Goal: Communication & Community: Answer question/provide support

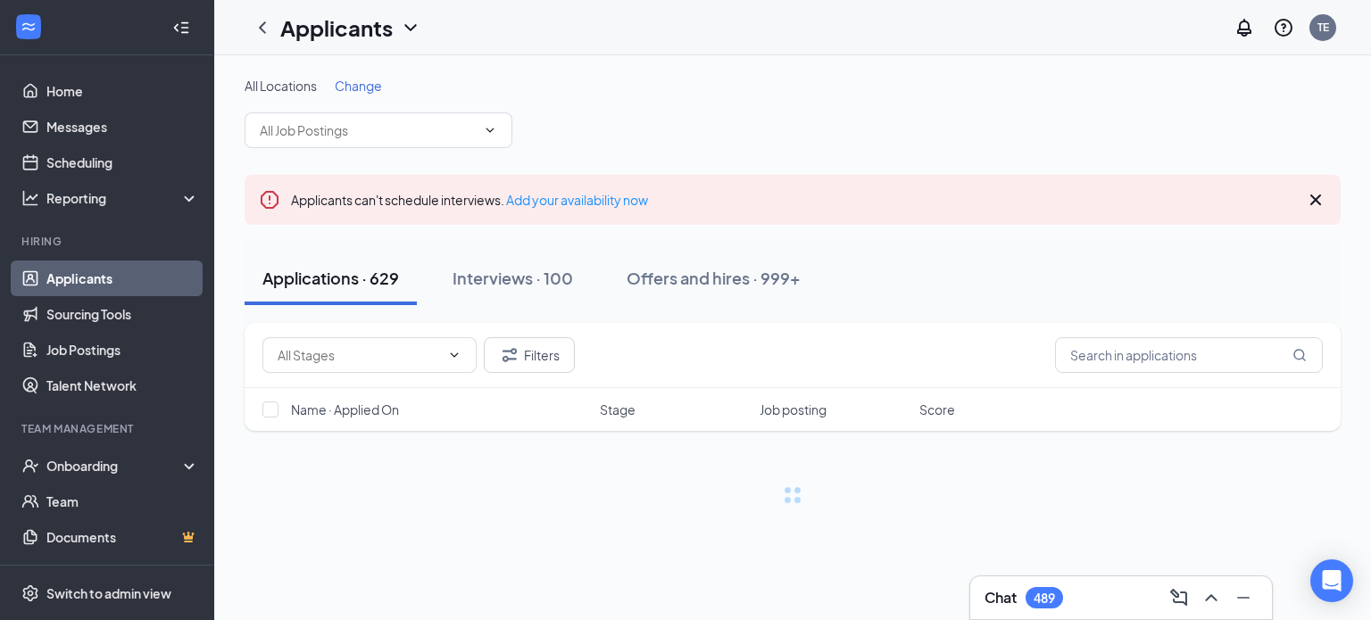
click at [358, 85] on span "Change" at bounding box center [358, 86] width 47 height 16
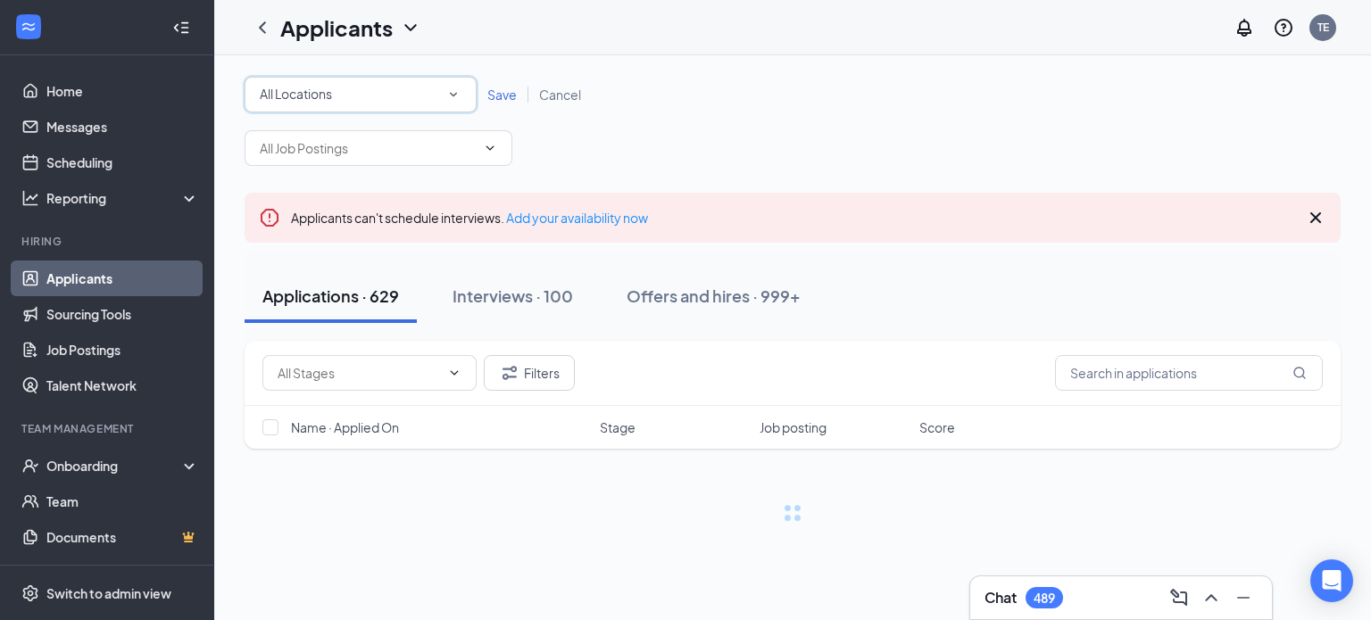
click at [358, 85] on div "All Locations" at bounding box center [361, 94] width 202 height 21
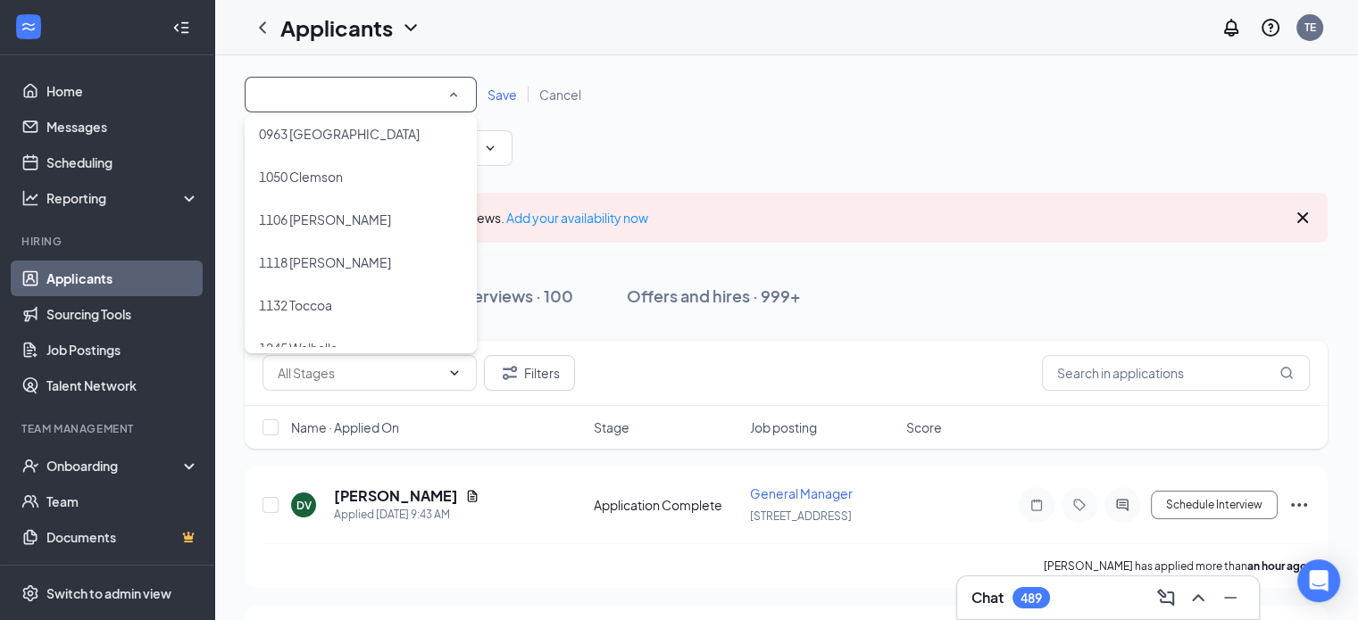
scroll to position [357, 0]
click at [296, 306] on span "1289 Liberty" at bounding box center [294, 302] width 71 height 16
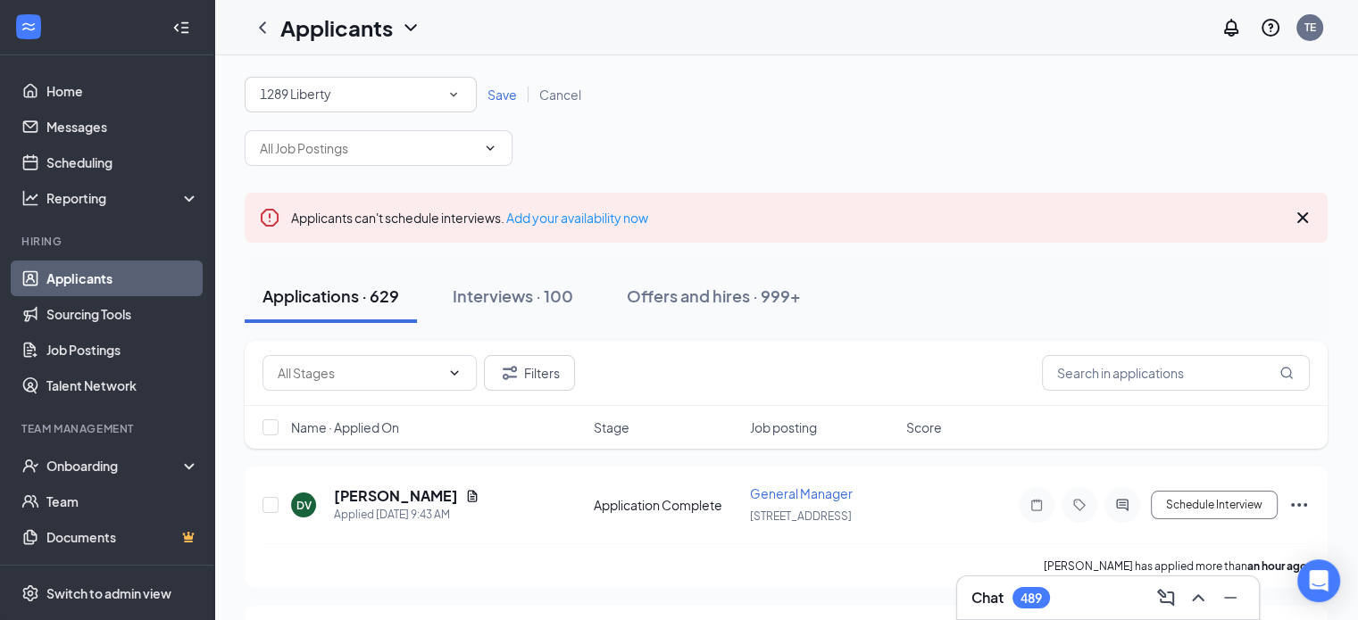
click at [495, 95] on span "Save" at bounding box center [501, 95] width 29 height 16
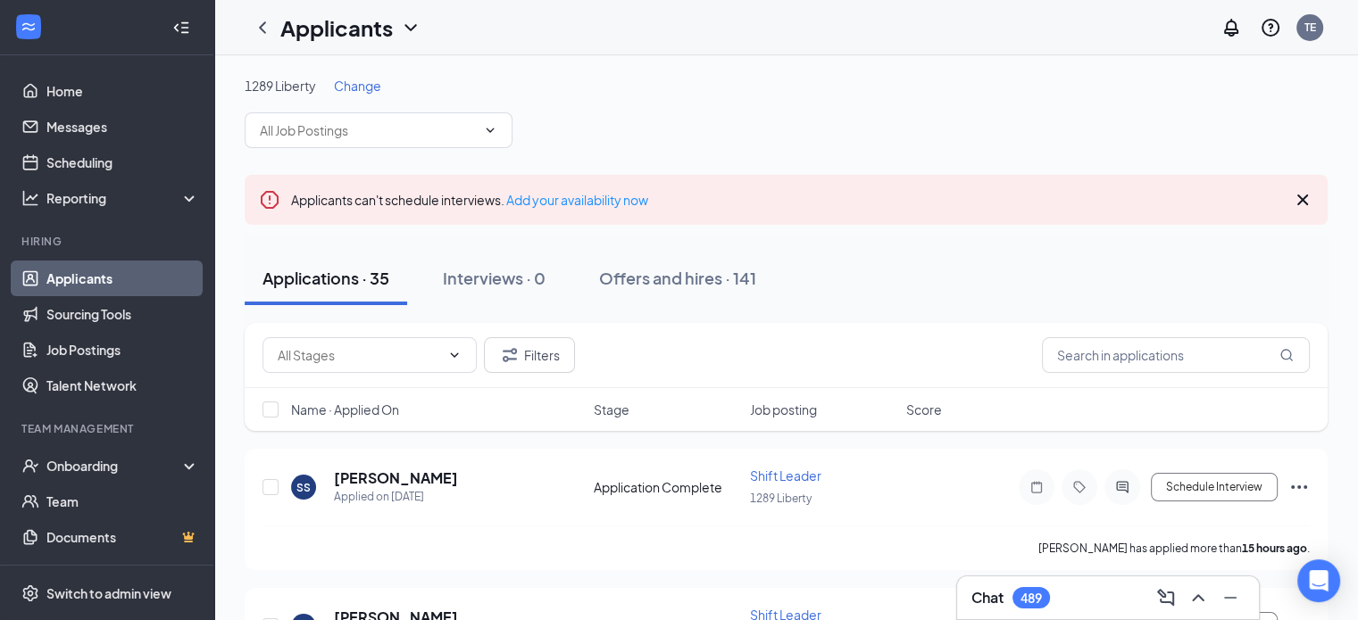
click at [1308, 205] on icon "Cross" at bounding box center [1302, 199] width 21 height 21
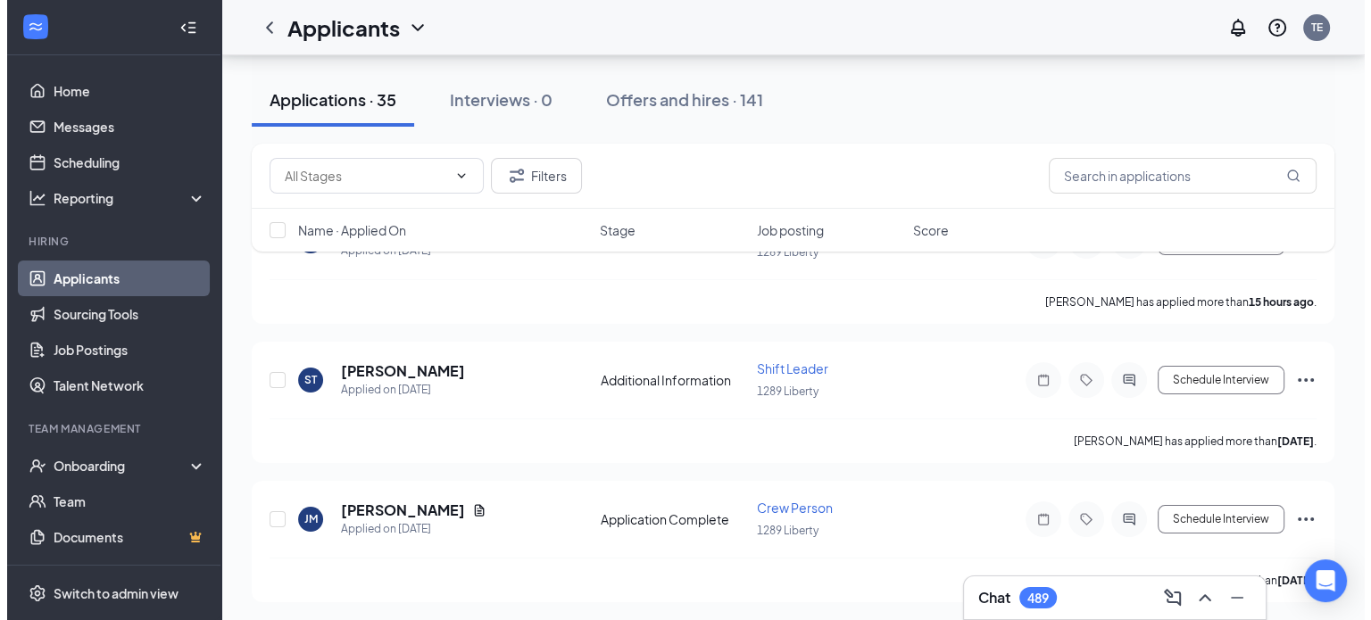
scroll to position [179, 0]
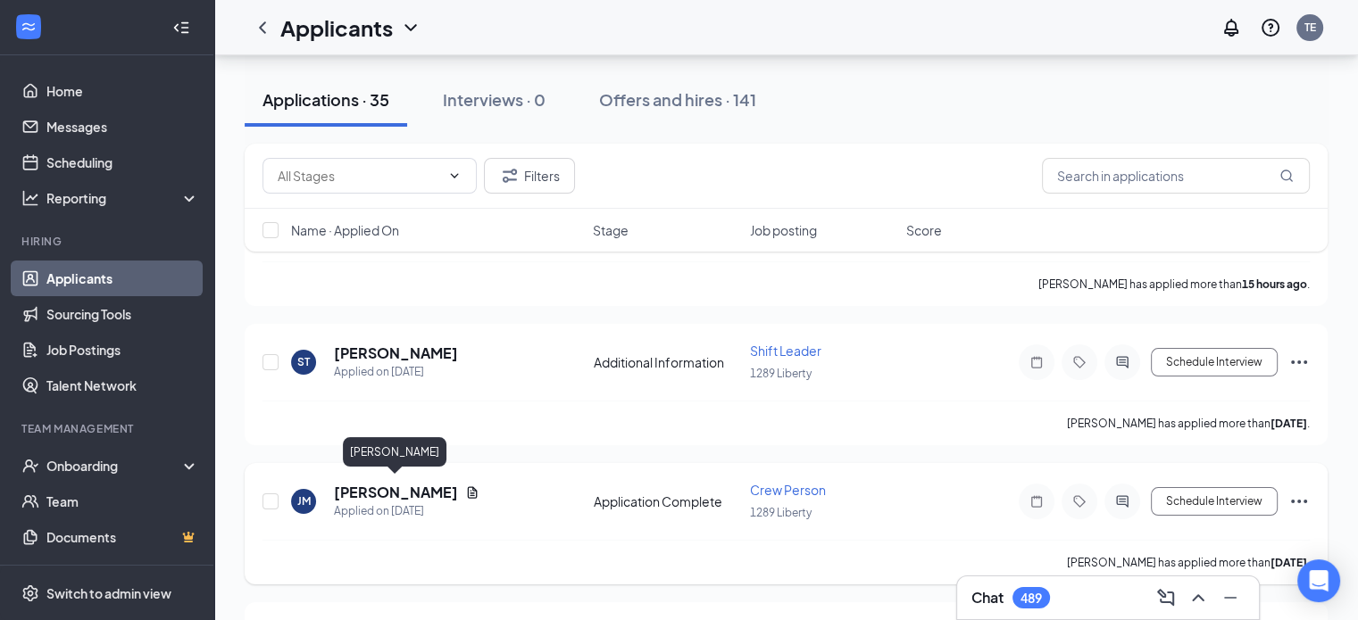
click at [409, 494] on h5 "[PERSON_NAME]" at bounding box center [396, 493] width 124 height 20
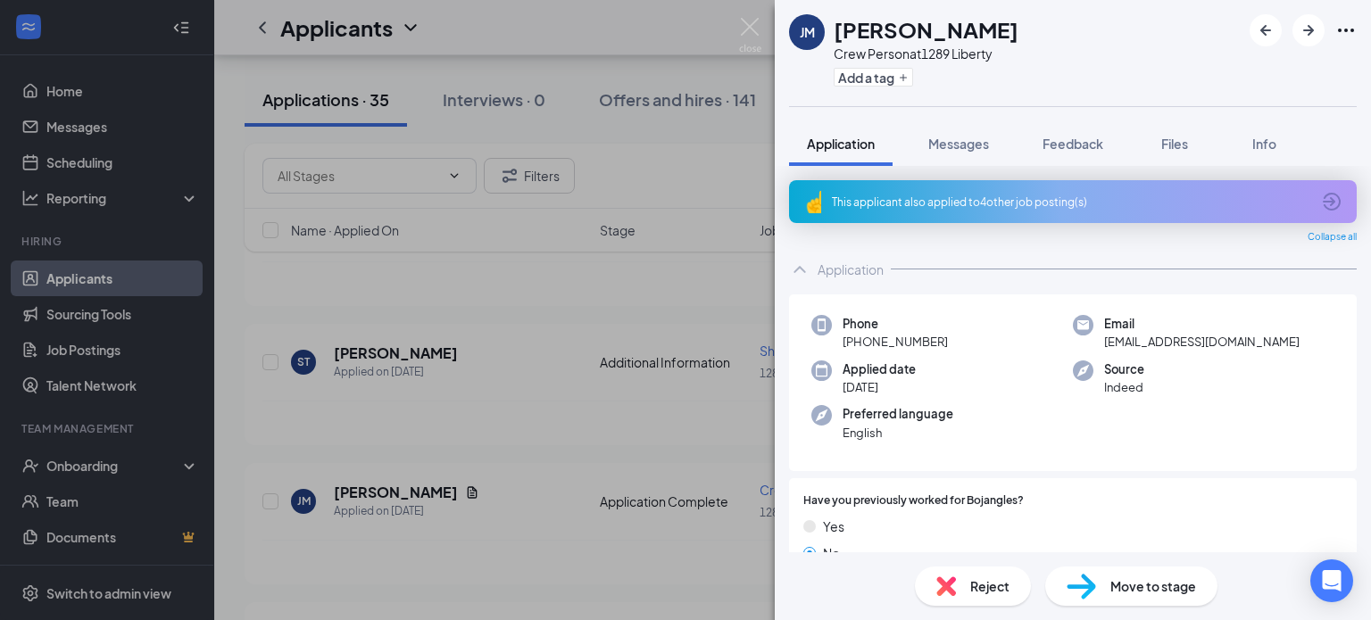
click at [1160, 76] on div "[PERSON_NAME] Crew Person at 1289 Liberty Add a tag" at bounding box center [1073, 53] width 596 height 106
click at [1072, 206] on div "This applicant also applied to 4 other job posting(s)" at bounding box center [1071, 202] width 479 height 15
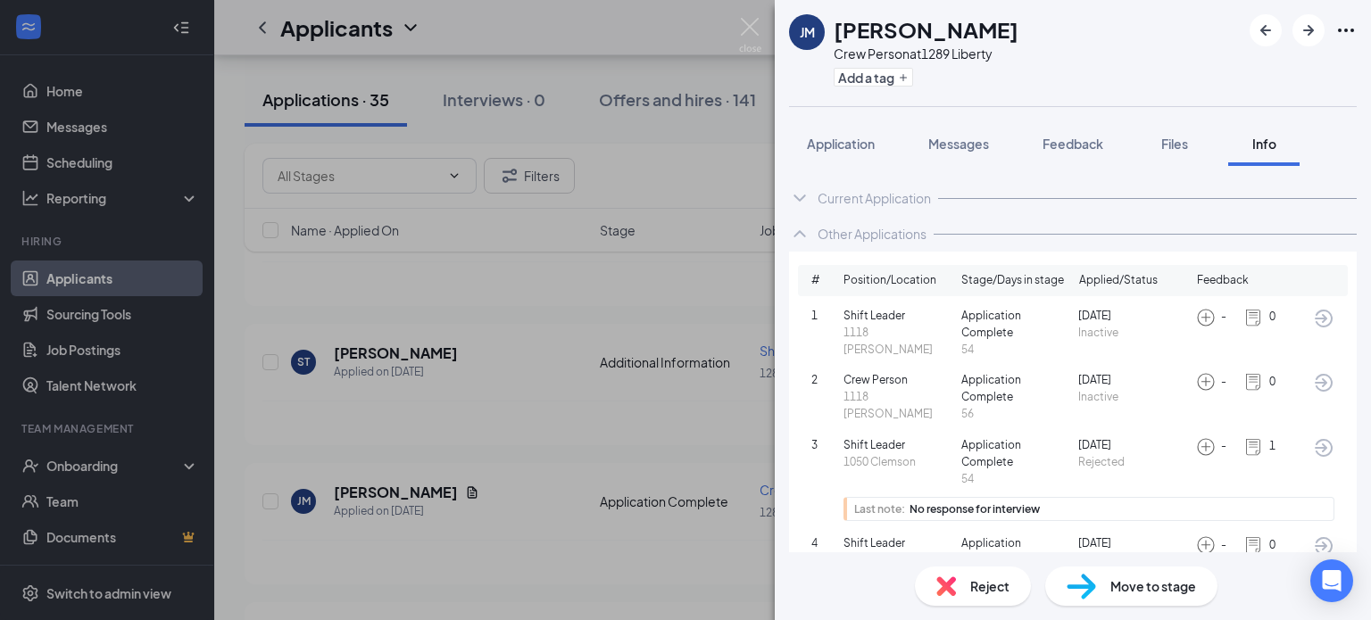
scroll to position [54, 0]
drag, startPoint x: 744, startPoint y: 22, endPoint x: 727, endPoint y: 93, distance: 72.5
click at [744, 21] on img at bounding box center [750, 35] width 22 height 35
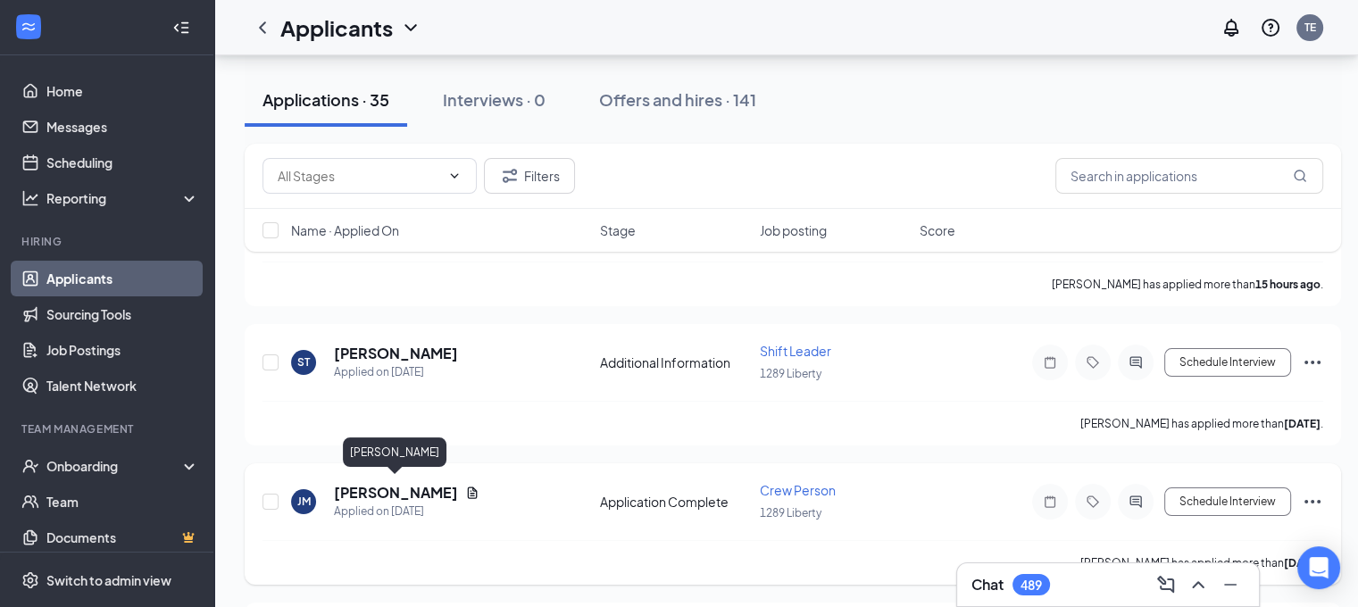
click at [428, 492] on h5 "[PERSON_NAME]" at bounding box center [396, 493] width 124 height 20
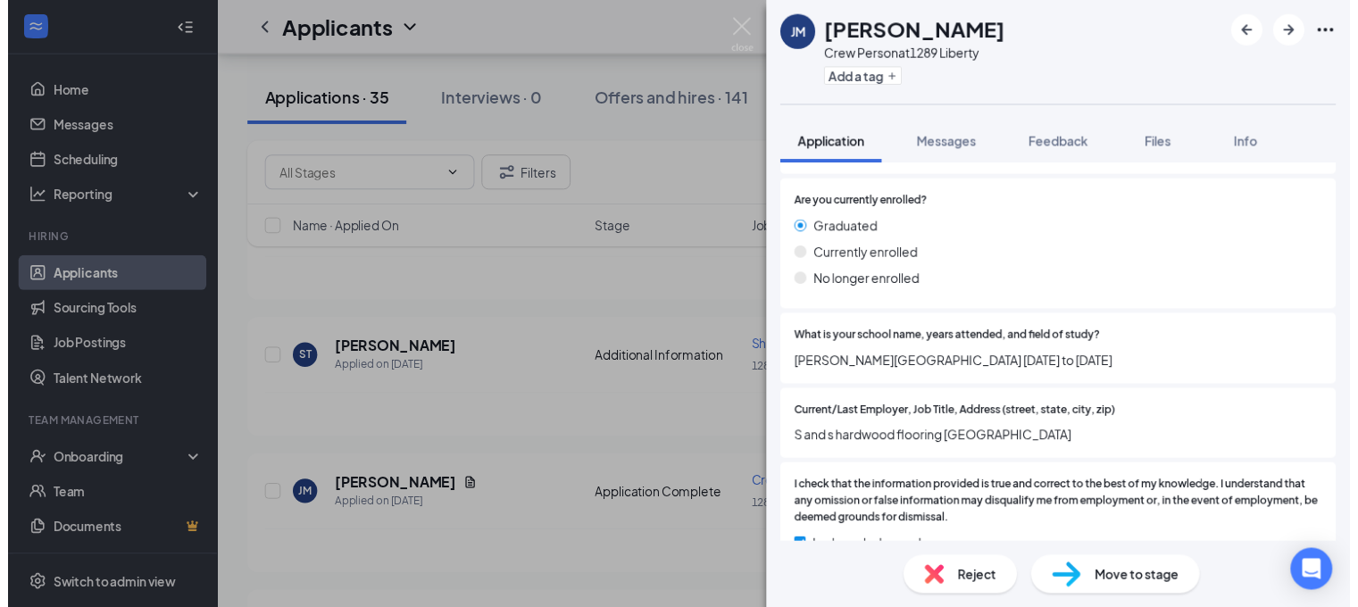
scroll to position [1969, 0]
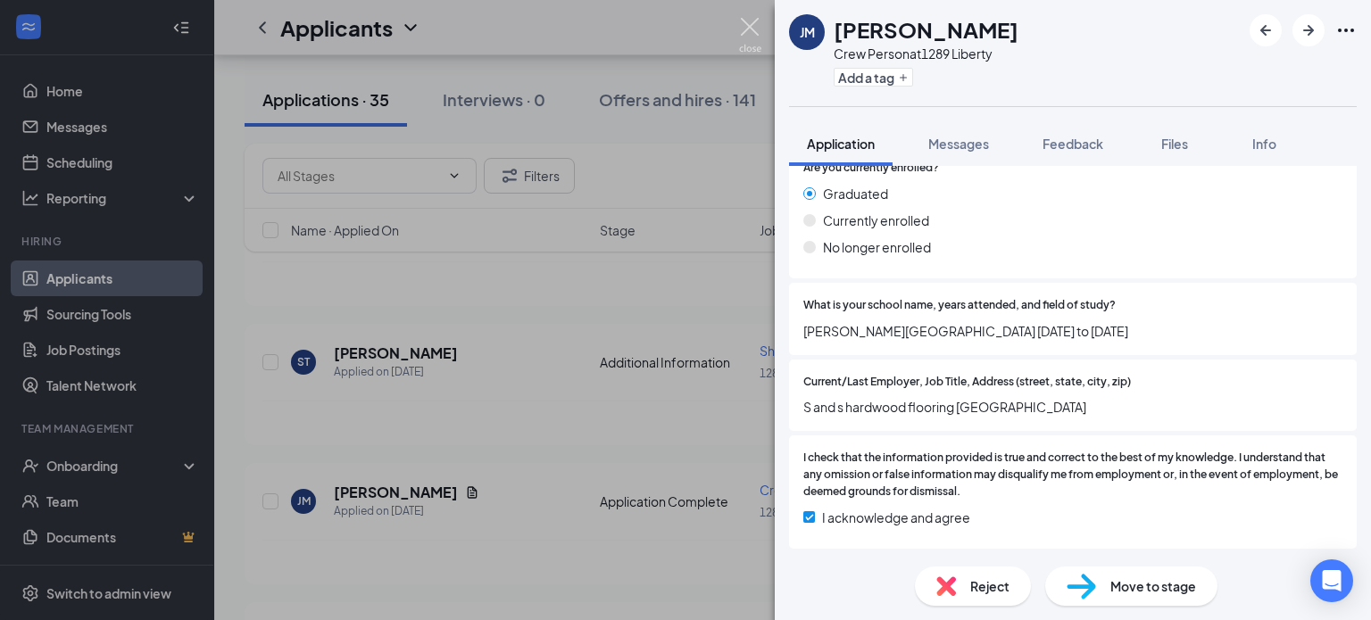
click at [757, 24] on img at bounding box center [750, 35] width 22 height 35
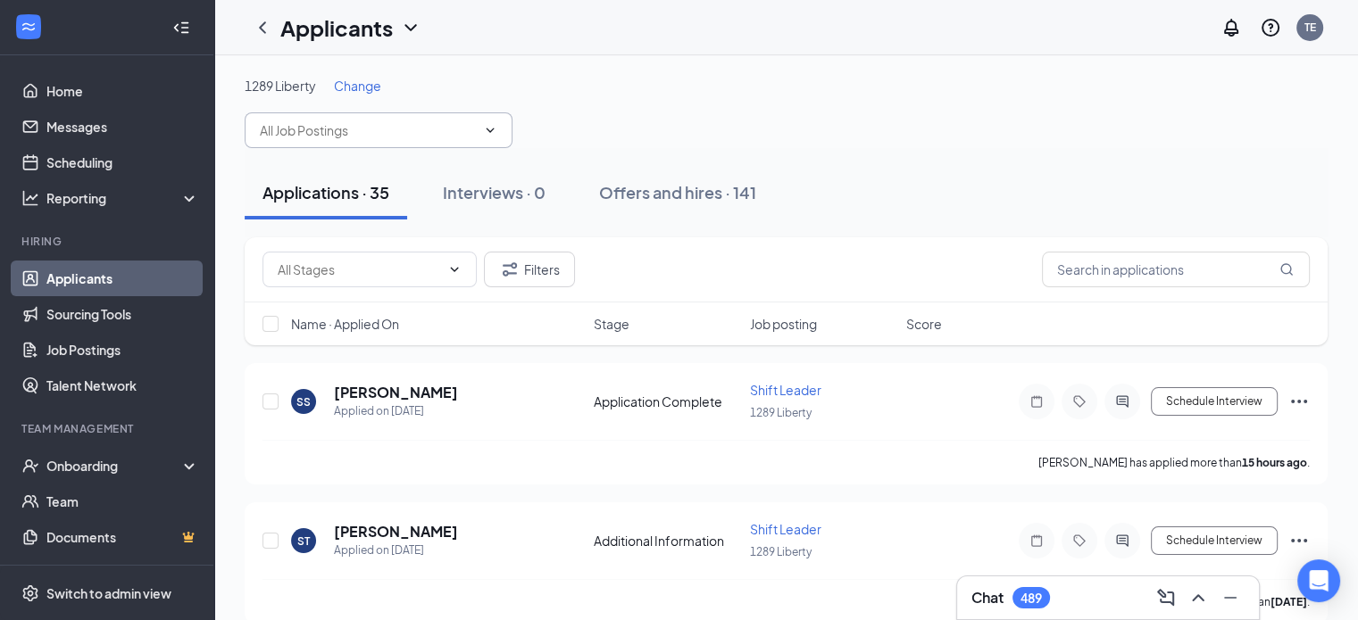
click at [414, 123] on input "text" at bounding box center [368, 131] width 216 height 20
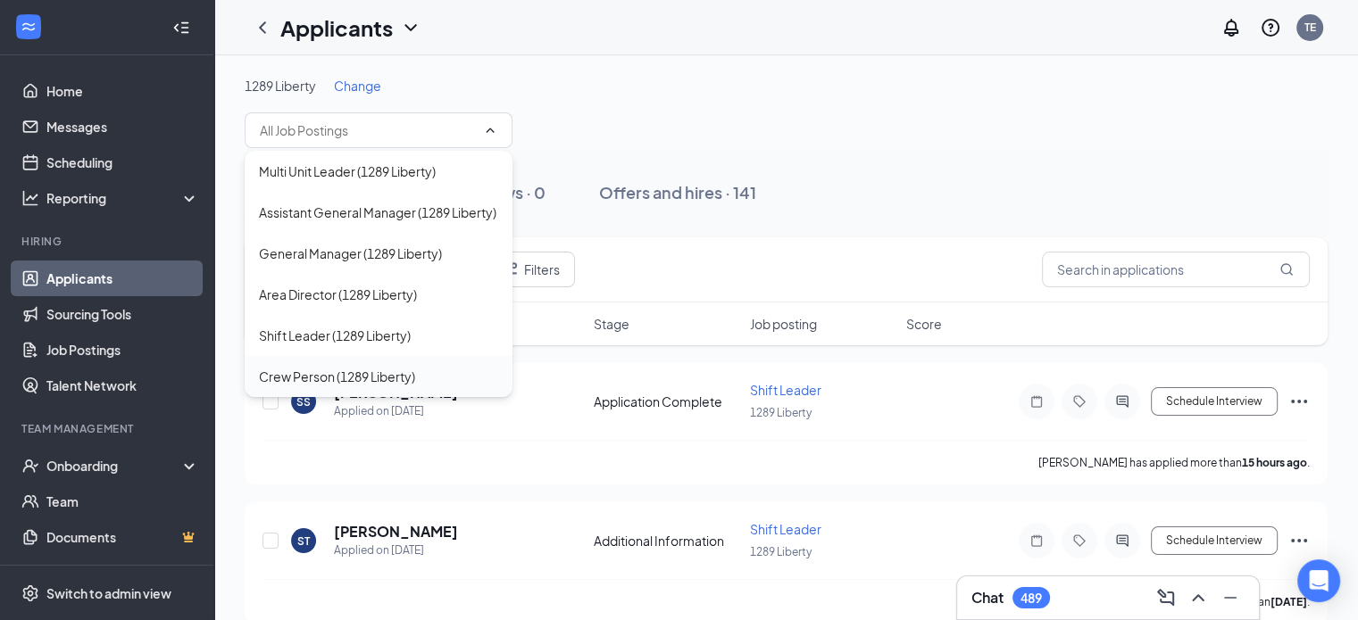
click at [357, 387] on div "Crew Person (1289 Liberty)" at bounding box center [337, 377] width 156 height 20
type input "Crew Person (1289 Liberty)"
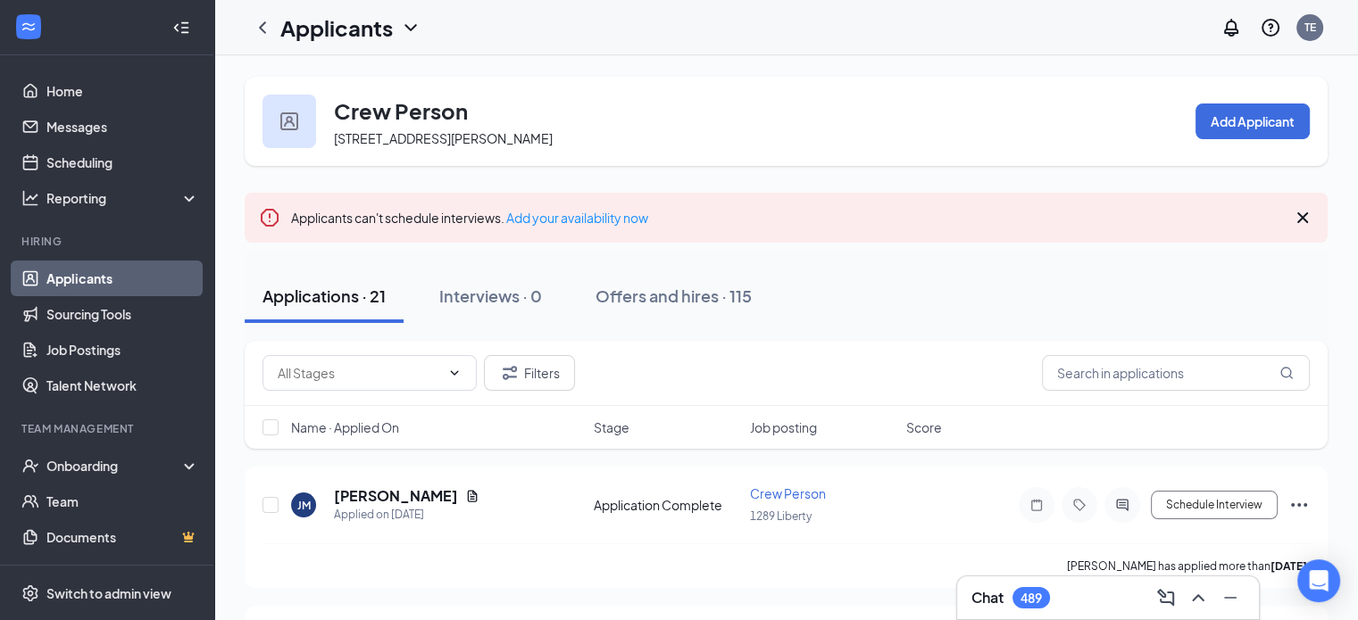
click at [1301, 223] on icon "Cross" at bounding box center [1302, 217] width 21 height 21
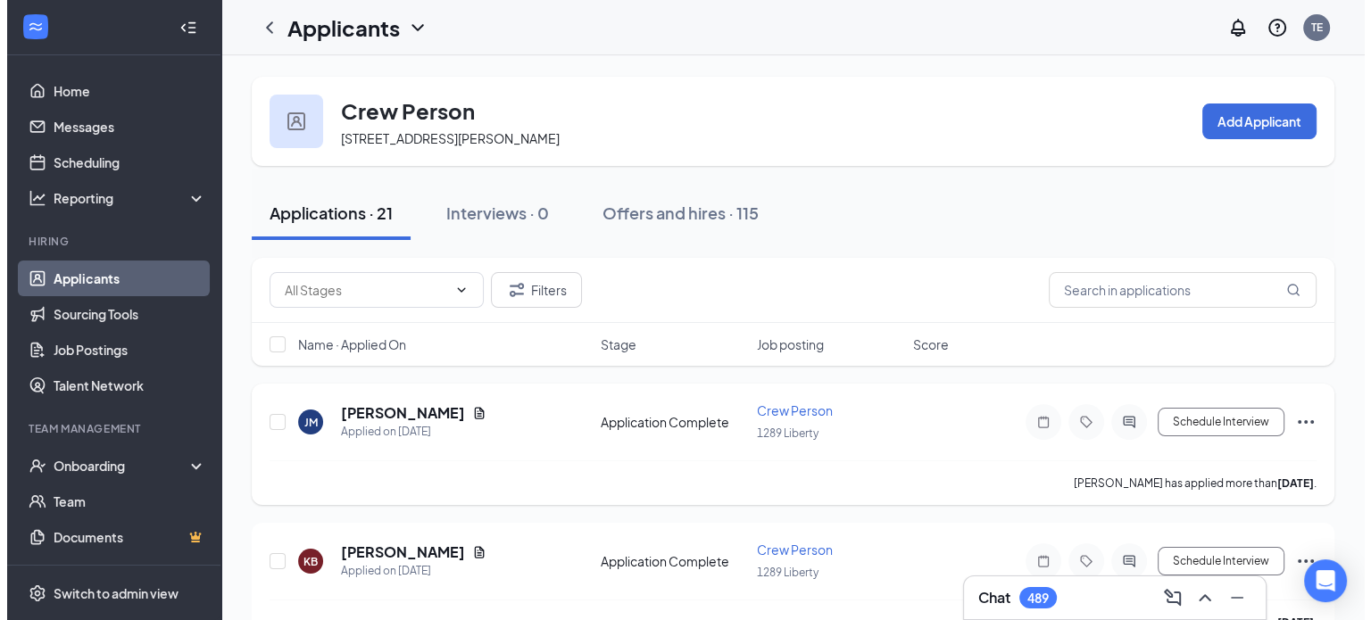
scroll to position [89, 0]
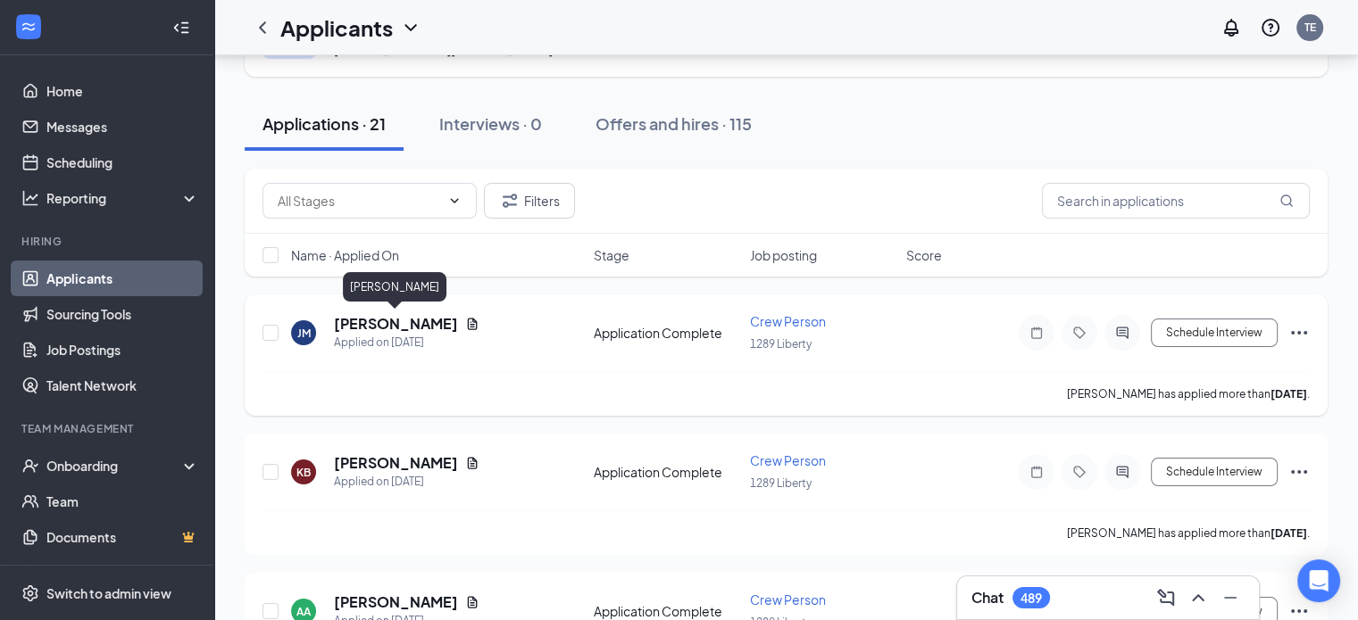
click at [354, 321] on h5 "[PERSON_NAME]" at bounding box center [396, 324] width 124 height 20
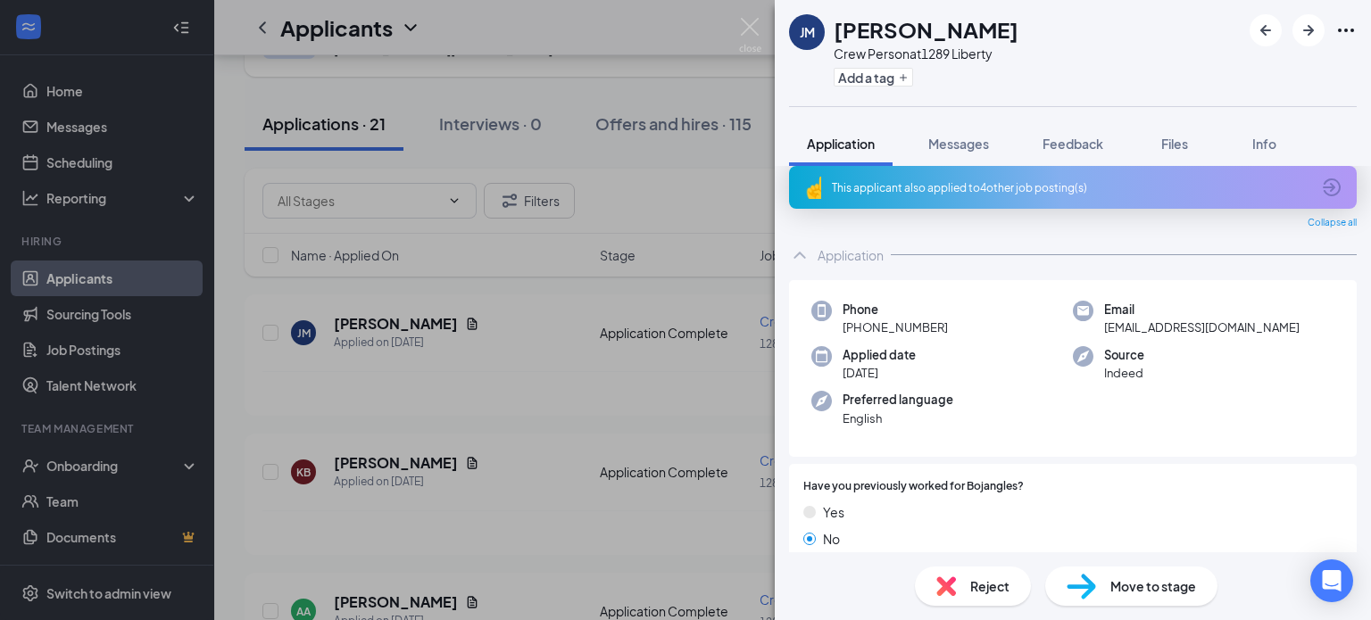
scroll to position [5, 0]
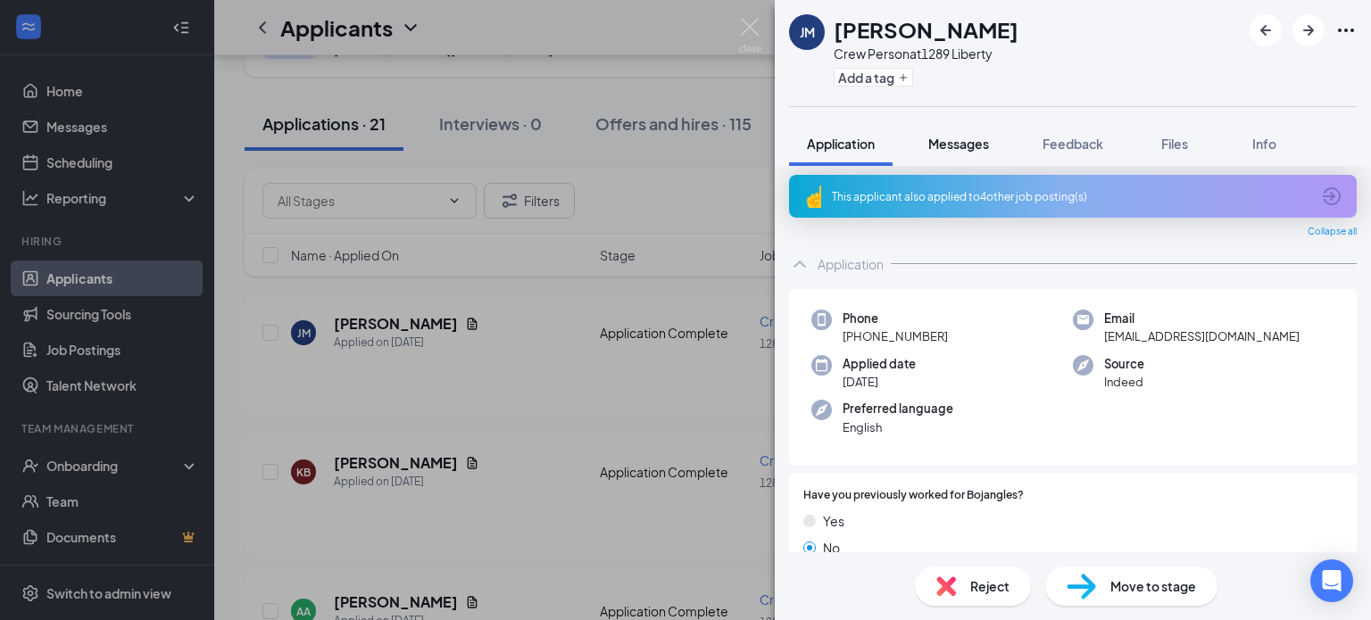
click at [962, 153] on button "Messages" at bounding box center [959, 143] width 96 height 45
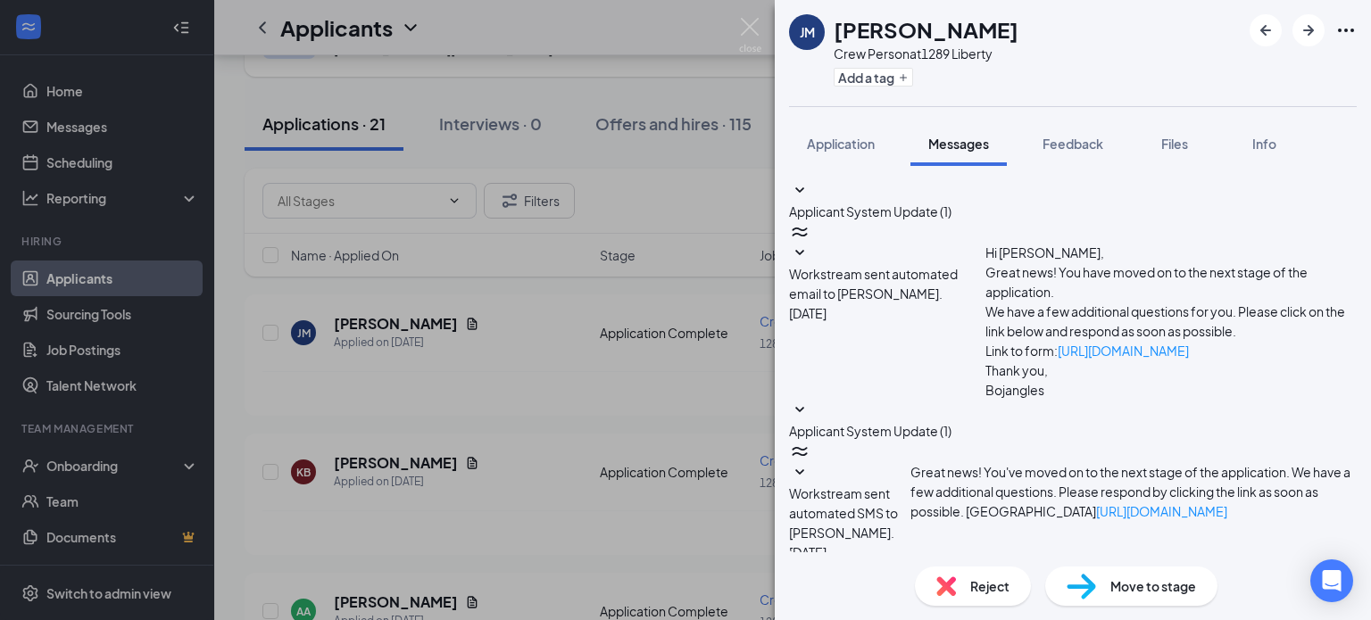
scroll to position [469, 0]
type textarea "Good morning! This is [PERSON_NAME] with Bojangles. Can you meet me [DATE] at 1…"
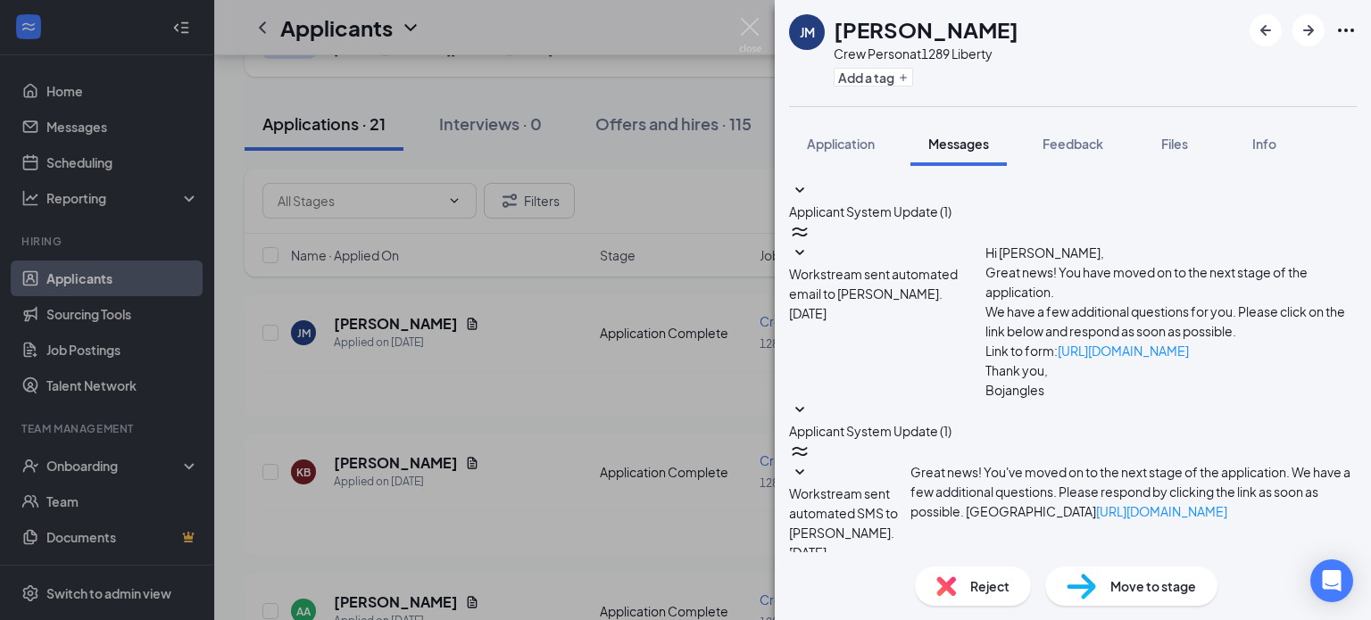
checkbox input "true"
drag, startPoint x: 1189, startPoint y: 332, endPoint x: 903, endPoint y: 316, distance: 286.1
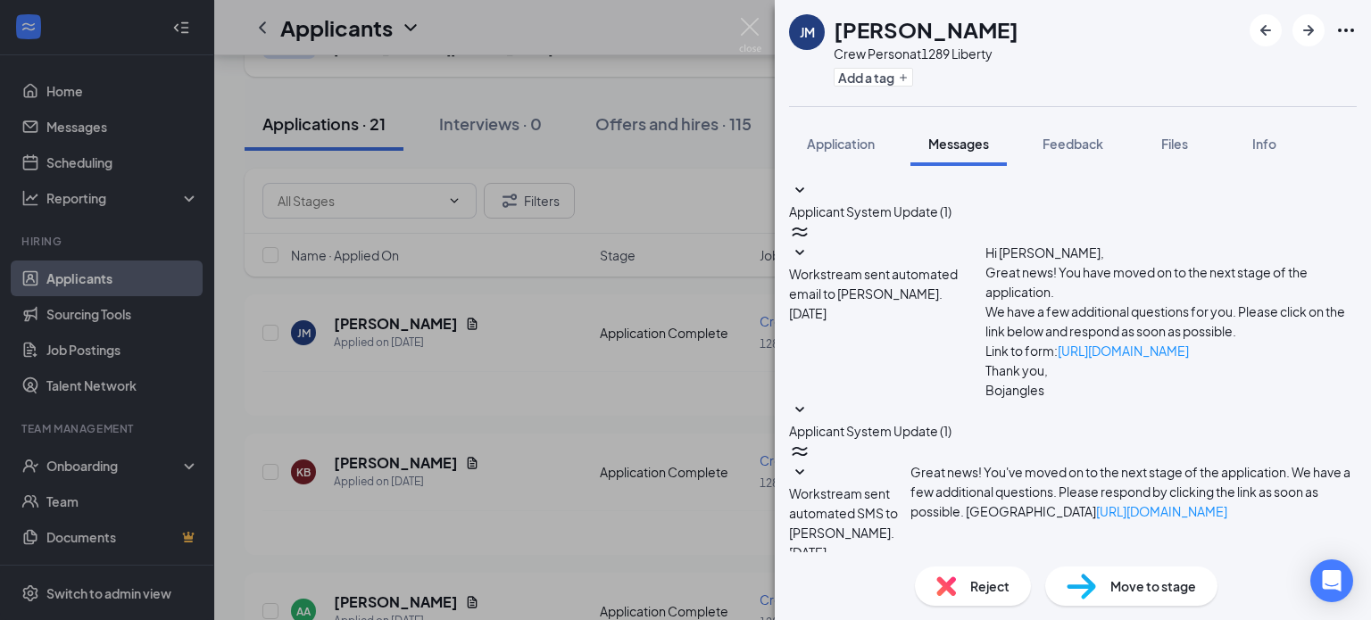
copy span "Good morning! This is [PERSON_NAME] with Bojangles. Can you meet me [DATE] at 1…"
click at [751, 20] on img at bounding box center [750, 35] width 22 height 35
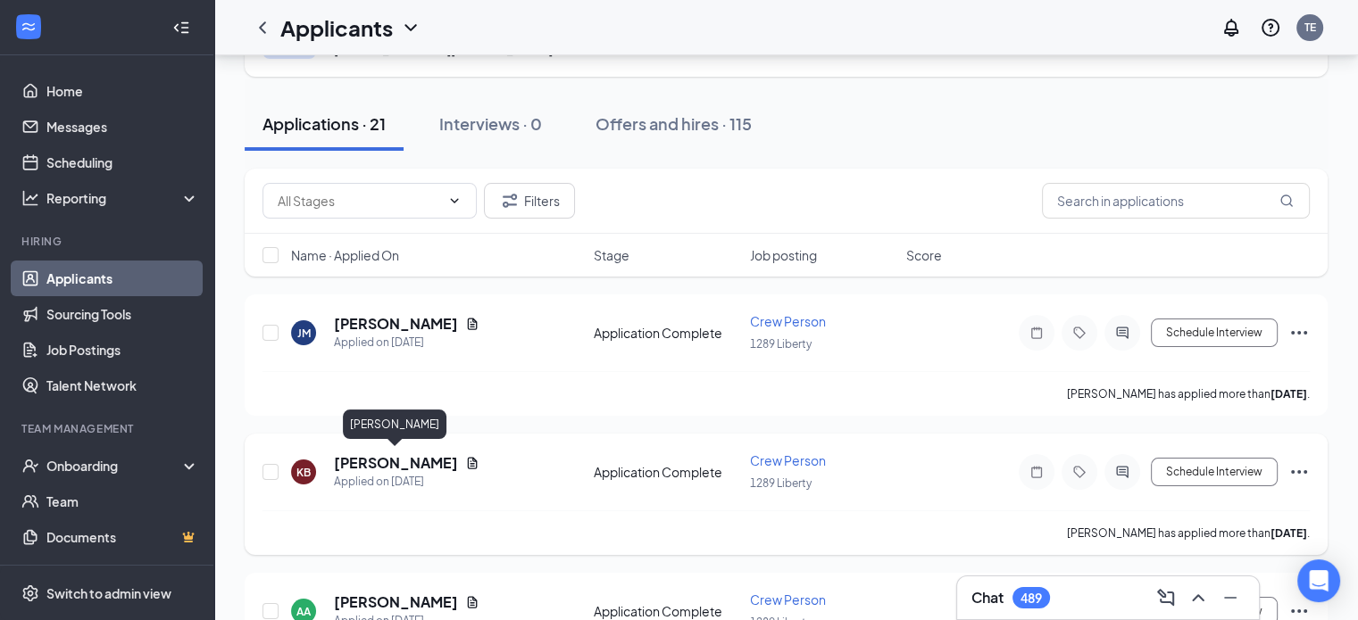
click at [379, 462] on h5 "[PERSON_NAME]" at bounding box center [396, 464] width 124 height 20
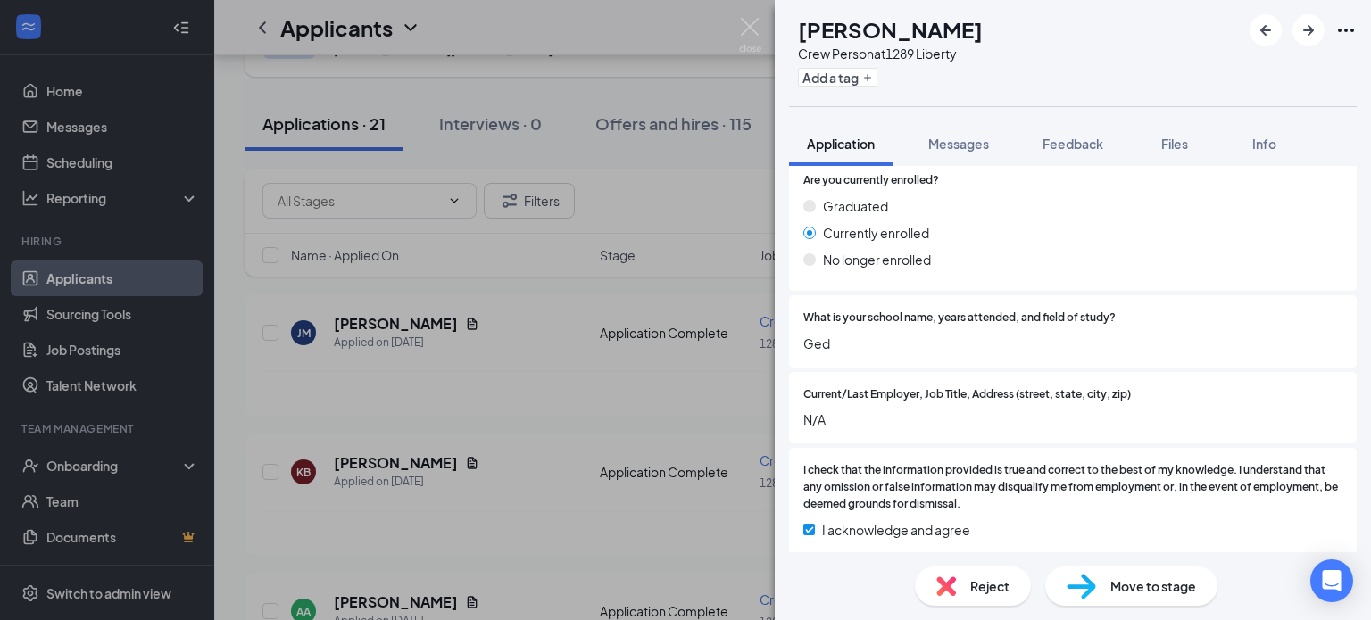
scroll to position [1919, 0]
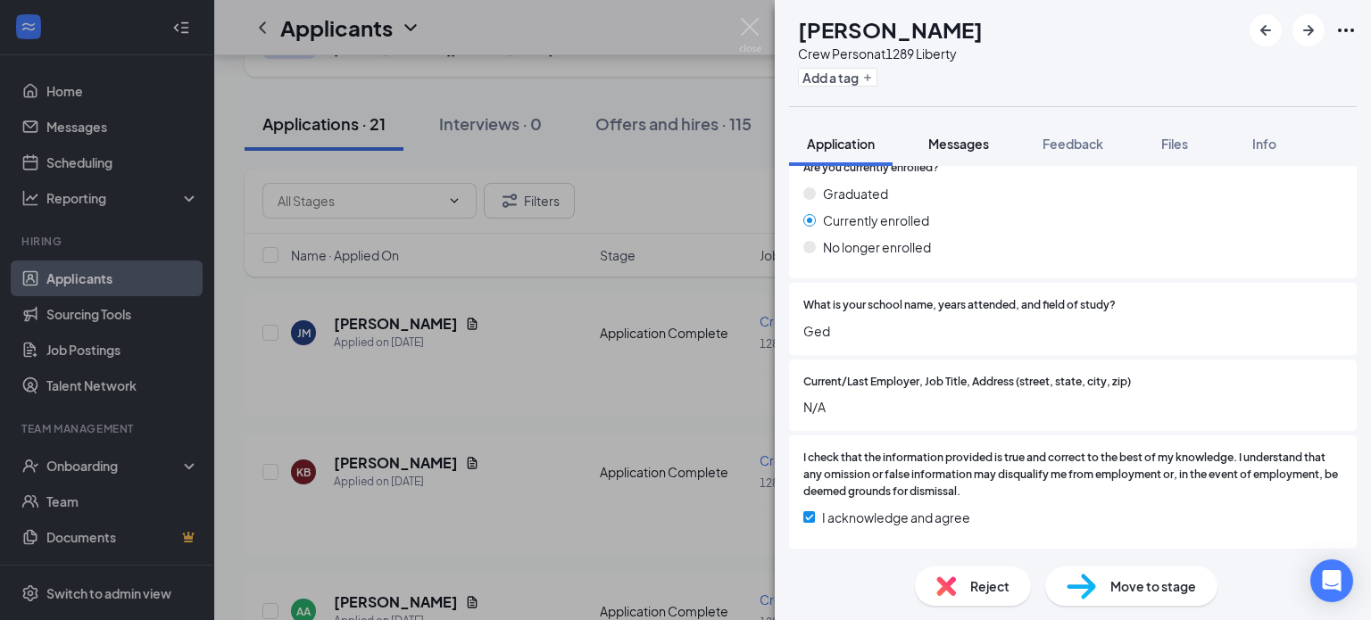
click at [965, 145] on span "Messages" at bounding box center [958, 144] width 61 height 16
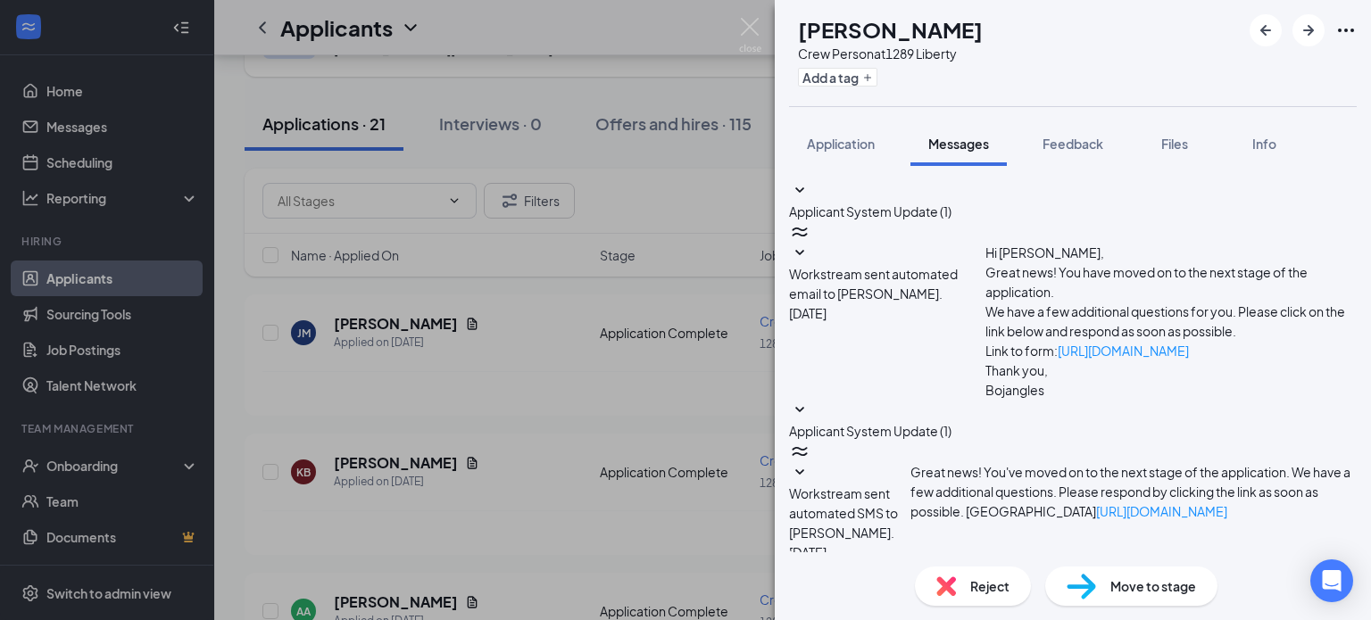
scroll to position [301, 0]
paste textarea "Good morning! This is [PERSON_NAME] with Bojangles. Can you meet me [DATE] at 1…"
type textarea "Good morning! This is [PERSON_NAME] with Bojangles. Can you meet me [DATE] at 1…"
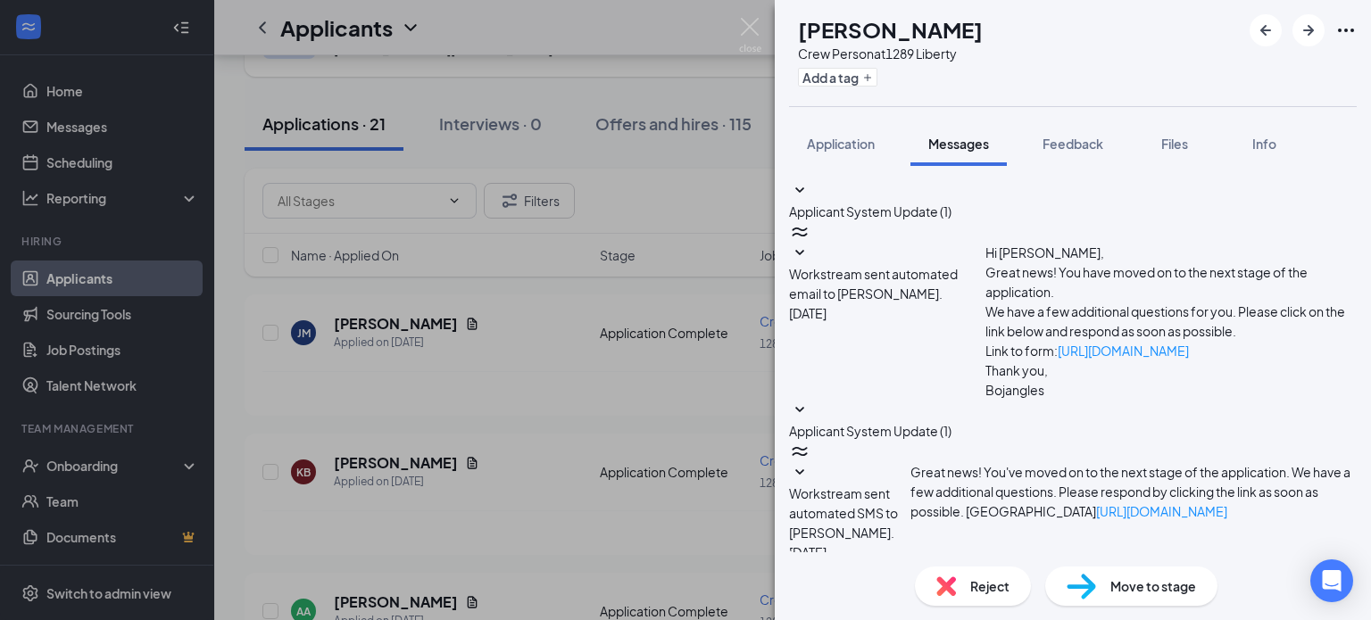
checkbox input "true"
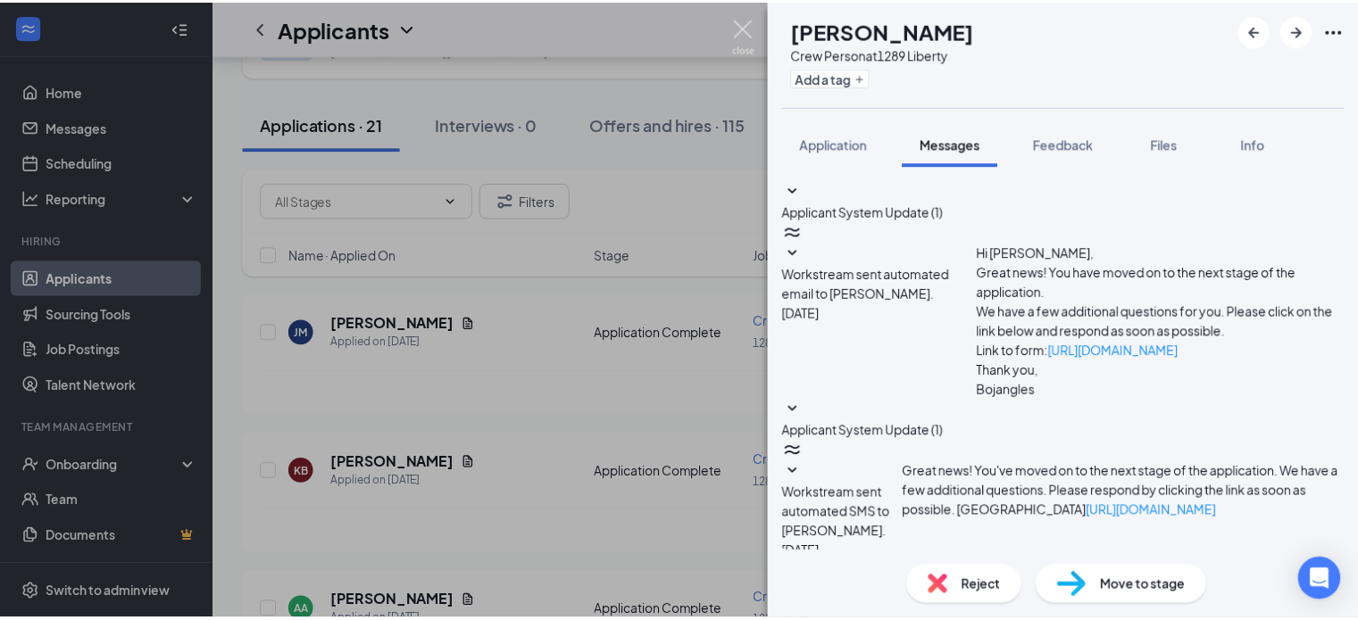
scroll to position [569, 0]
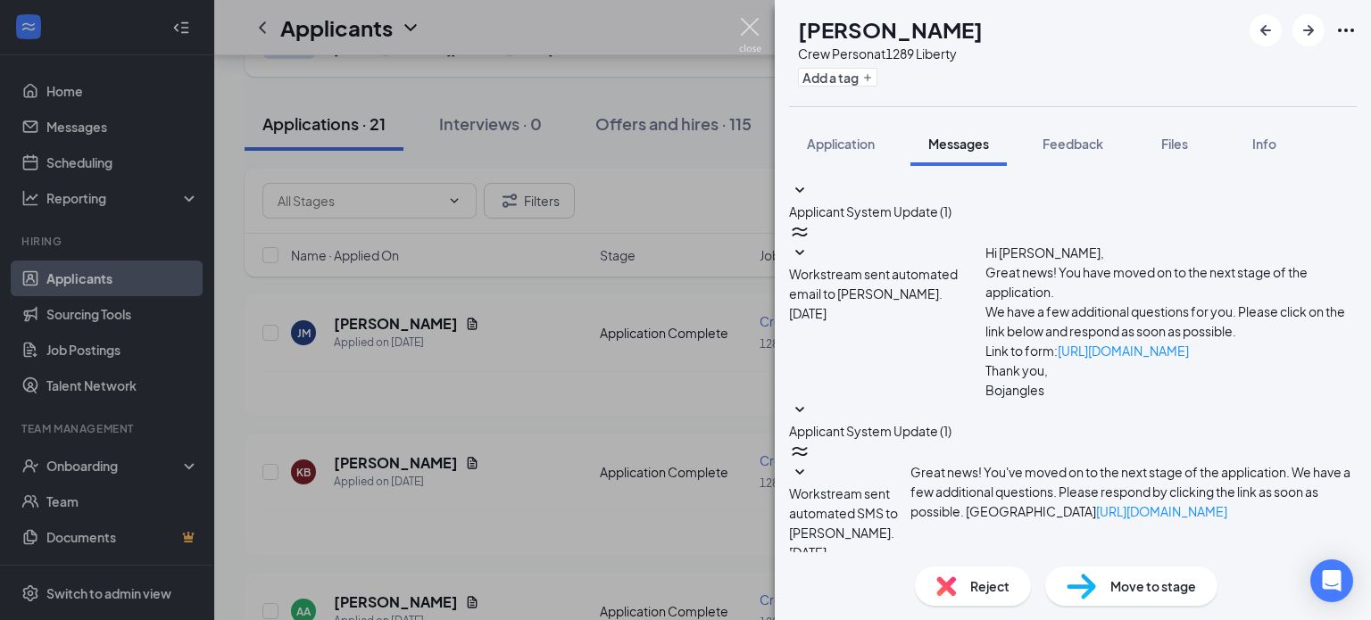
click at [743, 29] on img at bounding box center [750, 35] width 22 height 35
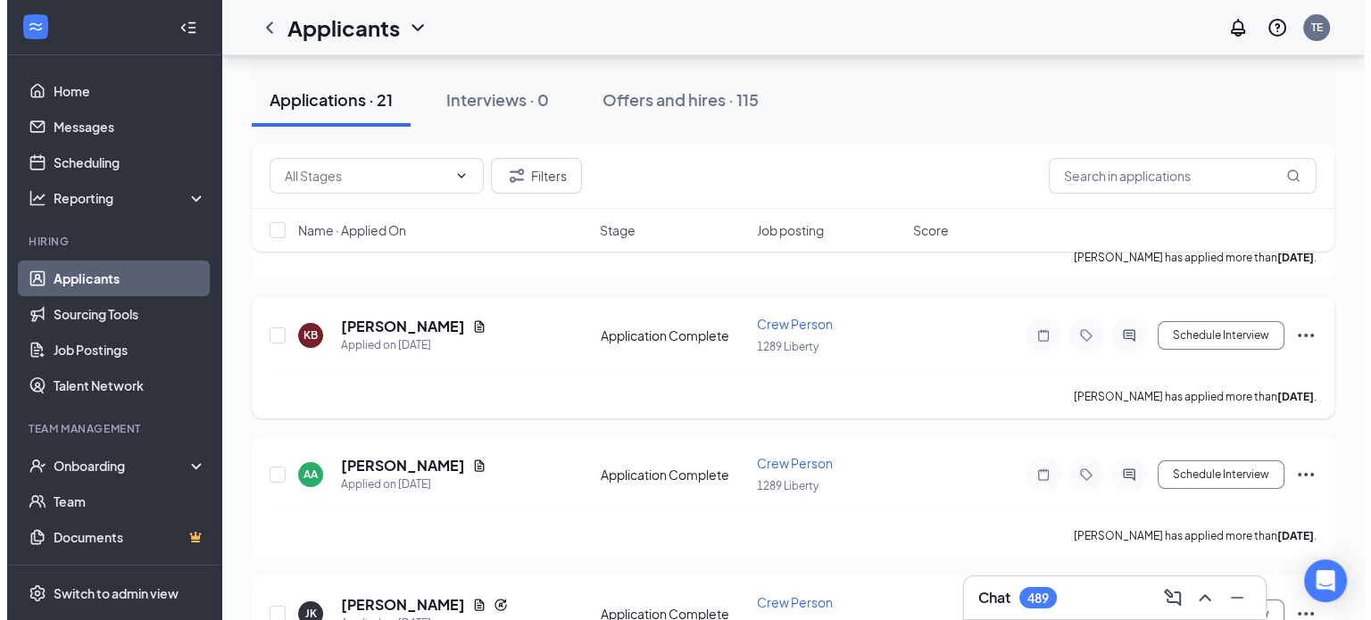
scroll to position [268, 0]
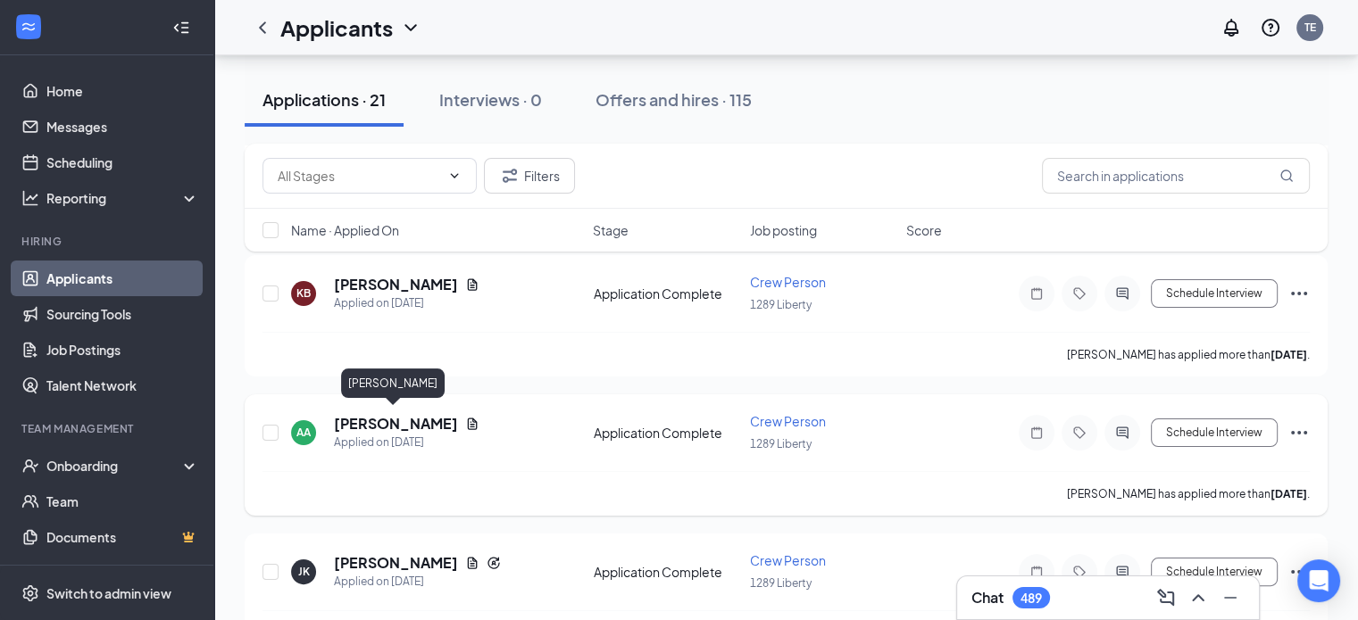
click at [375, 415] on h5 "[PERSON_NAME]" at bounding box center [396, 424] width 124 height 20
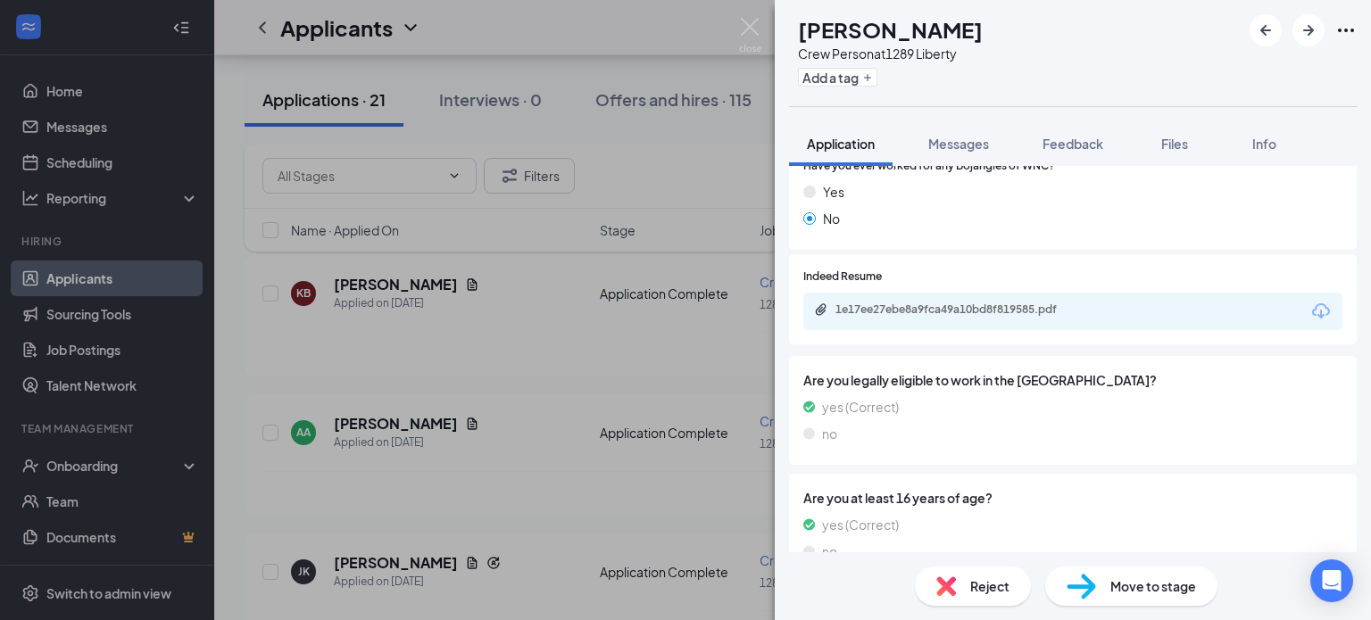
scroll to position [625, 0]
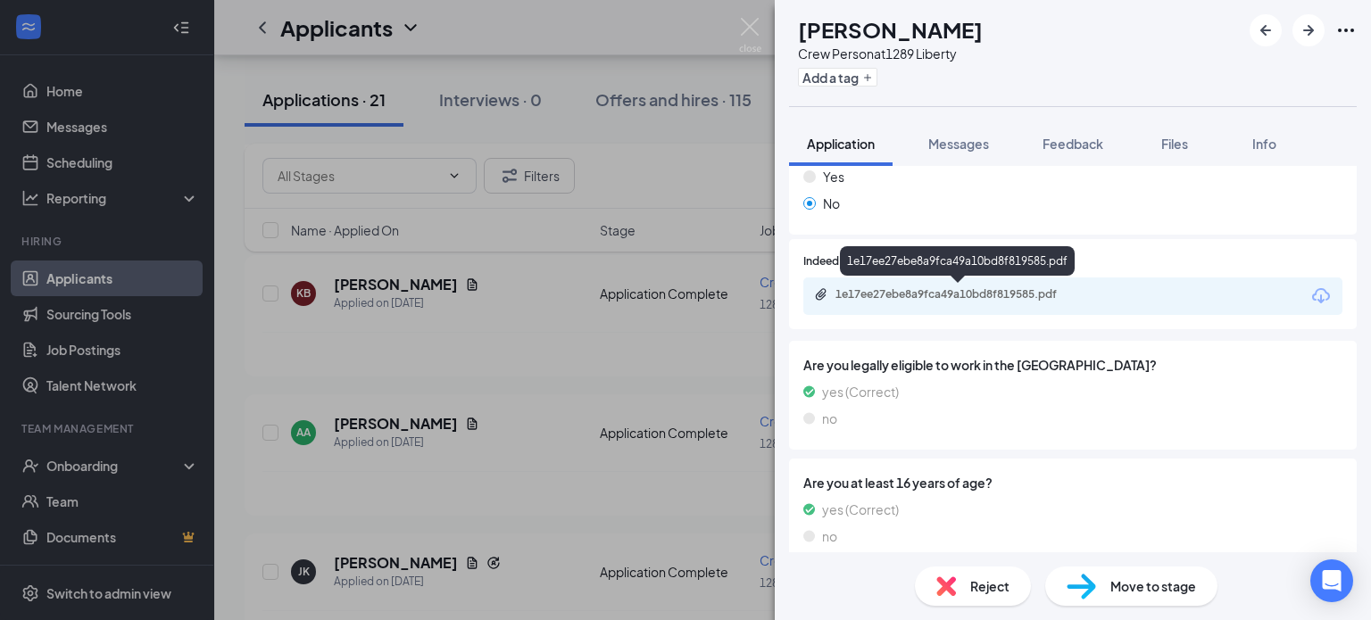
click at [908, 303] on div "1e17ee27ebe8a9fca49a10bd8f819585.pdf" at bounding box center [958, 295] width 289 height 17
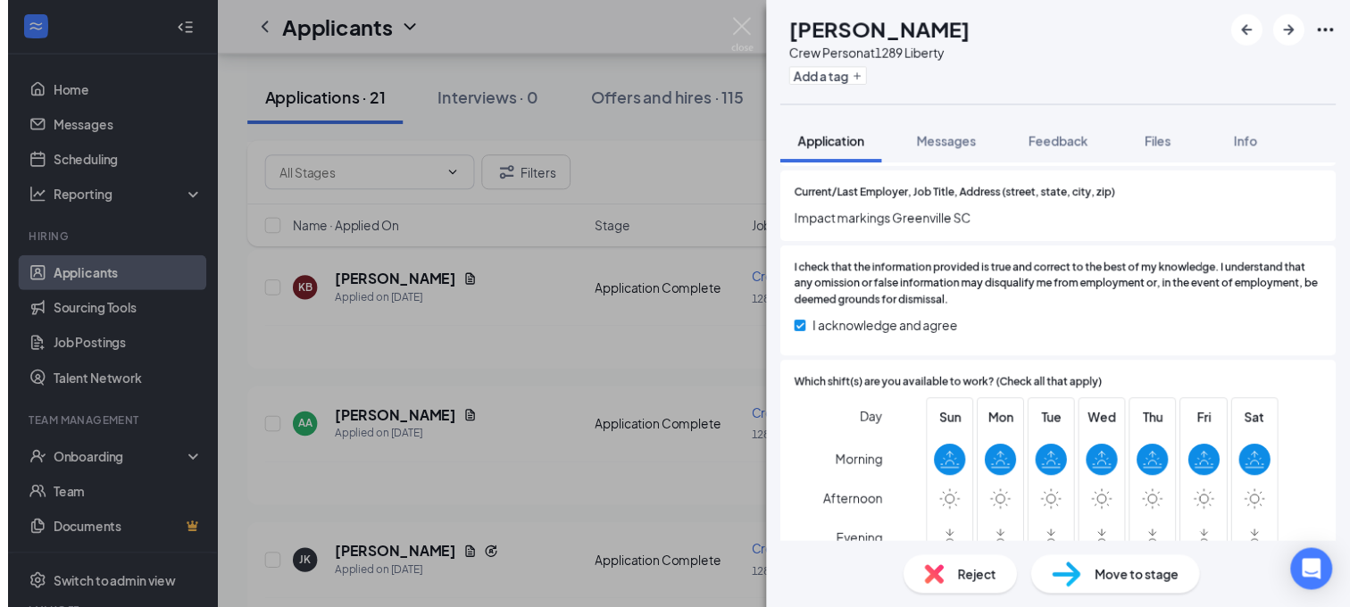
scroll to position [1880, 0]
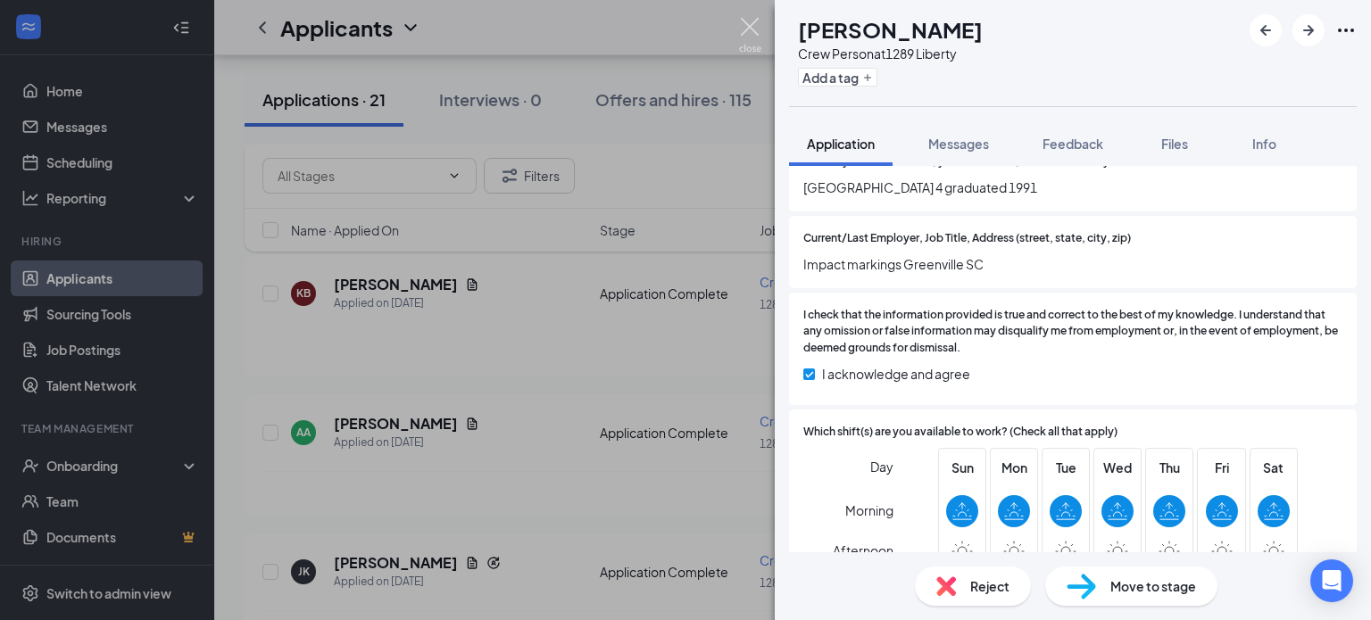
click at [744, 34] on img at bounding box center [750, 35] width 22 height 35
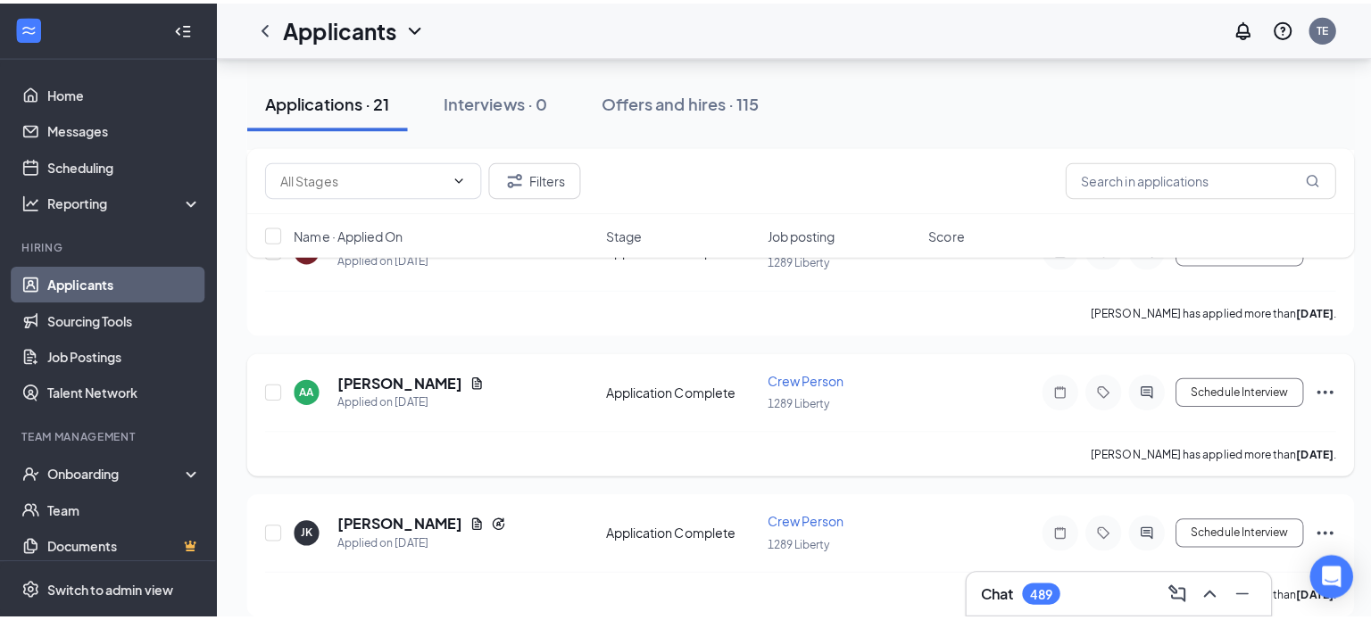
scroll to position [357, 0]
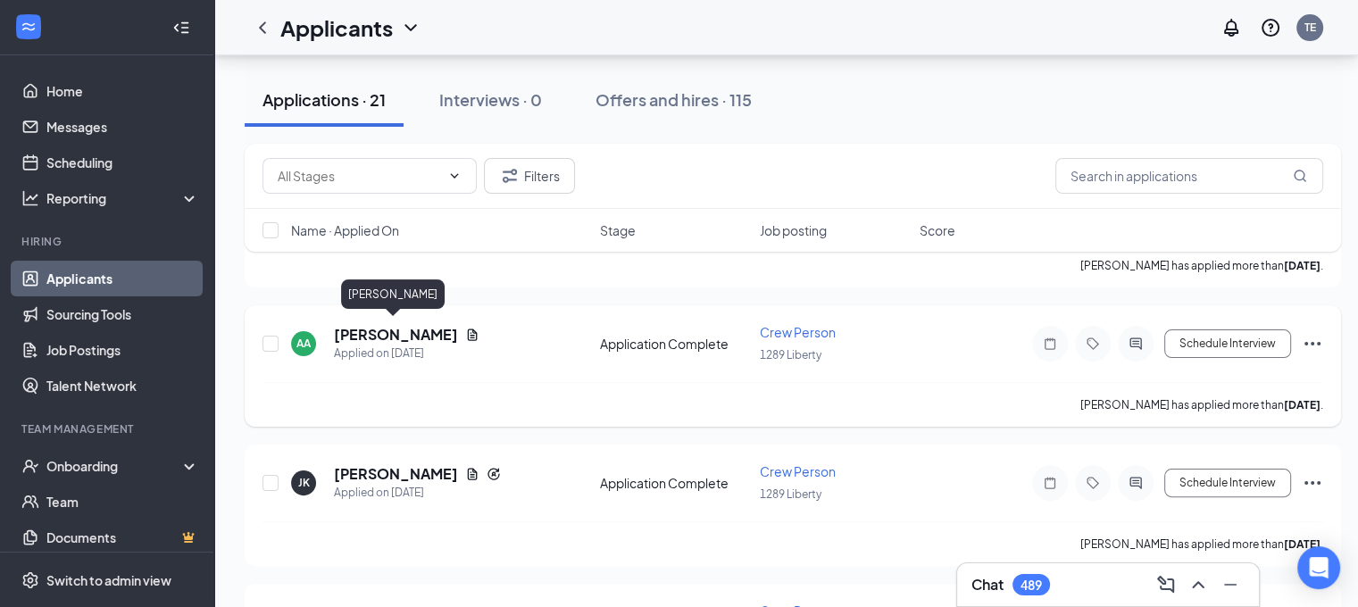
click at [357, 331] on h5 "[PERSON_NAME]" at bounding box center [396, 335] width 124 height 20
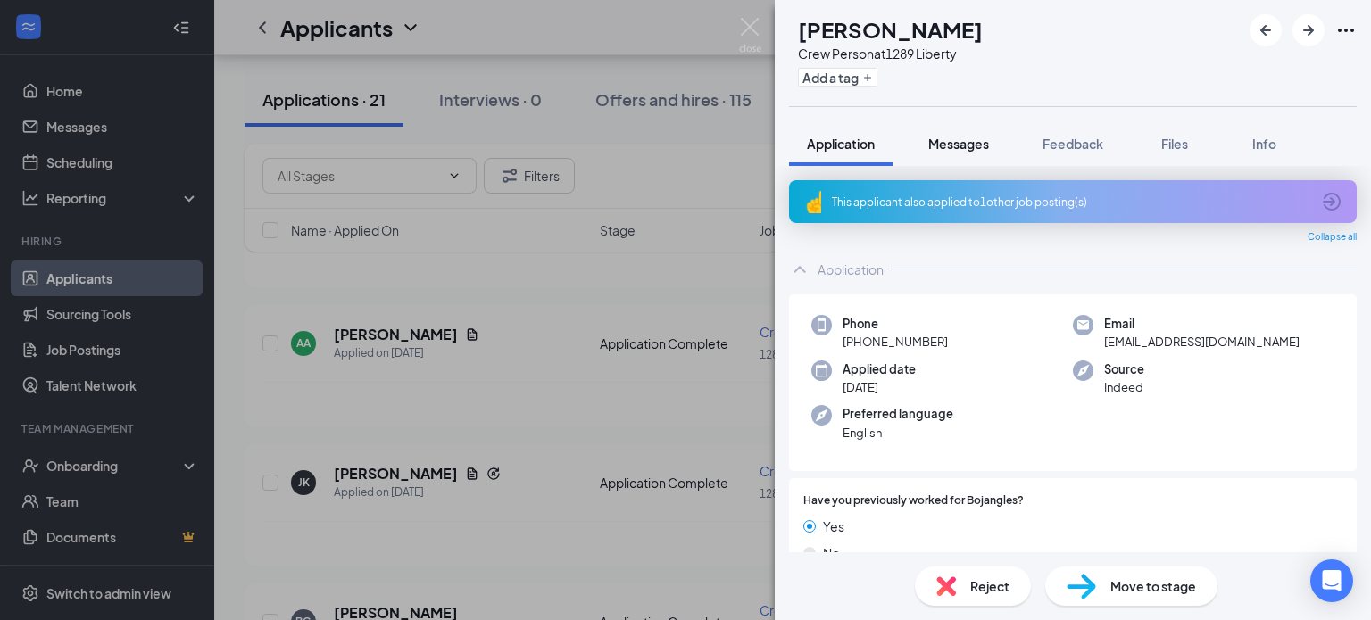
click at [988, 146] on span "Messages" at bounding box center [958, 144] width 61 height 16
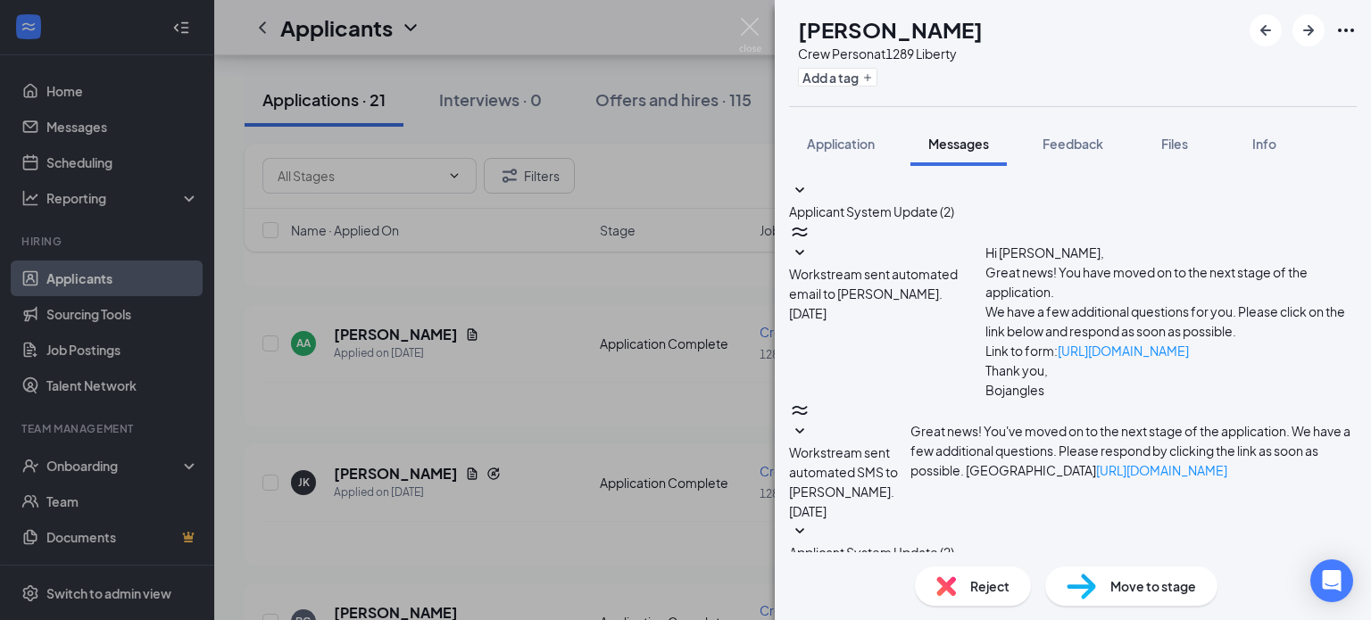
scroll to position [249, 0]
paste textarea "Good morning! This is [PERSON_NAME] with Bojangles. Can you meet me [DATE] at 1…"
type textarea "Good morning! This is [PERSON_NAME] with Bojangles. Can you meet me [DATE] at 1…"
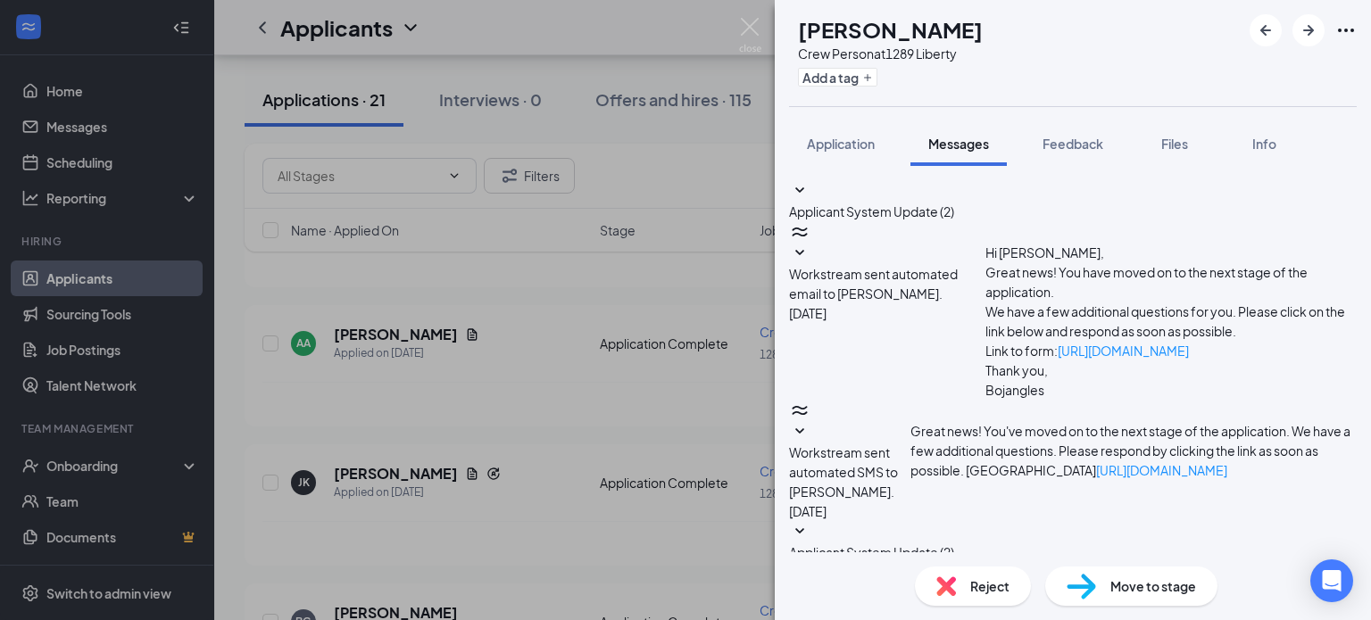
checkbox input "true"
click at [750, 13] on div "AA [PERSON_NAME] Crew Person at 1289 Liberty Add a tag Application Messages Fee…" at bounding box center [685, 310] width 1371 height 620
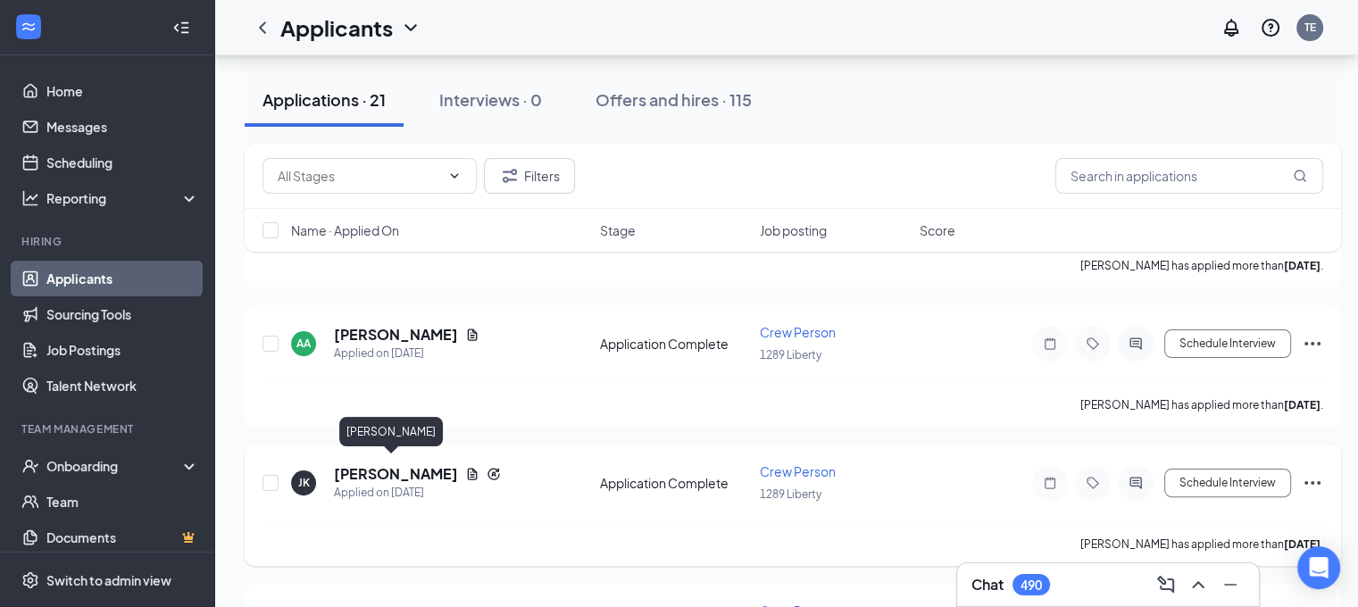
click at [403, 474] on h5 "[PERSON_NAME]" at bounding box center [396, 474] width 124 height 20
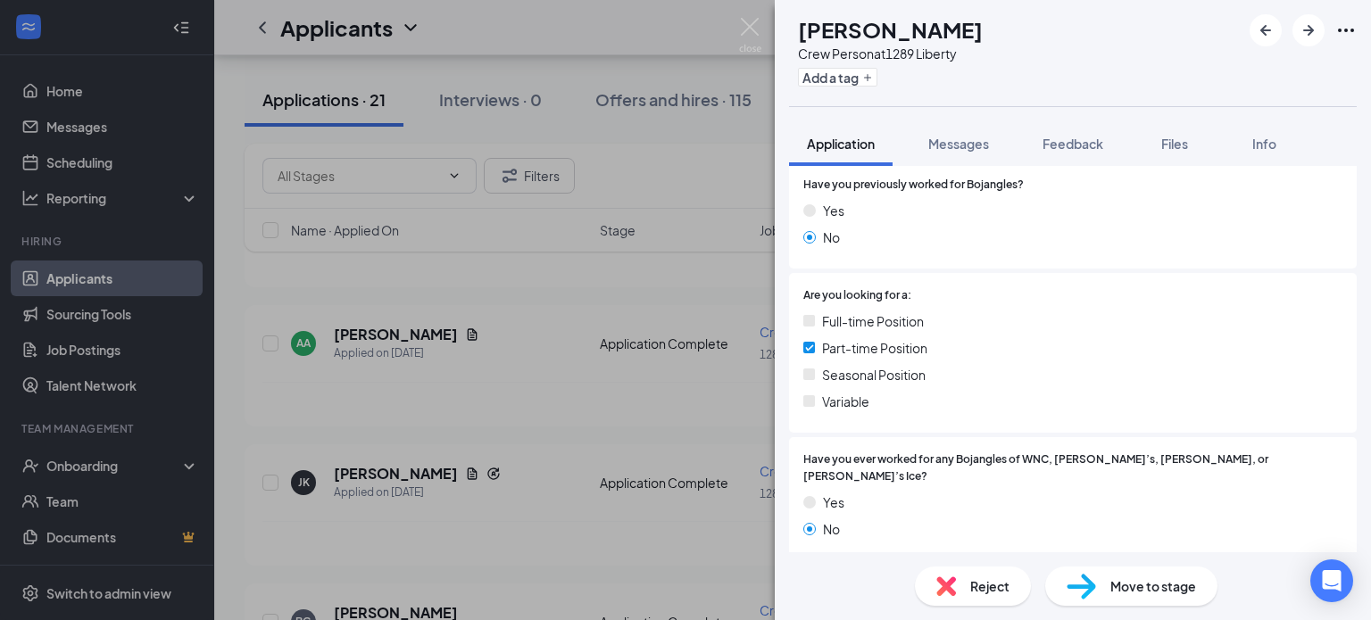
scroll to position [357, 0]
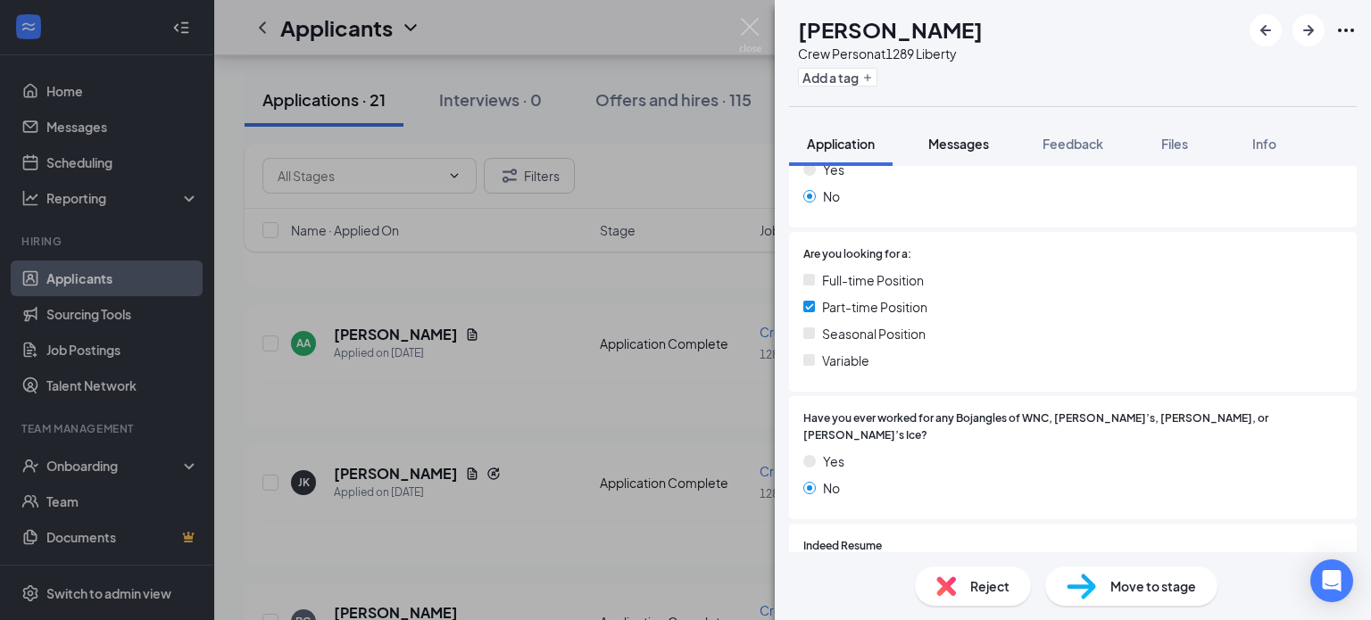
click at [949, 131] on button "Messages" at bounding box center [959, 143] width 96 height 45
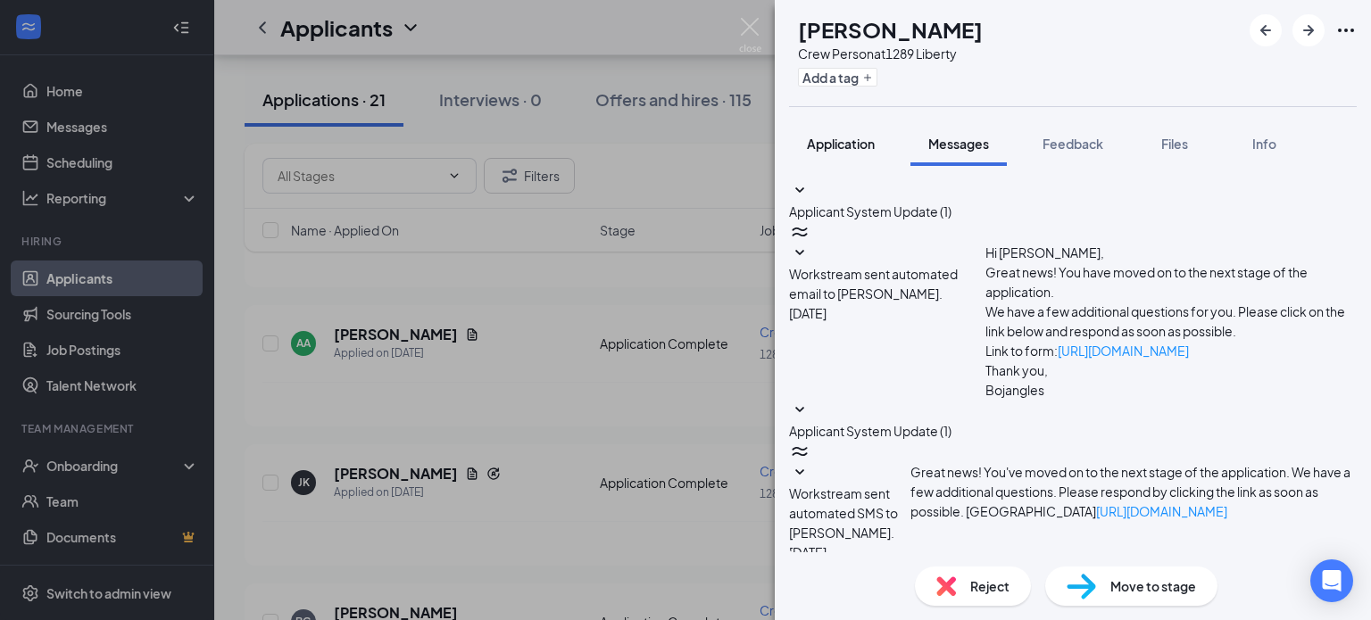
scroll to position [301, 0]
click at [866, 148] on span "Application" at bounding box center [841, 144] width 68 height 16
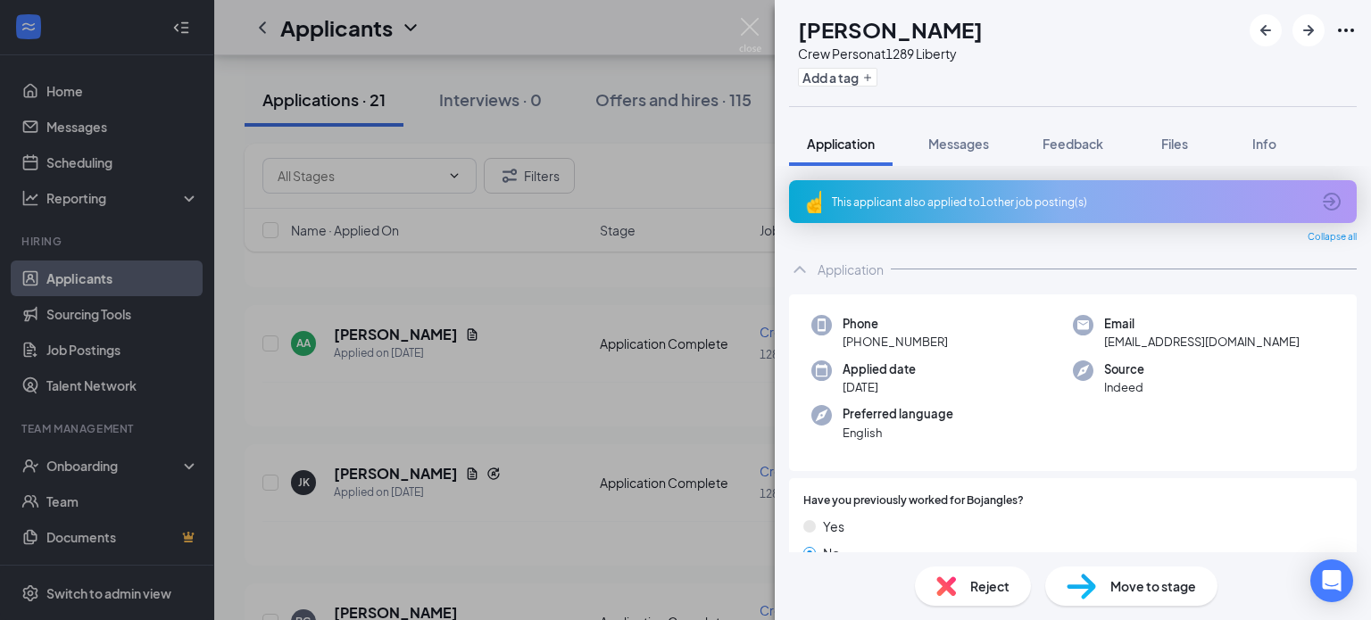
click at [901, 205] on div "This applicant also applied to 1 other job posting(s)" at bounding box center [1071, 202] width 479 height 15
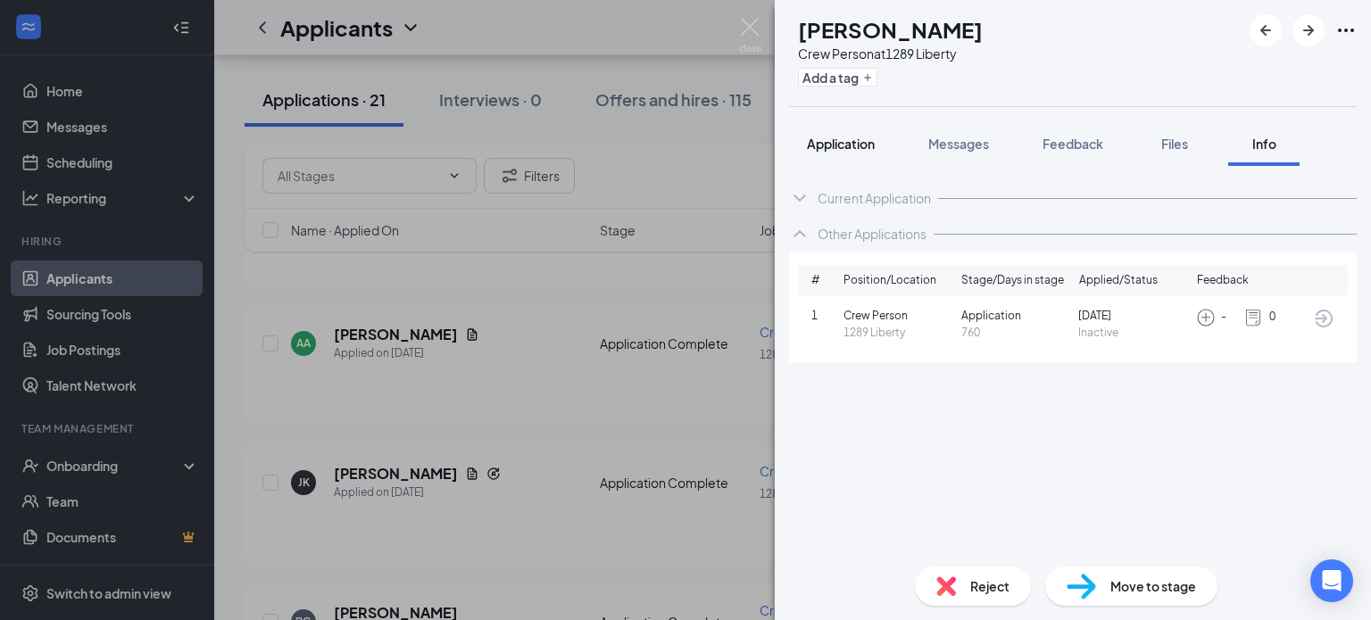
click at [868, 151] on span "Application" at bounding box center [841, 144] width 68 height 16
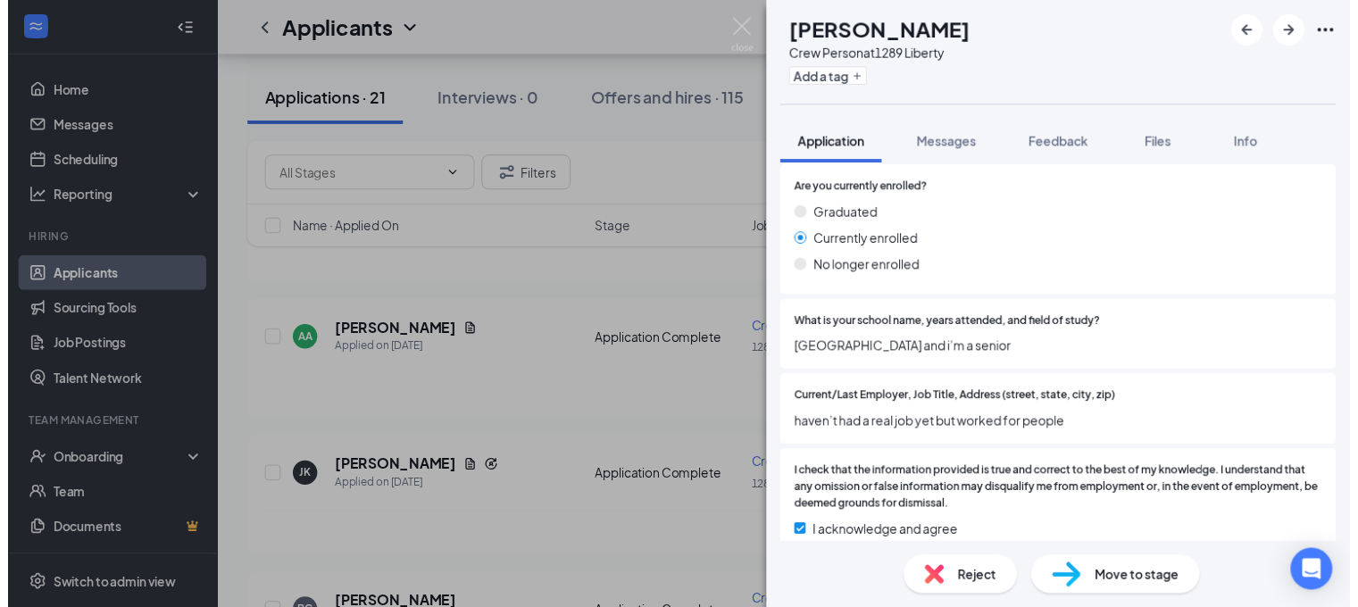
scroll to position [1969, 0]
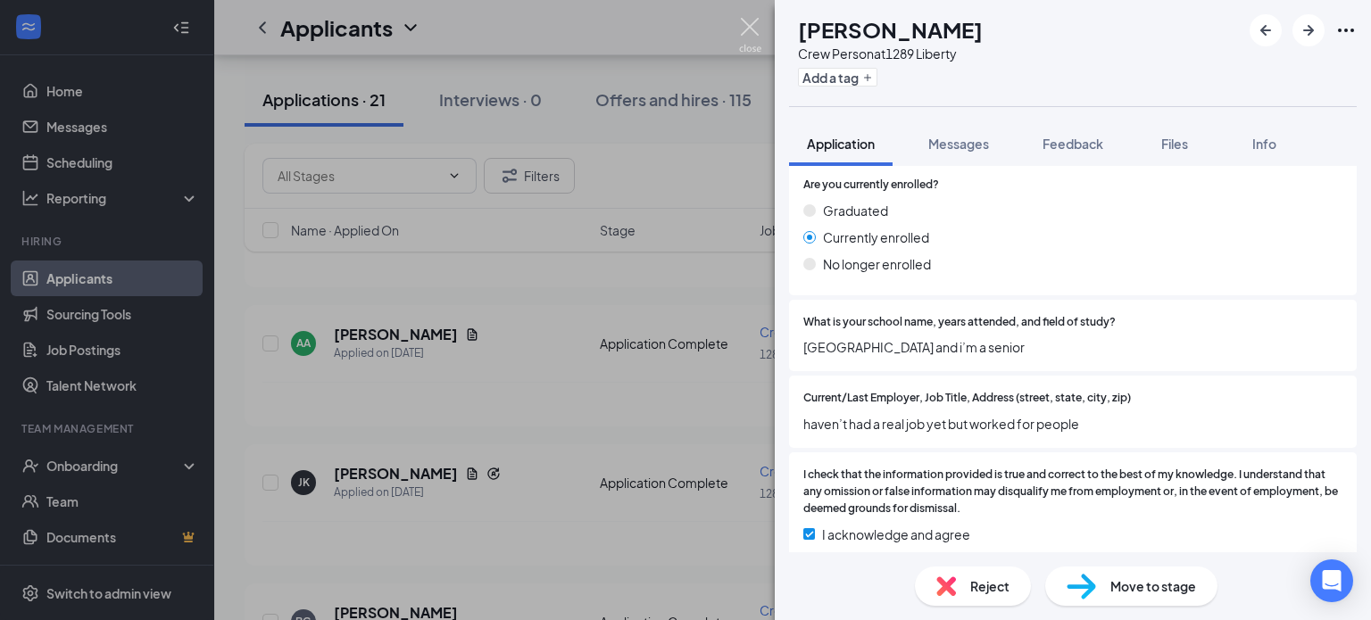
click at [747, 18] on img at bounding box center [750, 35] width 22 height 35
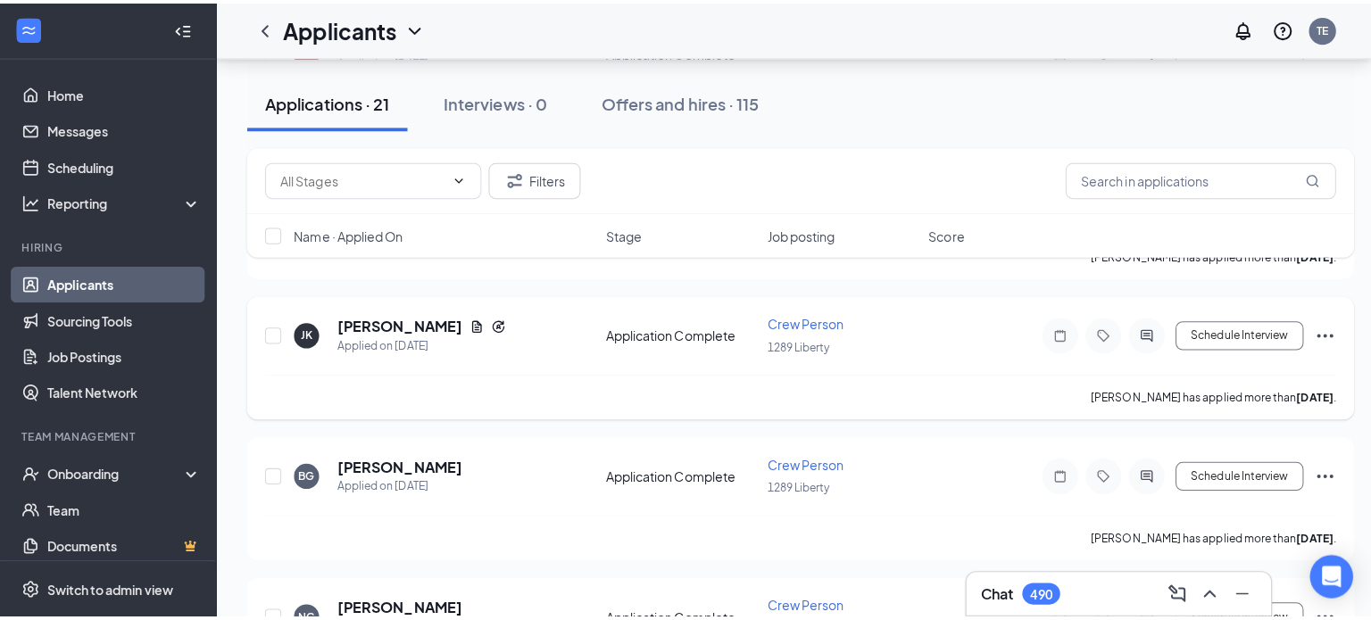
scroll to position [536, 0]
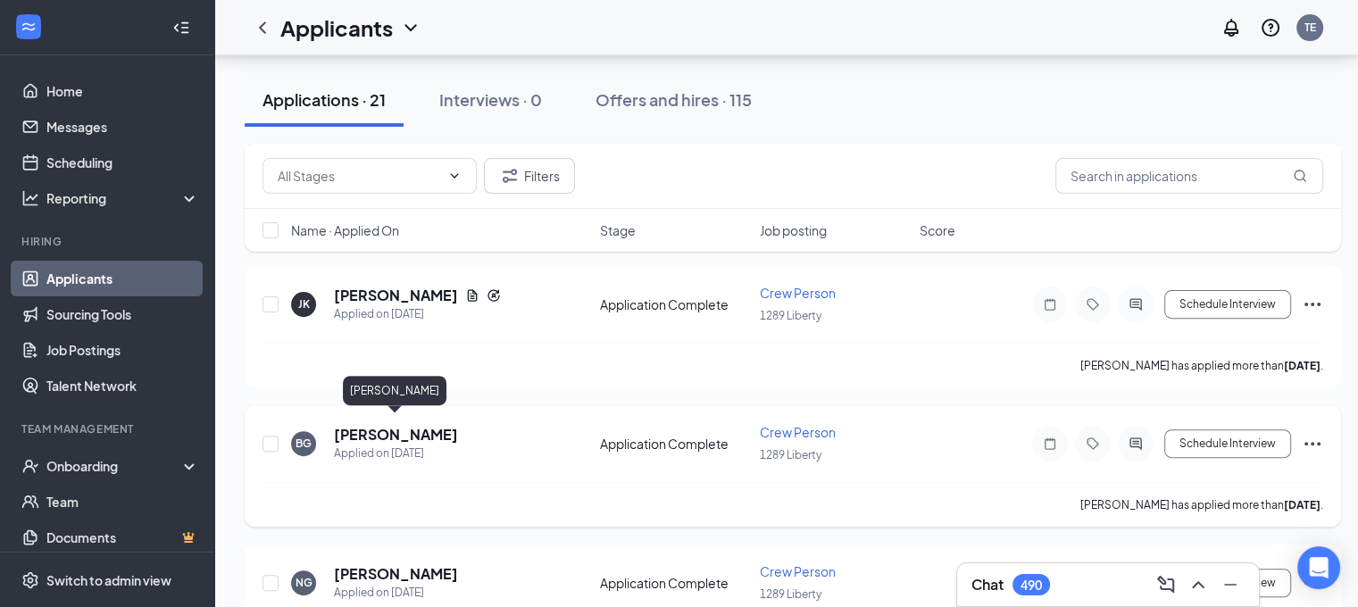
click at [383, 425] on h5 "[PERSON_NAME]" at bounding box center [396, 435] width 124 height 20
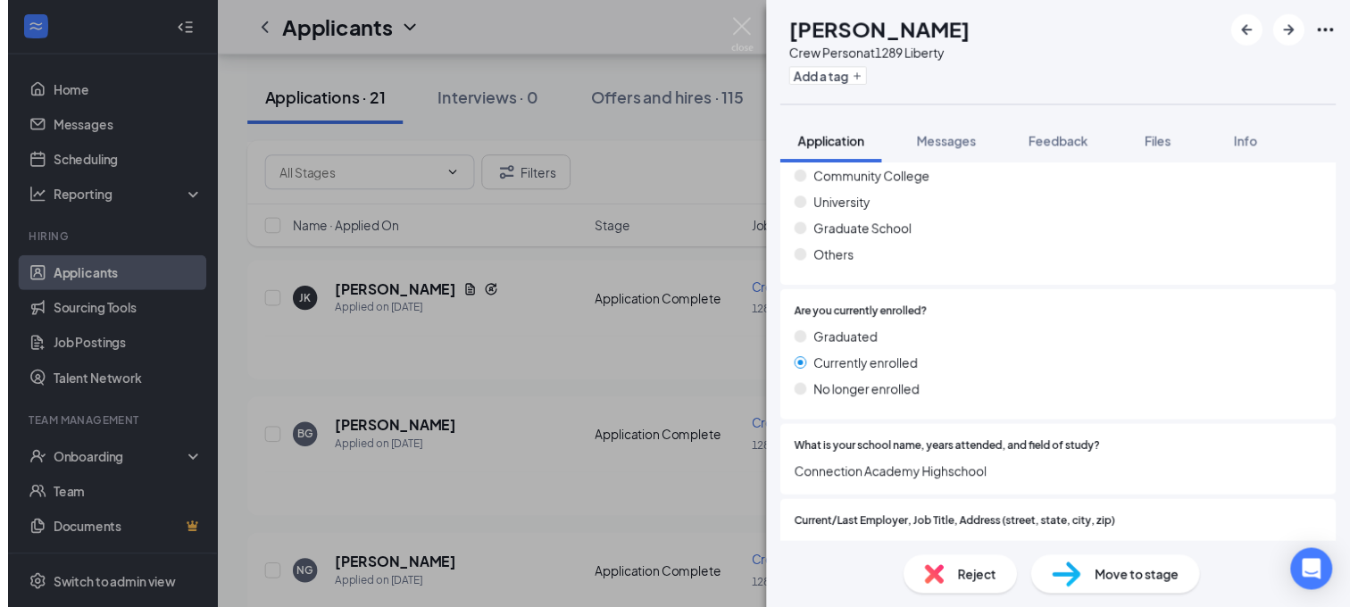
scroll to position [1786, 0]
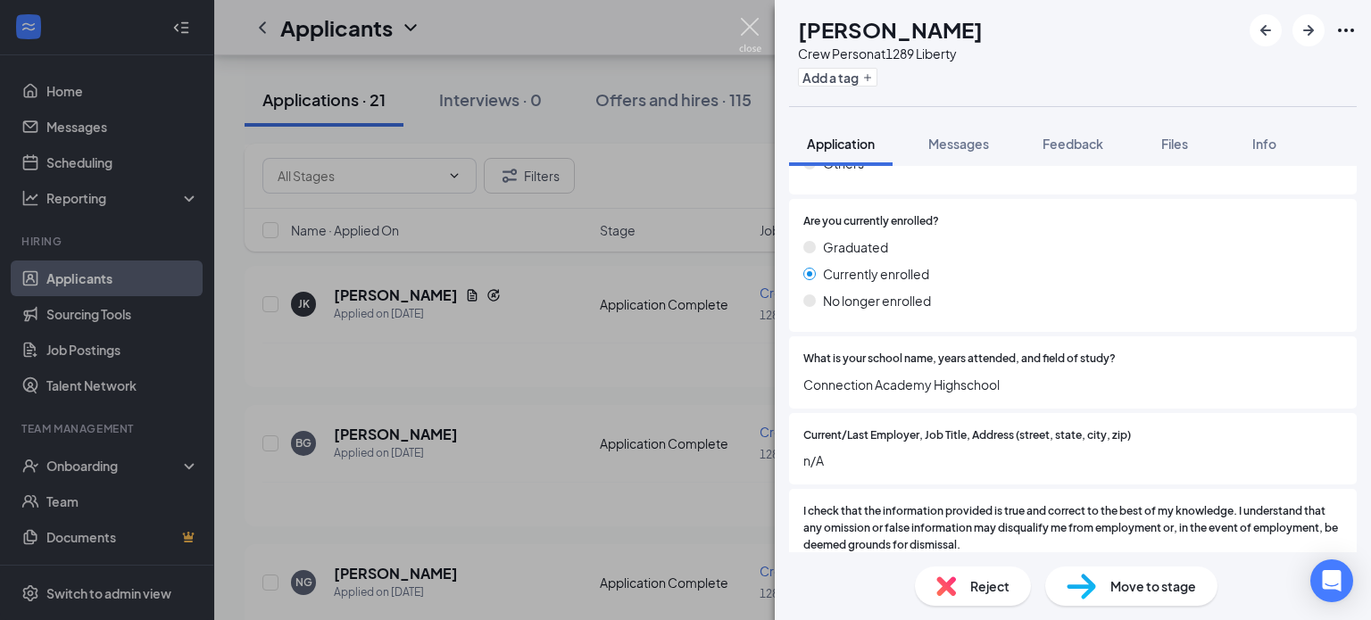
click at [748, 21] on img at bounding box center [750, 35] width 22 height 35
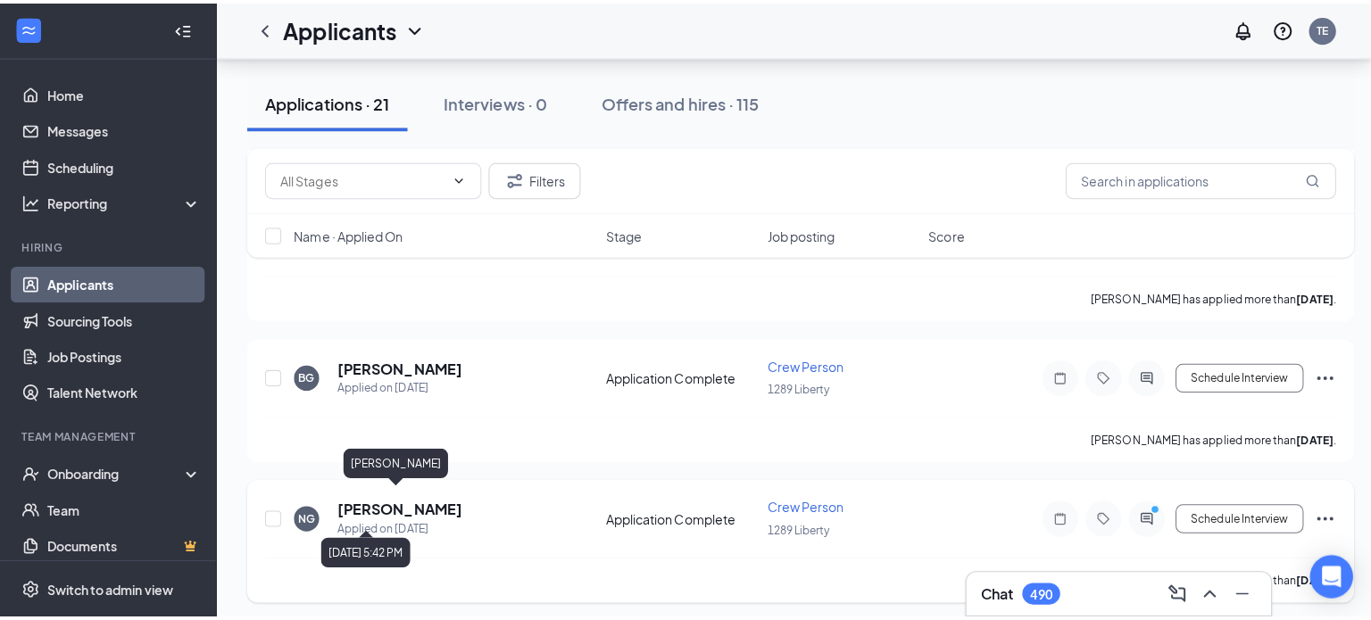
scroll to position [714, 0]
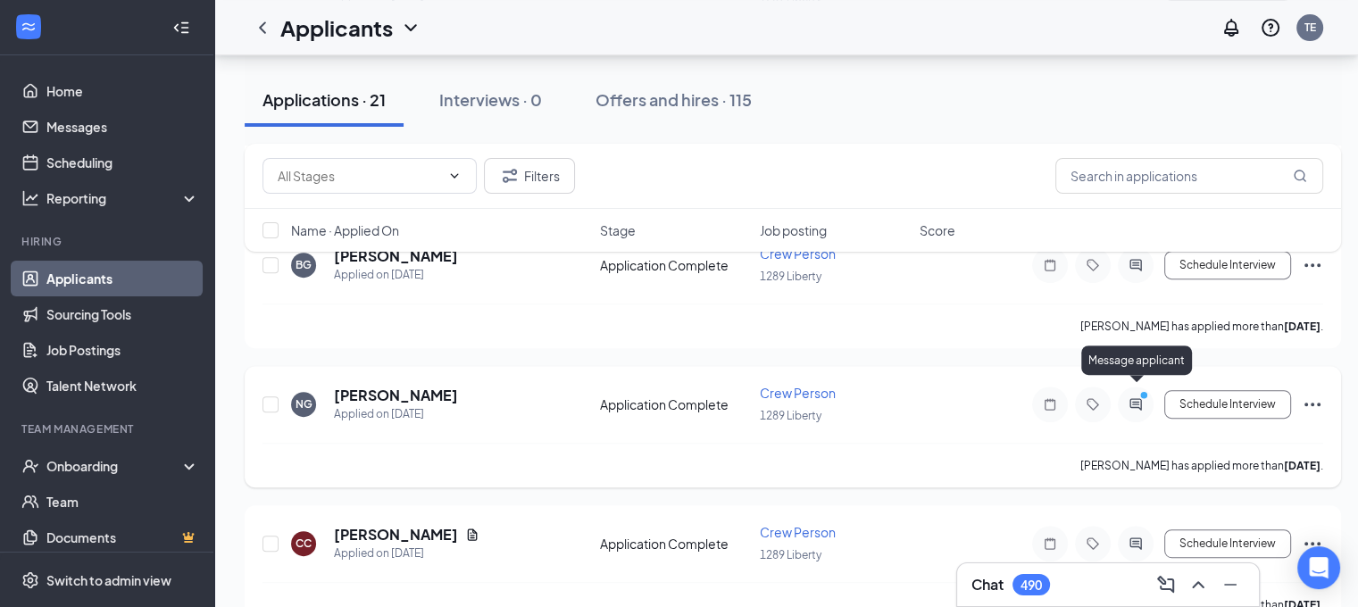
click at [1136, 390] on icon "PrimaryDot" at bounding box center [1146, 397] width 21 height 14
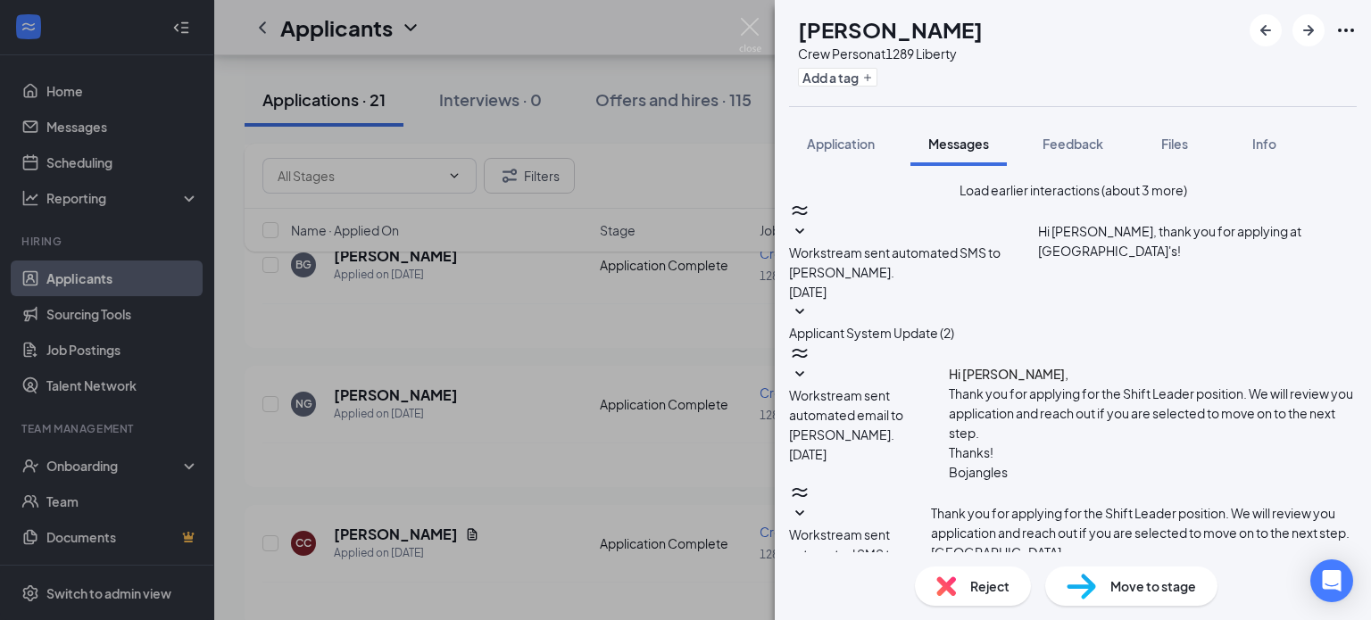
scroll to position [583, 0]
click at [862, 138] on span "Application" at bounding box center [841, 144] width 68 height 16
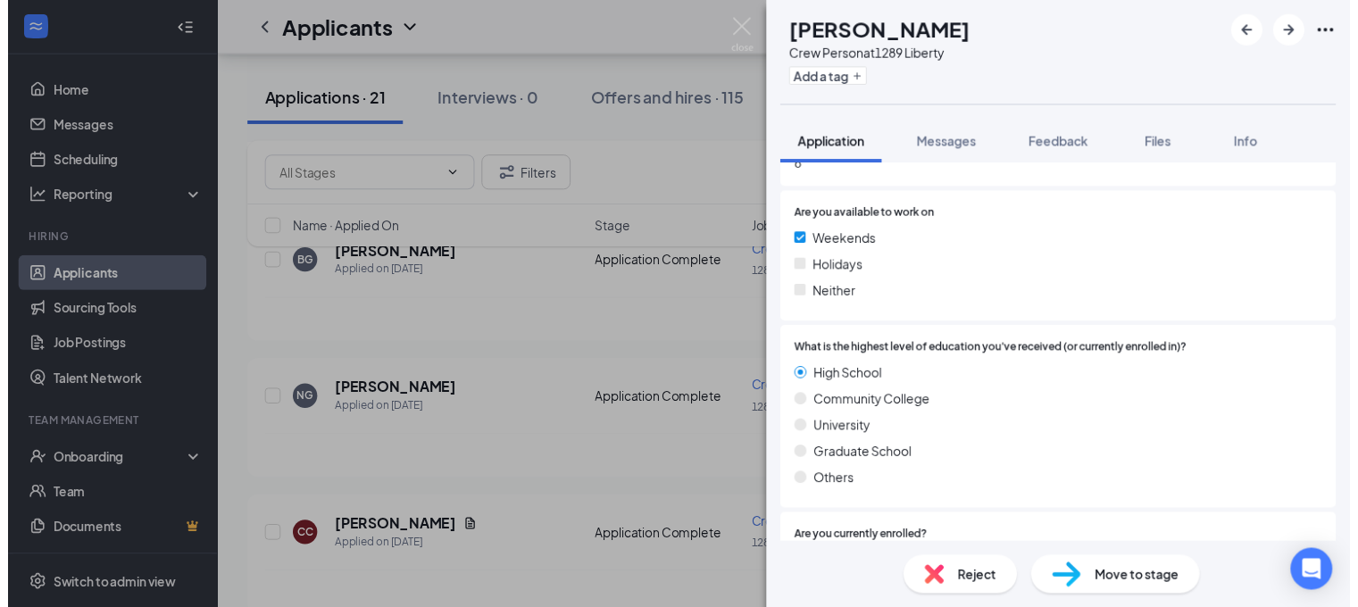
scroll to position [1399, 0]
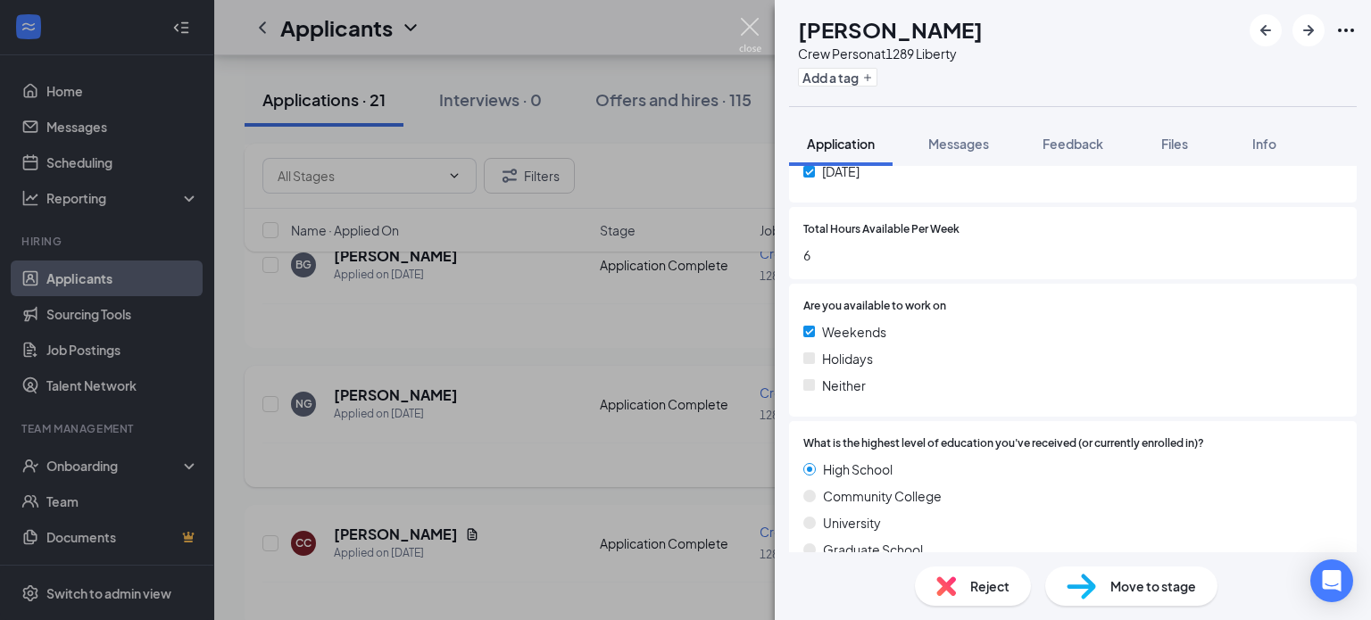
drag, startPoint x: 753, startPoint y: 19, endPoint x: 568, endPoint y: 423, distance: 444.6
click at [753, 19] on img at bounding box center [750, 35] width 22 height 35
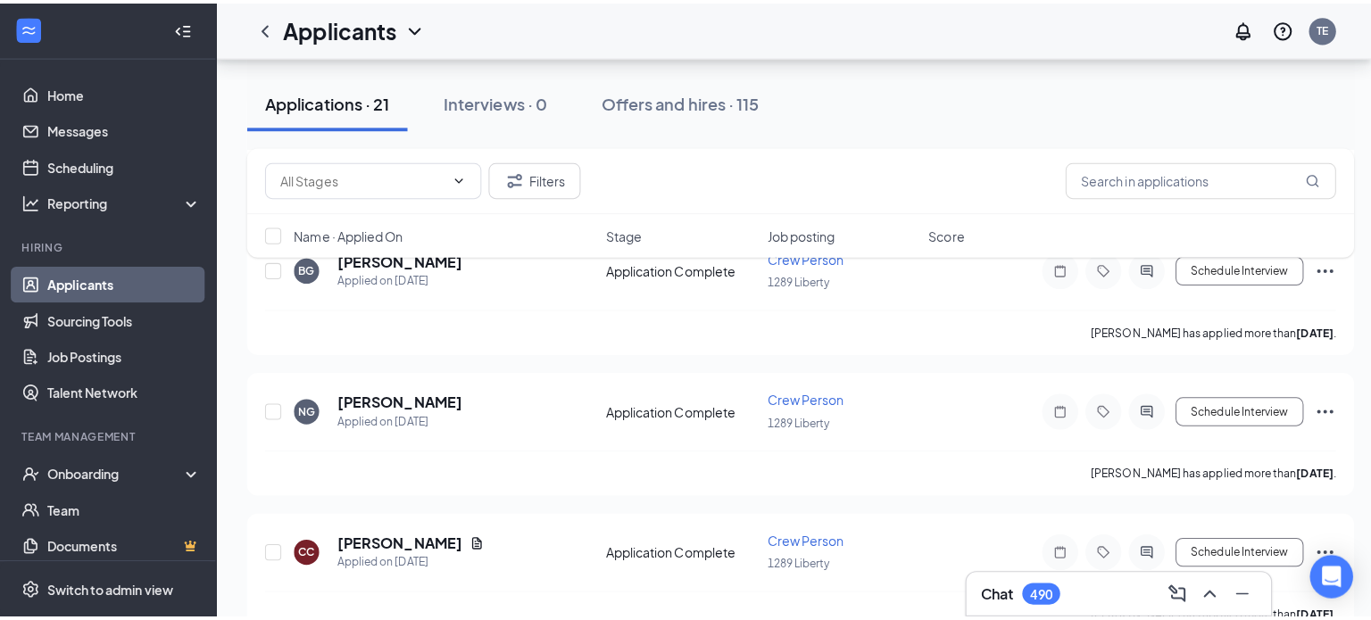
scroll to position [803, 0]
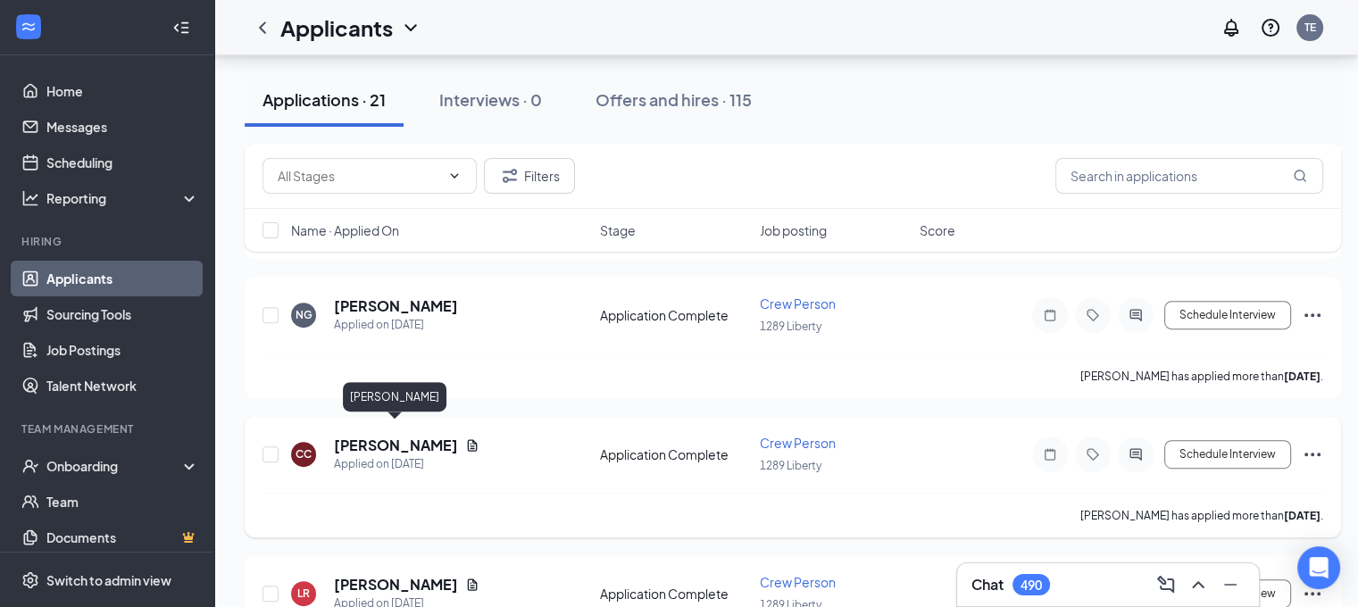
click at [413, 436] on h5 "[PERSON_NAME]" at bounding box center [396, 446] width 124 height 20
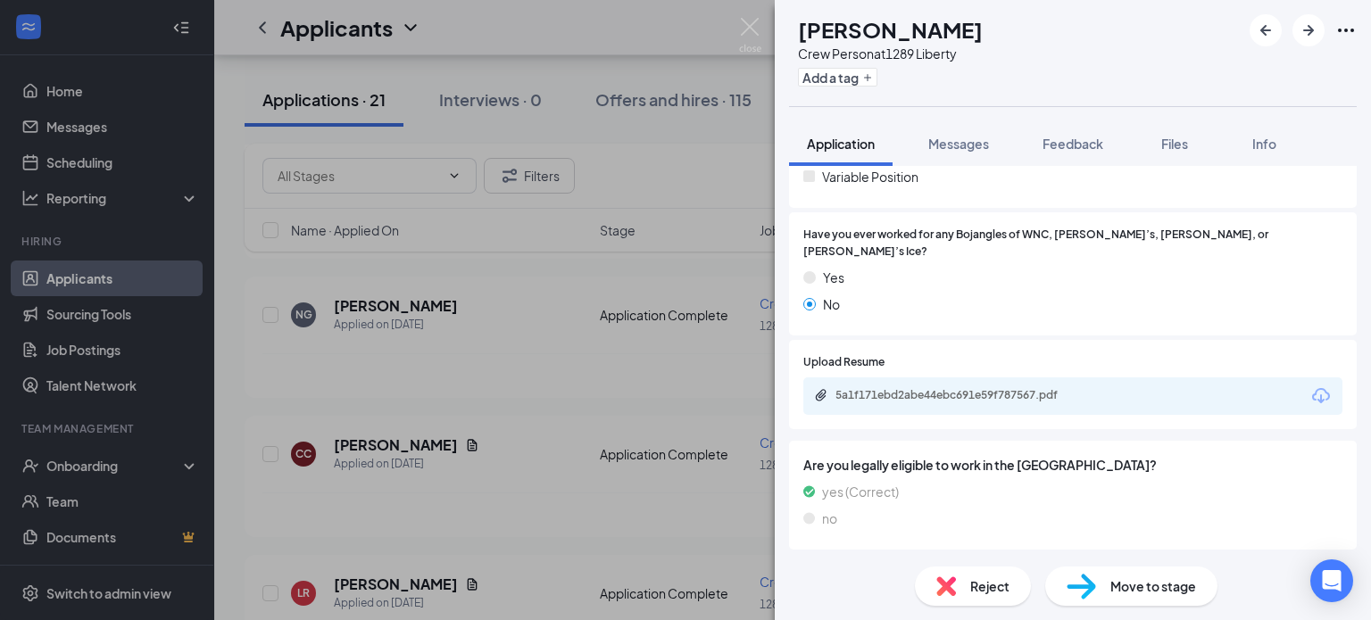
scroll to position [402, 0]
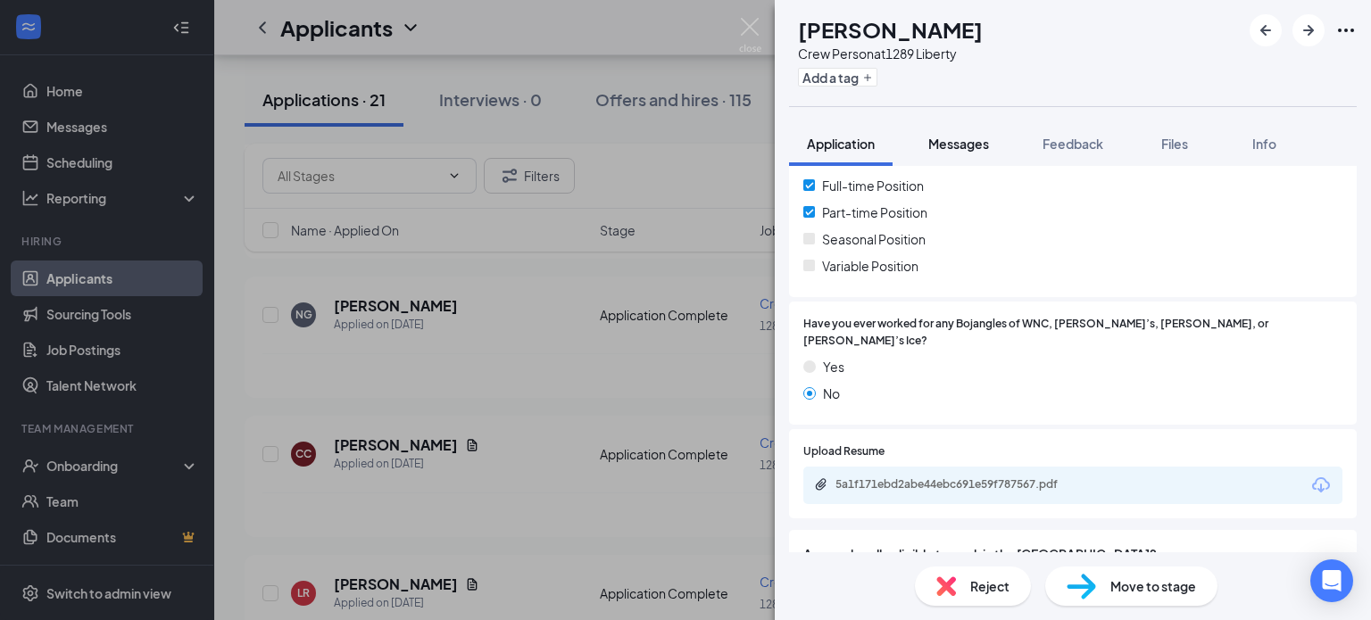
click at [938, 147] on span "Messages" at bounding box center [958, 144] width 61 height 16
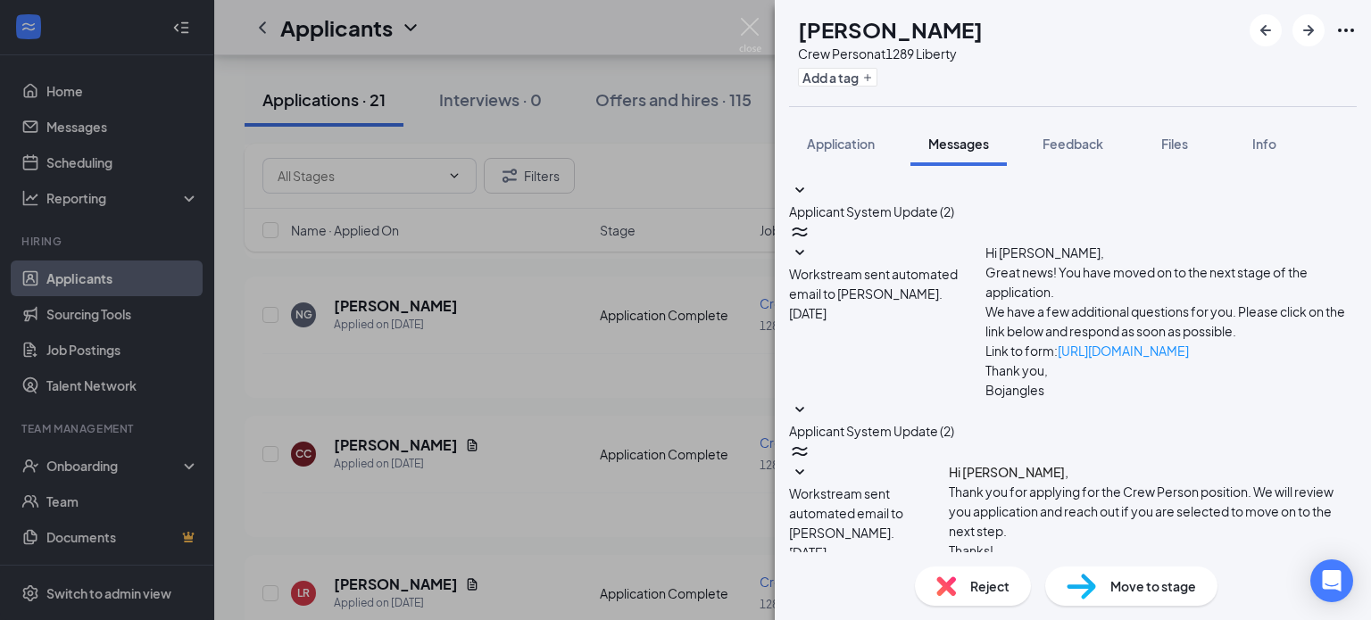
scroll to position [165, 0]
paste textarea "Good morning! This is [PERSON_NAME] with Bojangles. Can you meet me [DATE] at 1…"
type textarea "Good morning! This is [PERSON_NAME] with Bojangles. Can you meet me [DATE] at 1…"
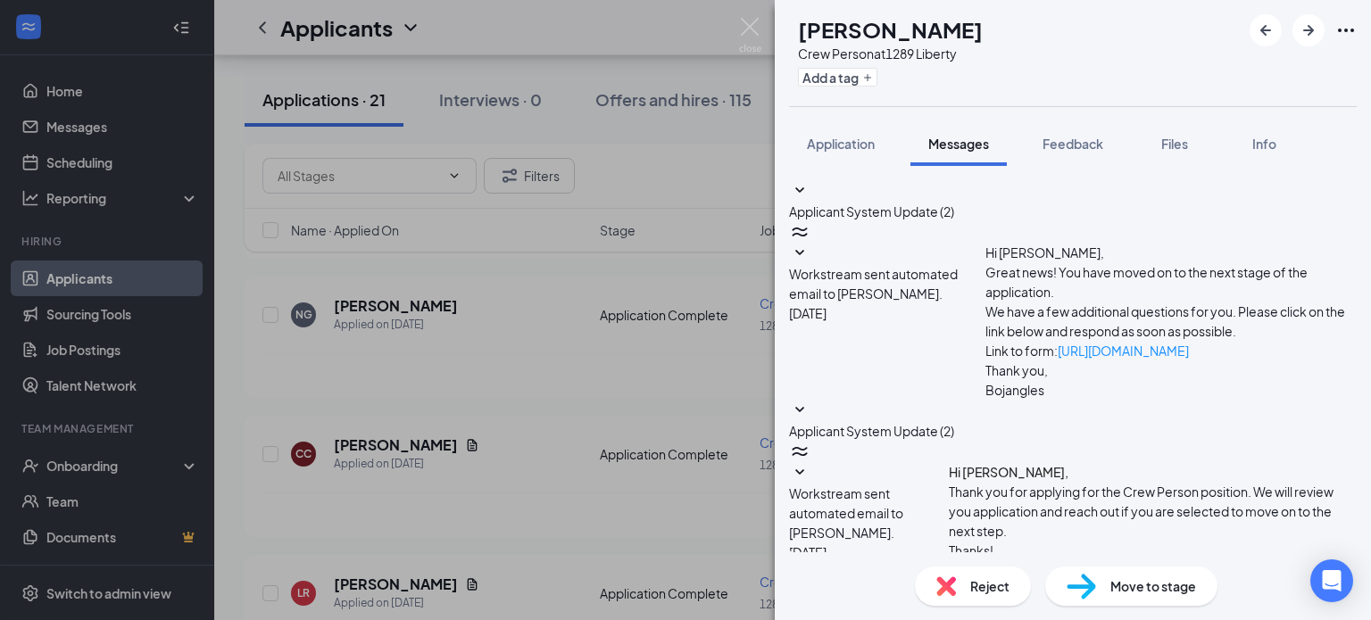
checkbox input "true"
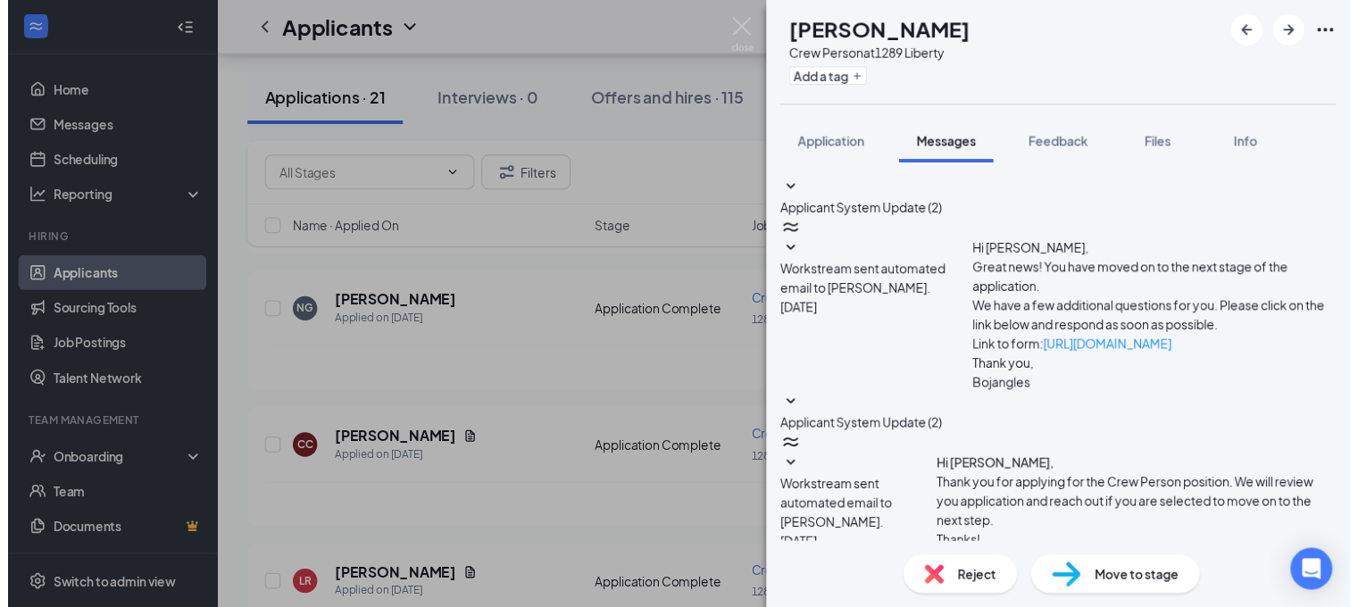
scroll to position [433, 0]
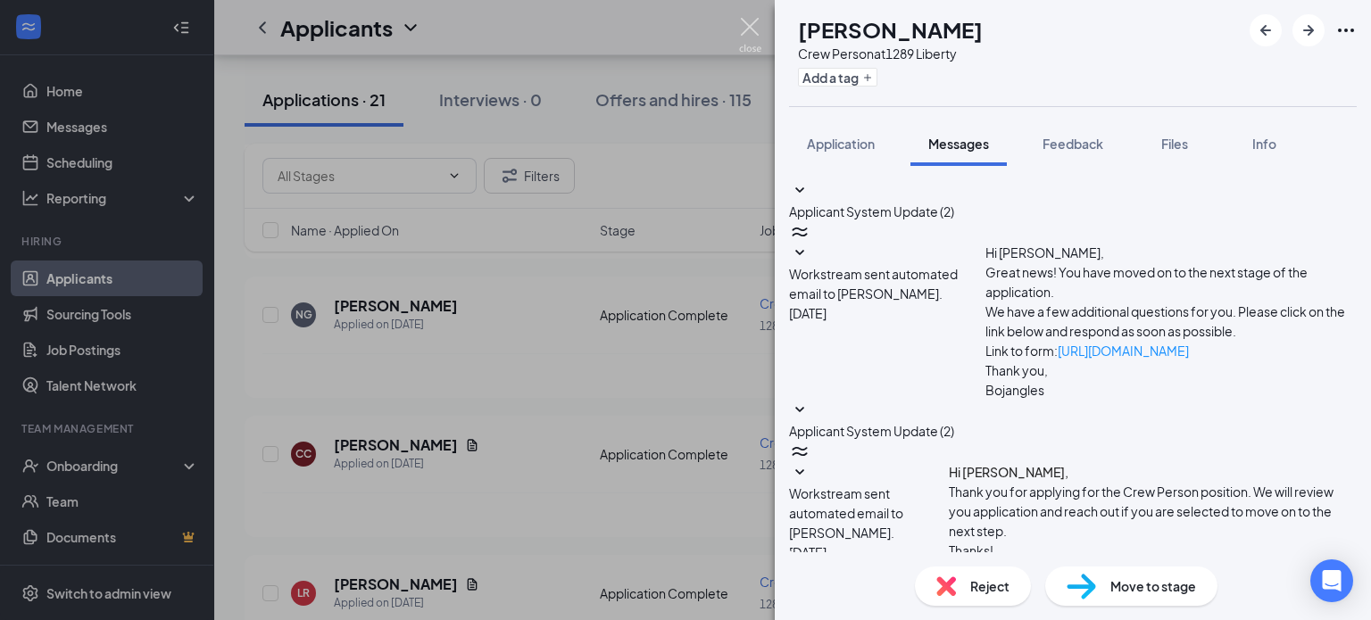
click at [743, 30] on img at bounding box center [750, 35] width 22 height 35
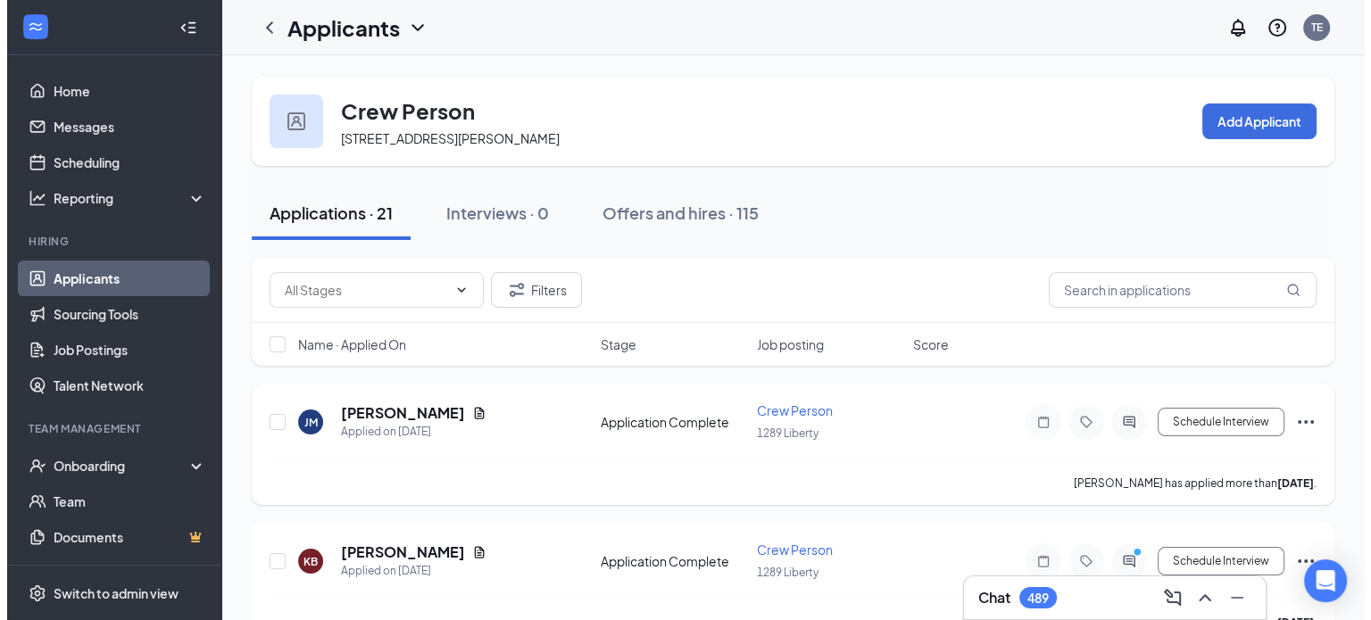
scroll to position [89, 0]
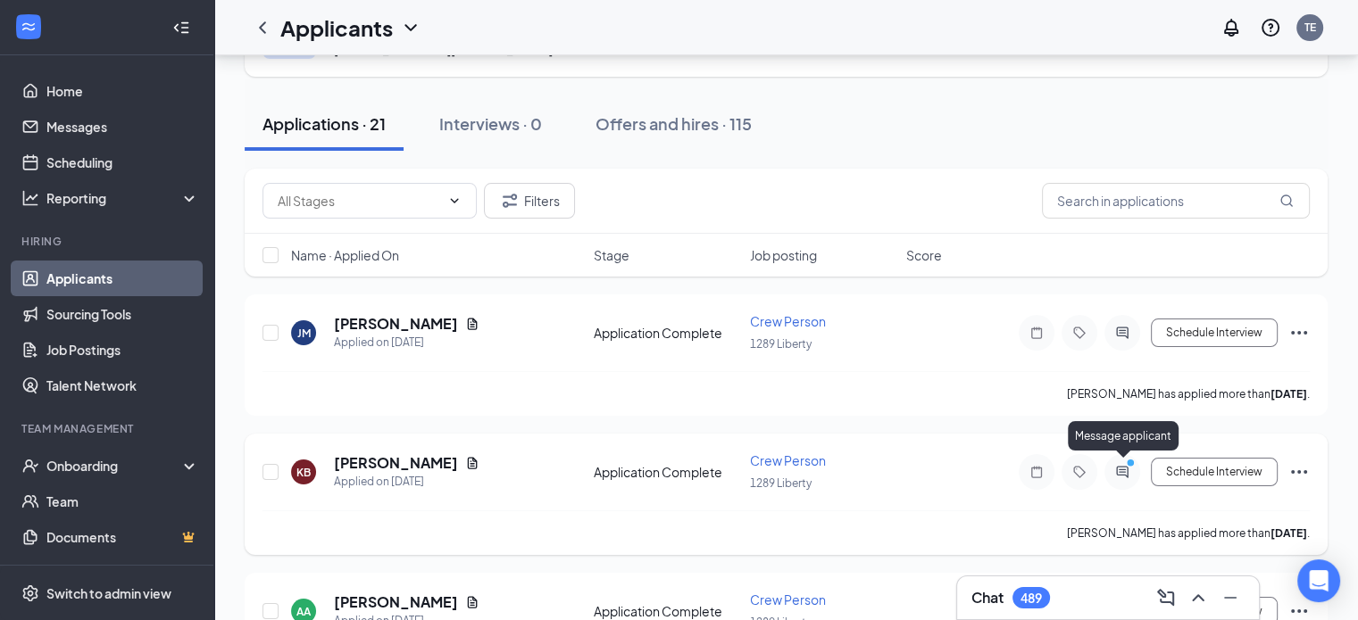
click at [1128, 474] on icon "ActiveChat" at bounding box center [1122, 472] width 12 height 12
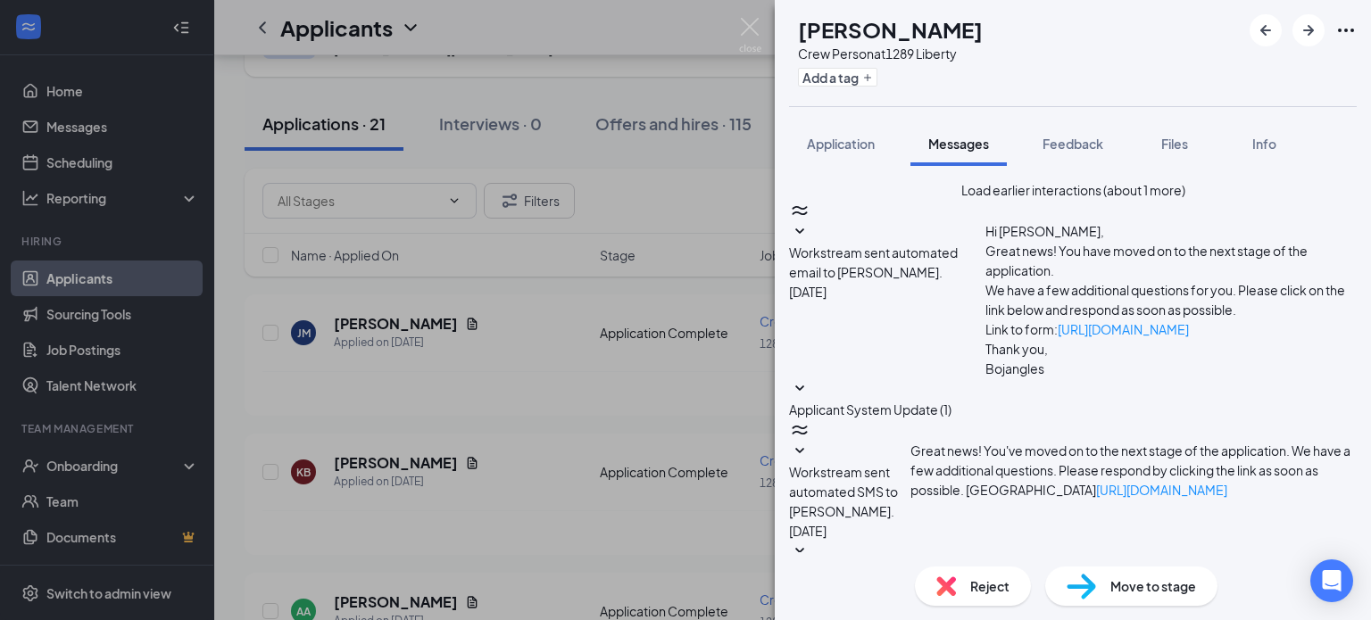
scroll to position [670, 0]
click at [1102, 587] on div "Move to stage" at bounding box center [1131, 586] width 172 height 39
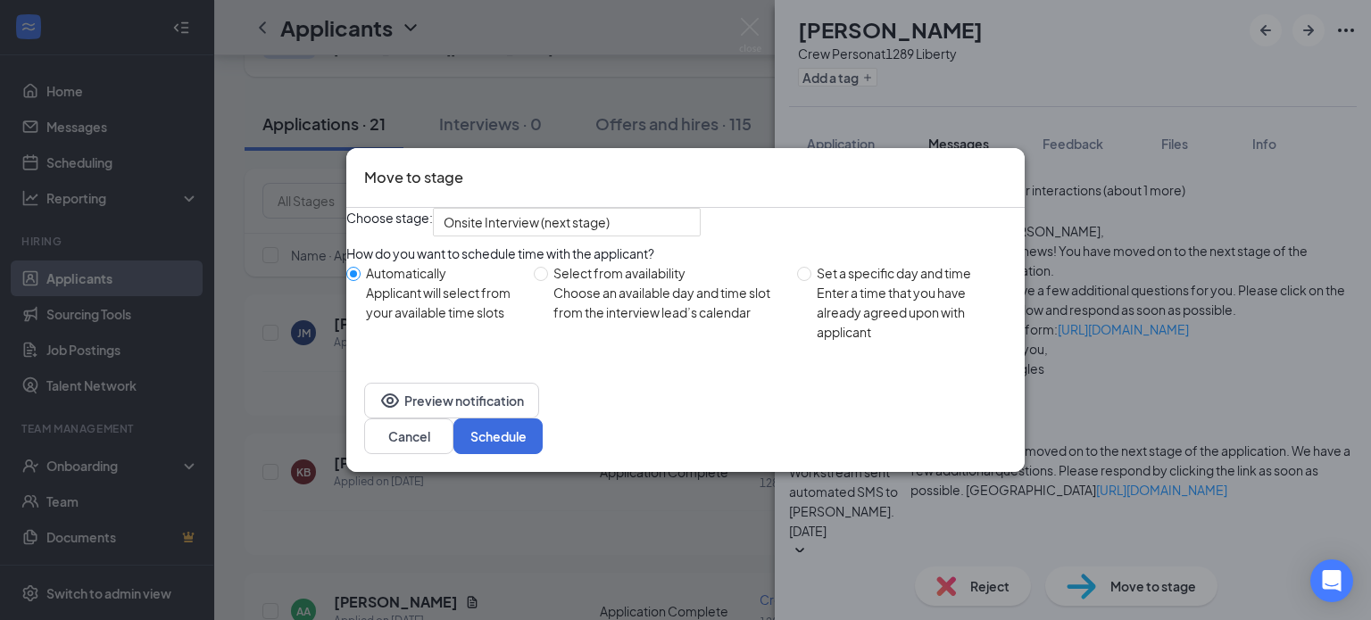
click at [895, 283] on div "Set a specific day and time" at bounding box center [914, 273] width 194 height 20
click at [812, 281] on input "Set a specific day and time Enter a time that you have already agreed upon with…" at bounding box center [804, 274] width 14 height 14
radio input "true"
radio input "false"
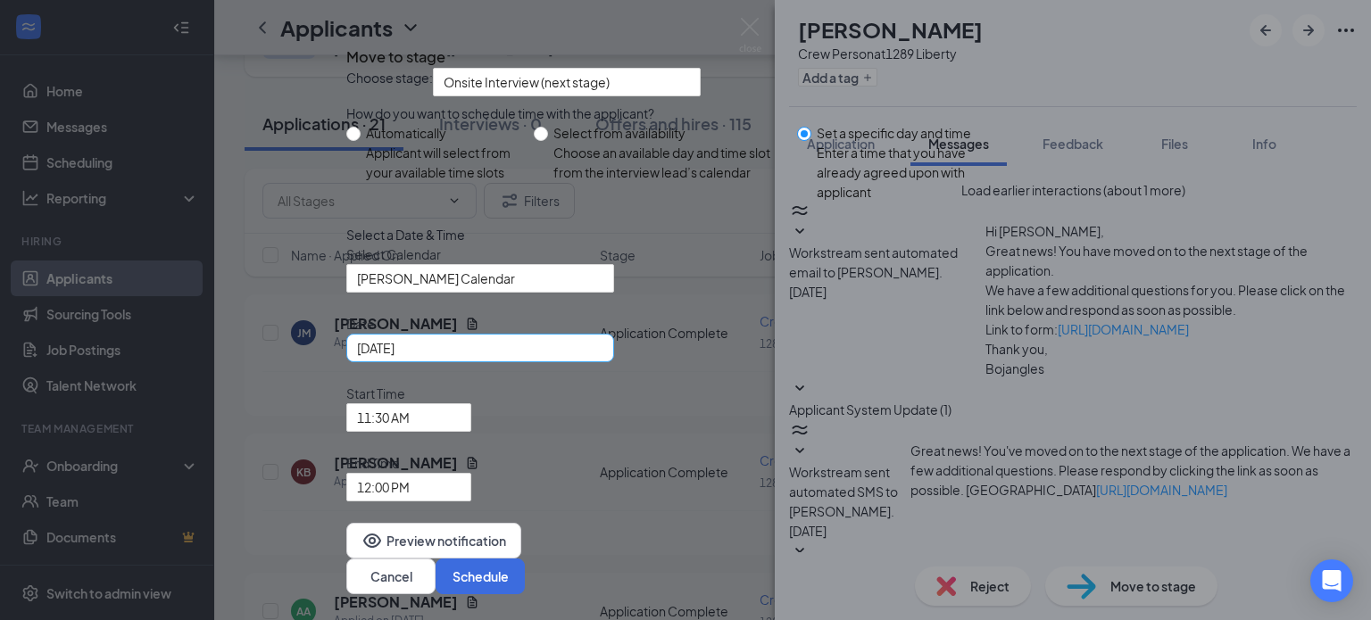
click at [604, 358] on div "[DATE]" at bounding box center [480, 348] width 246 height 20
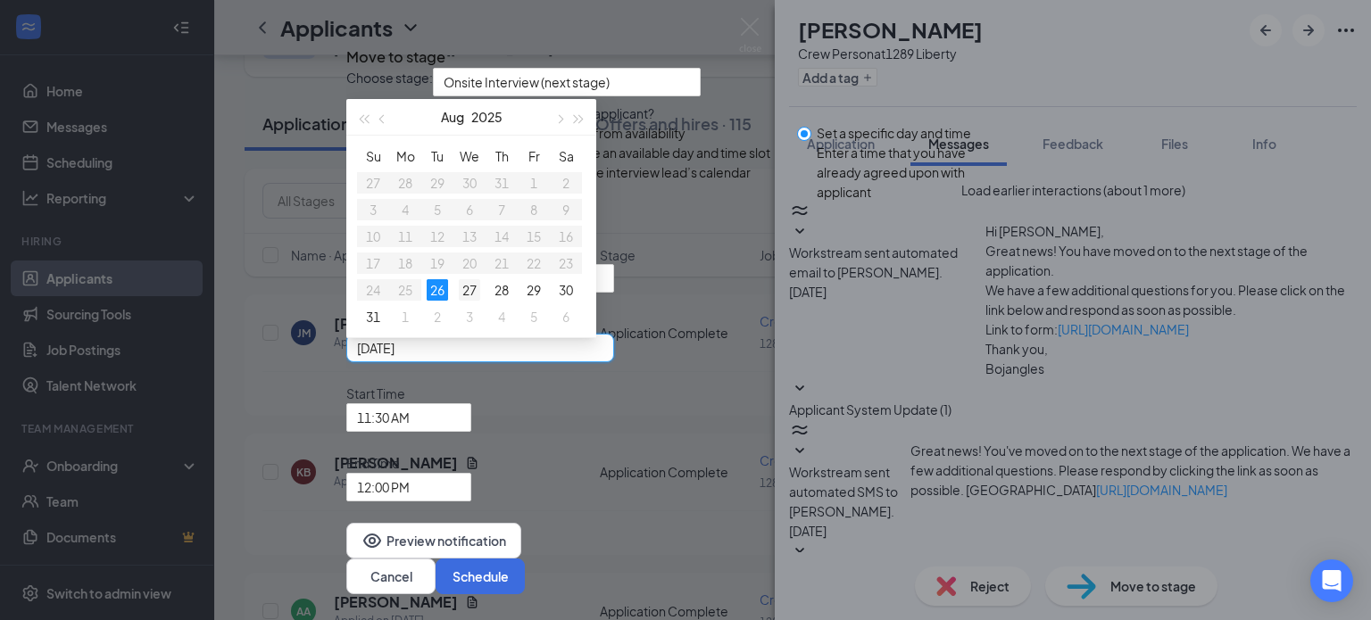
type input "[DATE]"
click at [480, 301] on div "27" at bounding box center [469, 289] width 21 height 21
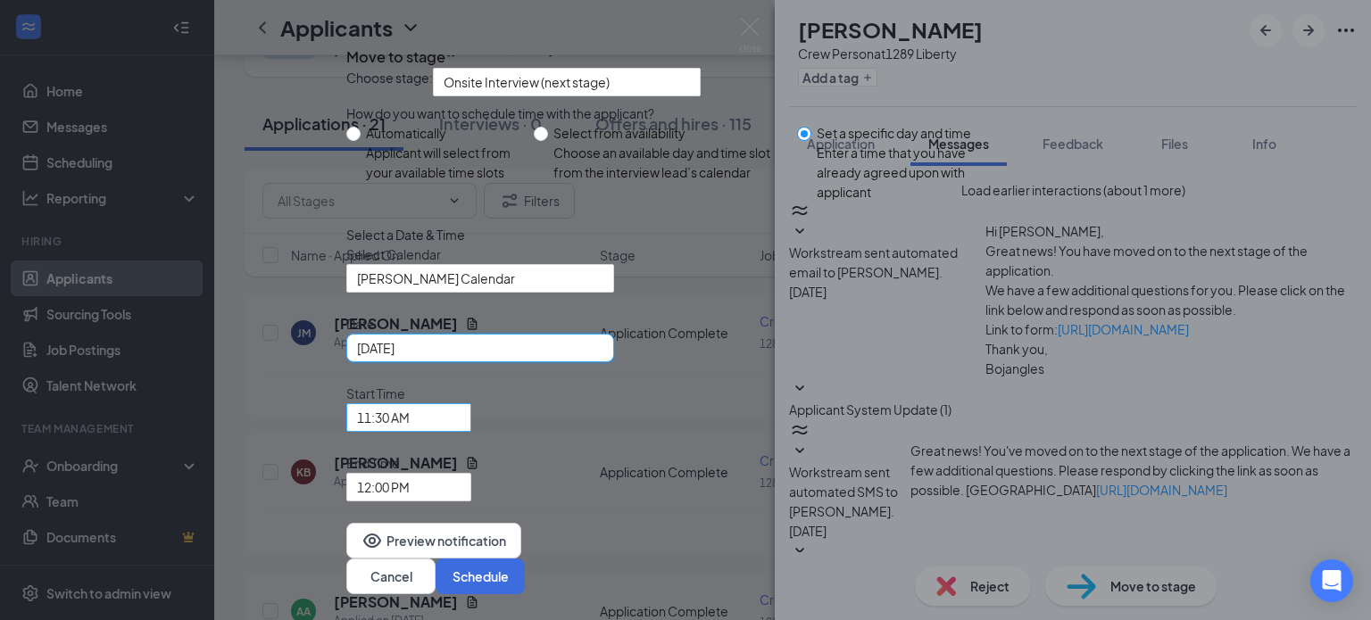
click at [445, 453] on span "11:30 AM" at bounding box center [400, 428] width 87 height 48
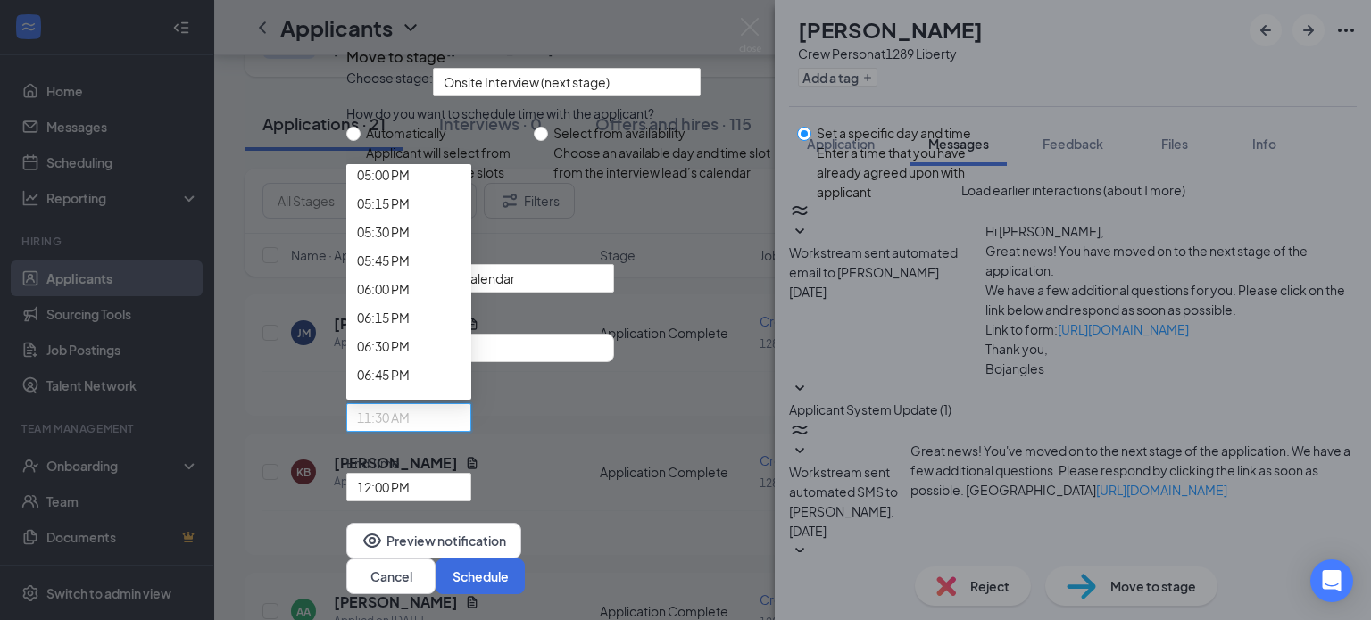
scroll to position [2060, 0]
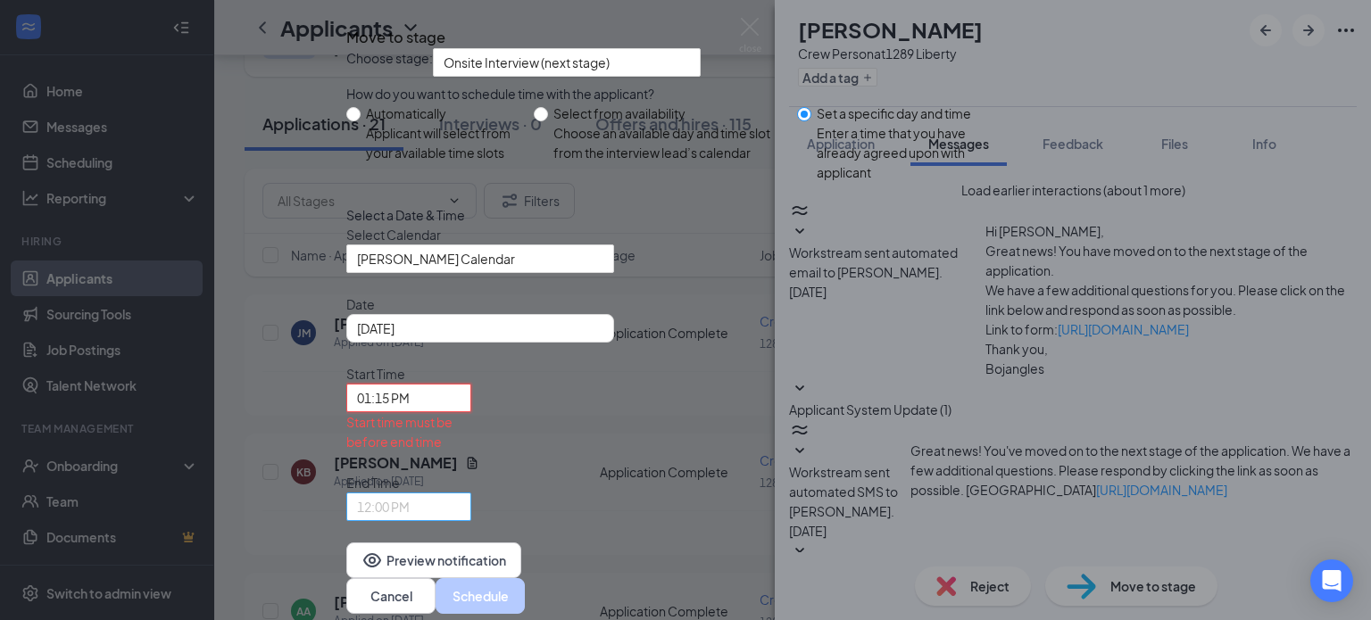
click at [410, 494] on span "12:00 PM" at bounding box center [383, 507] width 53 height 27
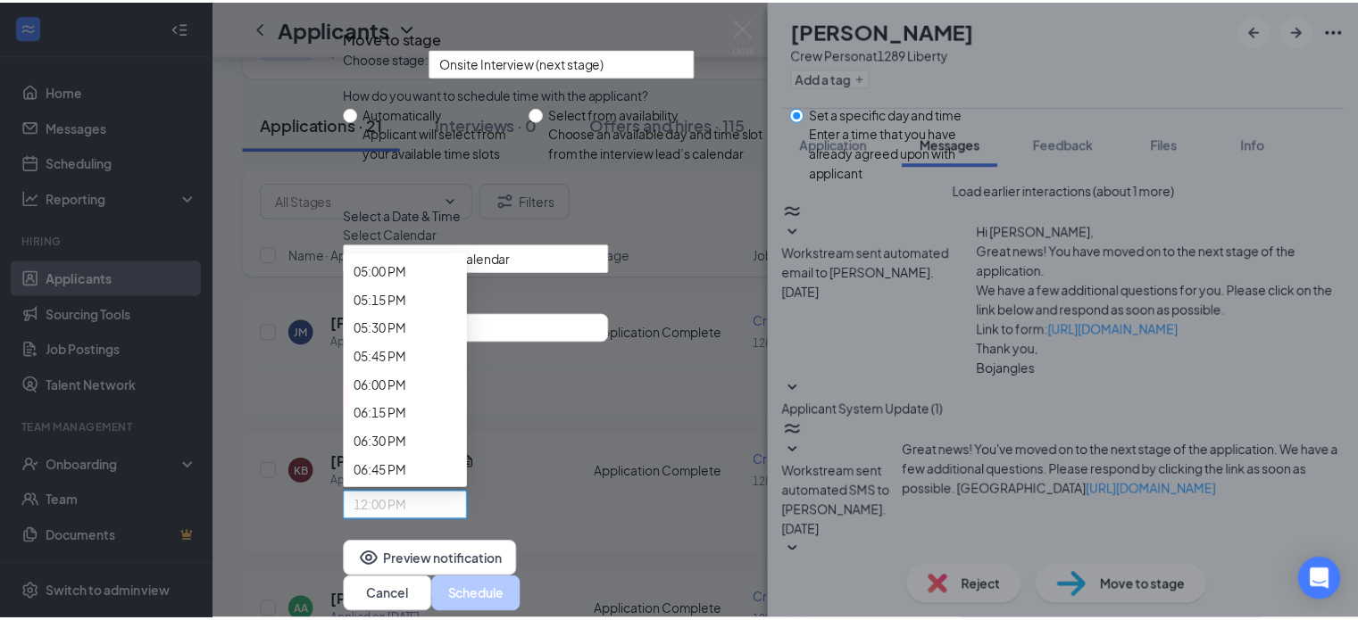
scroll to position [2053, 0]
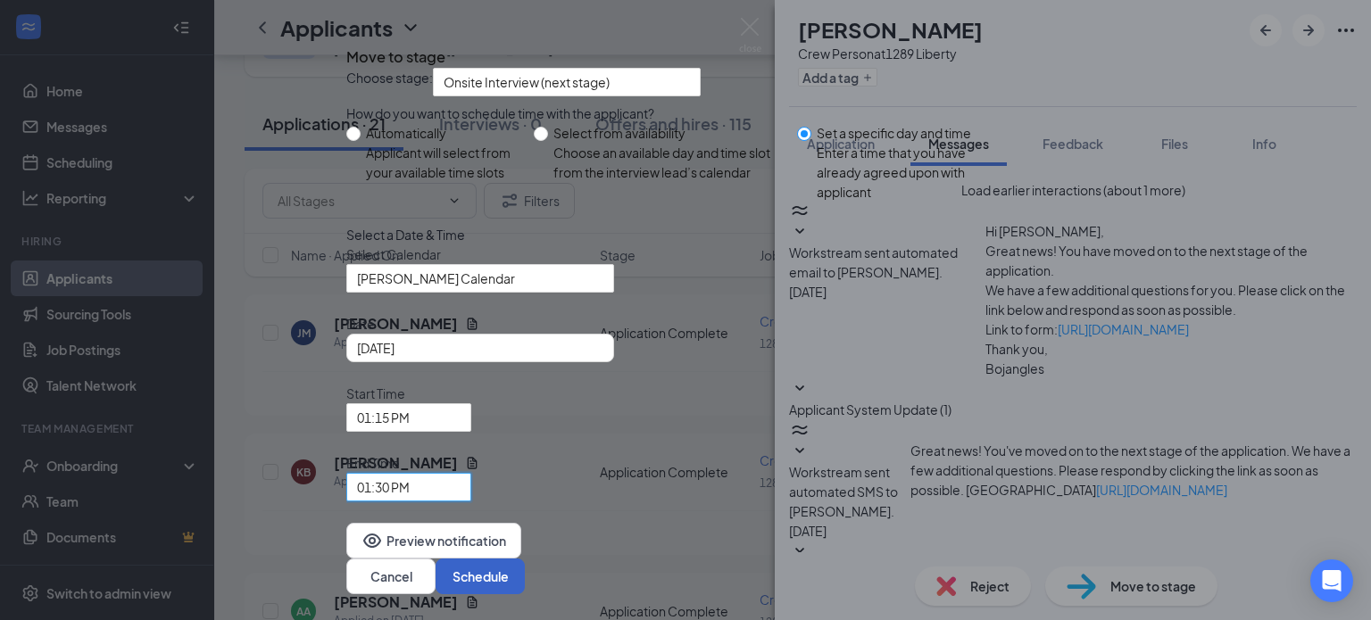
click at [525, 559] on button "Schedule" at bounding box center [480, 577] width 89 height 36
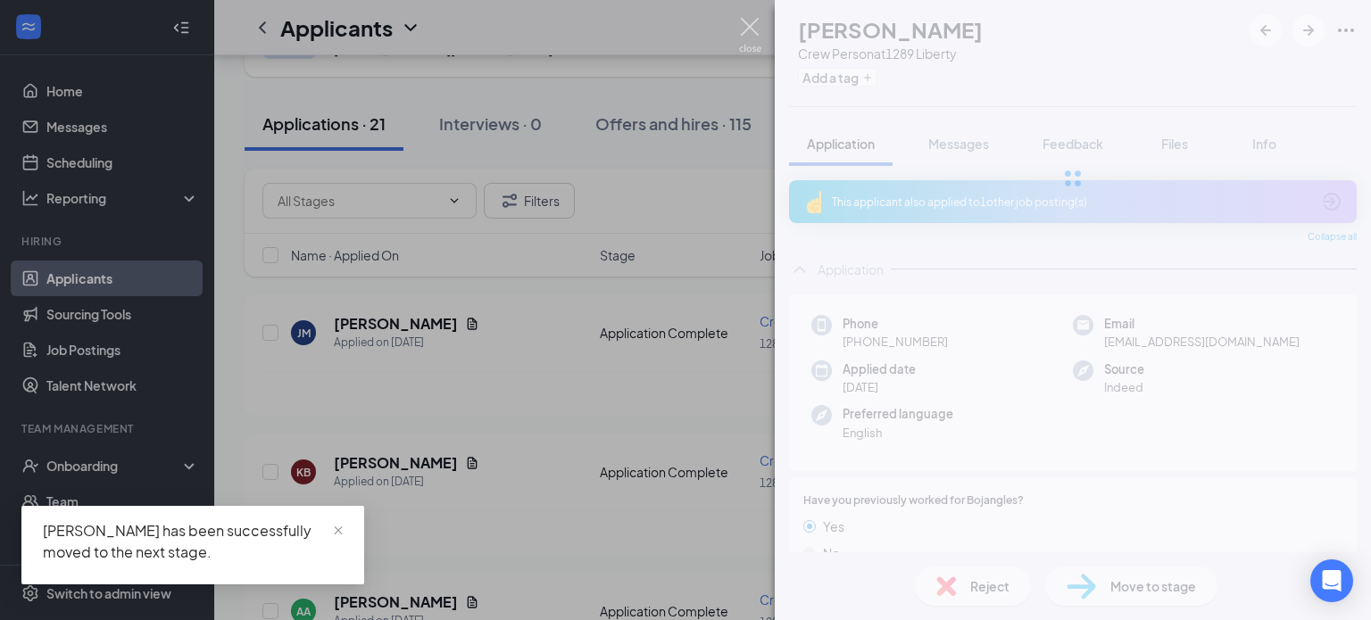
click at [751, 21] on img at bounding box center [750, 35] width 22 height 35
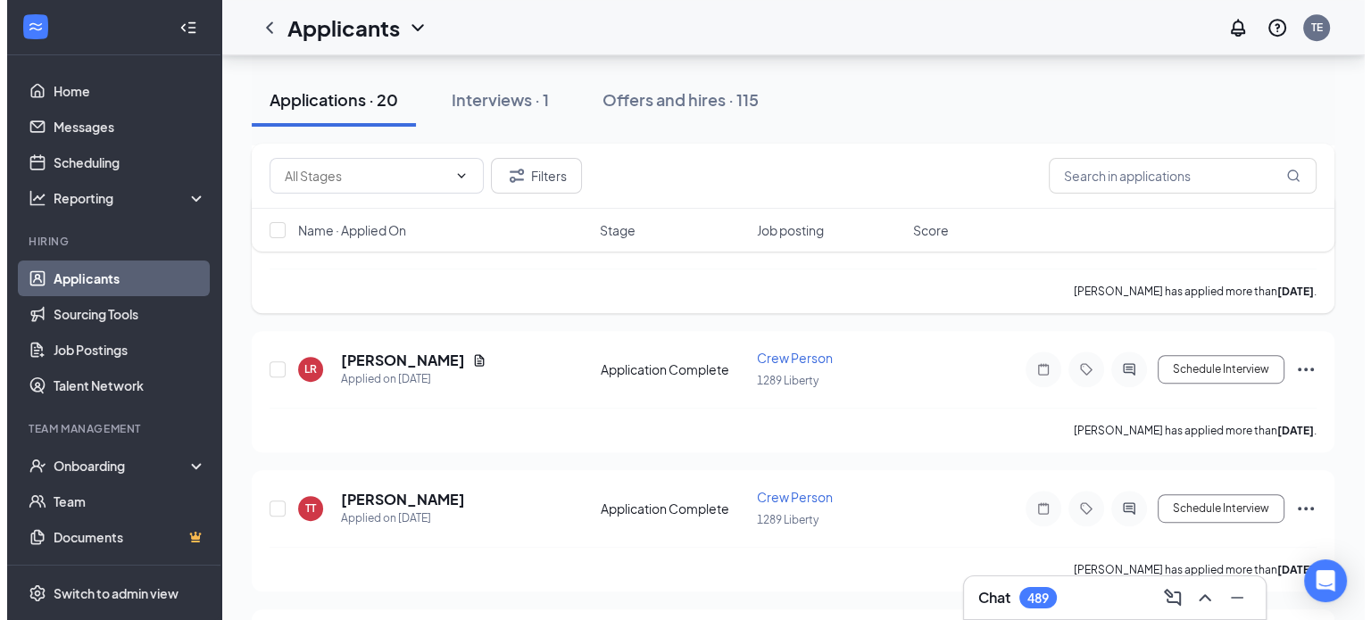
scroll to position [893, 0]
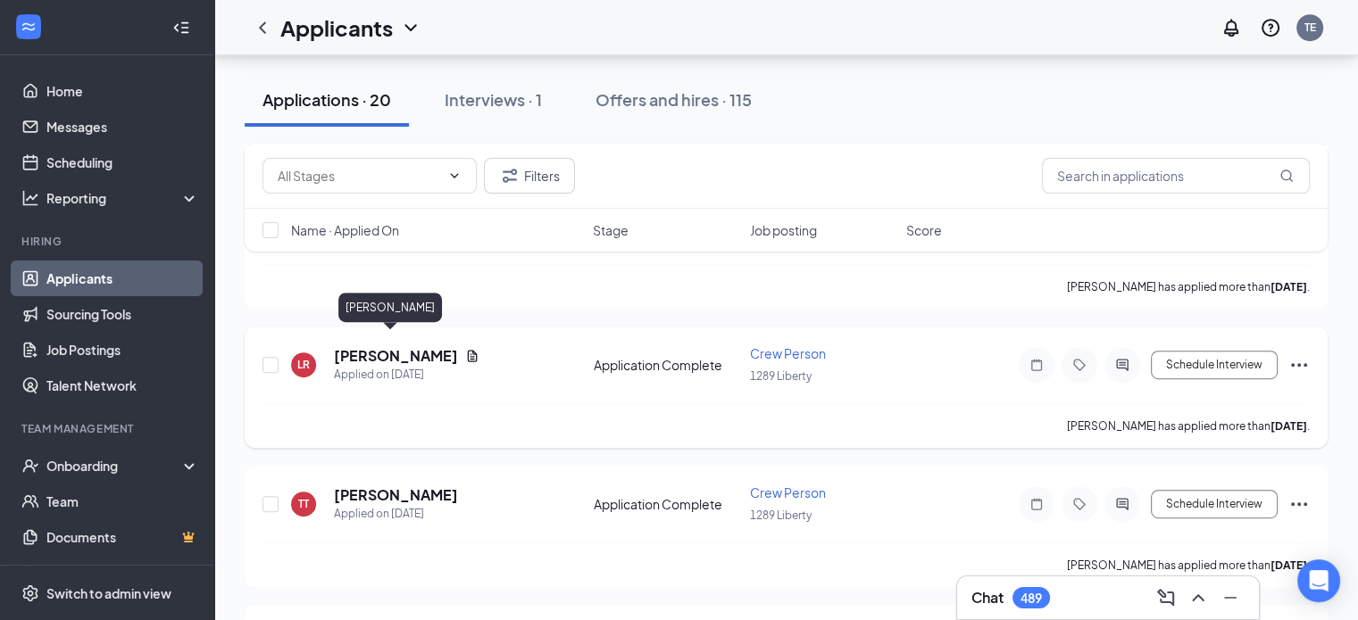
click at [395, 346] on h5 "[PERSON_NAME]" at bounding box center [396, 356] width 124 height 20
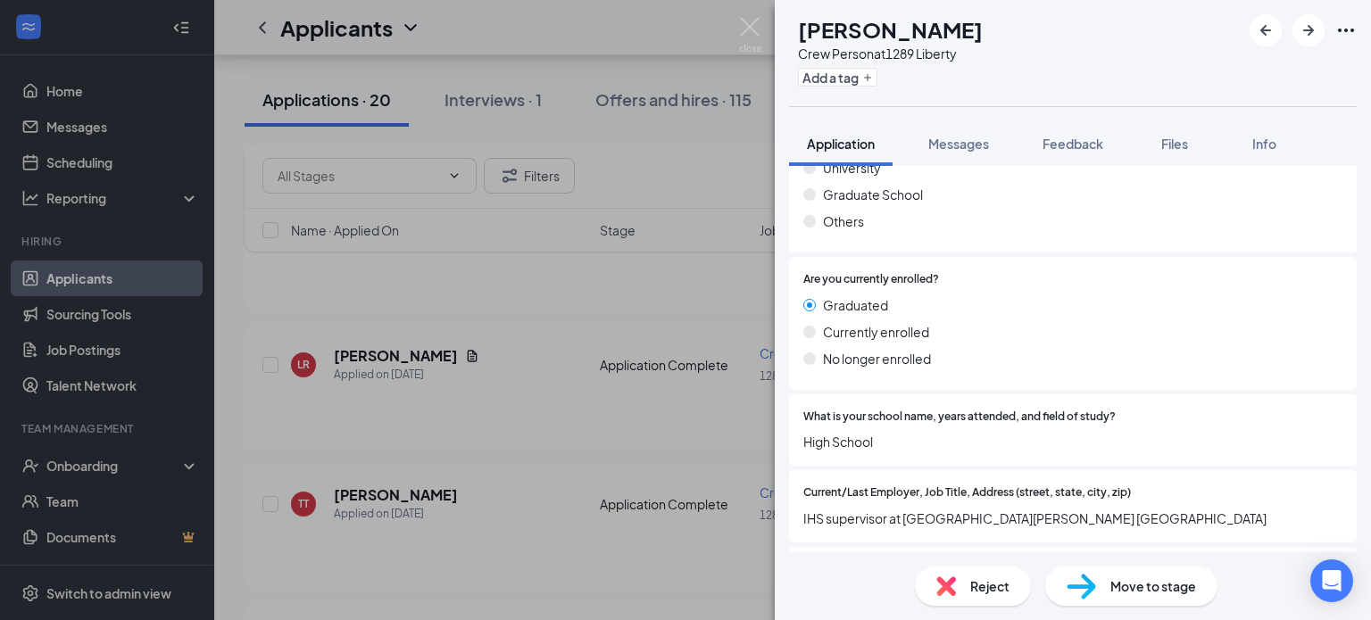
scroll to position [1969, 0]
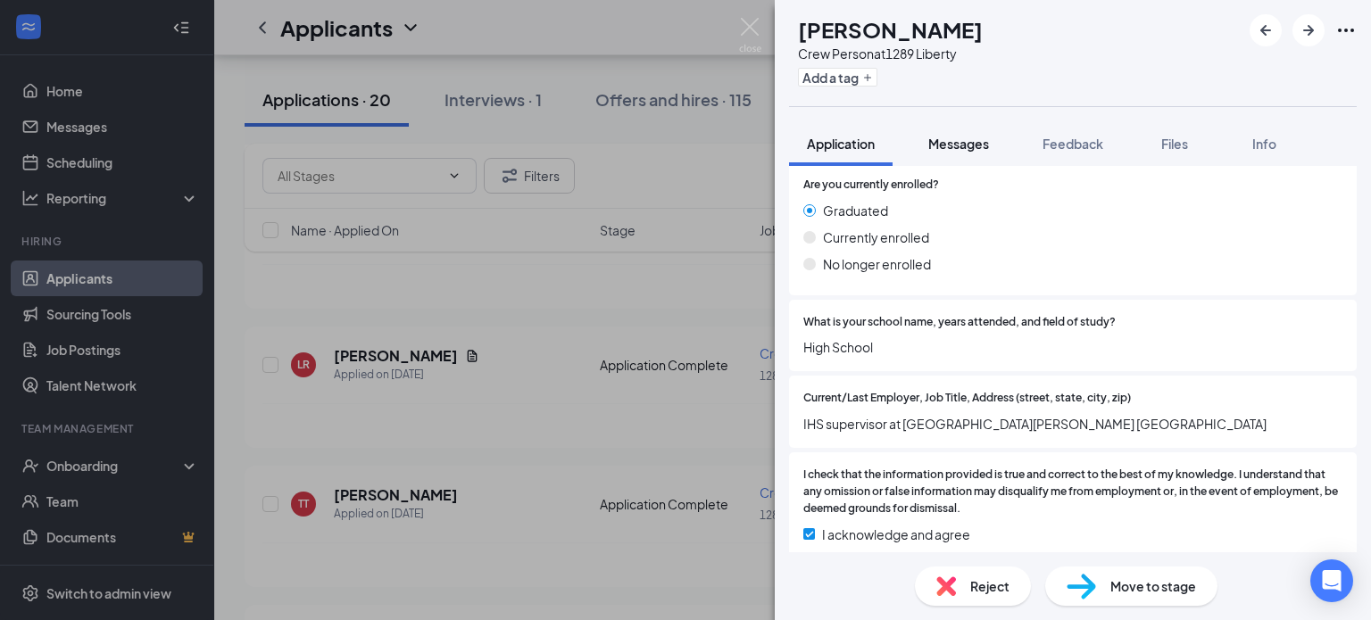
click at [956, 146] on span "Messages" at bounding box center [958, 144] width 61 height 16
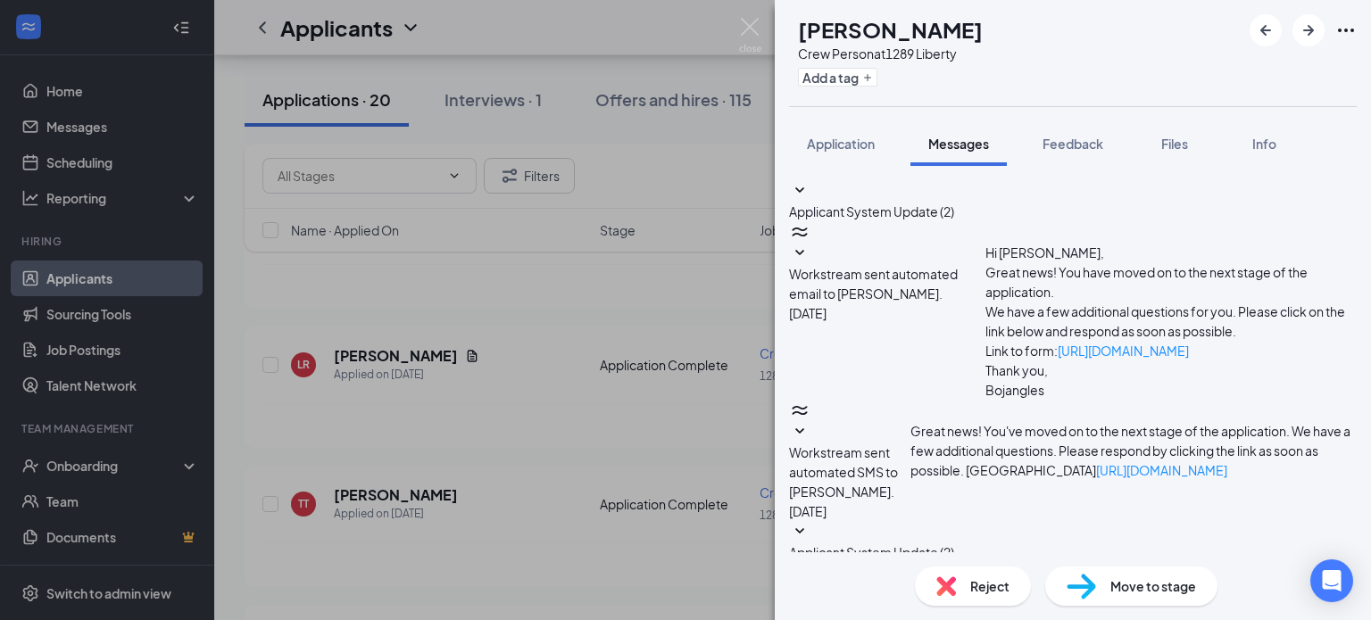
paste textarea "Good morning! This is [PERSON_NAME] with Bojangles. Can you meet me [DATE] at 1…"
type textarea "Good morning! This is [PERSON_NAME] with Bojangles. Can you meet me [DATE] at 2…"
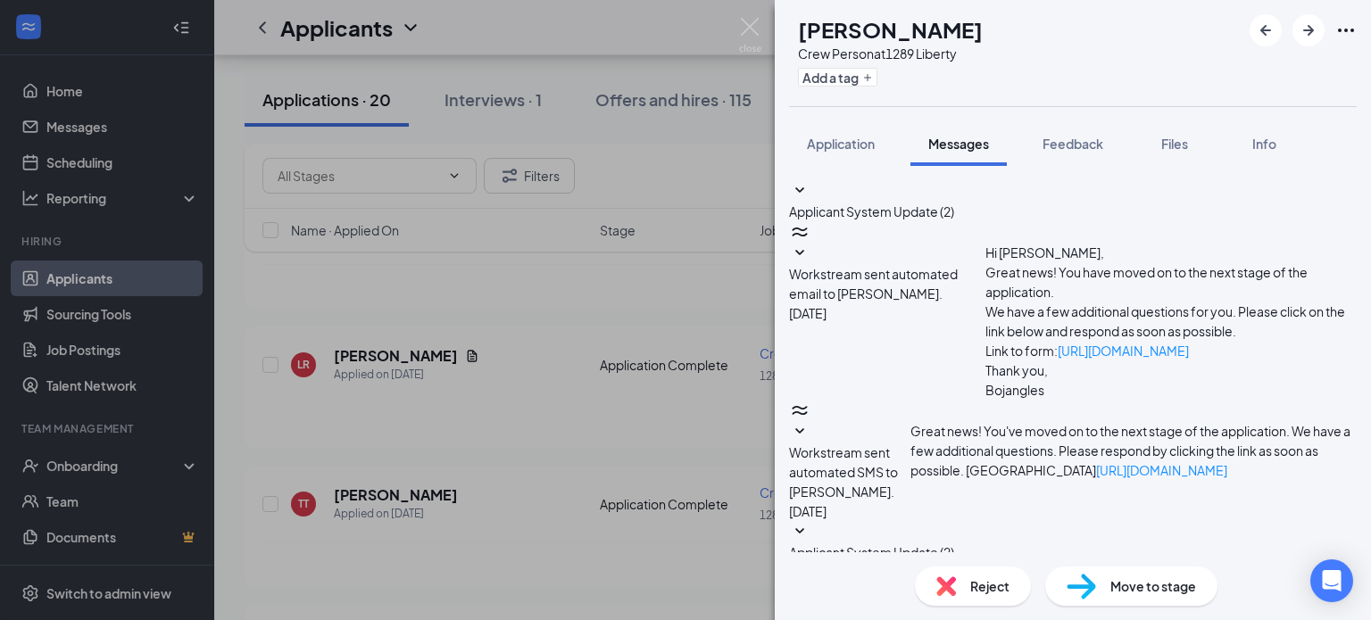
checkbox input "true"
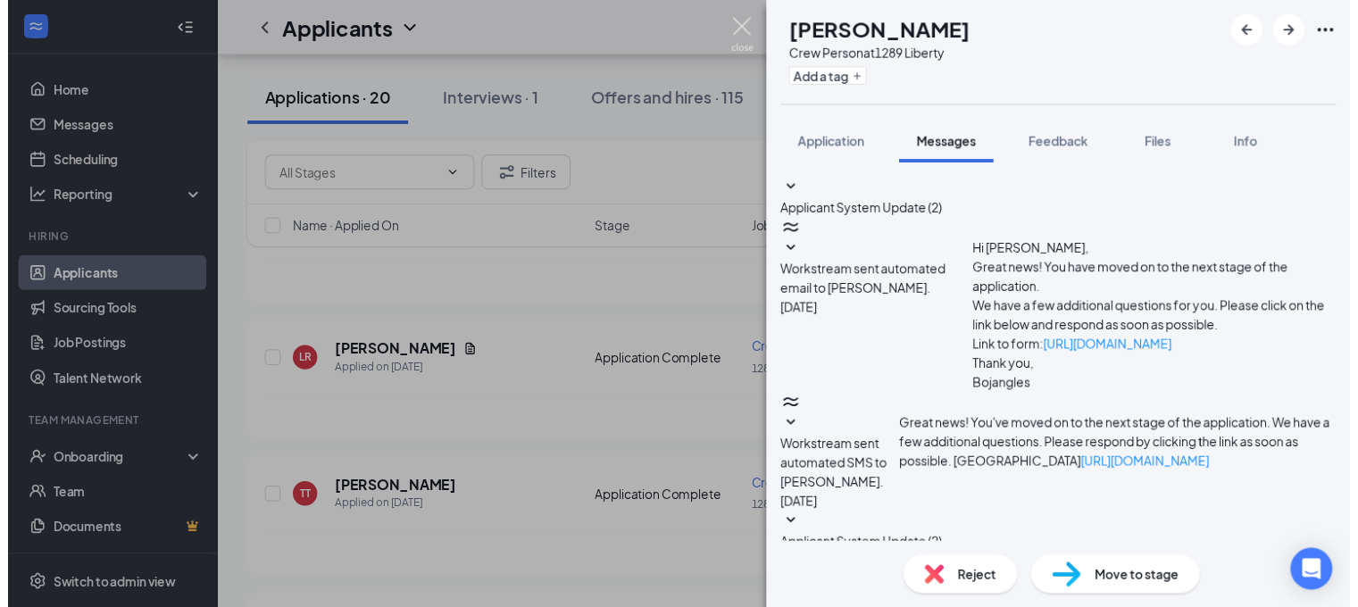
scroll to position [499, 0]
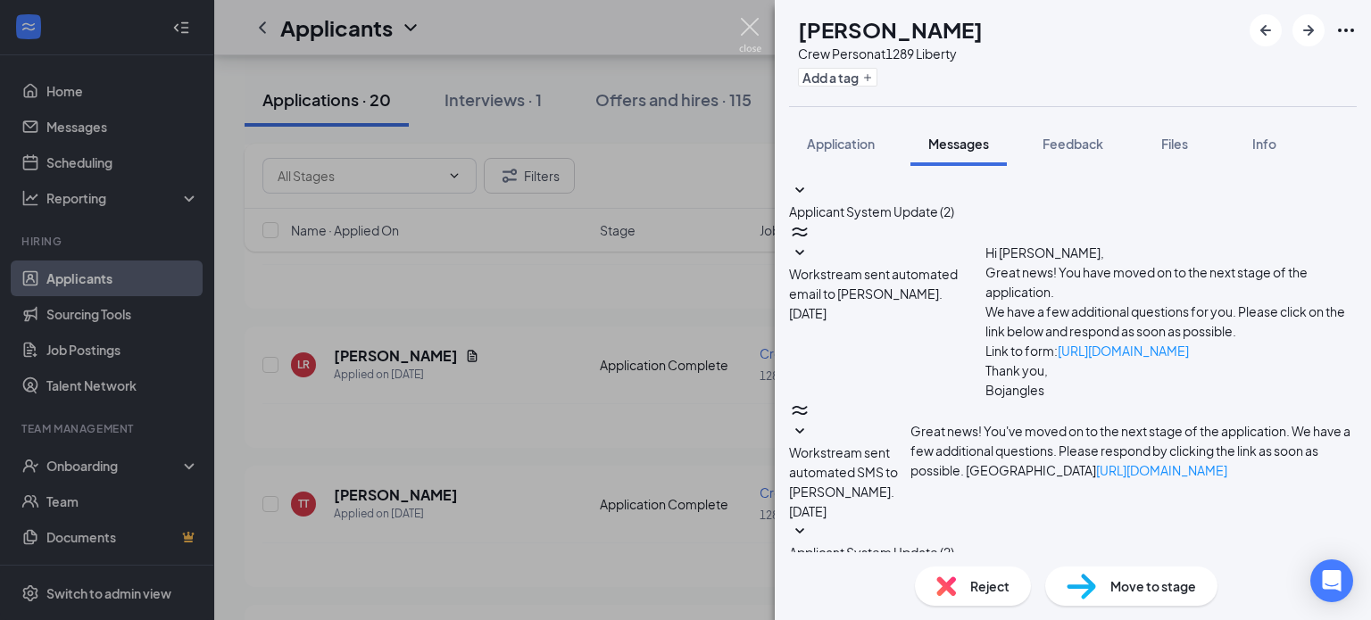
click at [746, 30] on img at bounding box center [750, 35] width 22 height 35
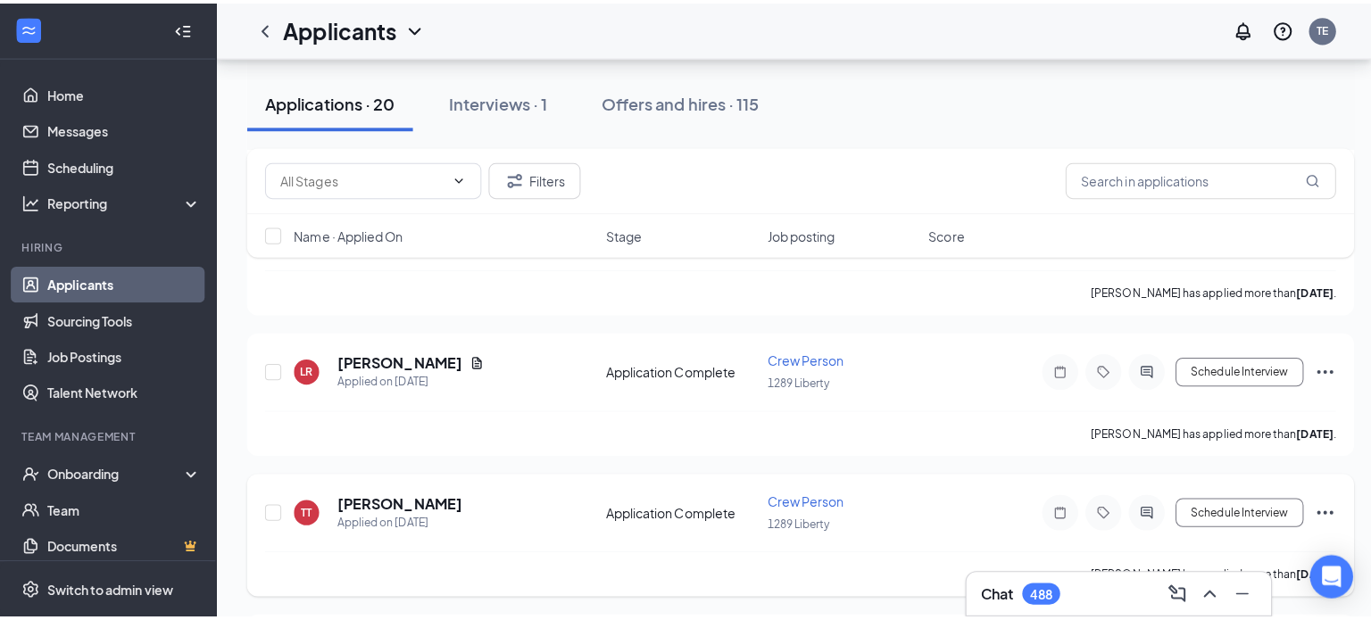
scroll to position [982, 0]
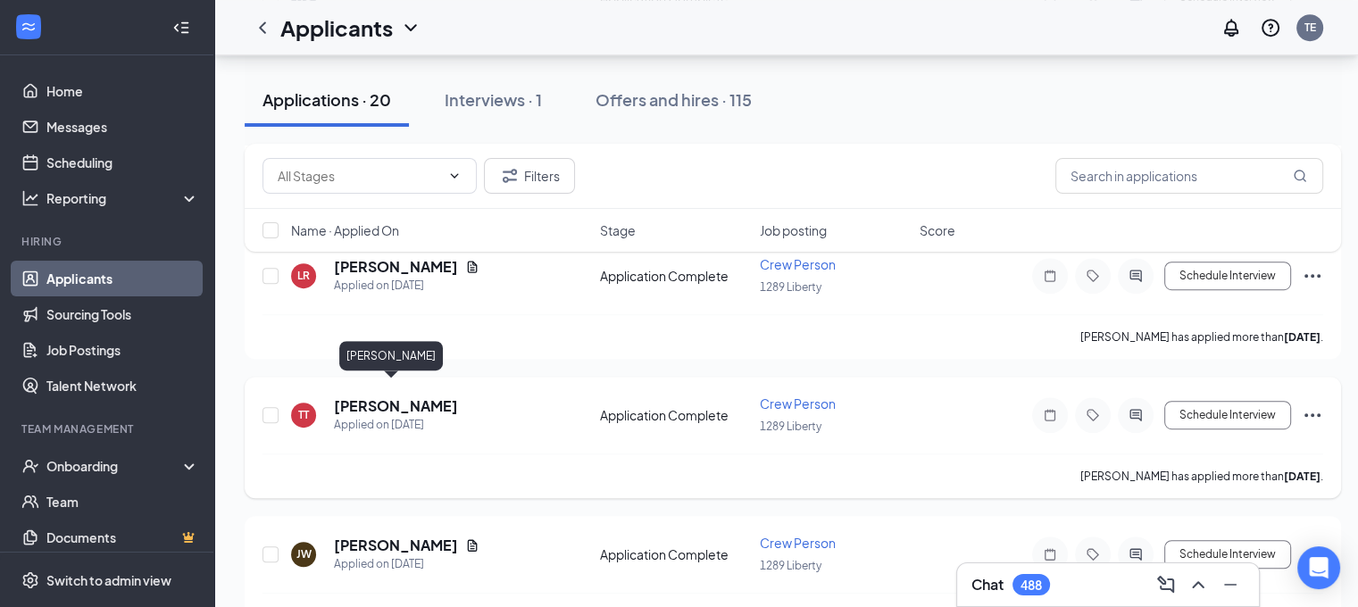
click at [397, 396] on h5 "[PERSON_NAME]" at bounding box center [396, 406] width 124 height 20
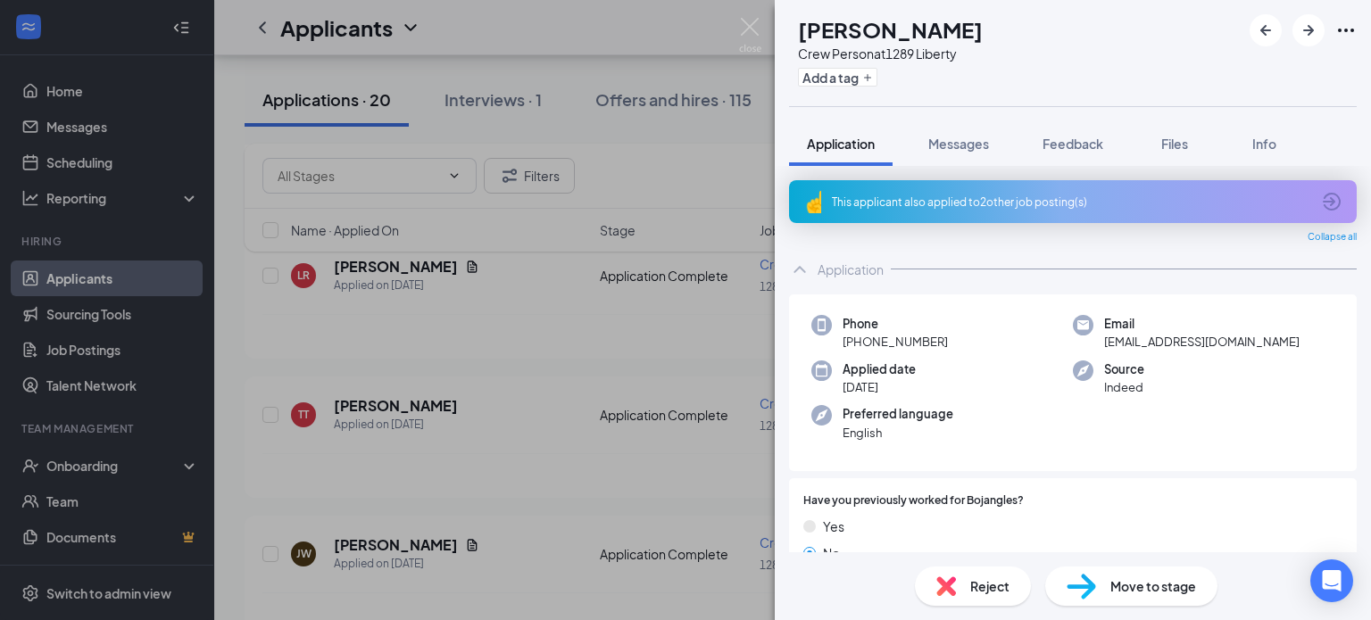
click at [974, 214] on div "This applicant also applied to 2 other job posting(s)" at bounding box center [1073, 201] width 568 height 43
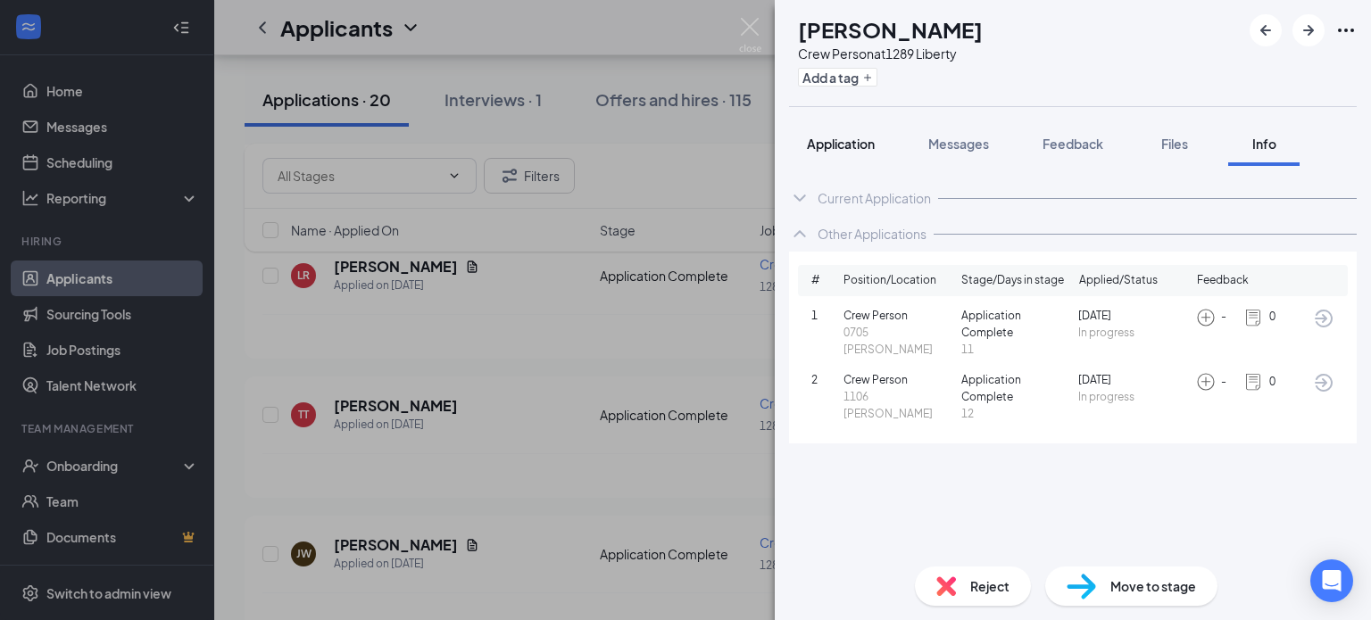
click at [847, 154] on button "Application" at bounding box center [841, 143] width 104 height 45
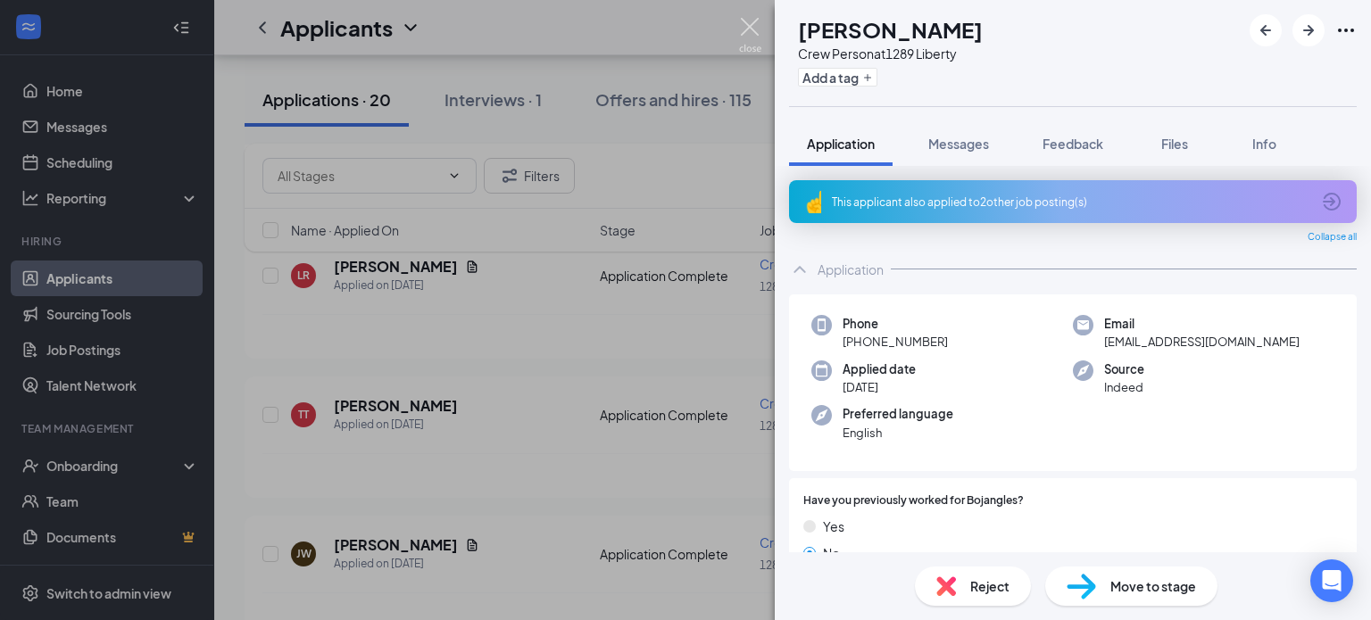
click at [743, 34] on img at bounding box center [750, 35] width 22 height 35
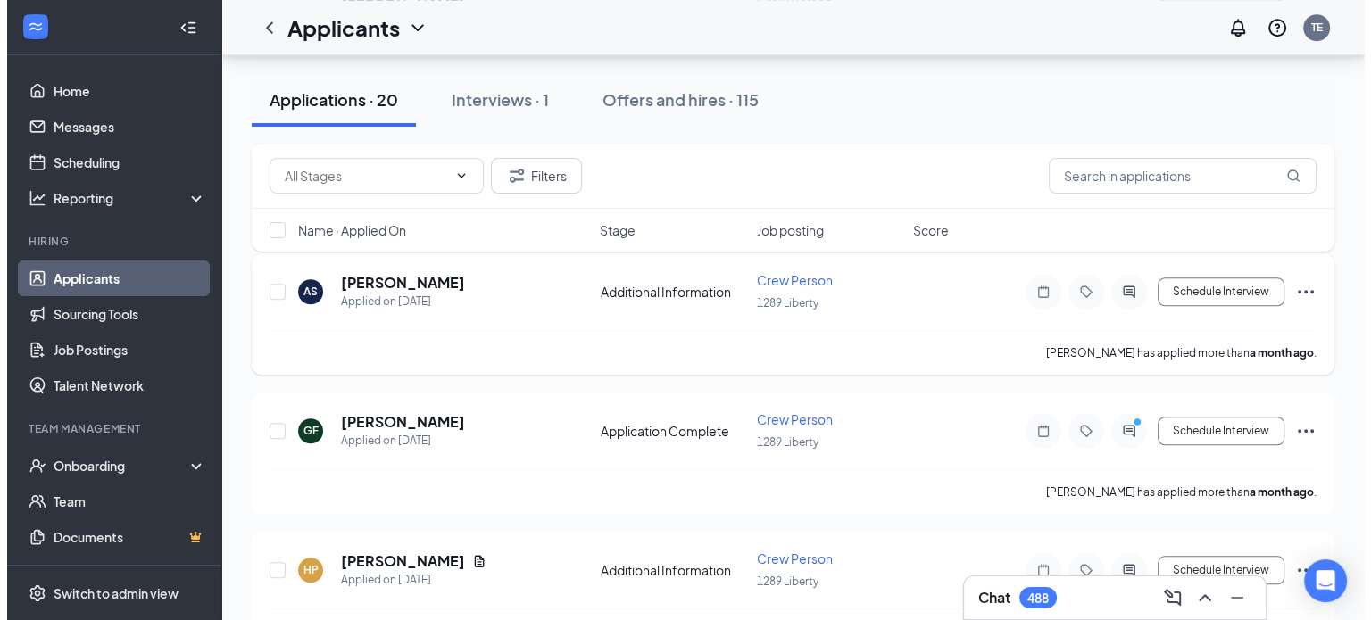
scroll to position [1428, 0]
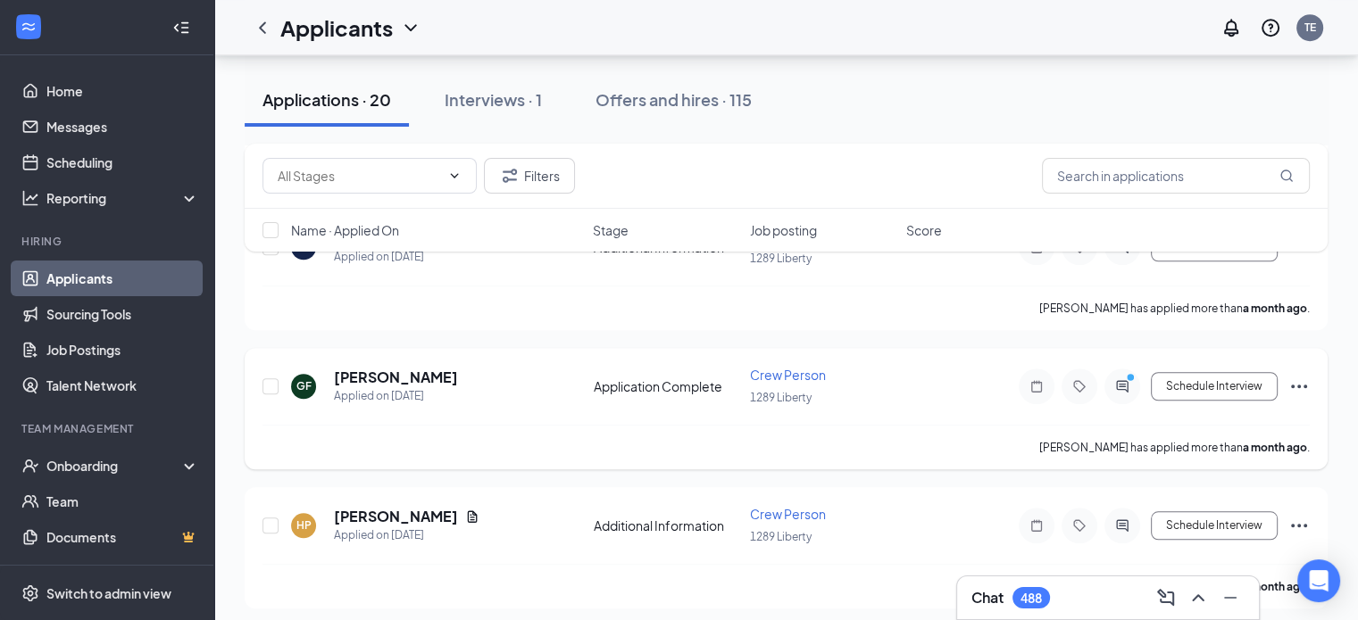
click at [1120, 378] on div at bounding box center [1122, 387] width 36 height 36
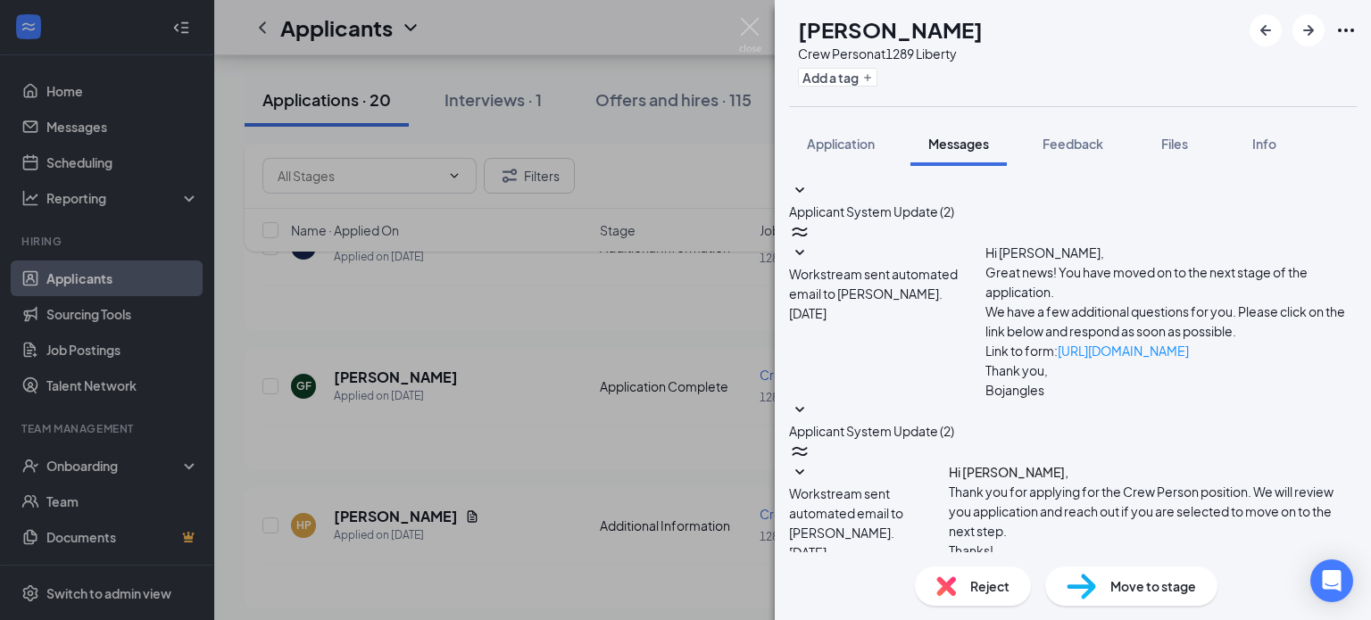
scroll to position [347, 0]
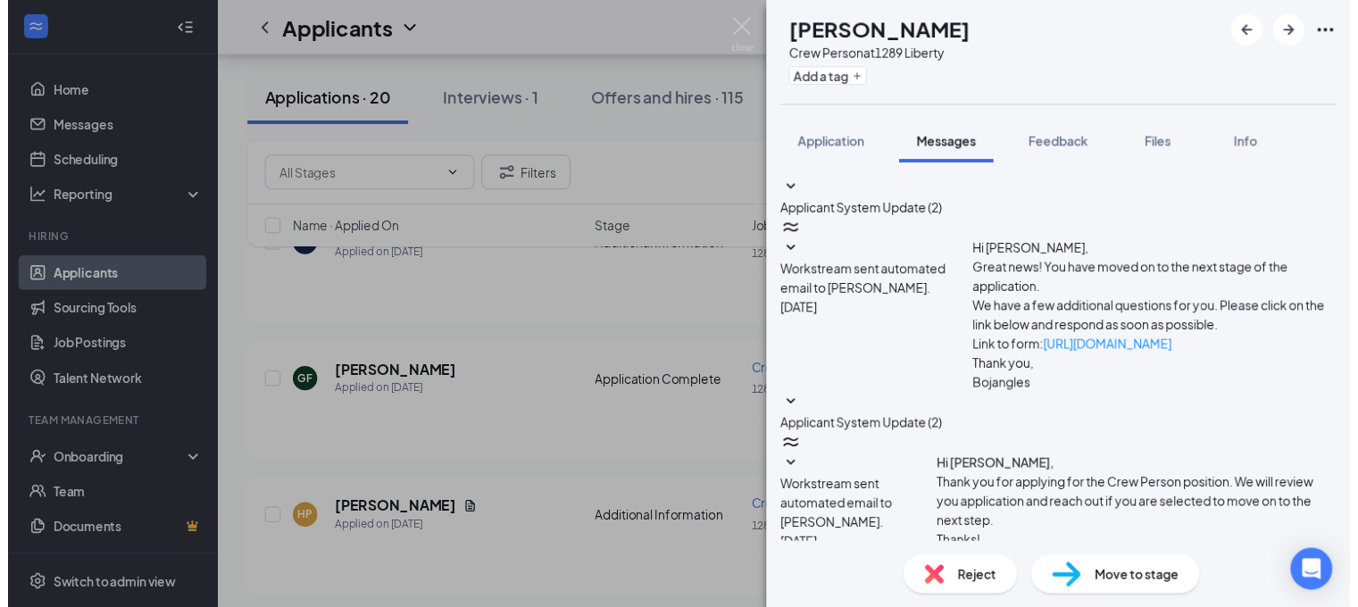
scroll to position [437, 0]
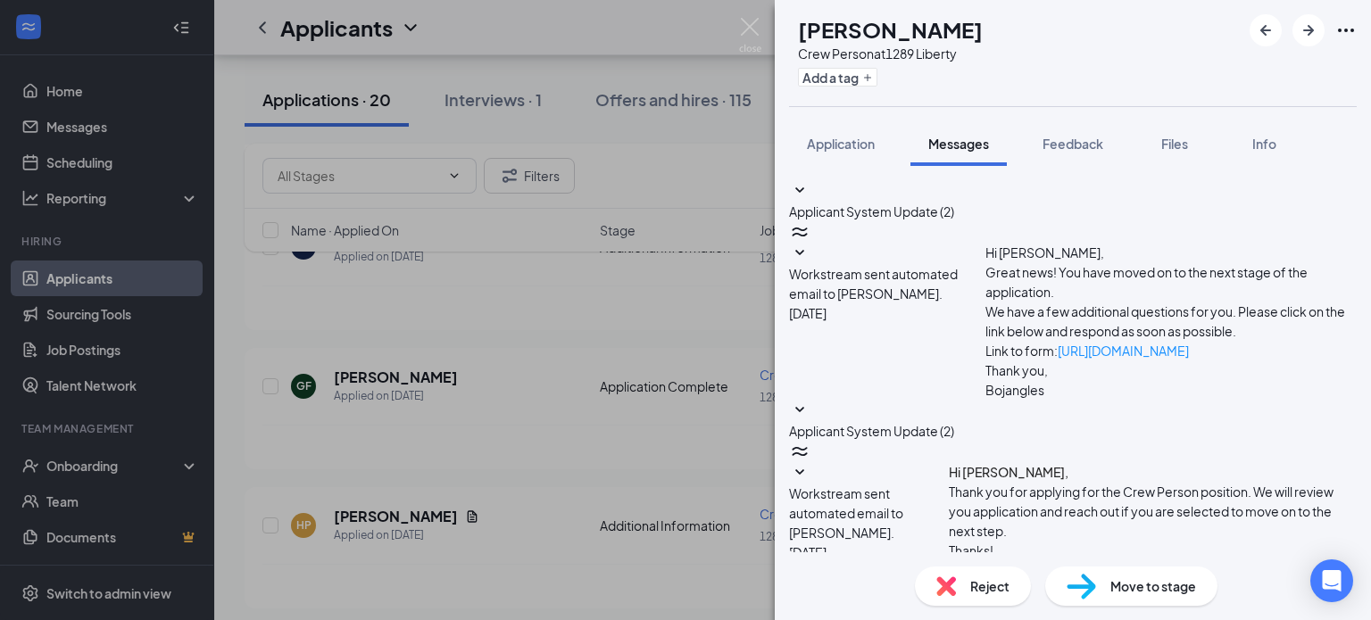
click at [764, 10] on div "GF [PERSON_NAME] Crew Person at 1289 Liberty Add a tag Application Messages Fee…" at bounding box center [685, 310] width 1371 height 620
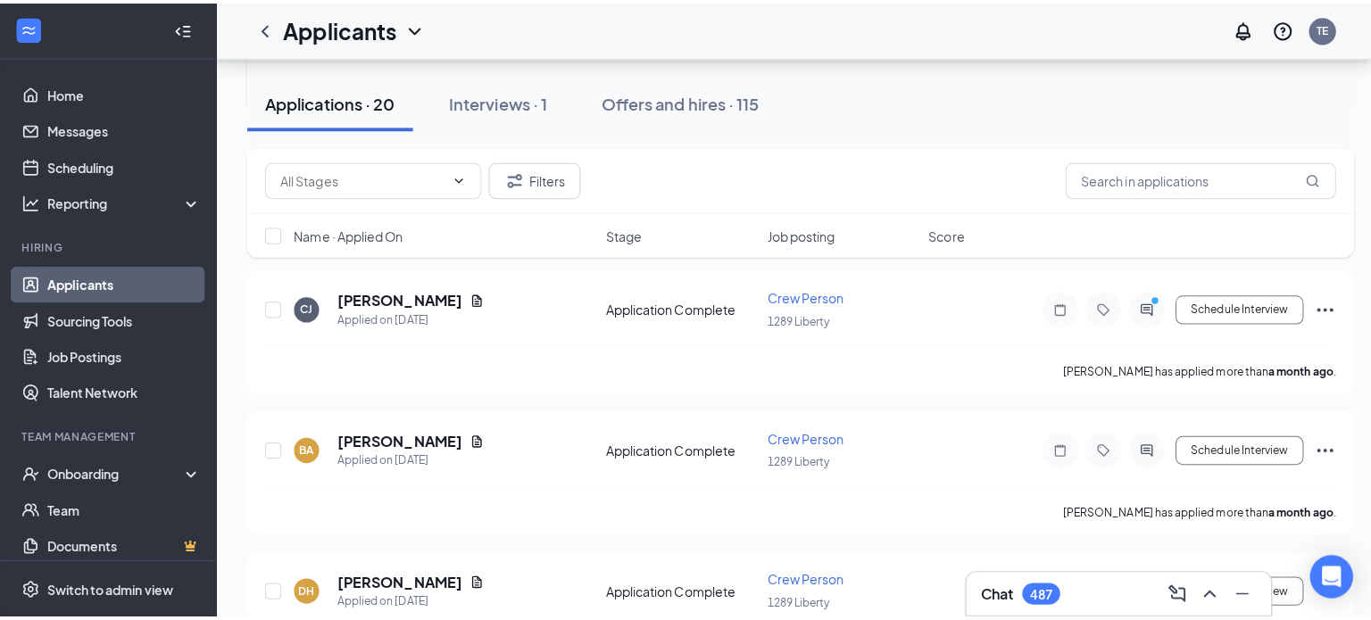
scroll to position [1696, 0]
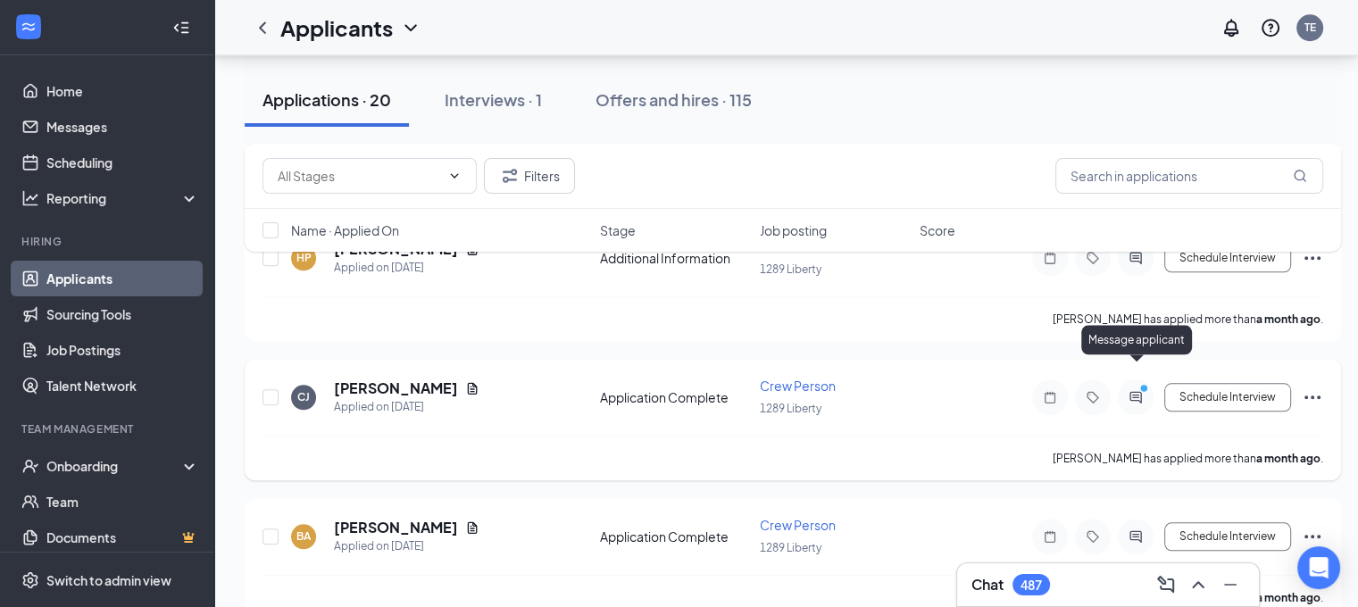
click at [1136, 390] on icon "ActiveChat" at bounding box center [1135, 397] width 21 height 14
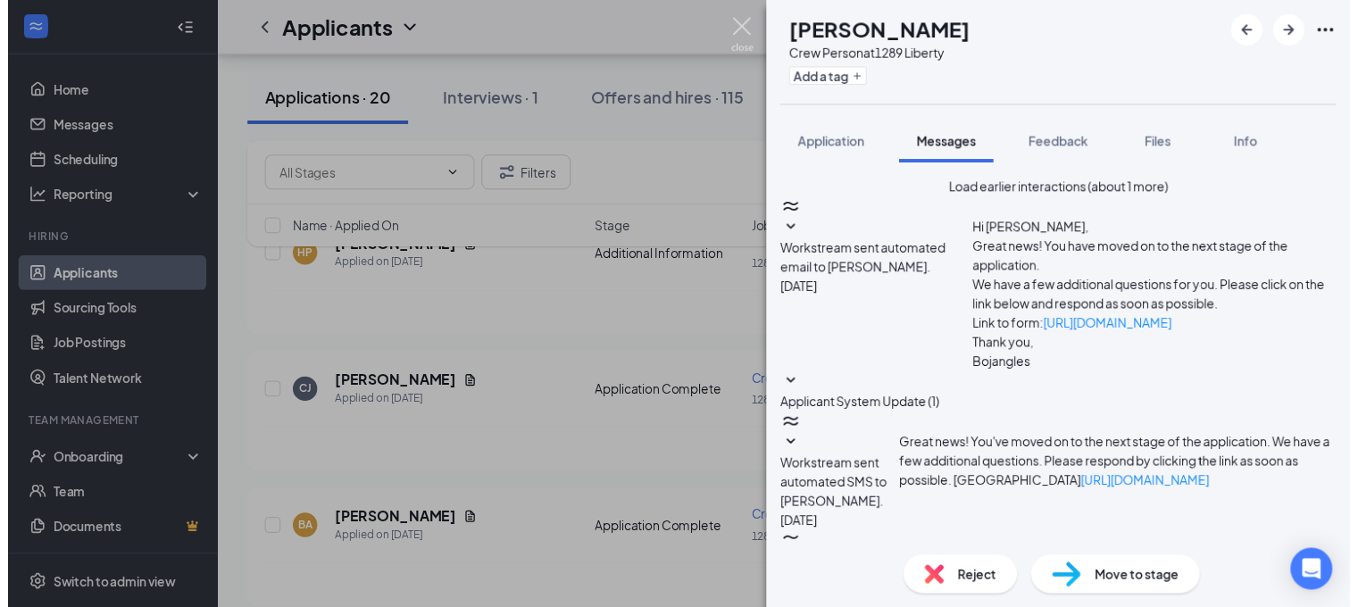
scroll to position [570, 0]
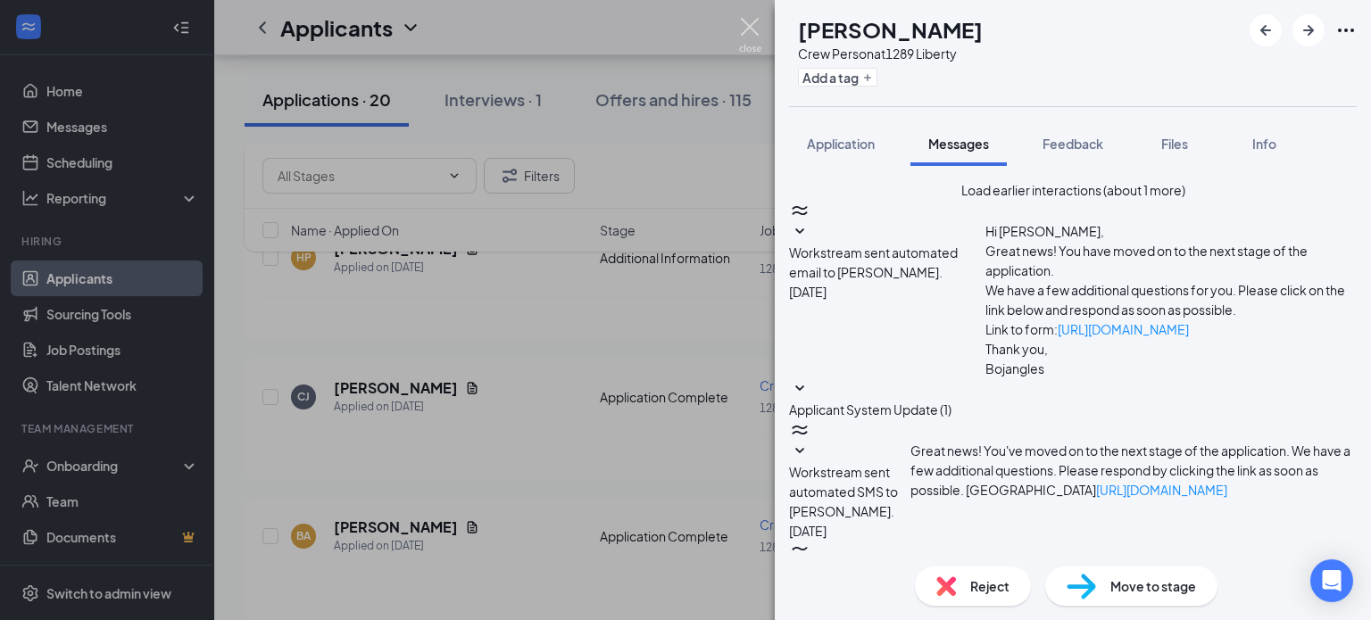
click at [751, 20] on img at bounding box center [750, 35] width 22 height 35
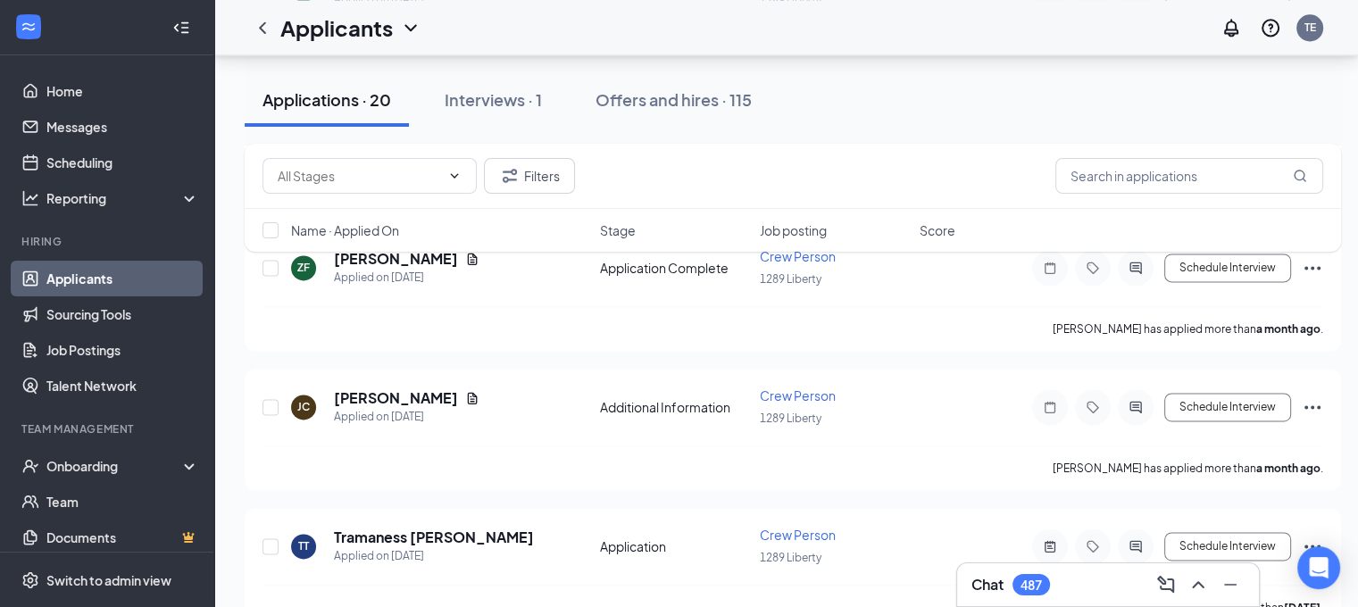
scroll to position [2526, 0]
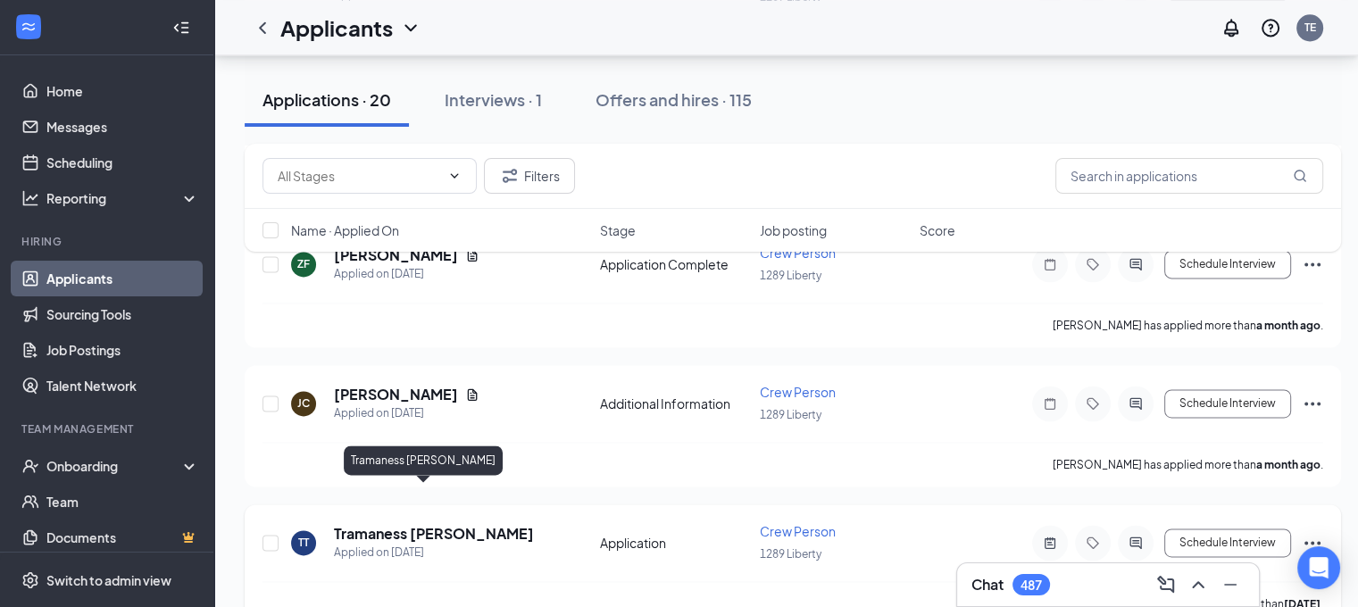
click at [441, 524] on h5 "Tramaness [PERSON_NAME]" at bounding box center [434, 534] width 200 height 20
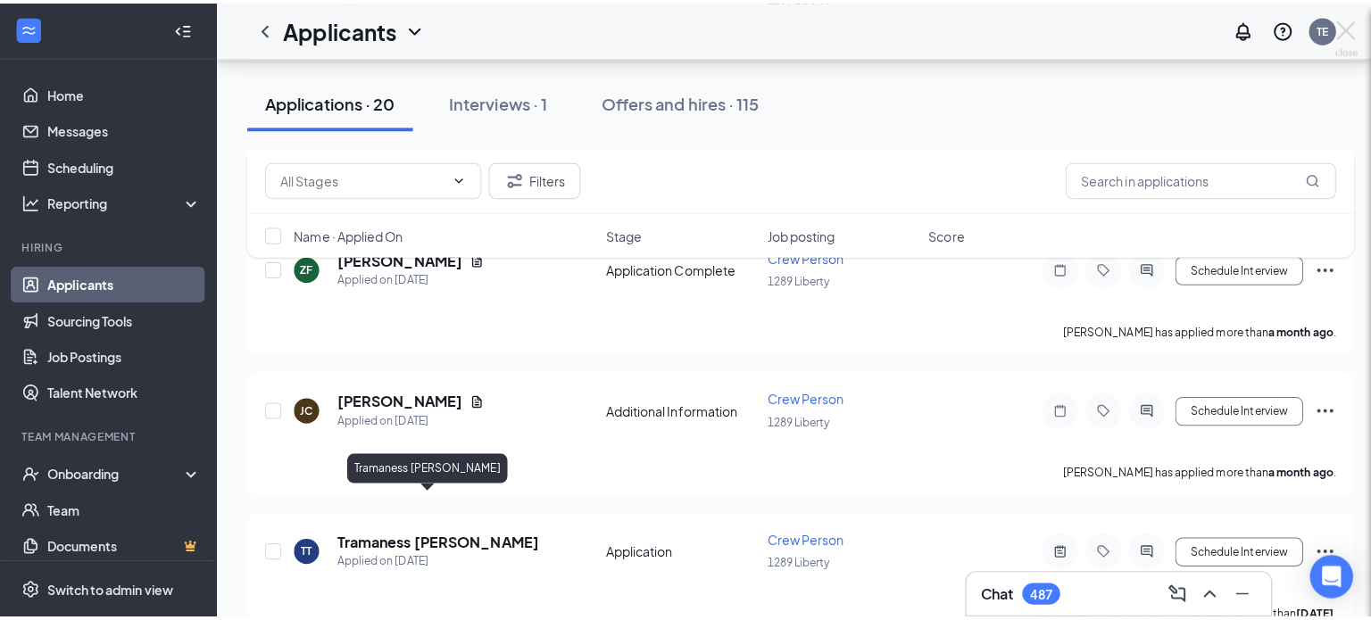
scroll to position [2512, 0]
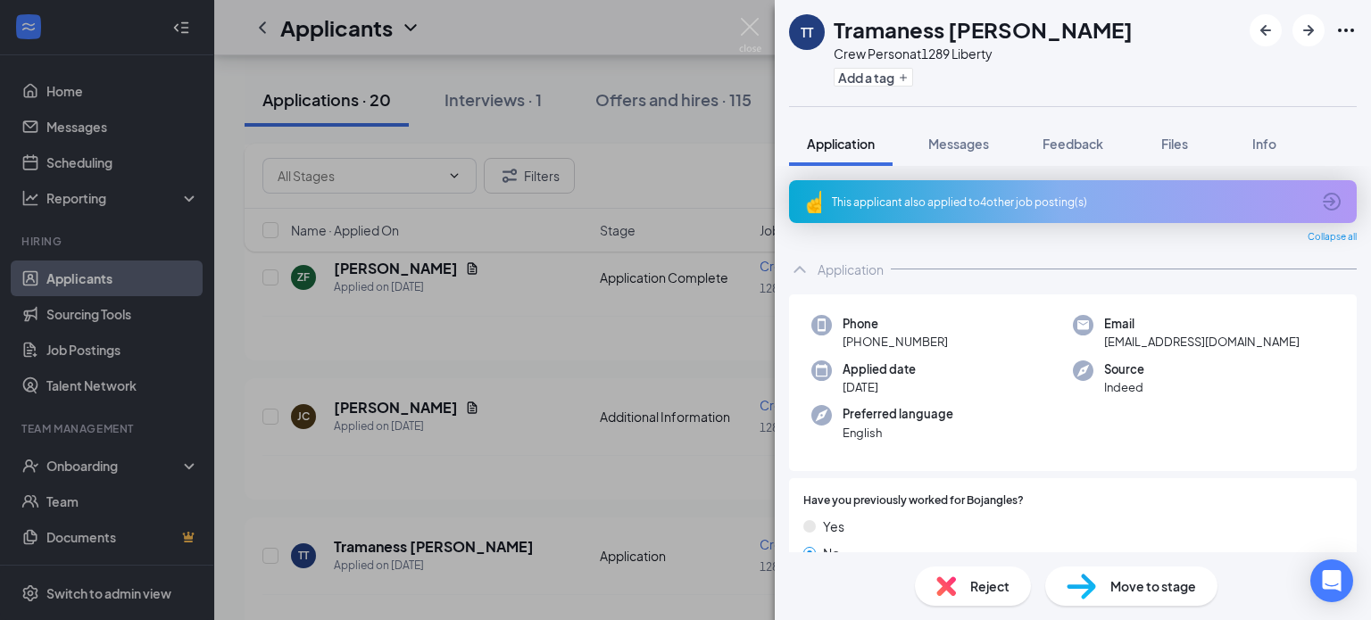
click at [891, 204] on div "This applicant also applied to 4 other job posting(s)" at bounding box center [1071, 202] width 479 height 15
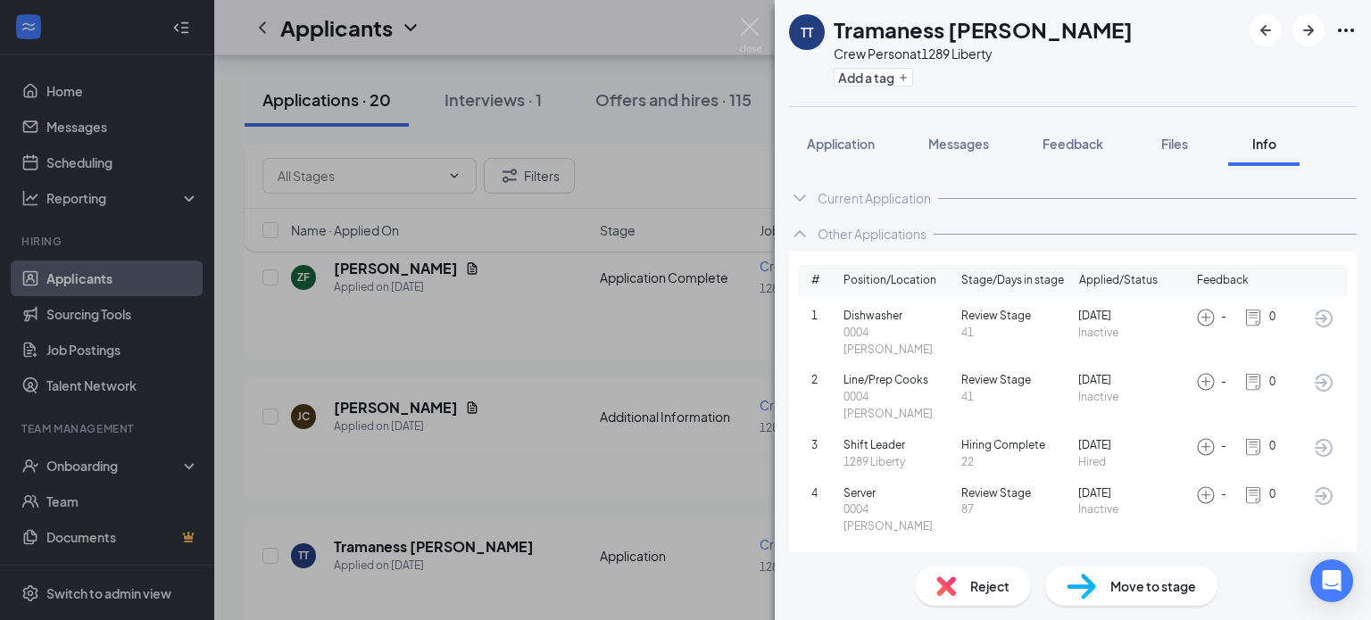
click at [982, 595] on span "Reject" at bounding box center [989, 587] width 39 height 20
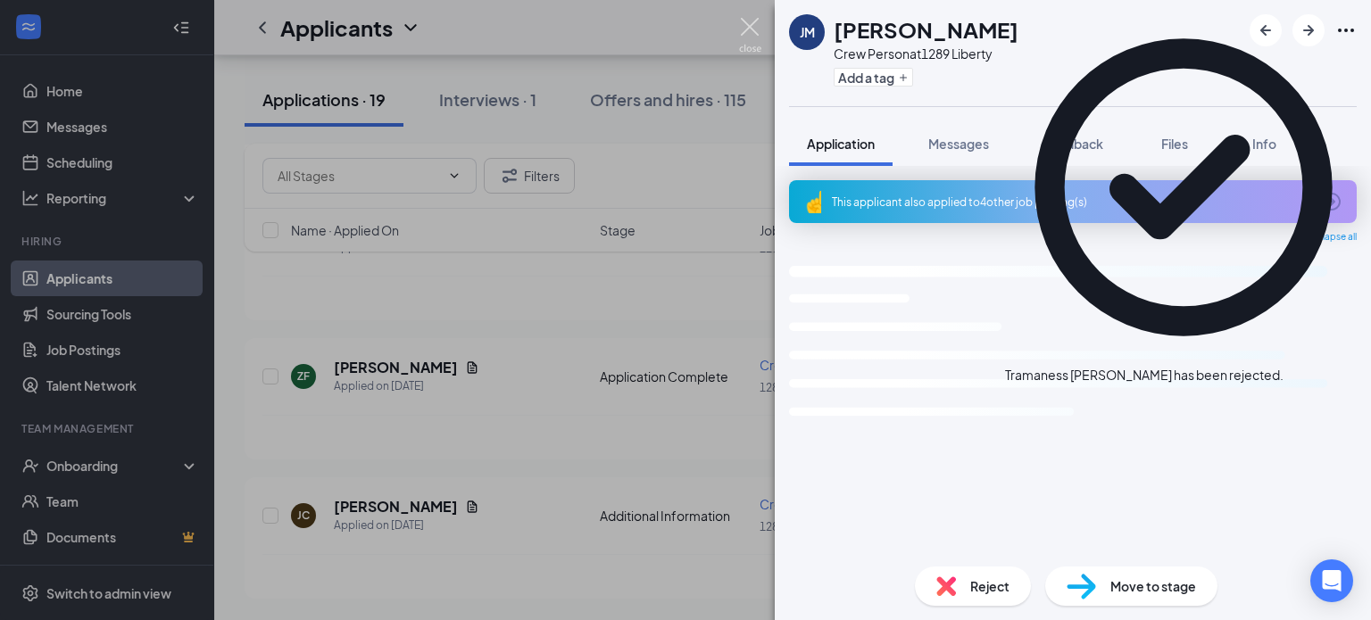
click at [746, 26] on img at bounding box center [750, 35] width 22 height 35
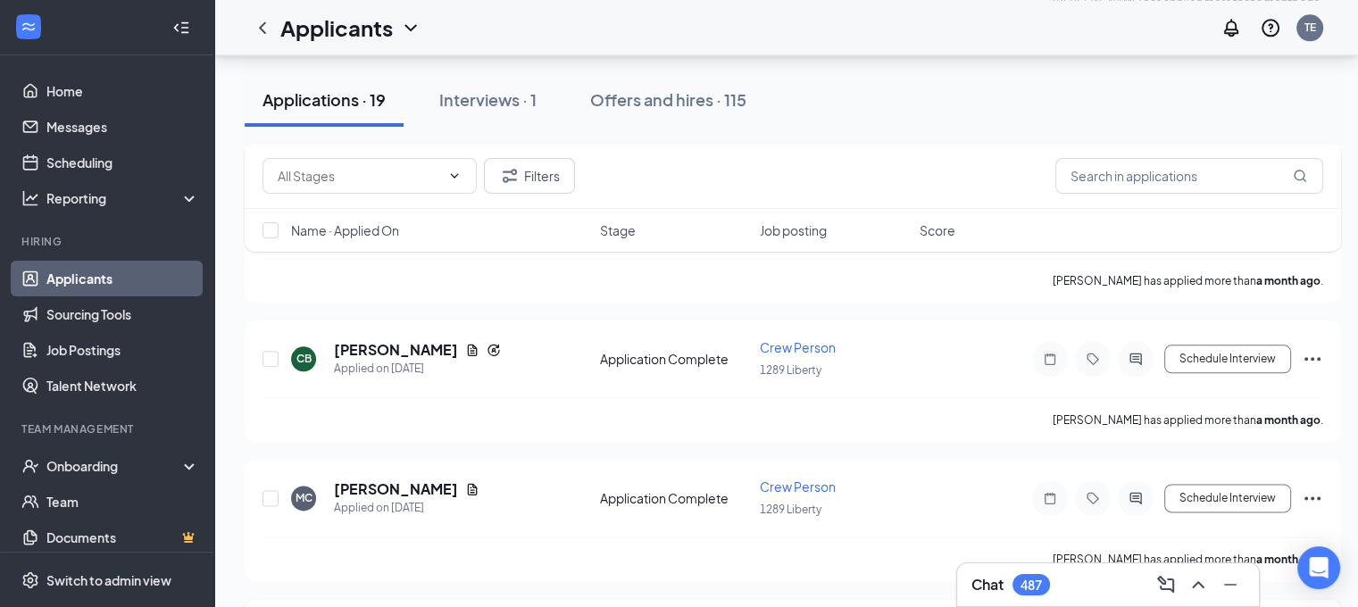
scroll to position [2121, 0]
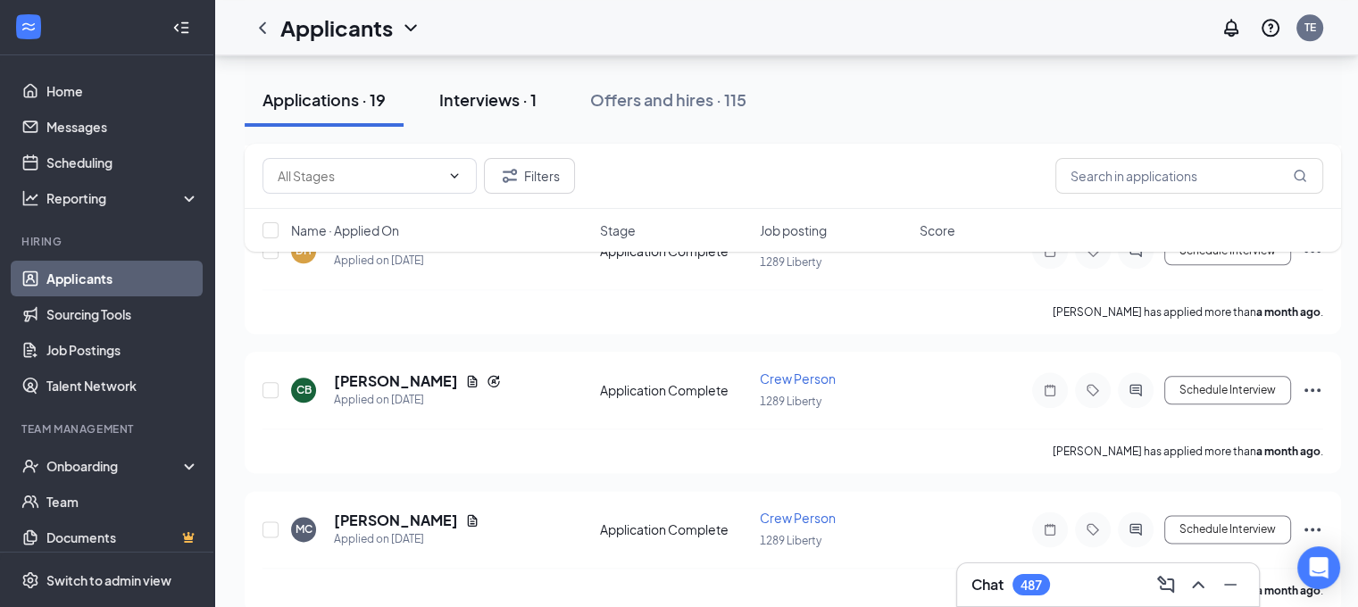
click at [515, 89] on div "Interviews · 1" at bounding box center [487, 99] width 97 height 22
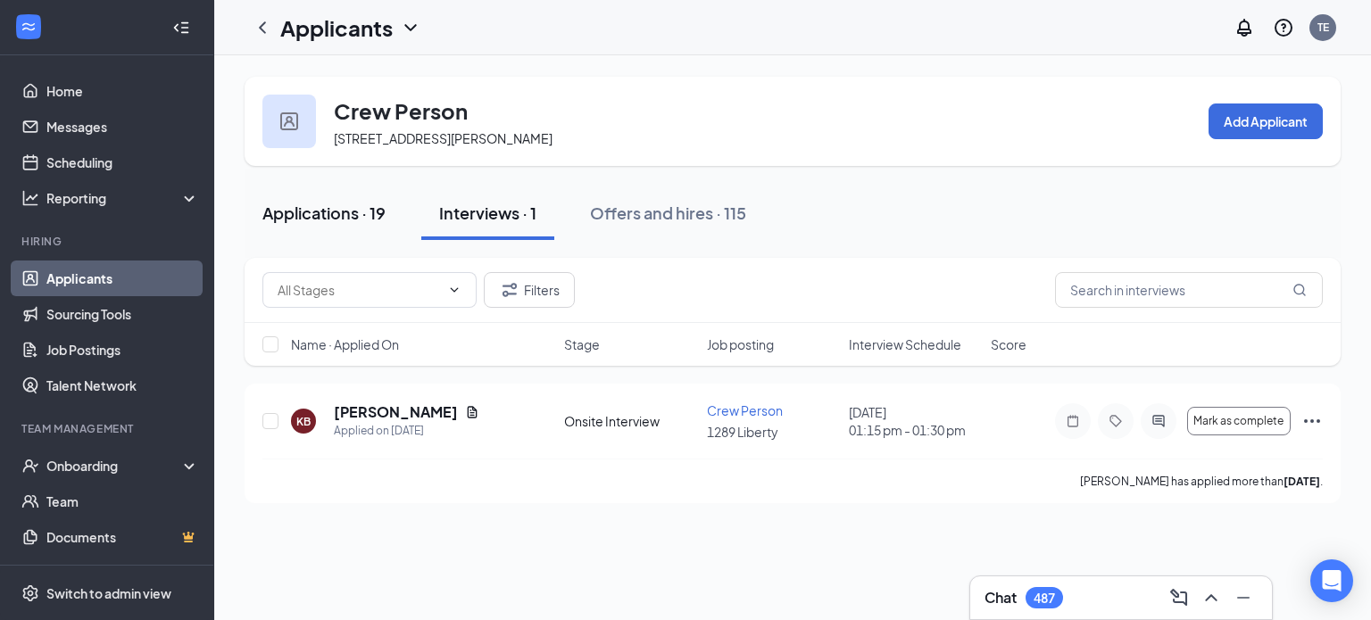
click at [317, 213] on div "Applications · 19" at bounding box center [323, 213] width 123 height 22
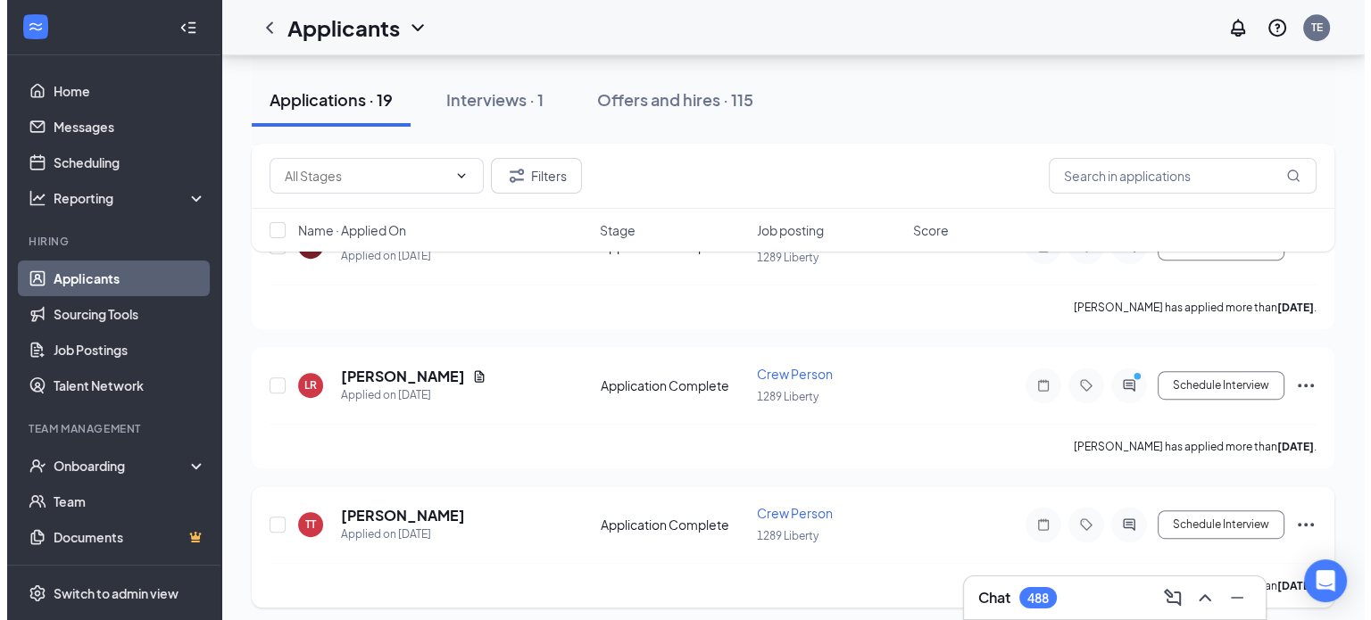
scroll to position [893, 0]
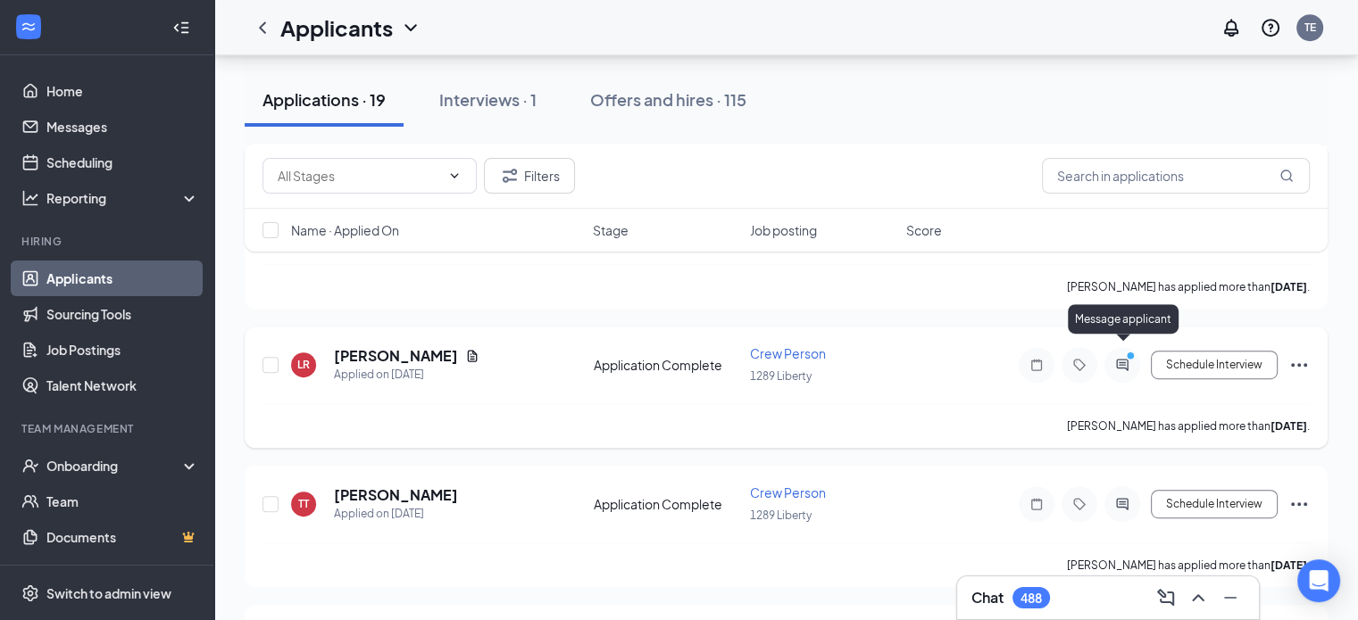
click at [1128, 352] on circle "PrimaryDot" at bounding box center [1130, 356] width 8 height 8
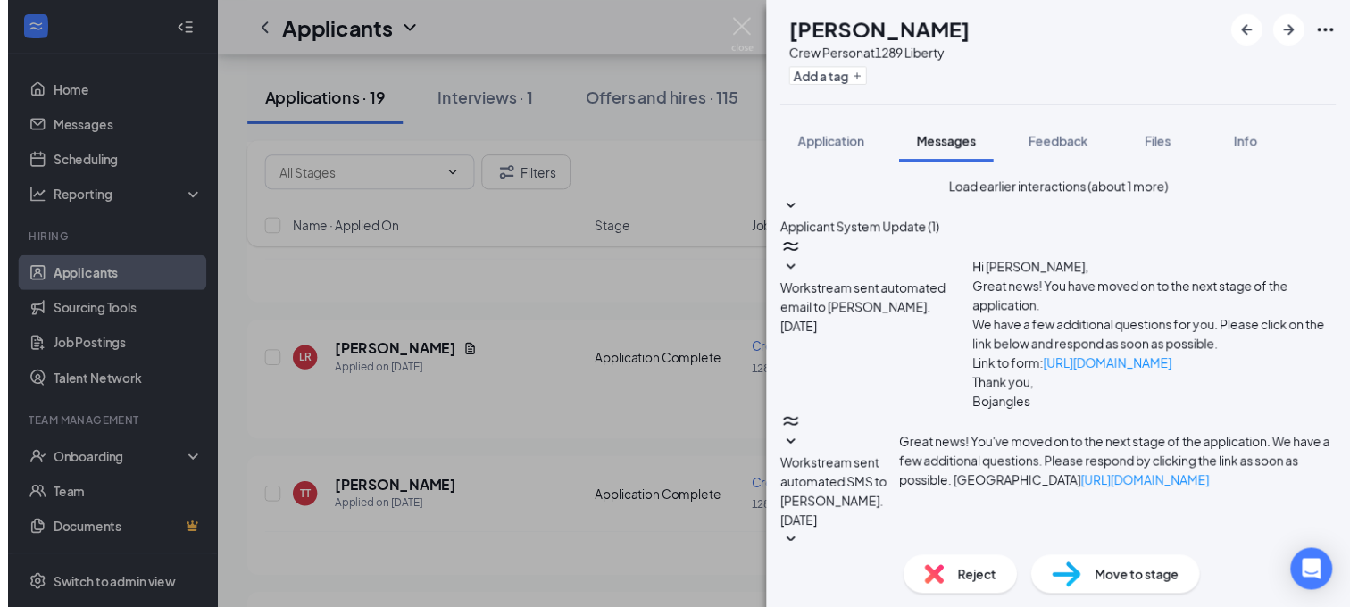
scroll to position [653, 0]
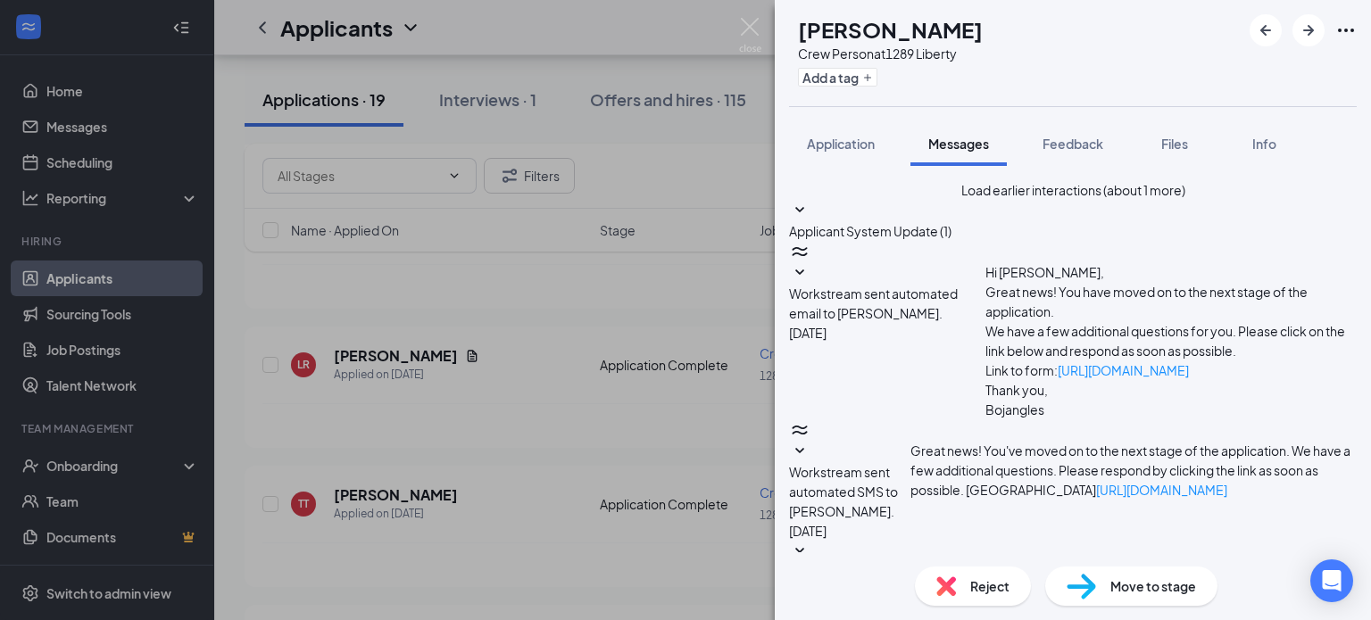
click at [968, 589] on div "Reject" at bounding box center [973, 586] width 116 height 39
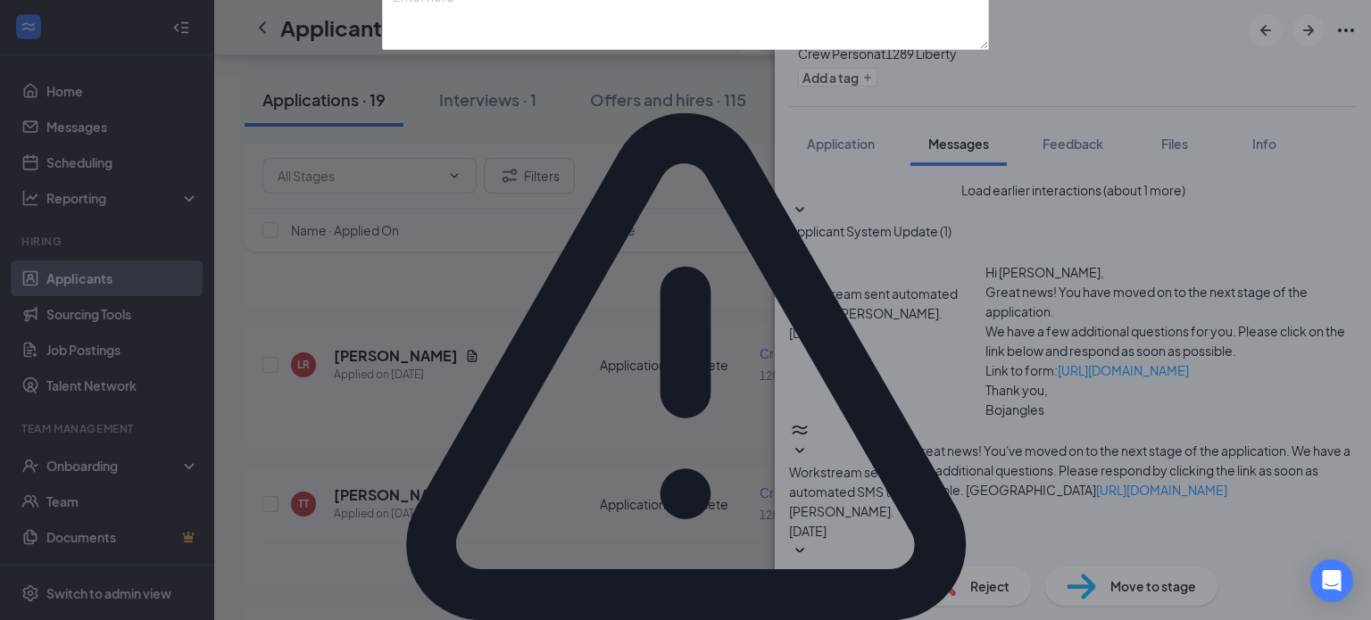
click at [687, 50] on textarea at bounding box center [685, 16] width 607 height 68
type textarea "Got another job opportunity"
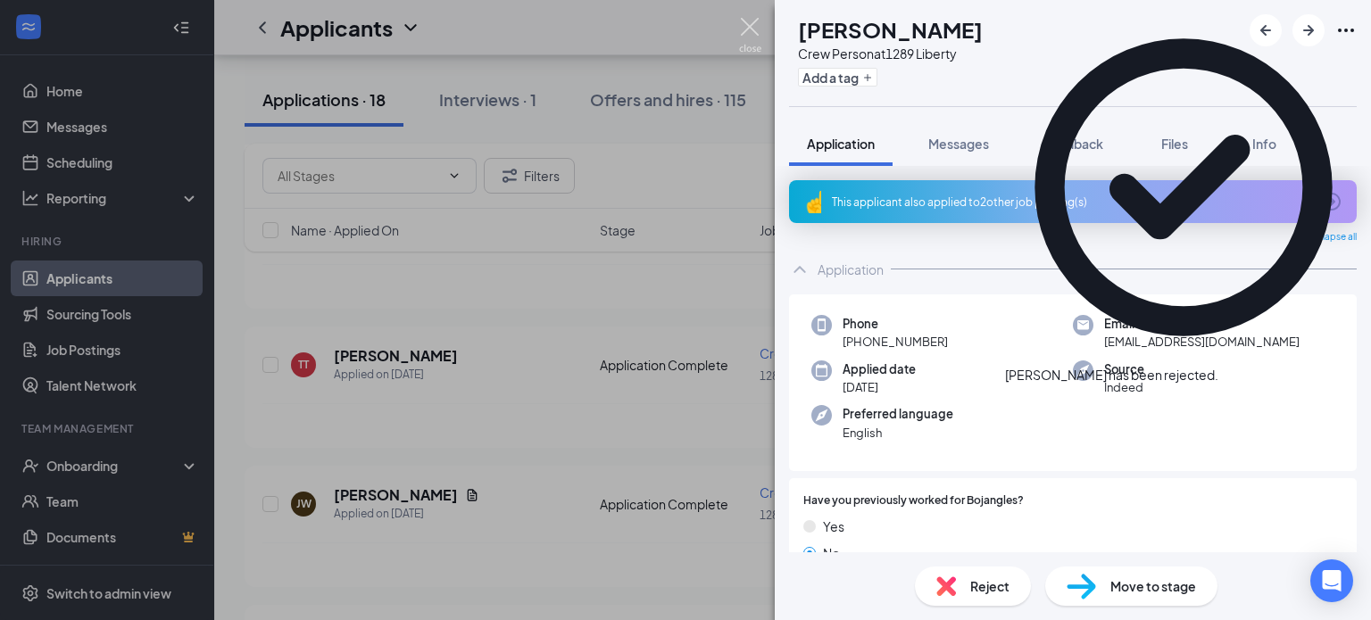
click at [744, 26] on img at bounding box center [750, 35] width 22 height 35
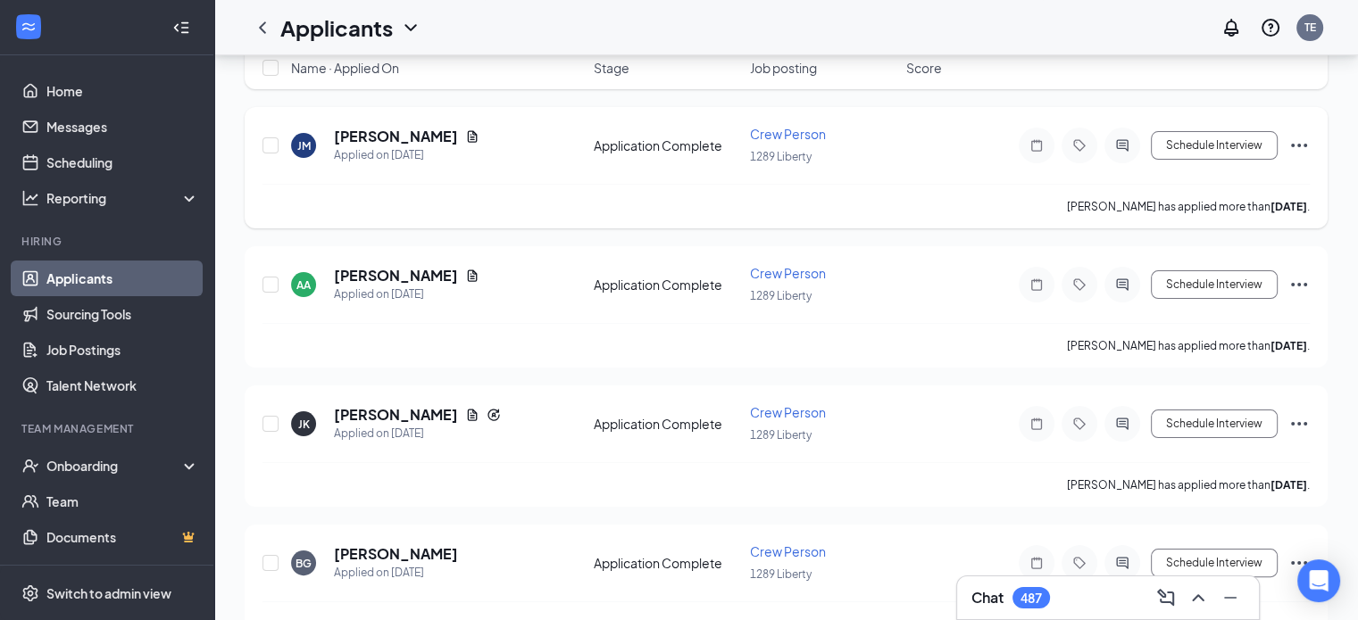
scroll to position [89, 0]
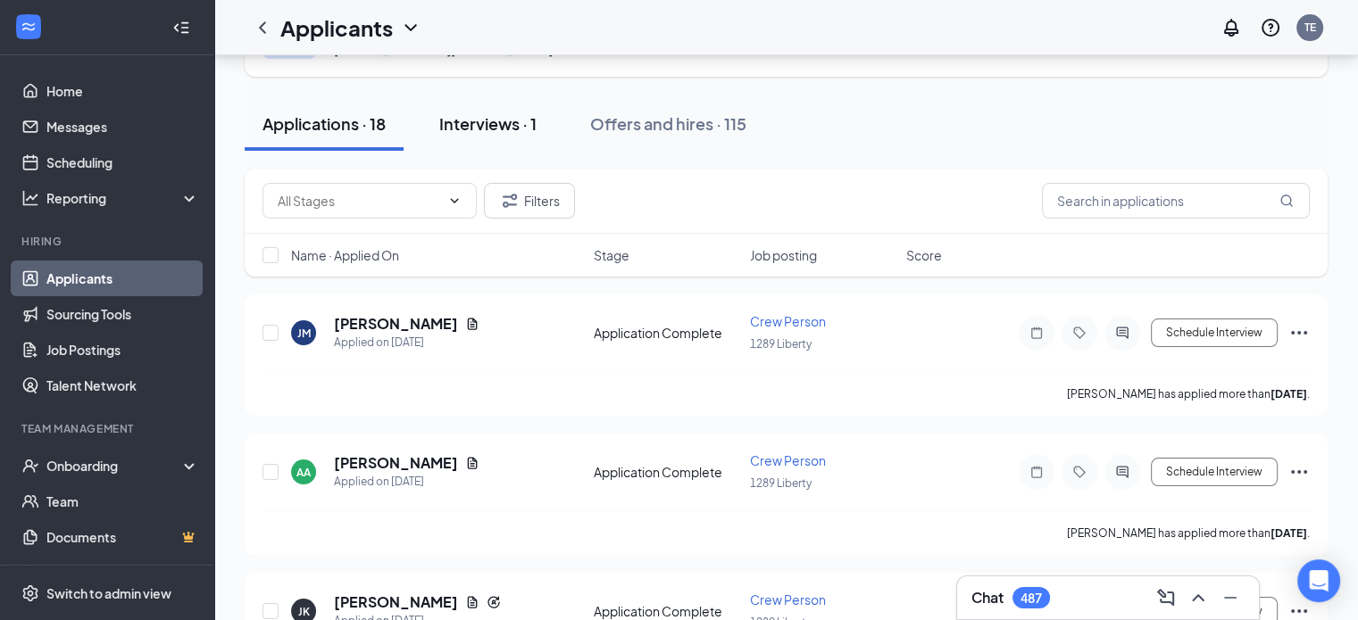
click at [495, 123] on div "Interviews · 1" at bounding box center [487, 123] width 97 height 22
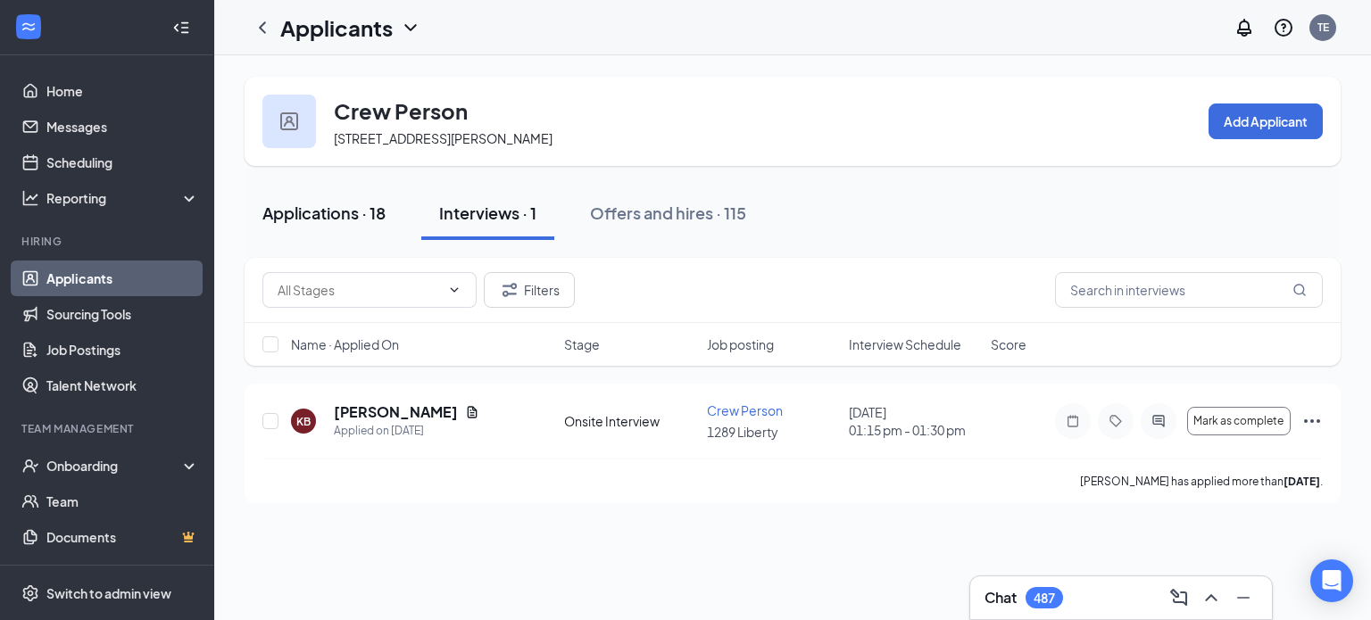
click at [379, 208] on div "Applications · 18" at bounding box center [323, 213] width 123 height 22
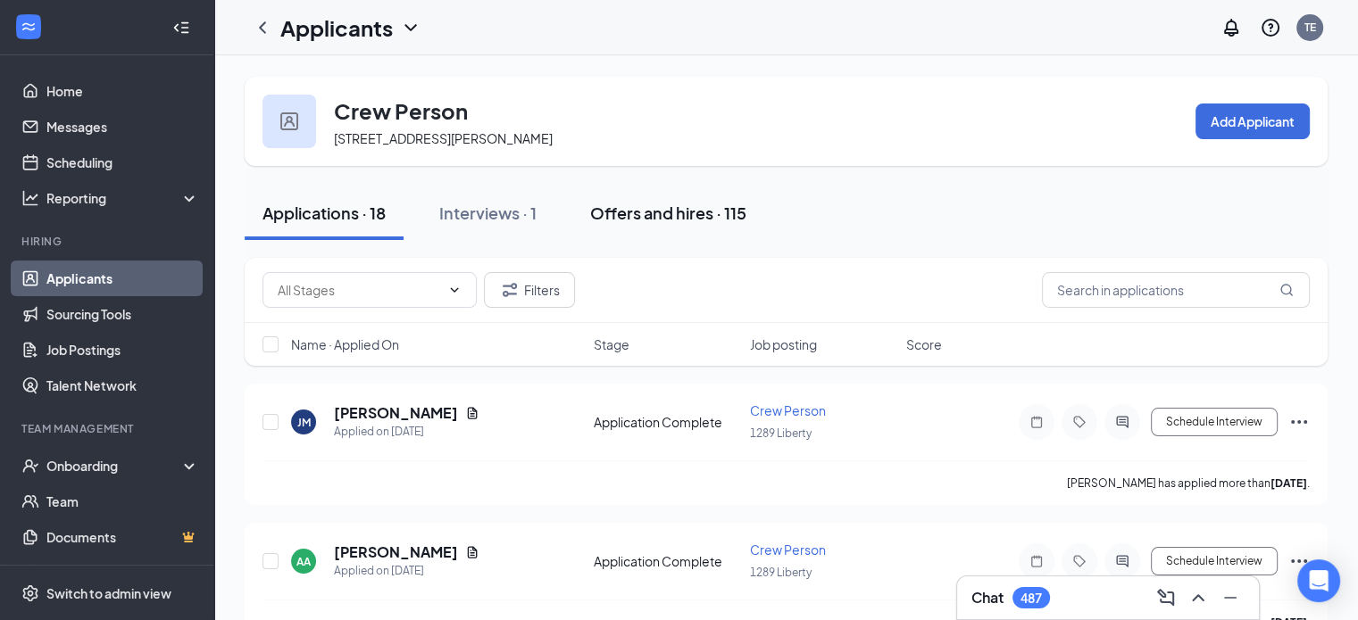
click at [692, 216] on div "Offers and hires · 115" at bounding box center [668, 213] width 156 height 22
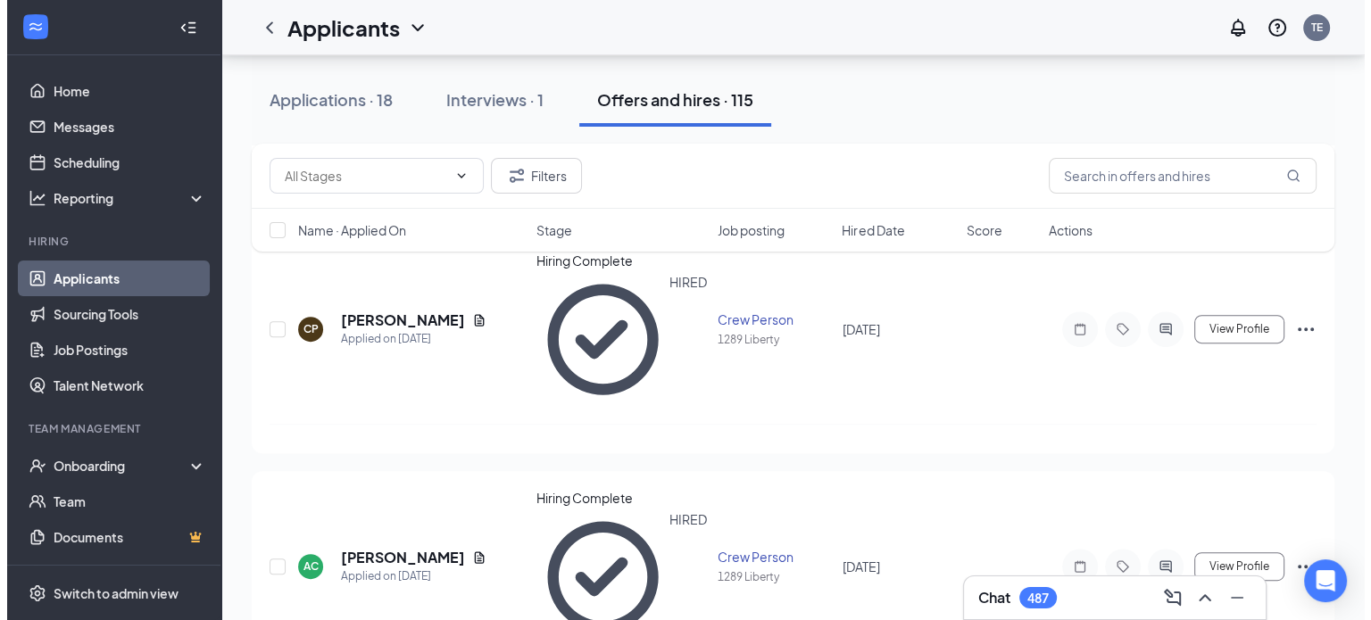
scroll to position [803, 0]
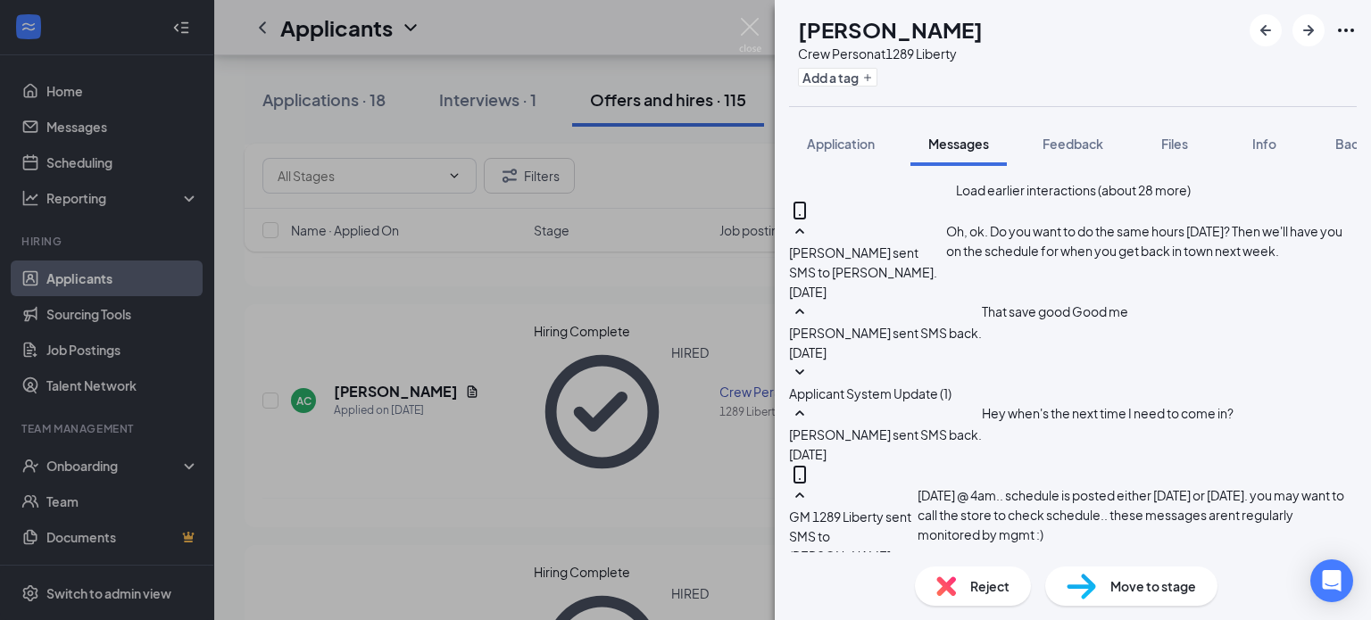
scroll to position [938, 0]
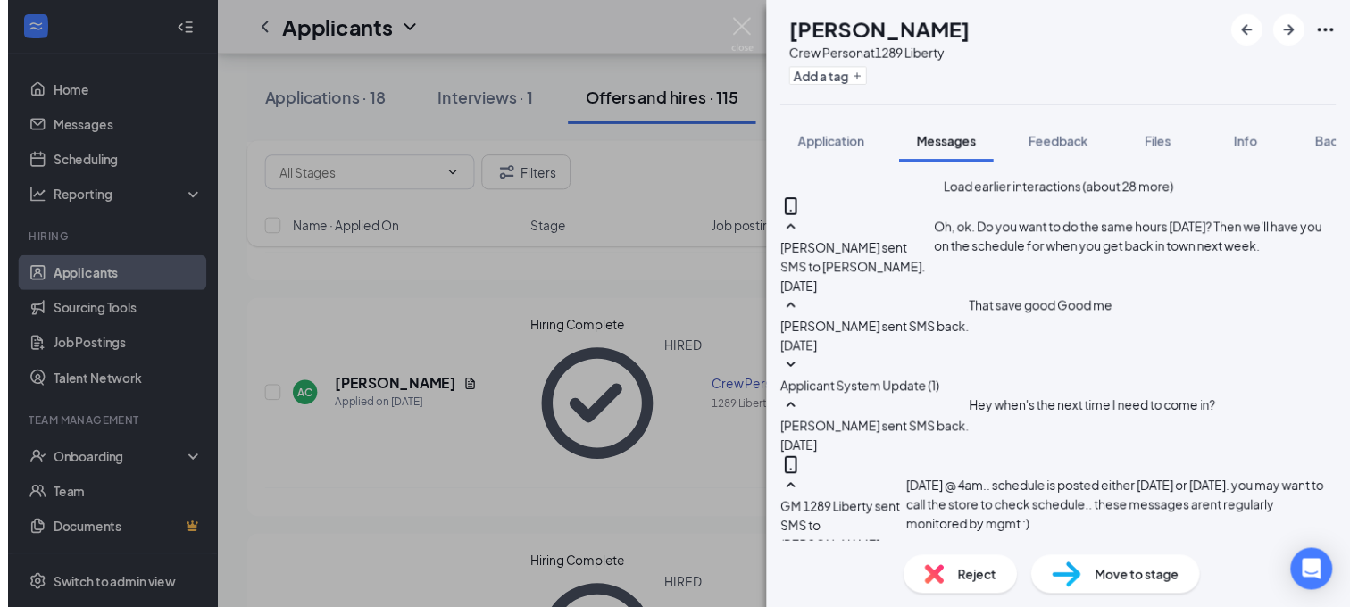
scroll to position [581, 0]
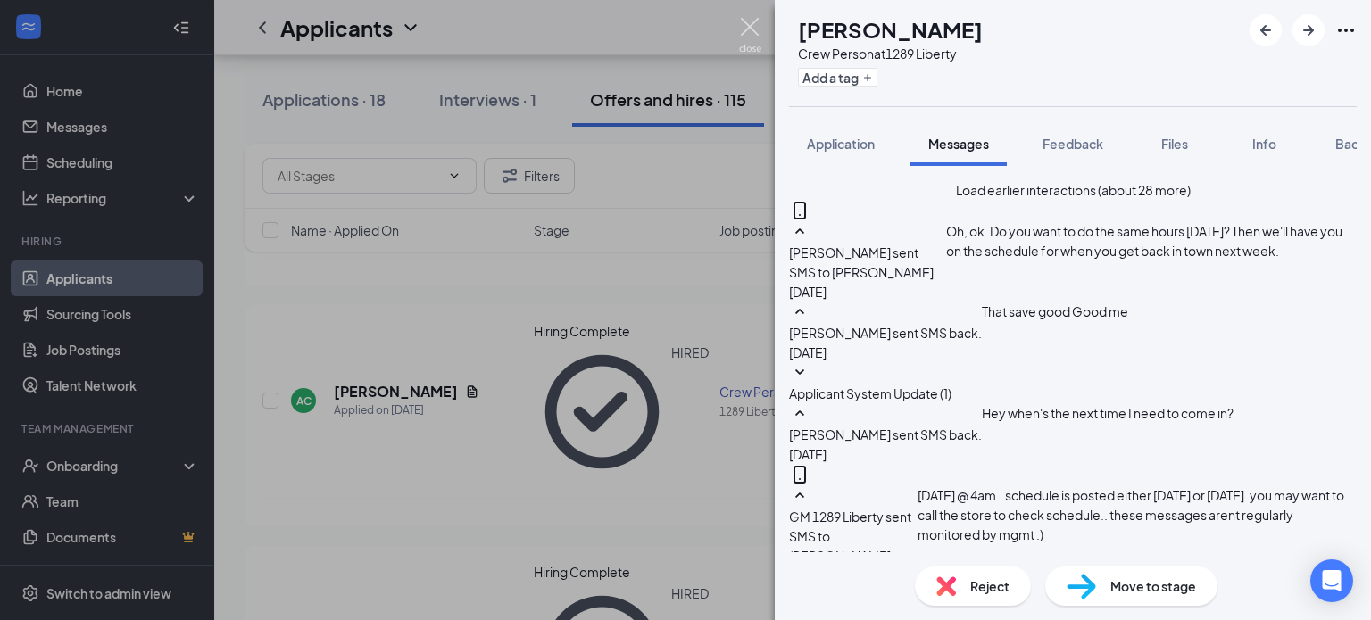
click at [741, 27] on img at bounding box center [750, 35] width 22 height 35
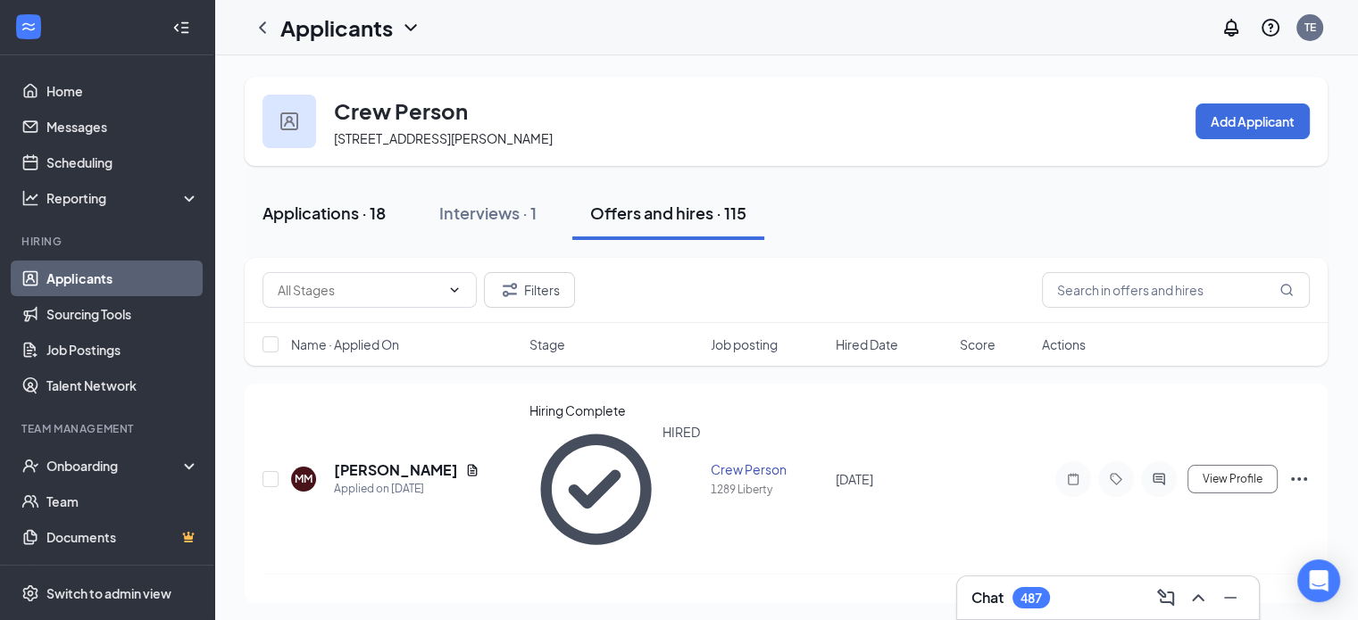
click at [329, 209] on div "Applications · 18" at bounding box center [323, 213] width 123 height 22
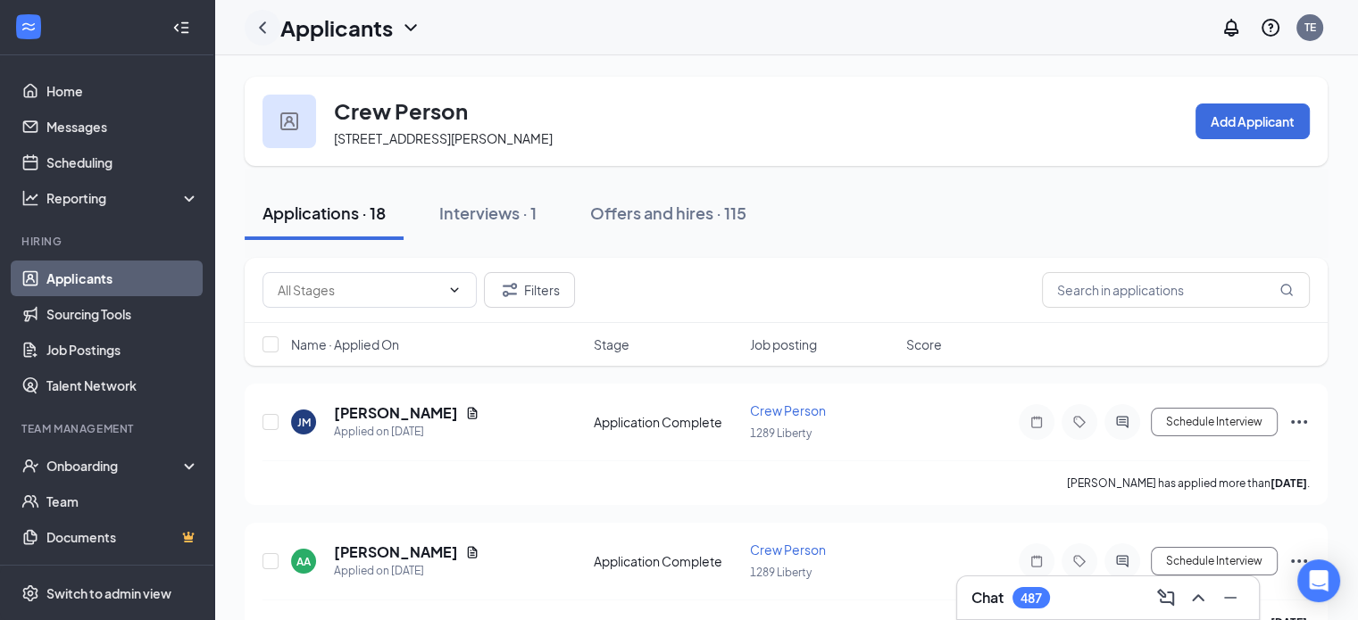
click at [261, 28] on icon "ChevronLeft" at bounding box center [262, 27] width 7 height 12
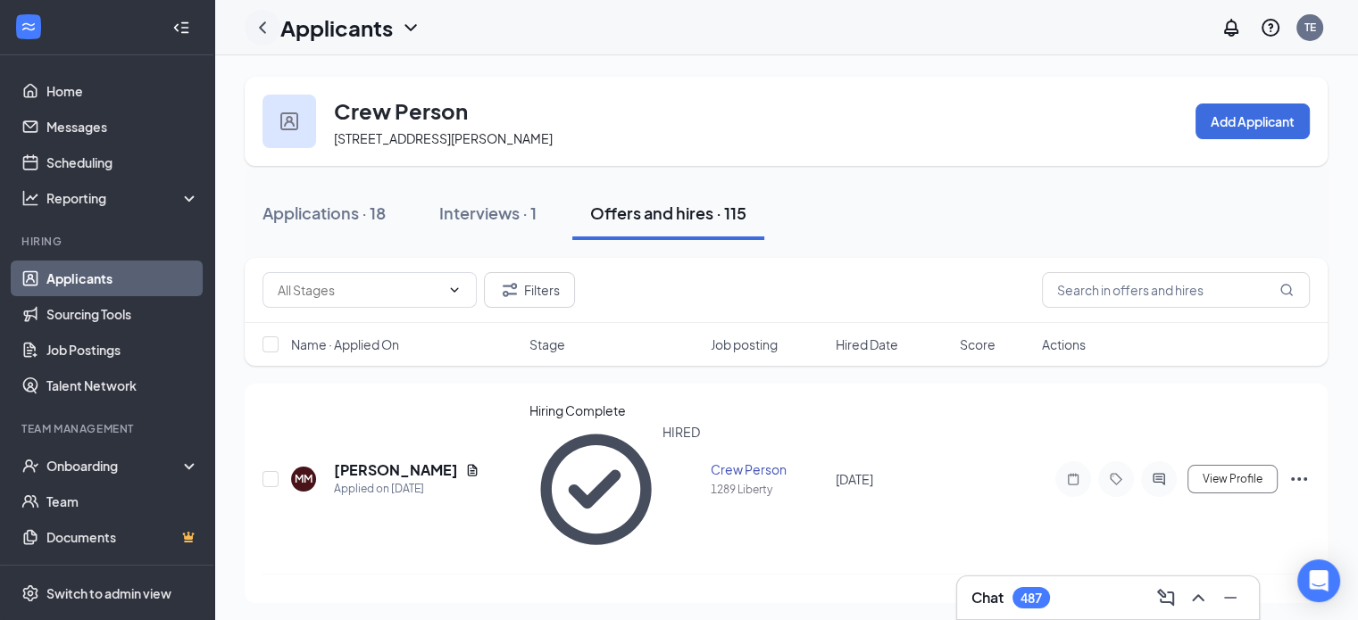
click at [263, 29] on icon "ChevronLeft" at bounding box center [262, 27] width 7 height 12
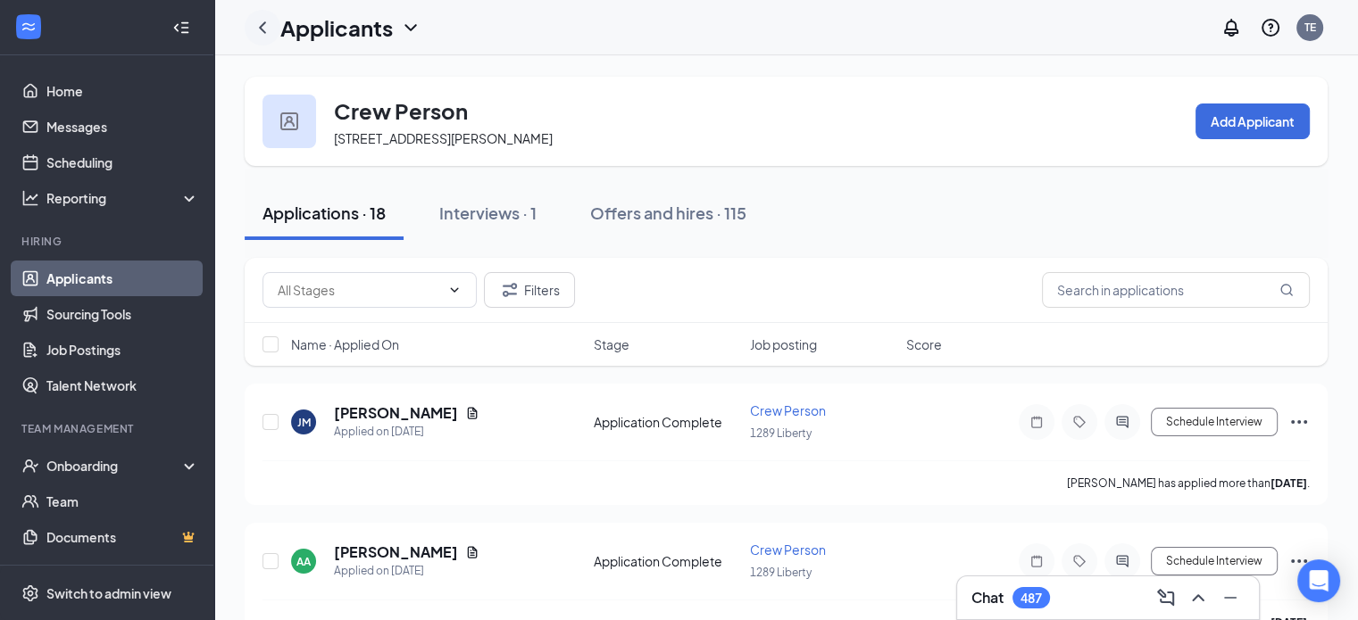
click at [259, 30] on icon "ChevronLeft" at bounding box center [262, 27] width 21 height 21
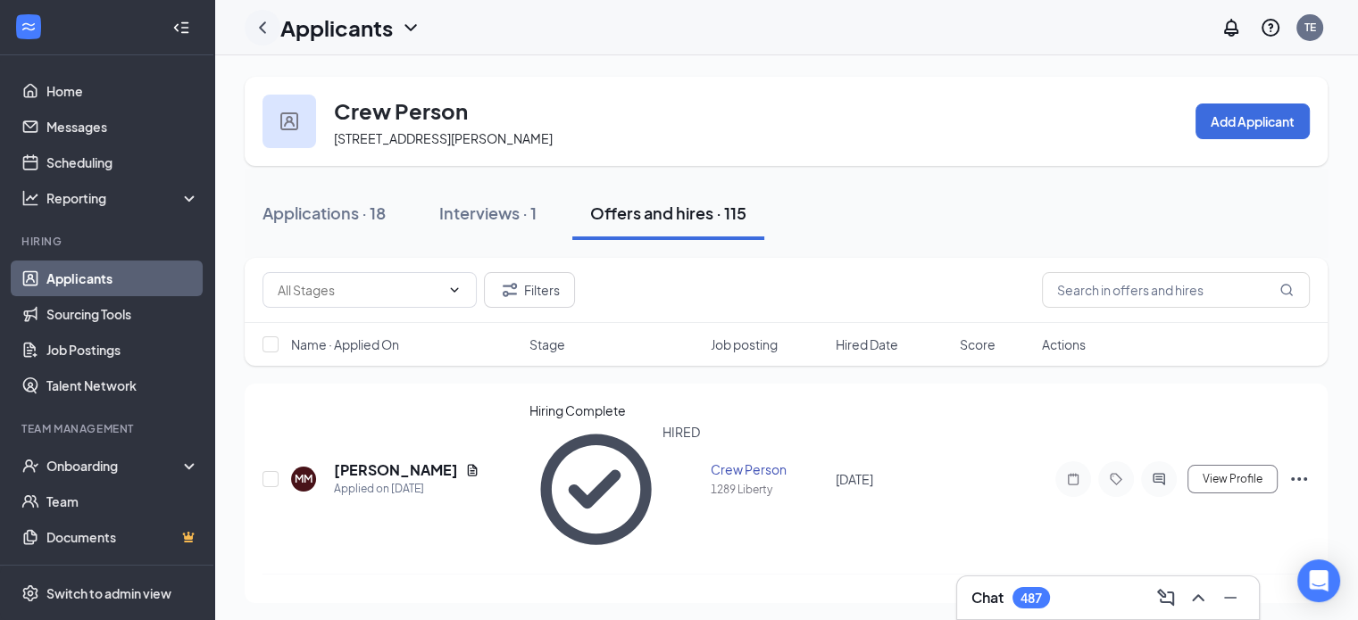
click at [264, 24] on icon "ChevronLeft" at bounding box center [262, 27] width 21 height 21
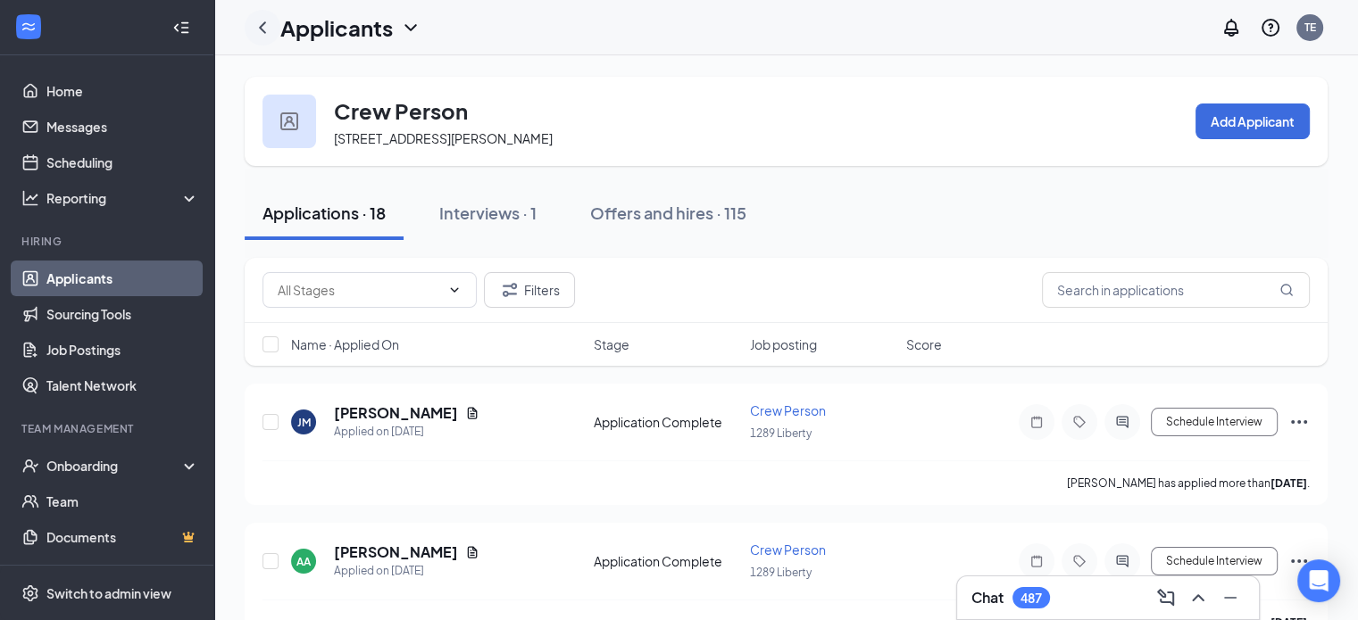
click at [264, 24] on icon "ChevronLeft" at bounding box center [262, 27] width 21 height 21
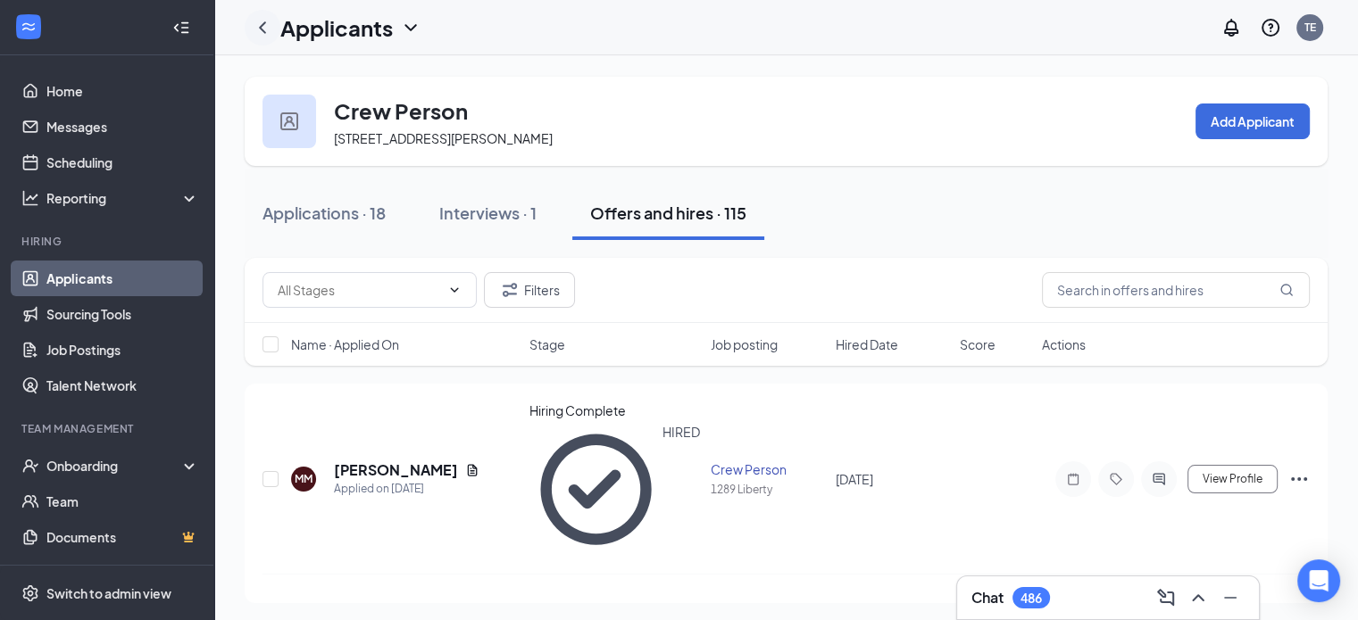
click at [264, 24] on icon "ChevronLeft" at bounding box center [262, 27] width 21 height 21
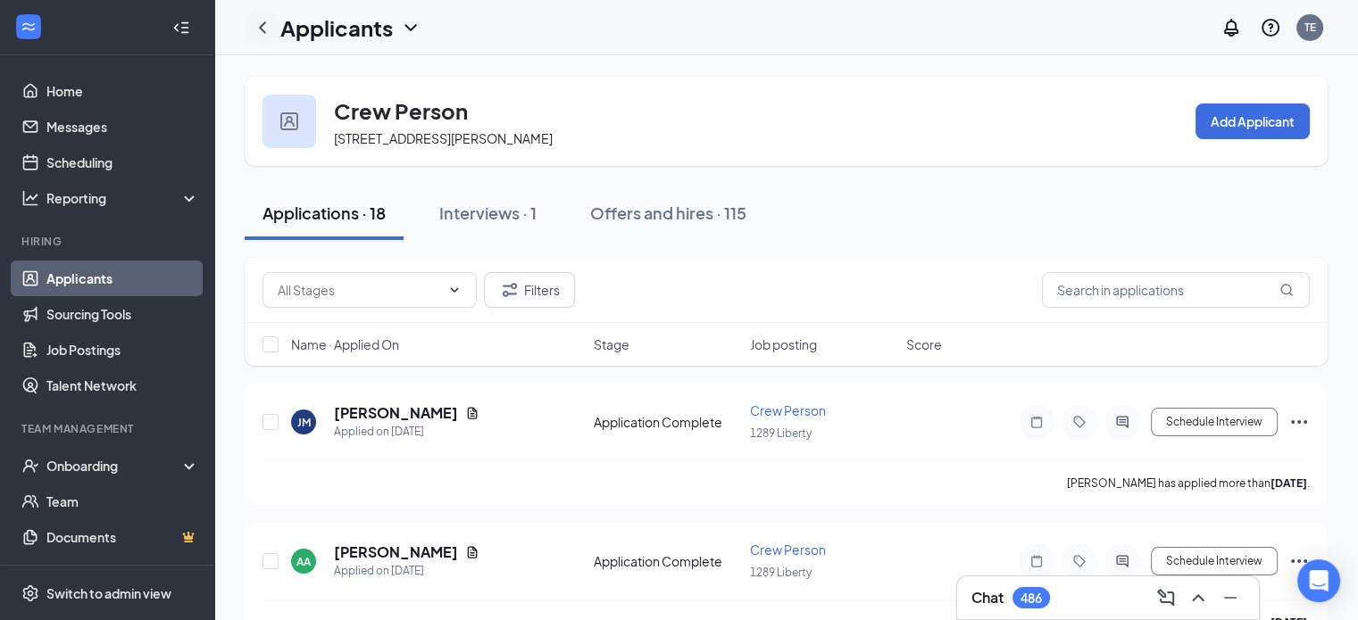
click at [264, 24] on icon "ChevronLeft" at bounding box center [262, 27] width 21 height 21
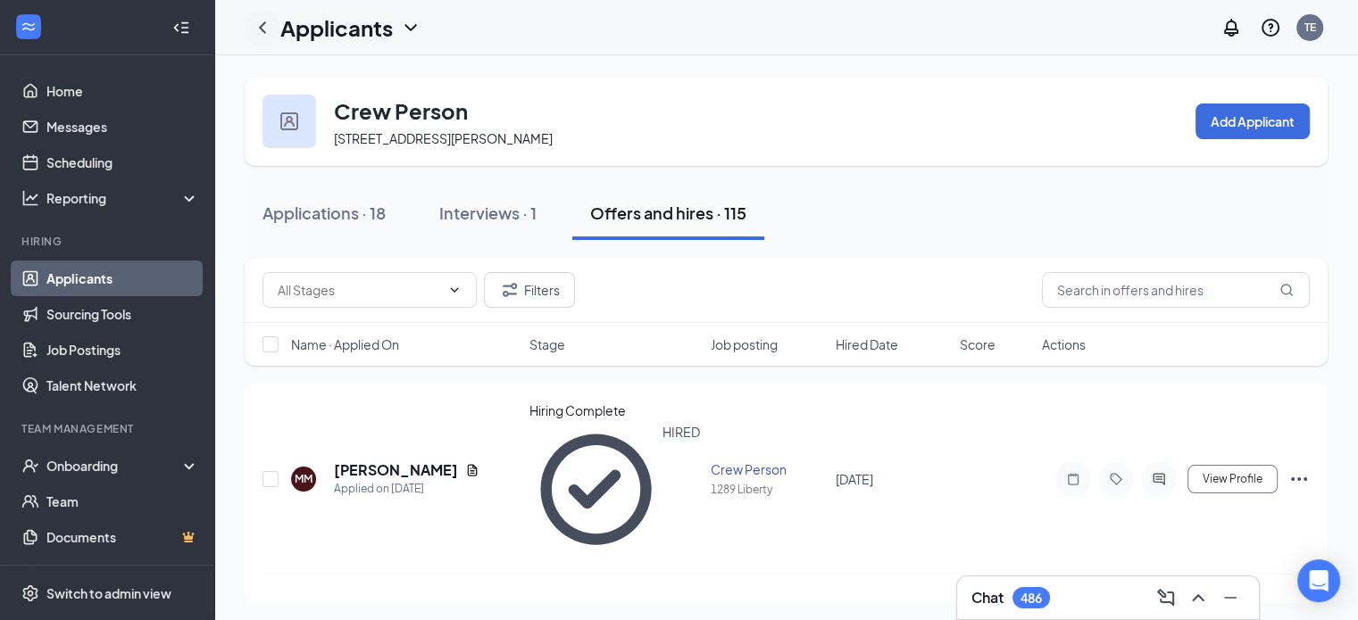
click at [264, 24] on icon "ChevronLeft" at bounding box center [262, 27] width 21 height 21
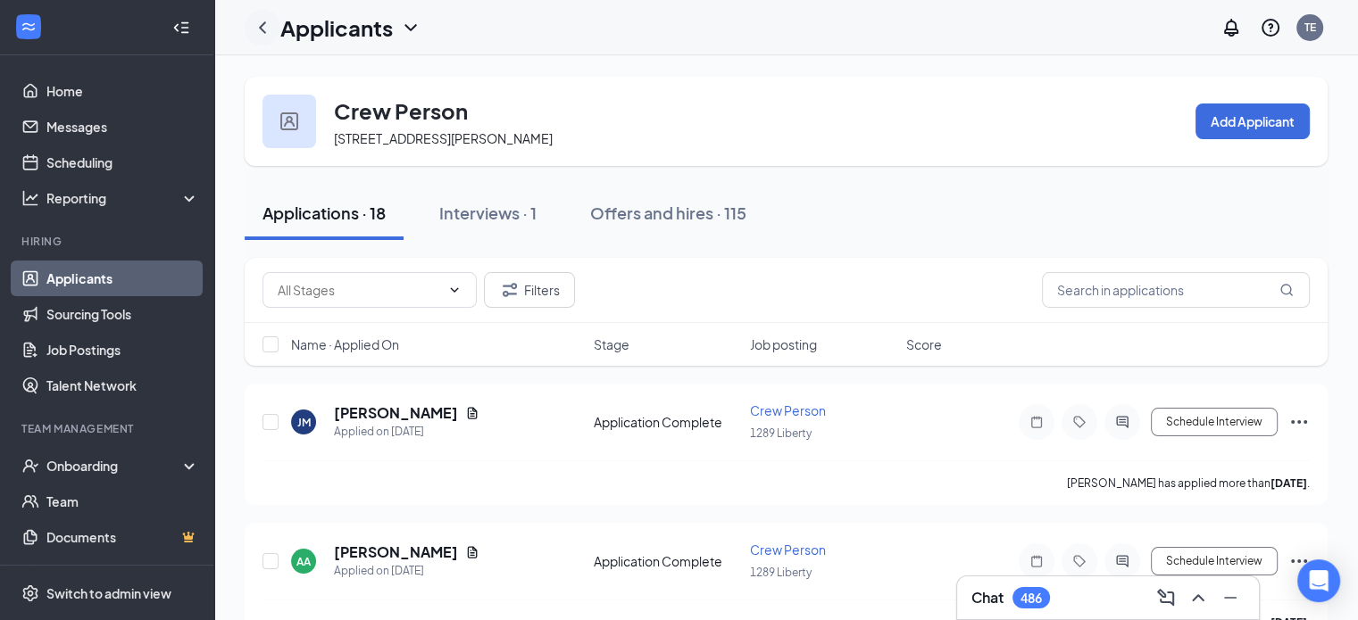
click at [264, 24] on icon "ChevronLeft" at bounding box center [262, 27] width 21 height 21
click at [136, 331] on link "Sourcing Tools" at bounding box center [122, 314] width 153 height 36
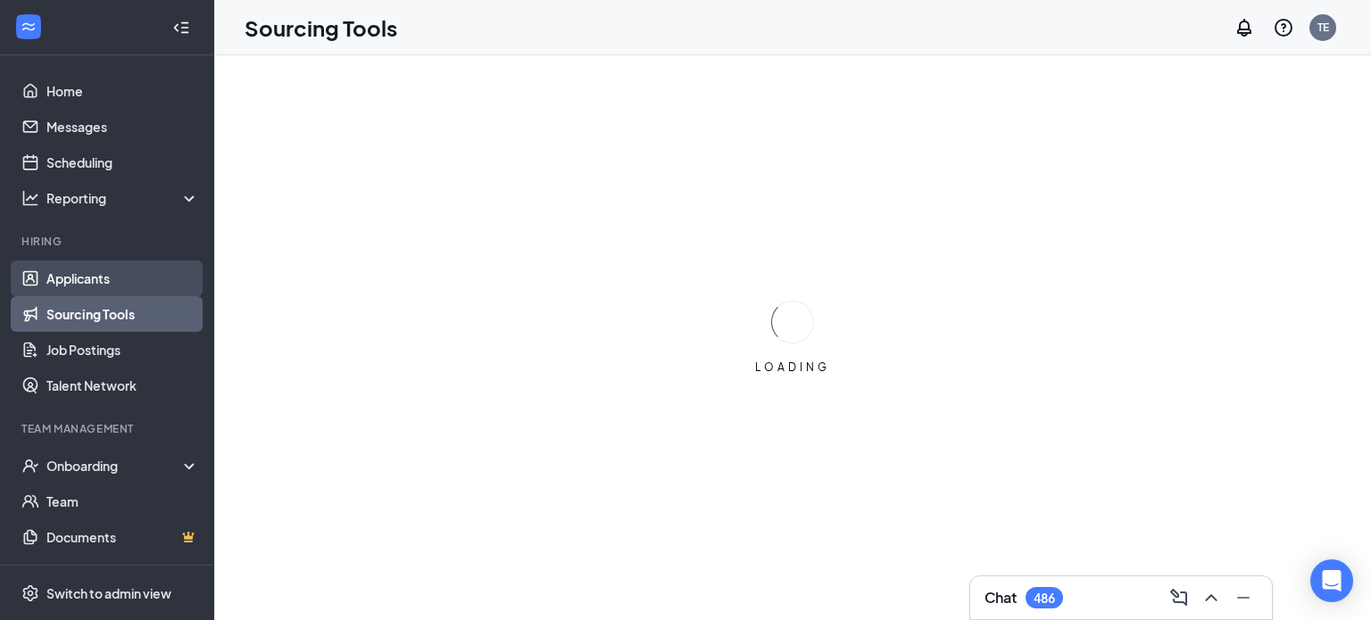
click at [104, 276] on link "Applicants" at bounding box center [122, 279] width 153 height 36
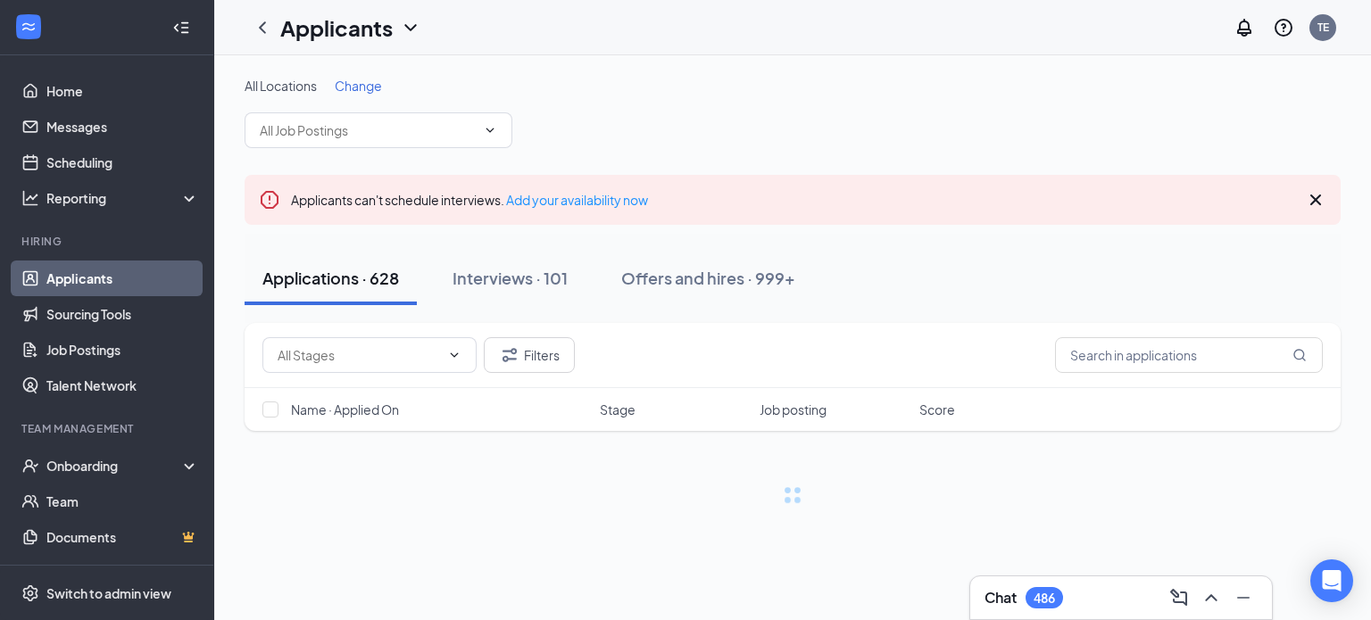
click at [375, 88] on span "Change" at bounding box center [358, 86] width 47 height 16
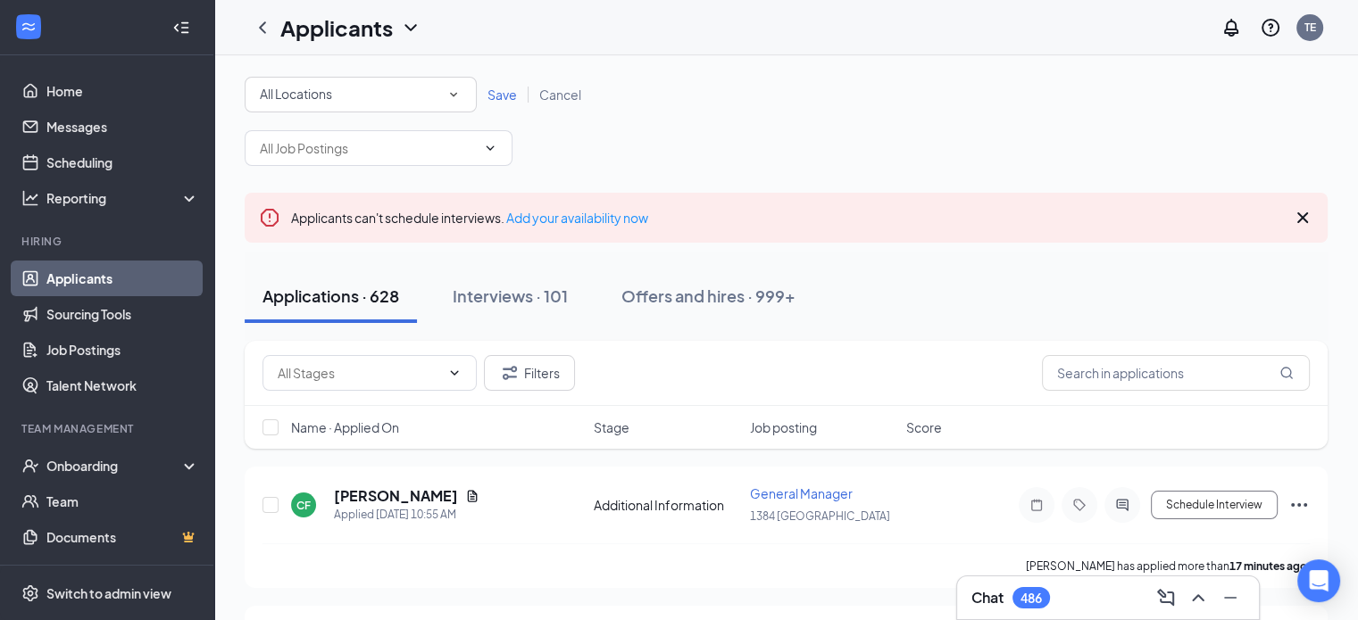
click at [375, 88] on div "All Locations" at bounding box center [361, 94] width 202 height 21
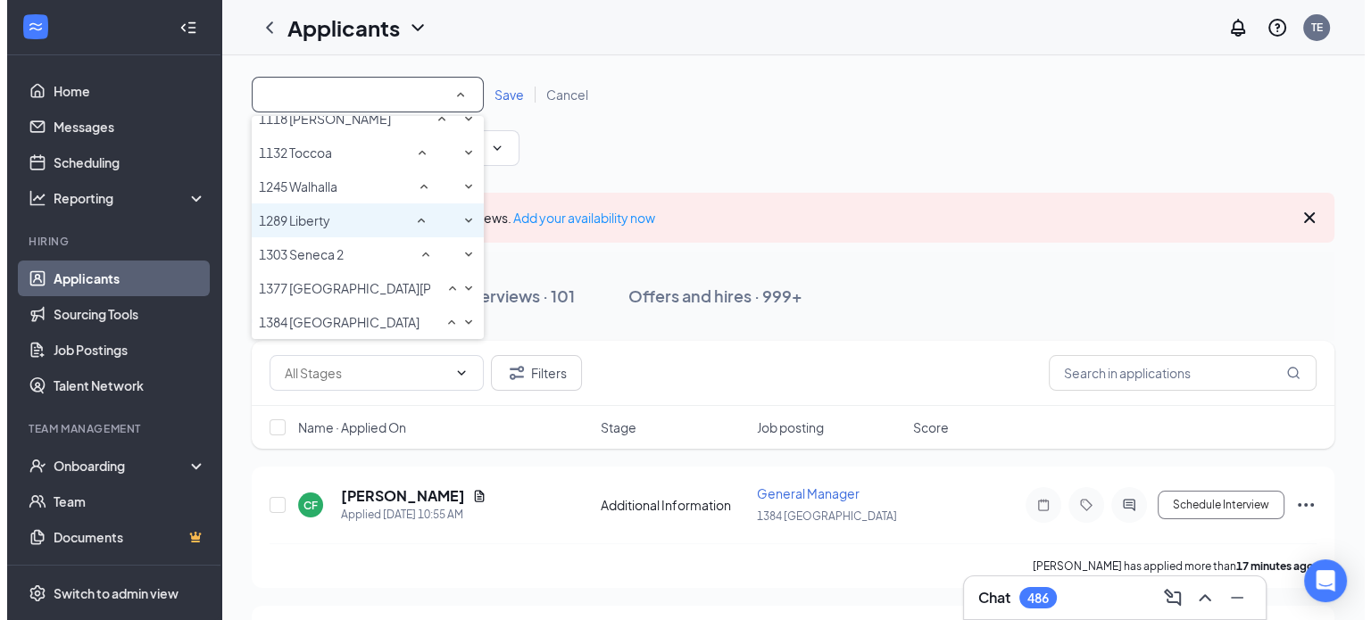
scroll to position [462, 0]
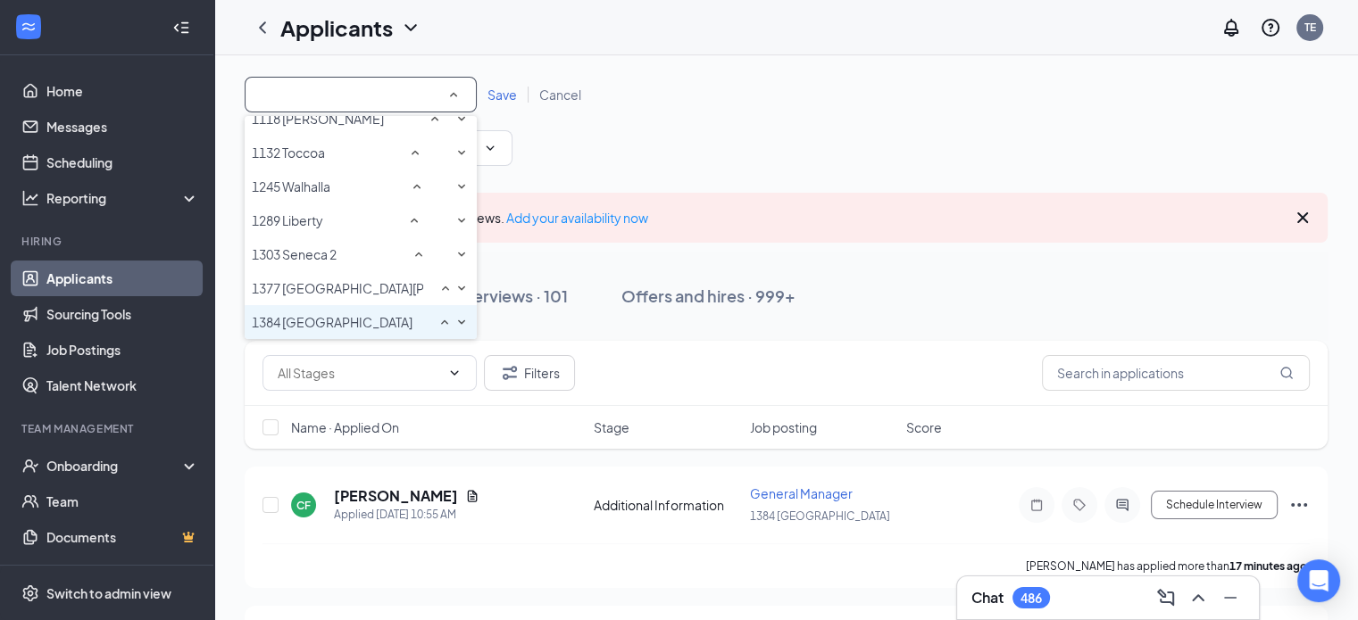
click at [307, 320] on span "1384 [GEOGRAPHIC_DATA]" at bounding box center [332, 322] width 161 height 16
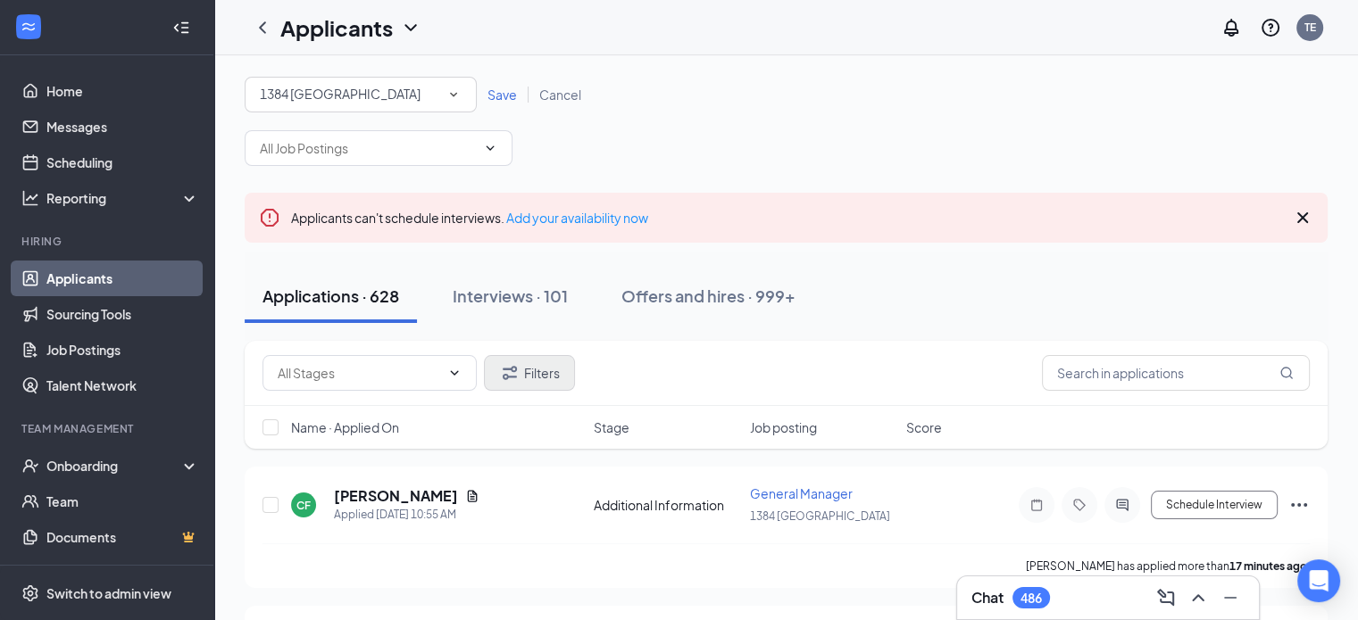
drag, startPoint x: 487, startPoint y: 98, endPoint x: 569, endPoint y: 285, distance: 203.5
click at [488, 98] on span "Save" at bounding box center [501, 95] width 29 height 16
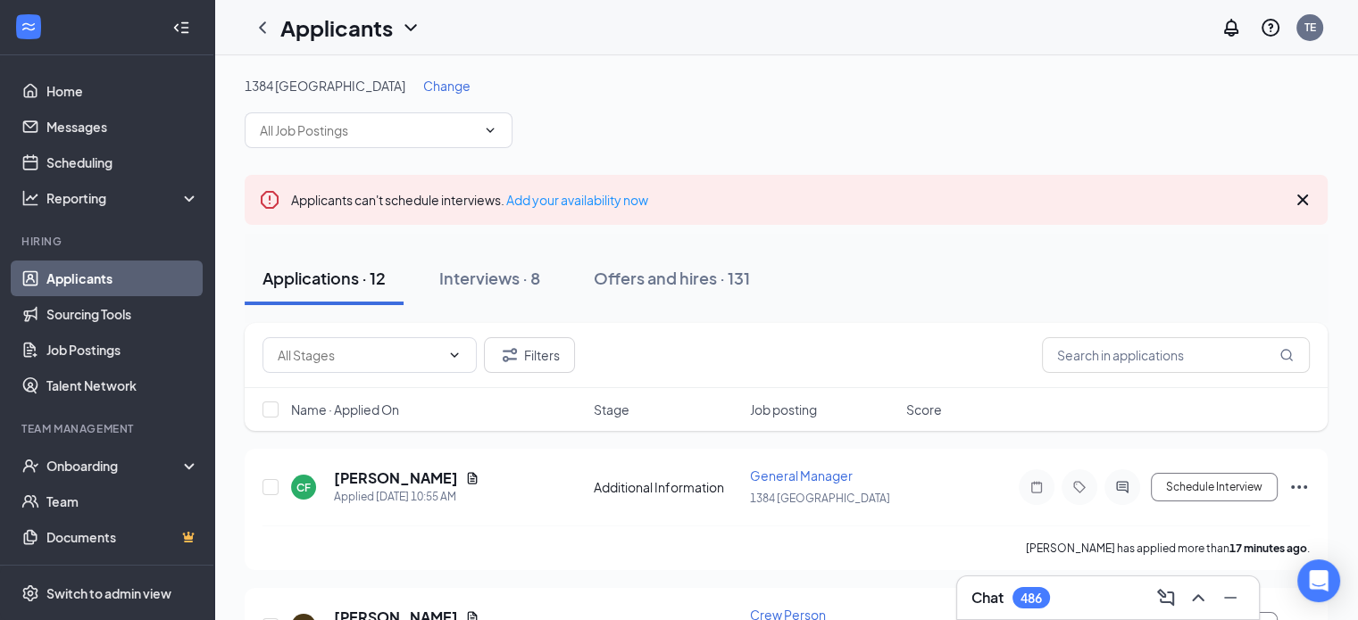
click at [1307, 206] on icon "Cross" at bounding box center [1302, 199] width 21 height 21
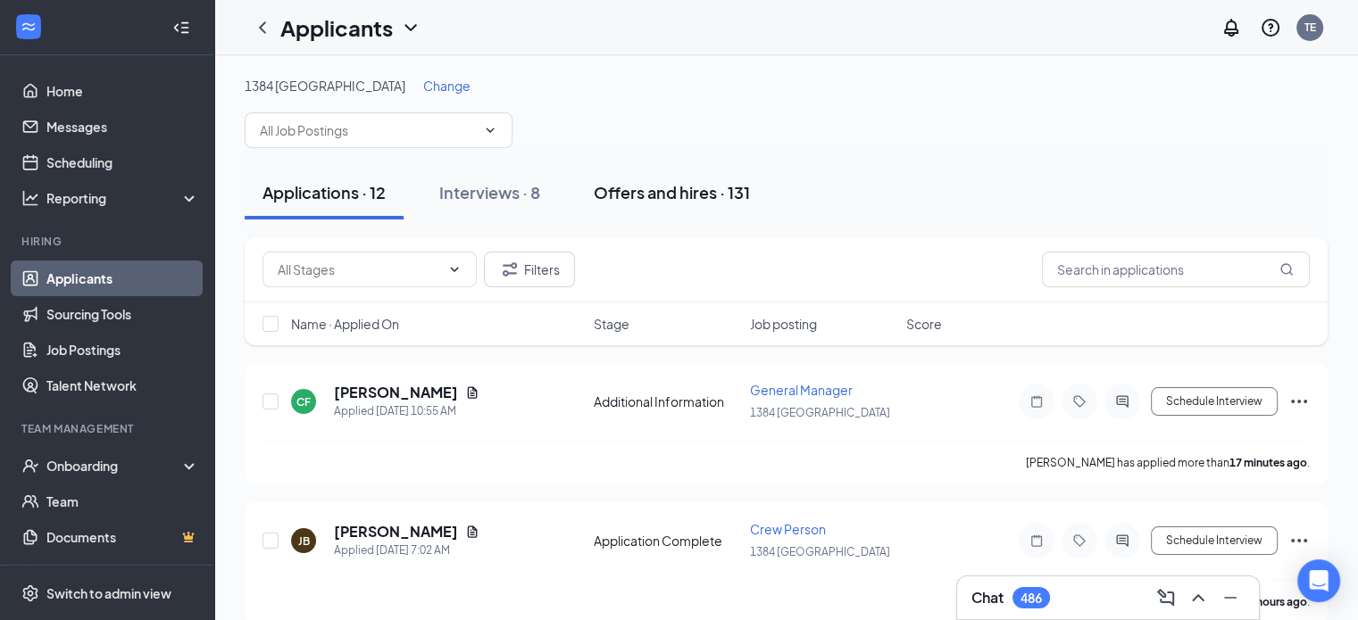
click at [637, 192] on div "Offers and hires · 131" at bounding box center [672, 192] width 156 height 22
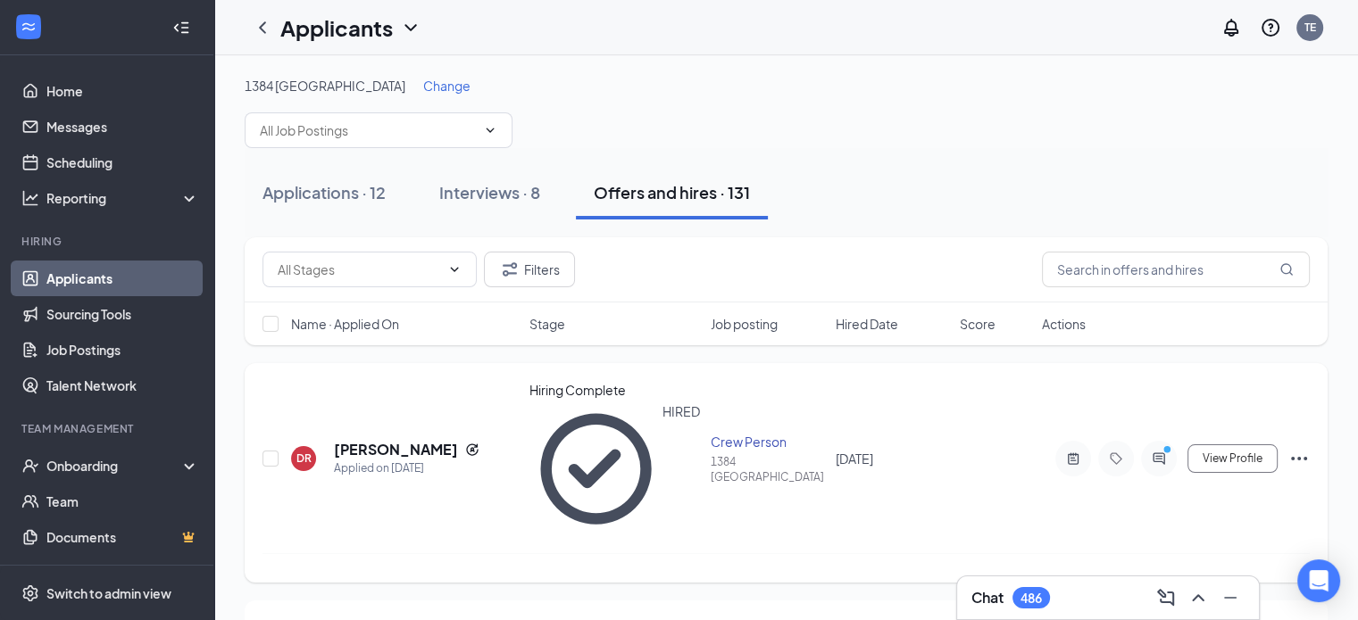
click at [1162, 441] on div at bounding box center [1159, 459] width 36 height 36
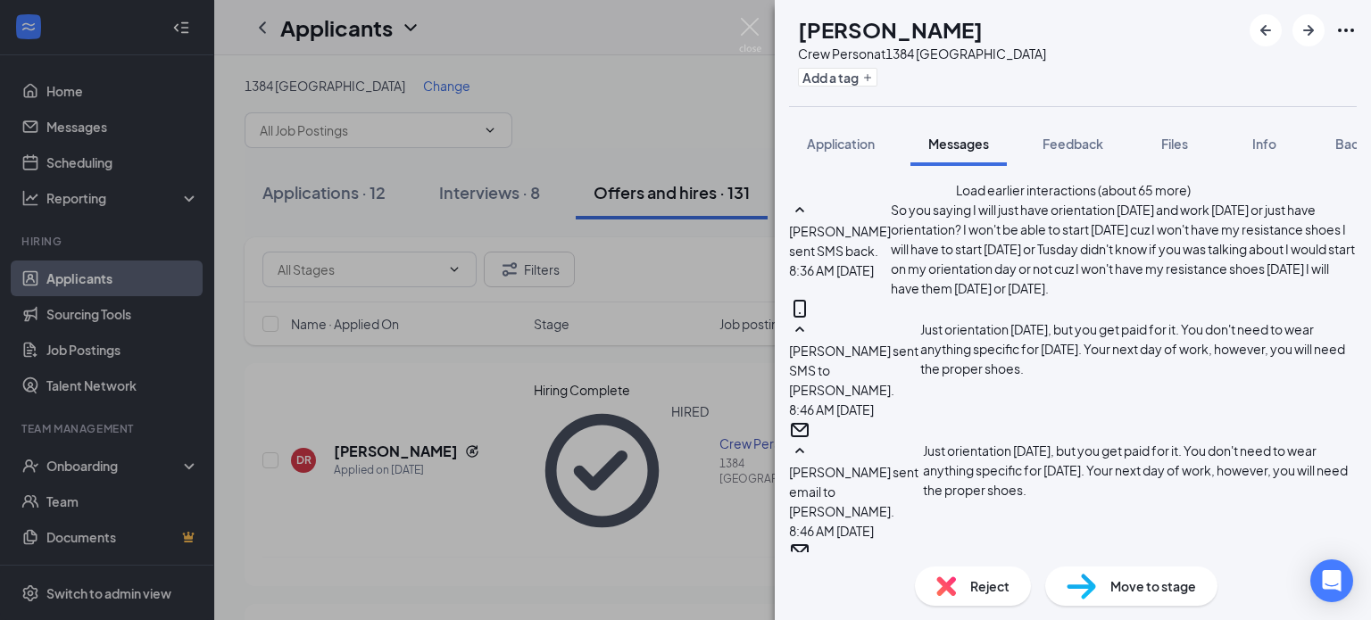
scroll to position [1233, 0]
type textarea "Yes"
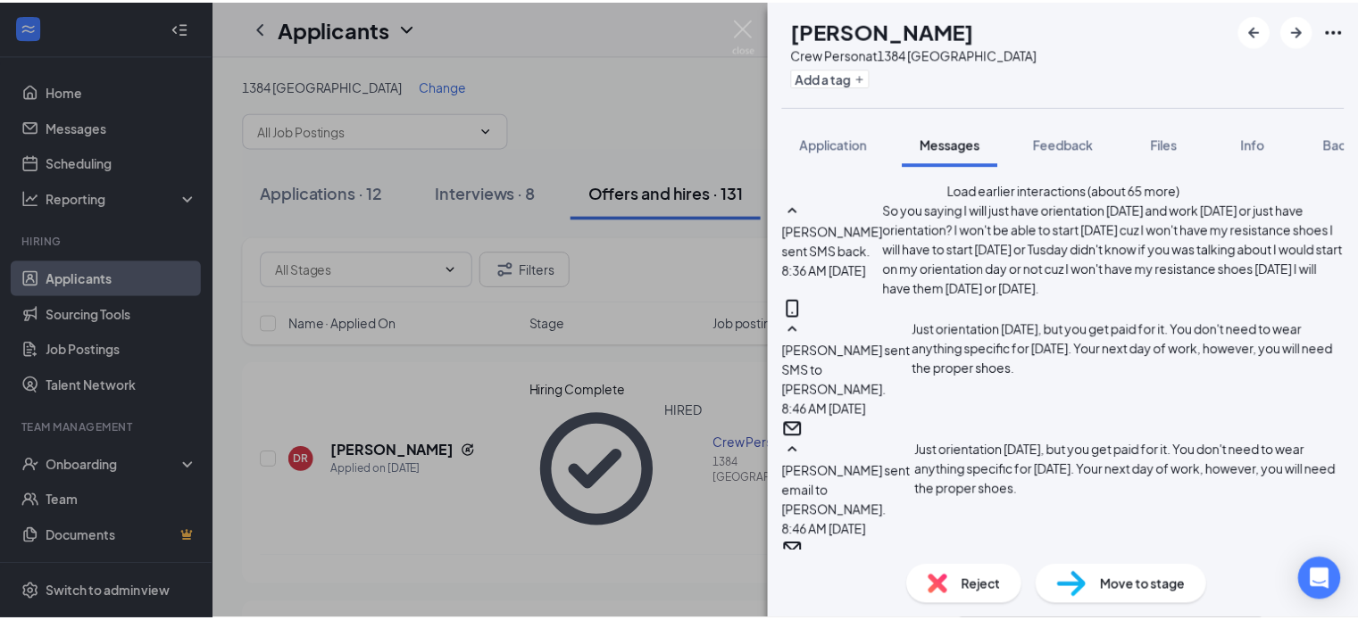
scroll to position [1347, 0]
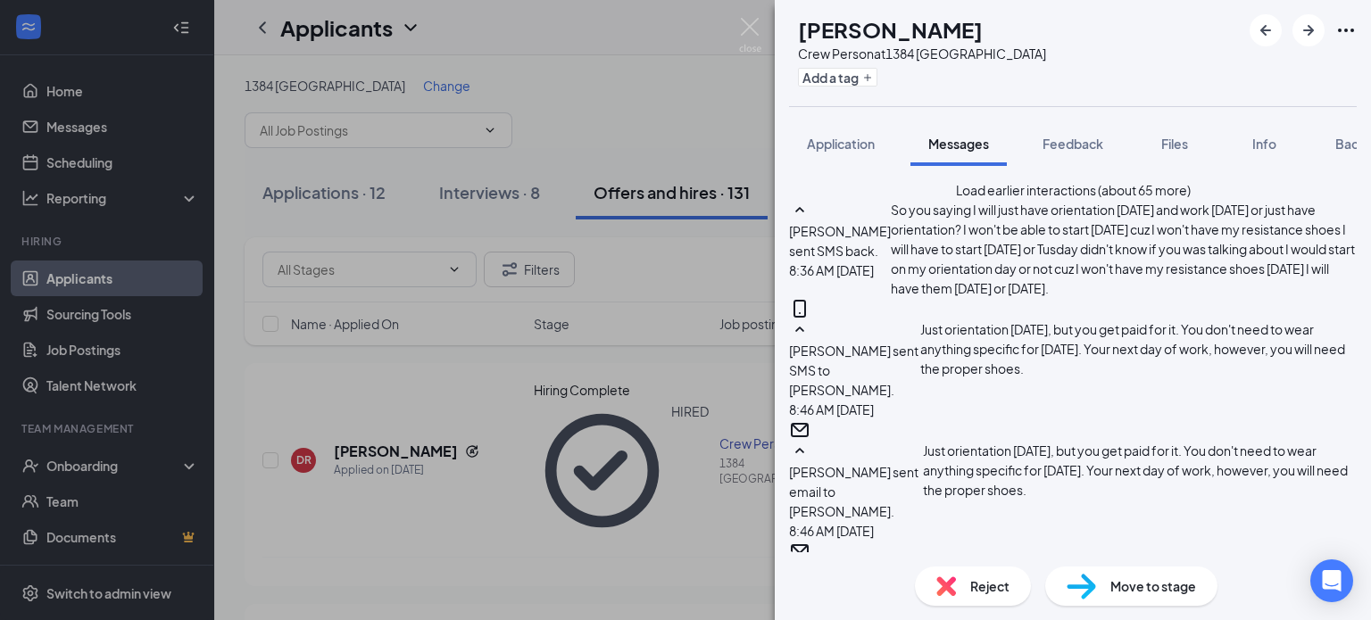
click at [761, 14] on div "[PERSON_NAME] Crew Person at 1384 Williamston Add a tag Application Messages Fe…" at bounding box center [685, 310] width 1371 height 620
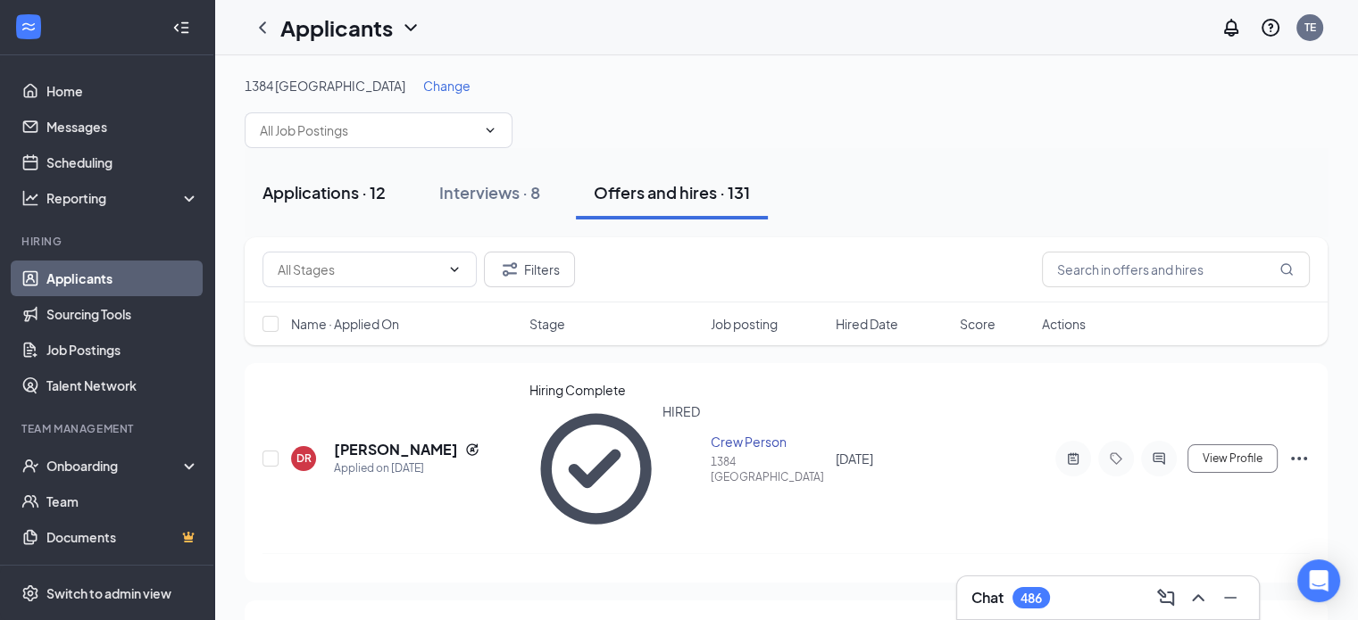
click at [345, 183] on div "Applications · 12" at bounding box center [323, 192] width 123 height 22
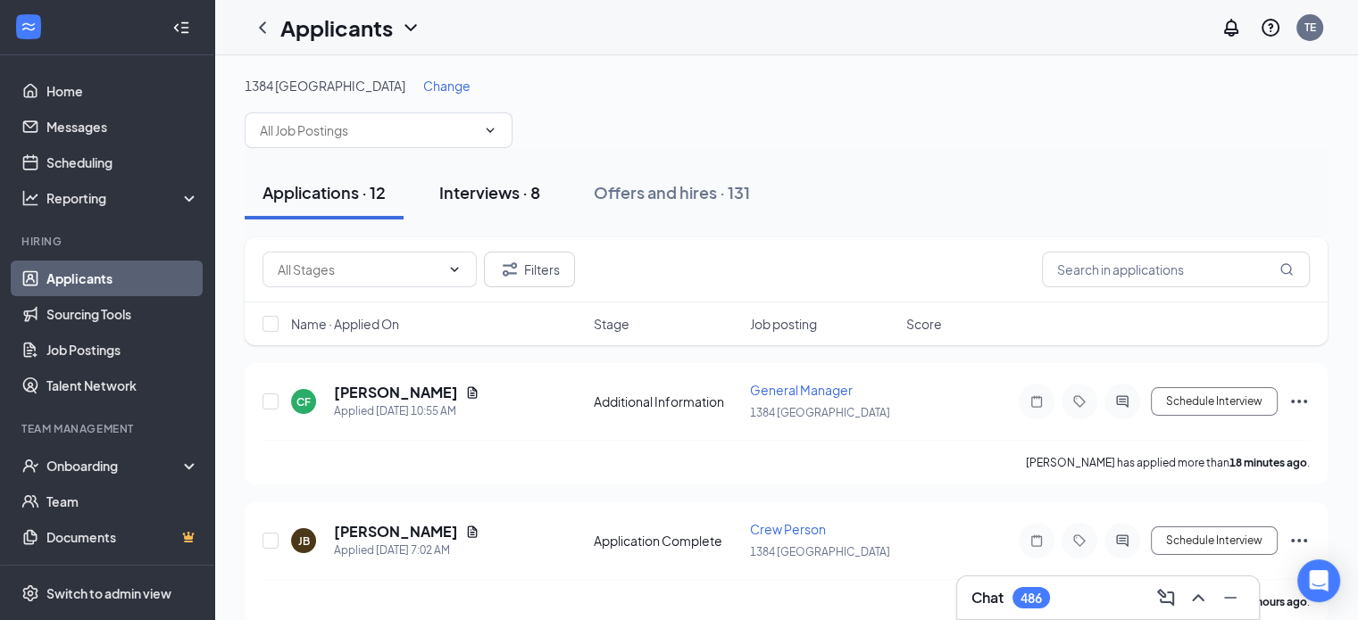
click at [509, 188] on div "Interviews · 8" at bounding box center [489, 192] width 101 height 22
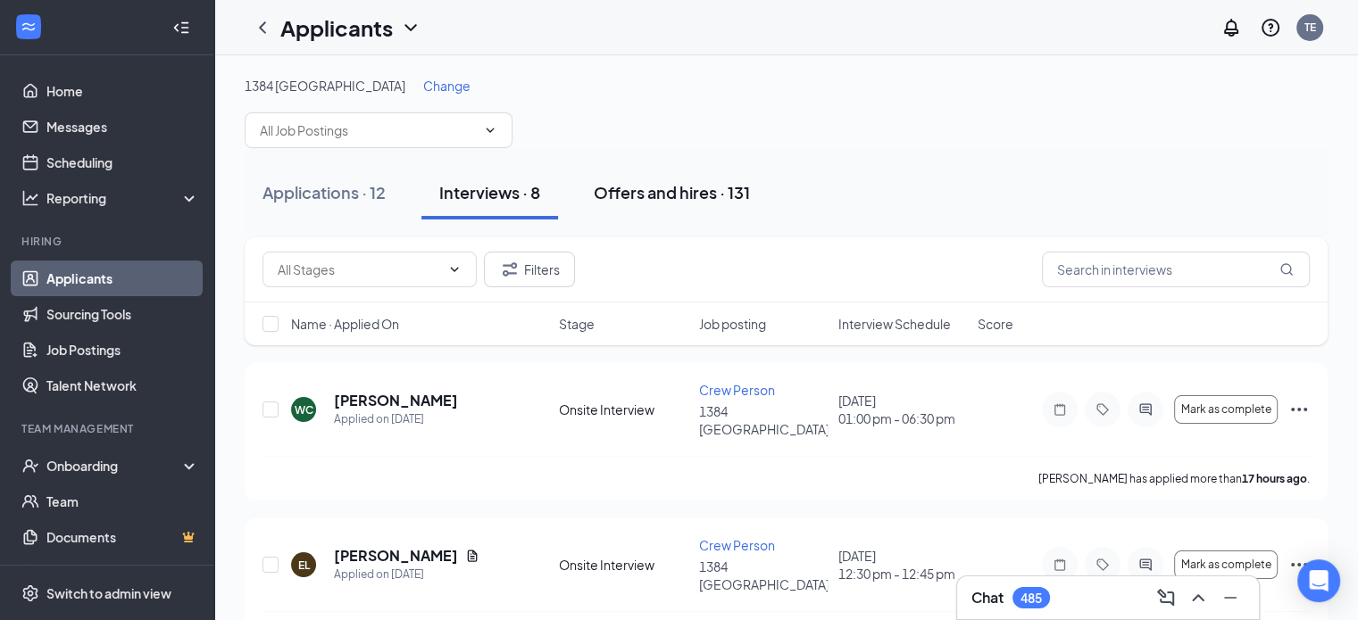
click at [694, 188] on div "Offers and hires · 131" at bounding box center [672, 192] width 156 height 22
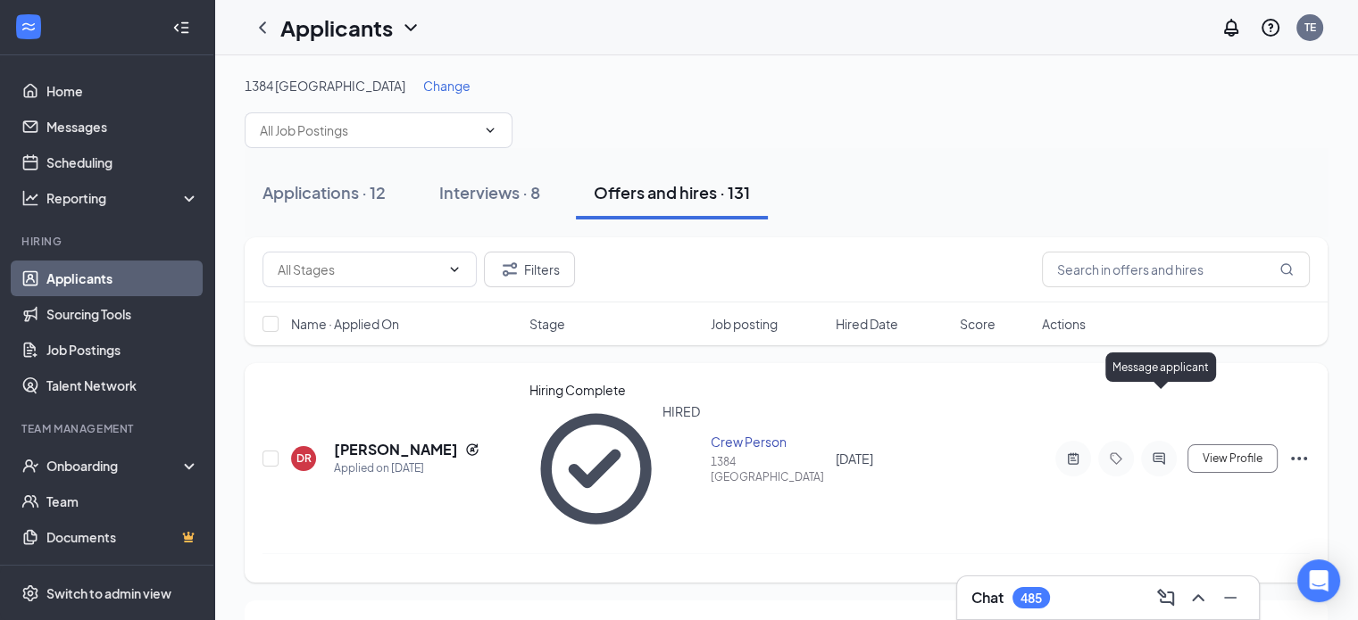
click at [1161, 452] on icon "ActiveChat" at bounding box center [1158, 459] width 21 height 14
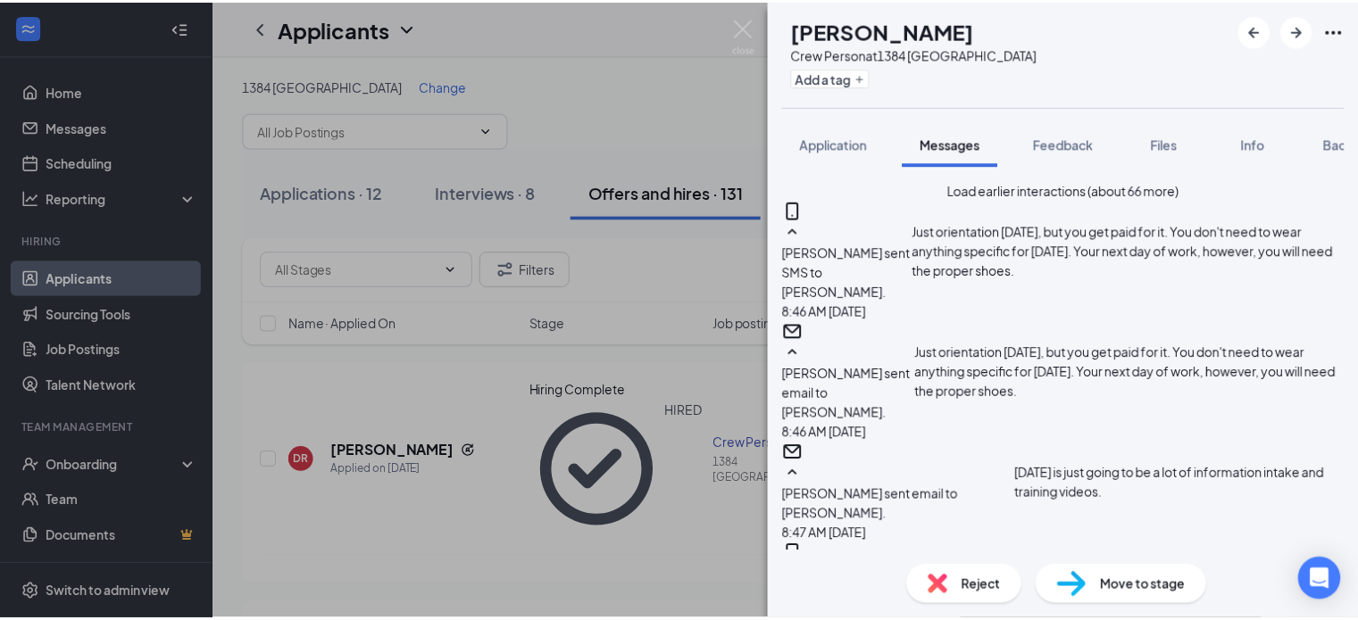
scroll to position [1133, 0]
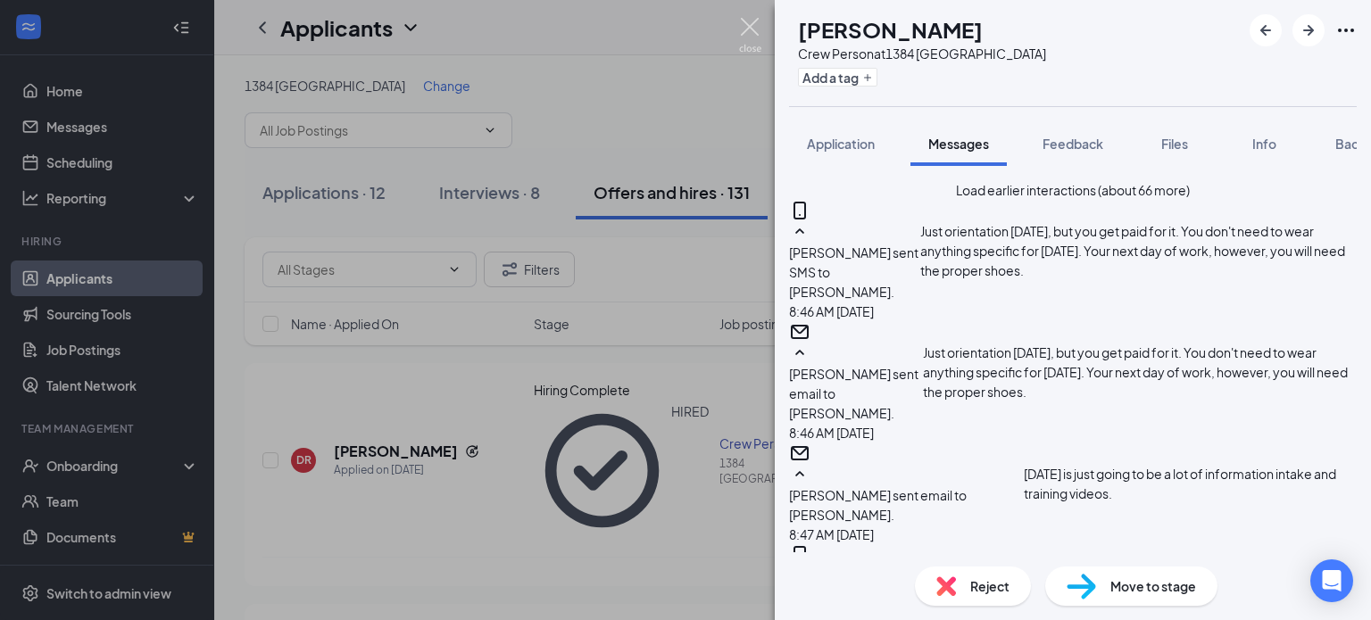
click at [752, 29] on img at bounding box center [750, 35] width 22 height 35
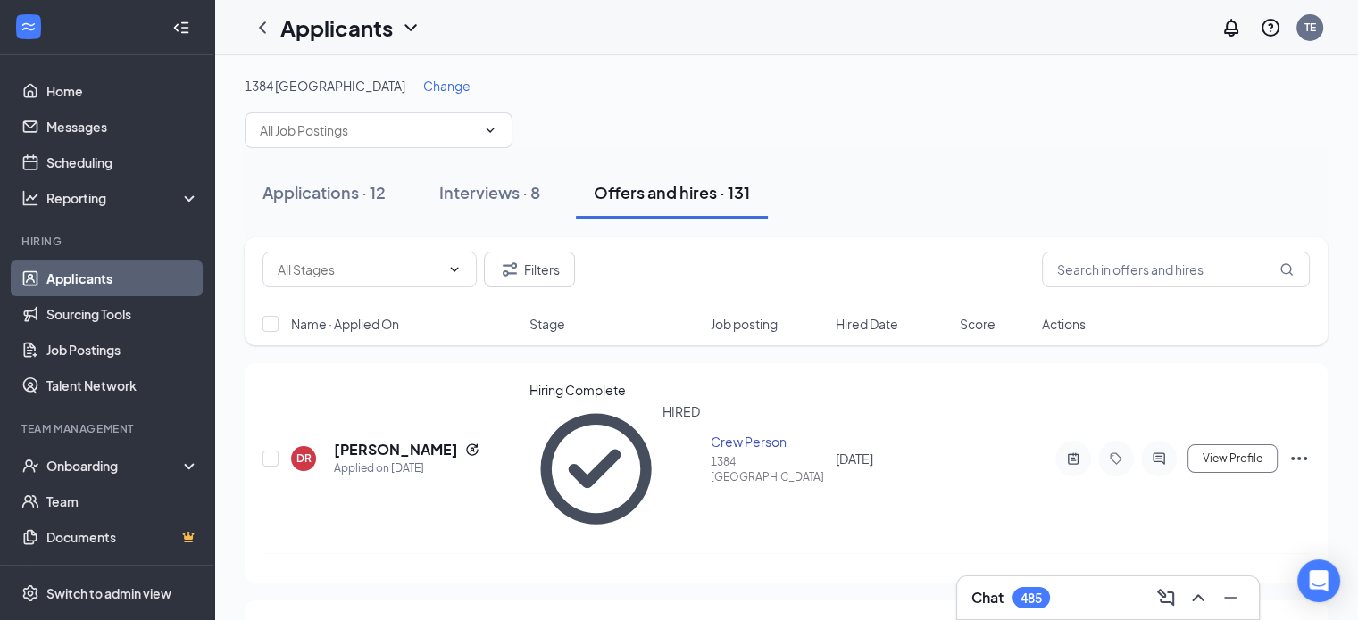
click at [423, 92] on span "Change" at bounding box center [446, 86] width 47 height 16
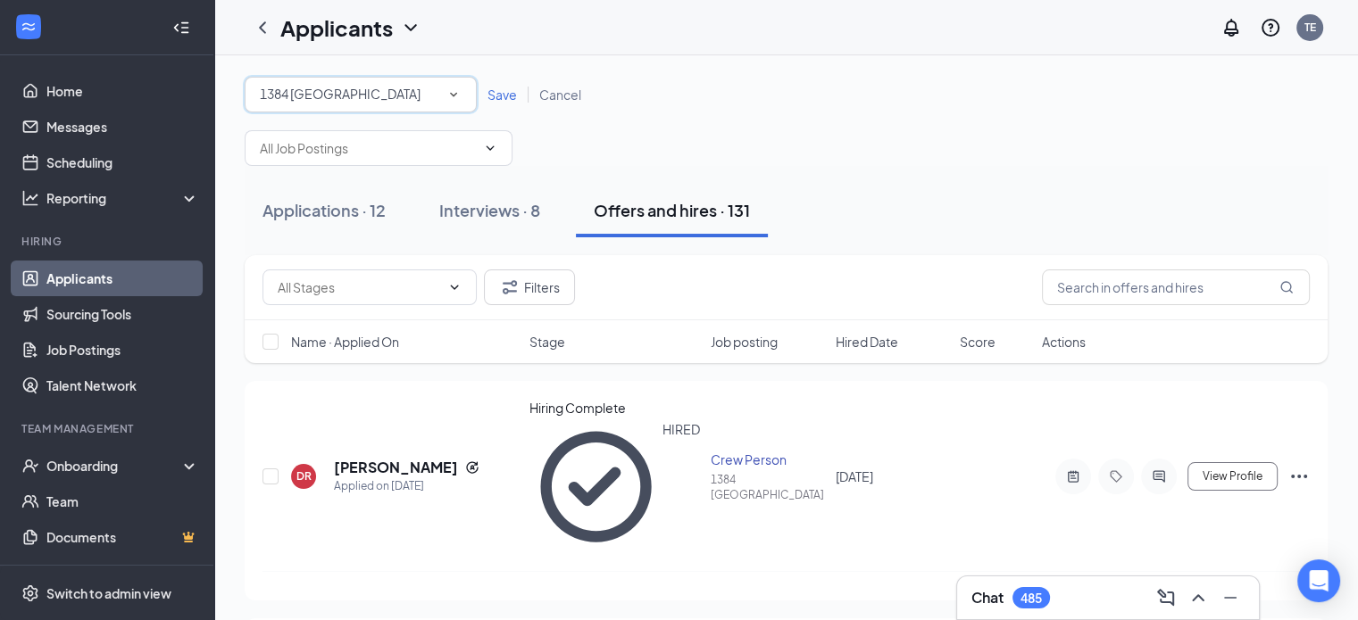
click at [379, 90] on div "1384 [GEOGRAPHIC_DATA]" at bounding box center [361, 94] width 202 height 21
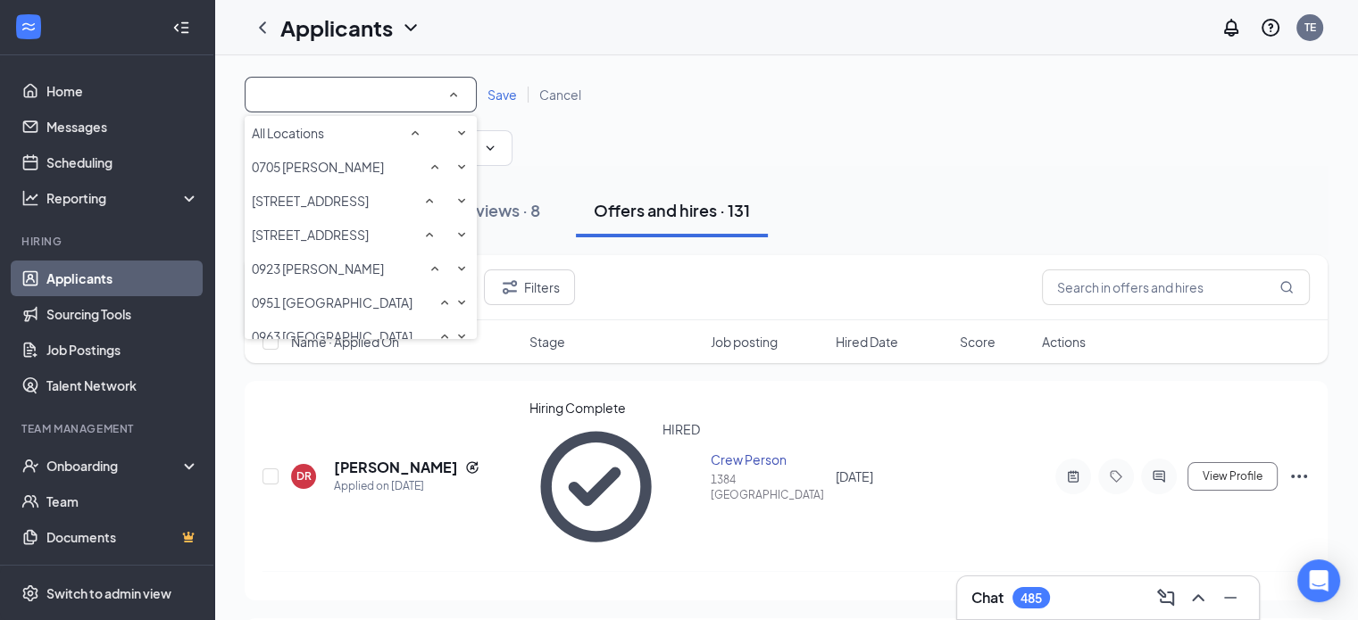
scroll to position [462, 0]
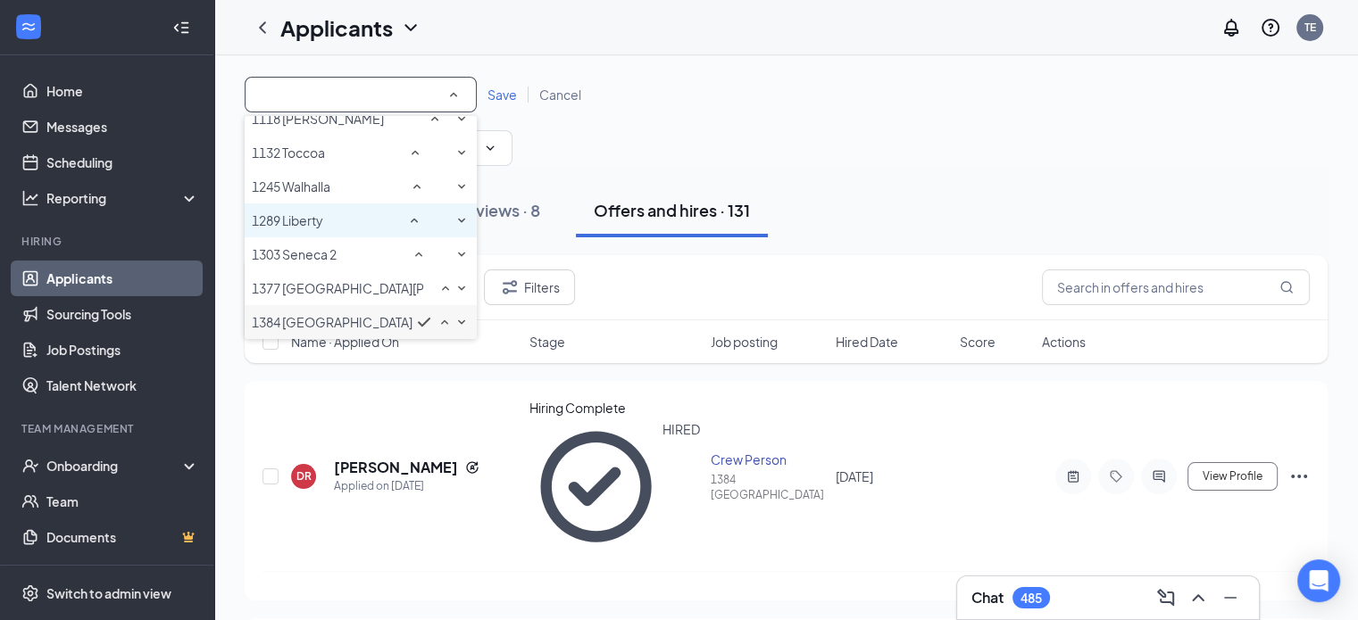
click at [310, 212] on span "1289 Liberty" at bounding box center [287, 220] width 71 height 16
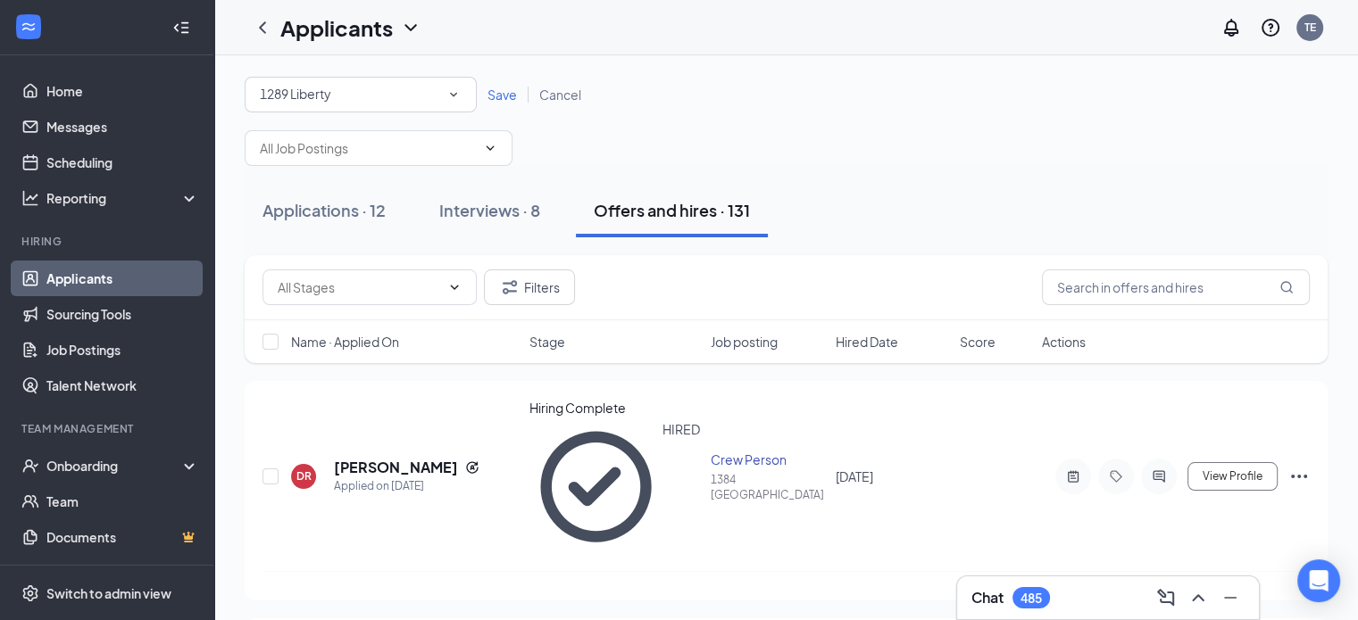
click at [504, 90] on span "Save" at bounding box center [501, 95] width 29 height 16
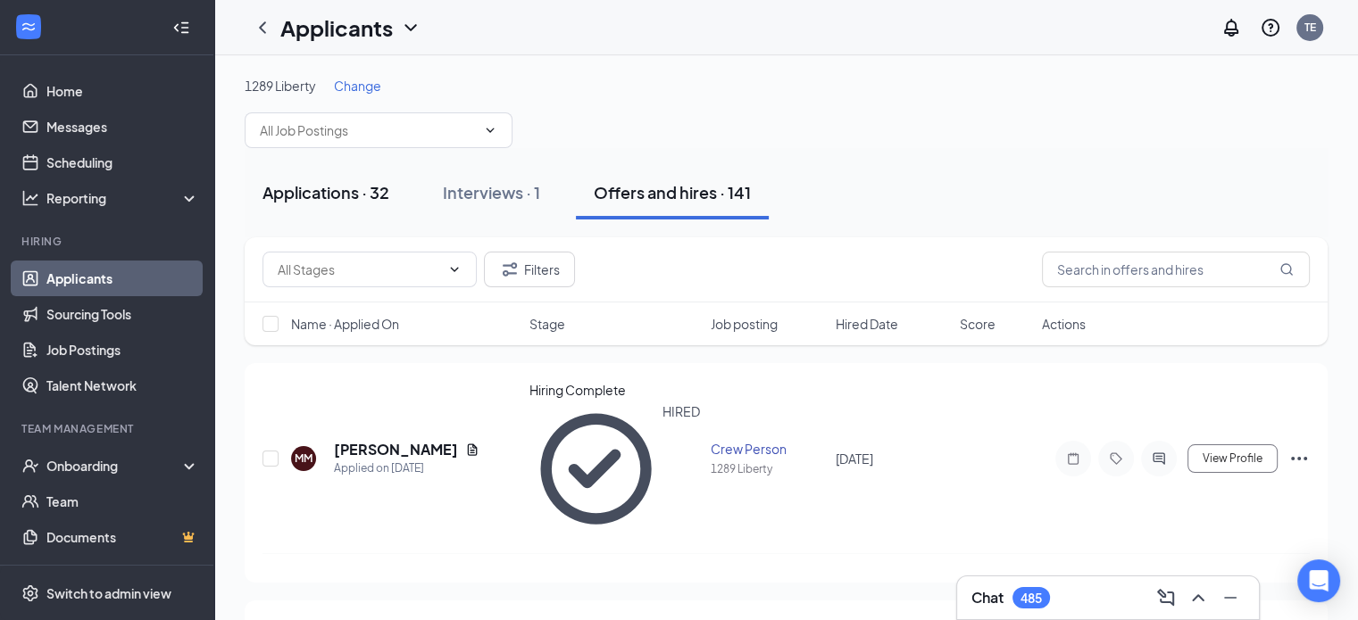
click at [325, 171] on button "Applications · 32" at bounding box center [326, 193] width 162 height 54
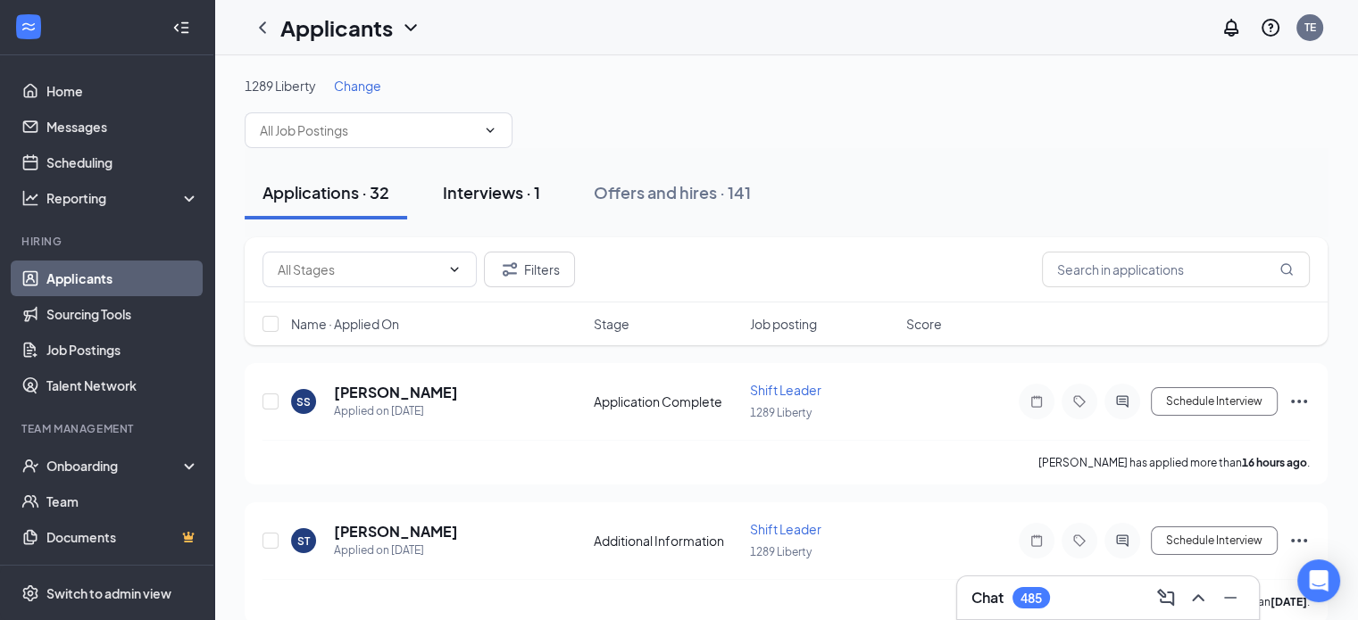
click at [482, 196] on div "Interviews · 1" at bounding box center [491, 192] width 97 height 22
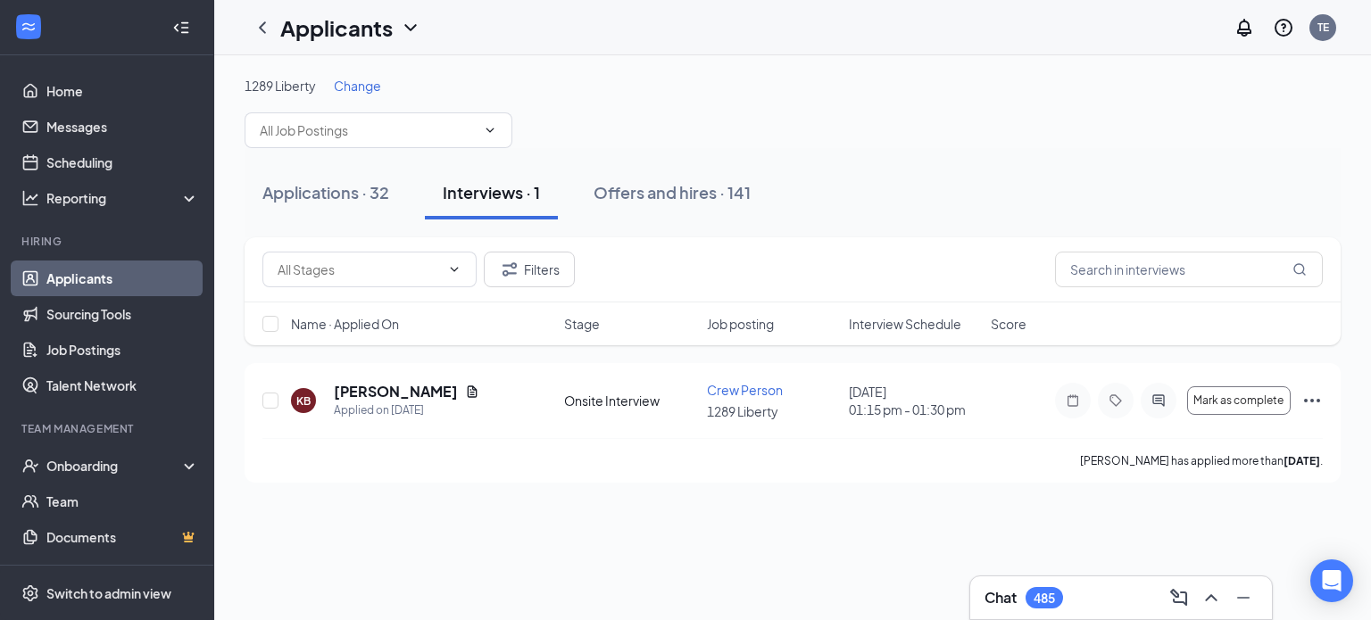
click at [364, 86] on span "Change" at bounding box center [357, 86] width 47 height 16
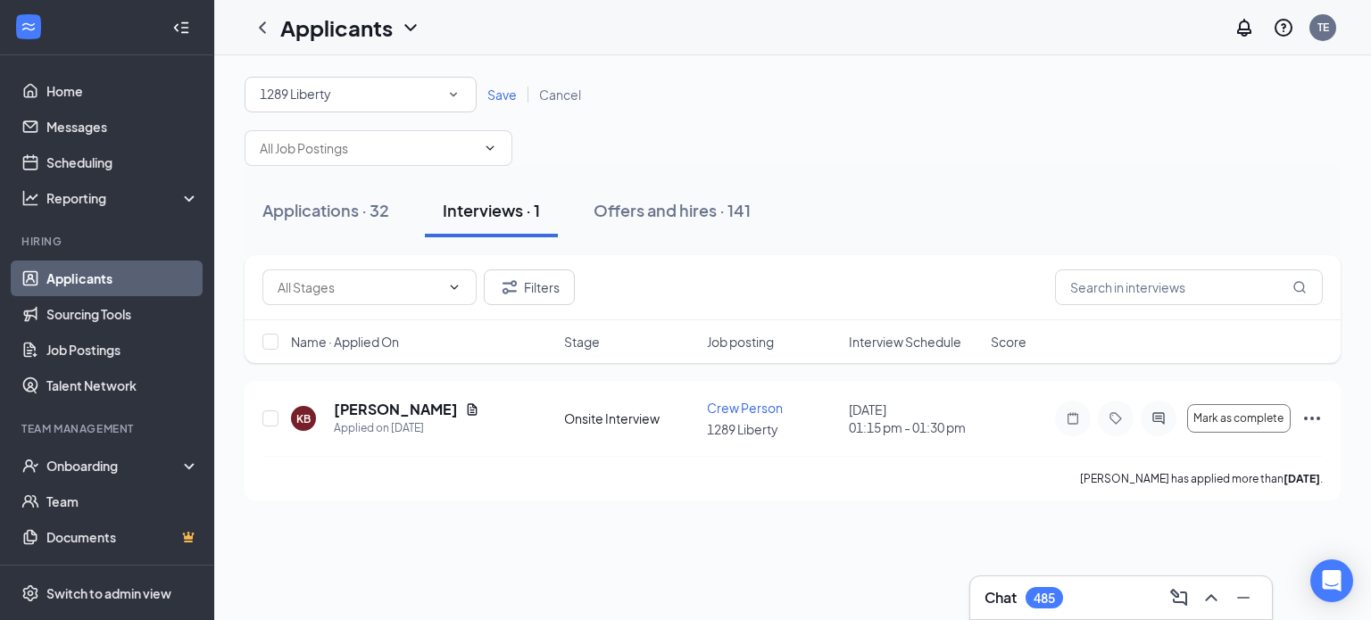
click at [364, 86] on div "1289 Liberty" at bounding box center [361, 94] width 202 height 21
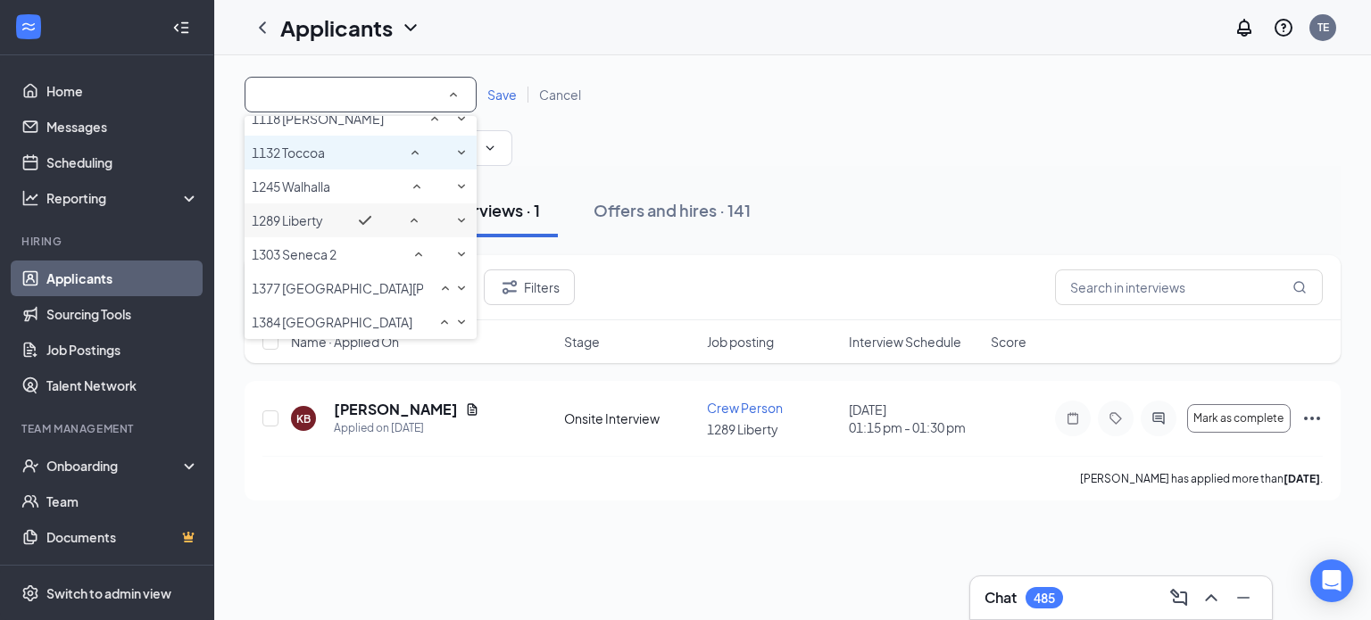
scroll to position [462, 0]
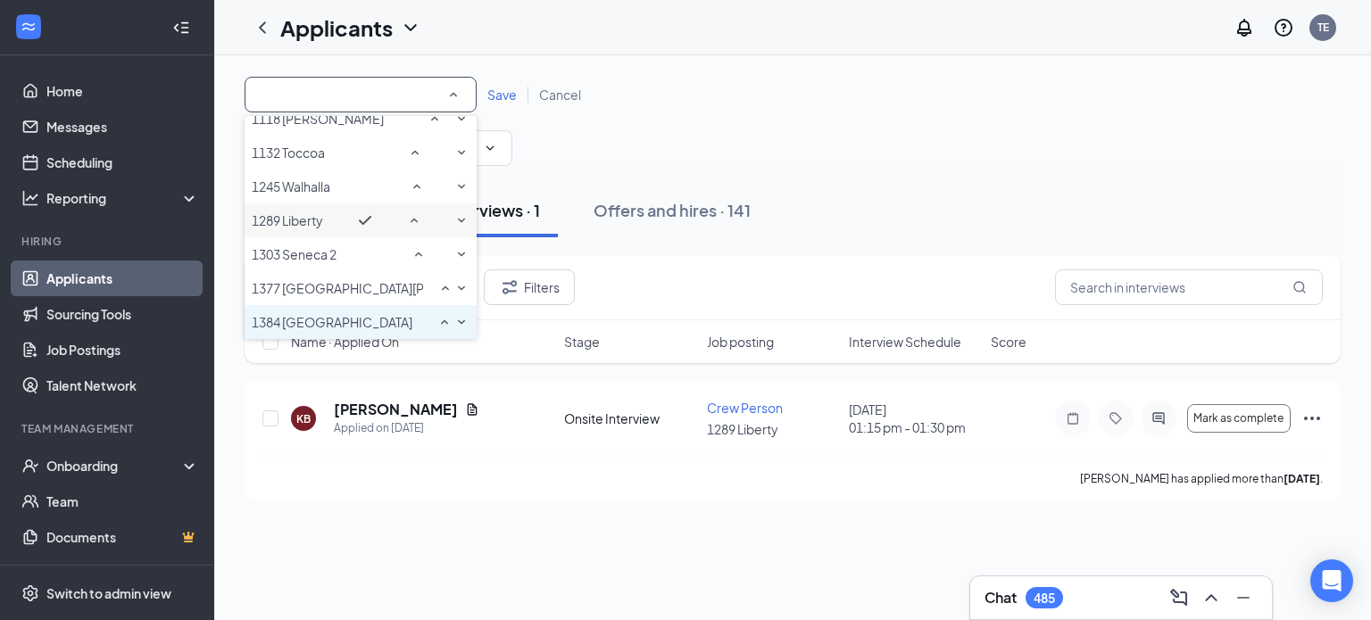
click at [290, 318] on span "1384 [GEOGRAPHIC_DATA]" at bounding box center [332, 322] width 161 height 16
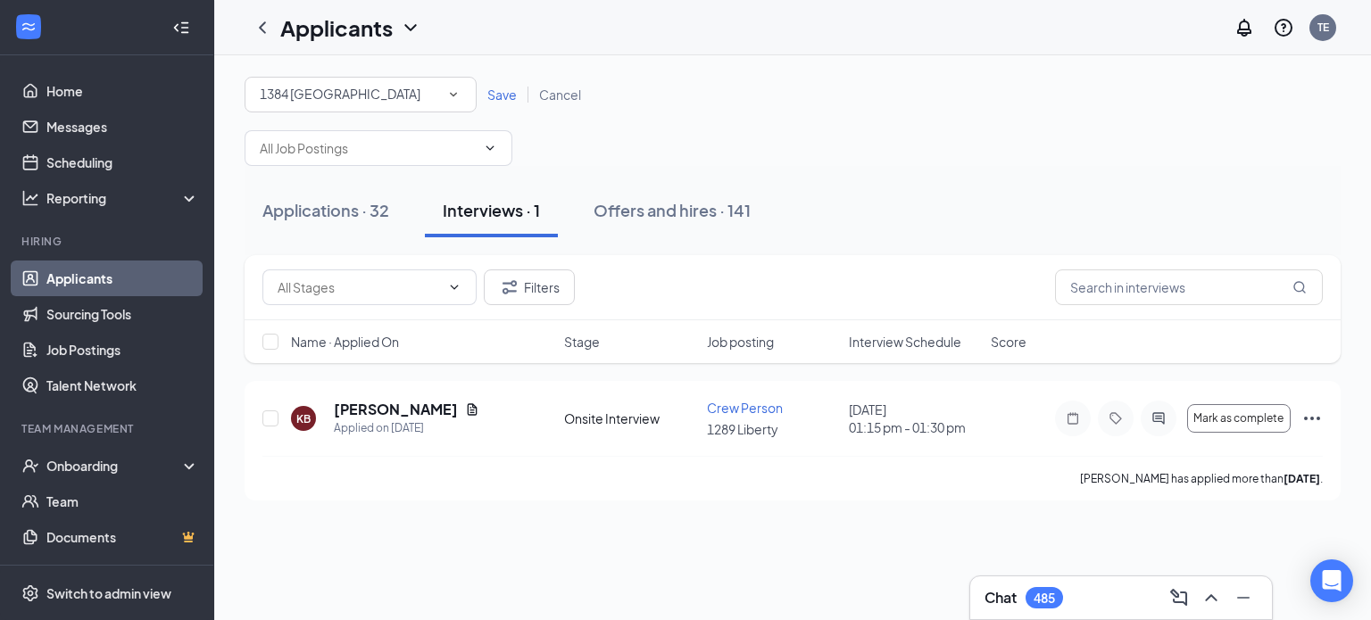
click at [501, 96] on span "Save" at bounding box center [501, 95] width 29 height 16
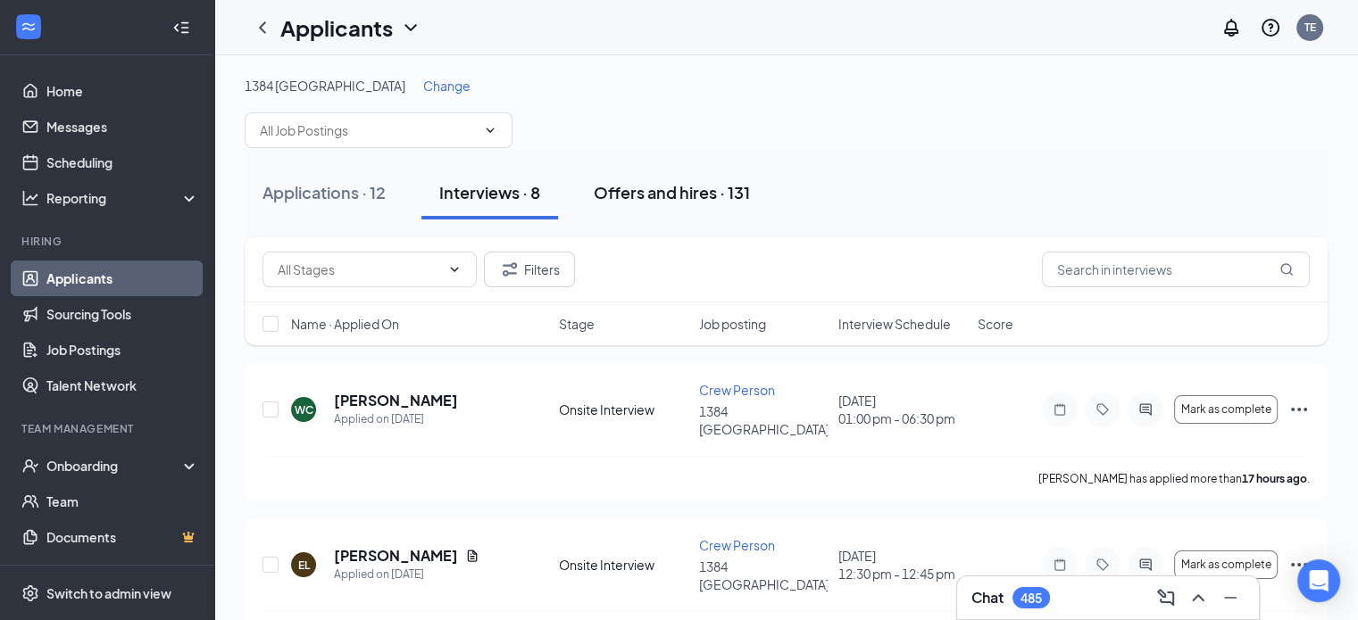
click at [718, 189] on div "Offers and hires · 131" at bounding box center [672, 192] width 156 height 22
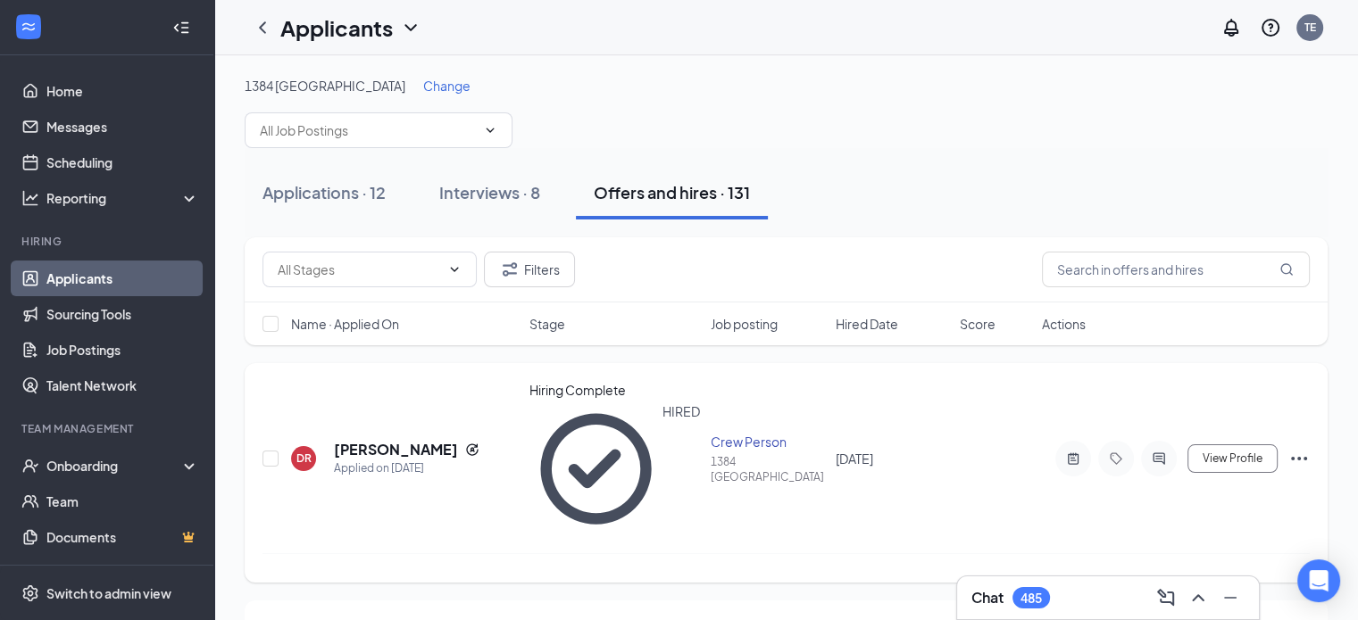
click at [1156, 452] on icon "ActiveChat" at bounding box center [1158, 459] width 21 height 14
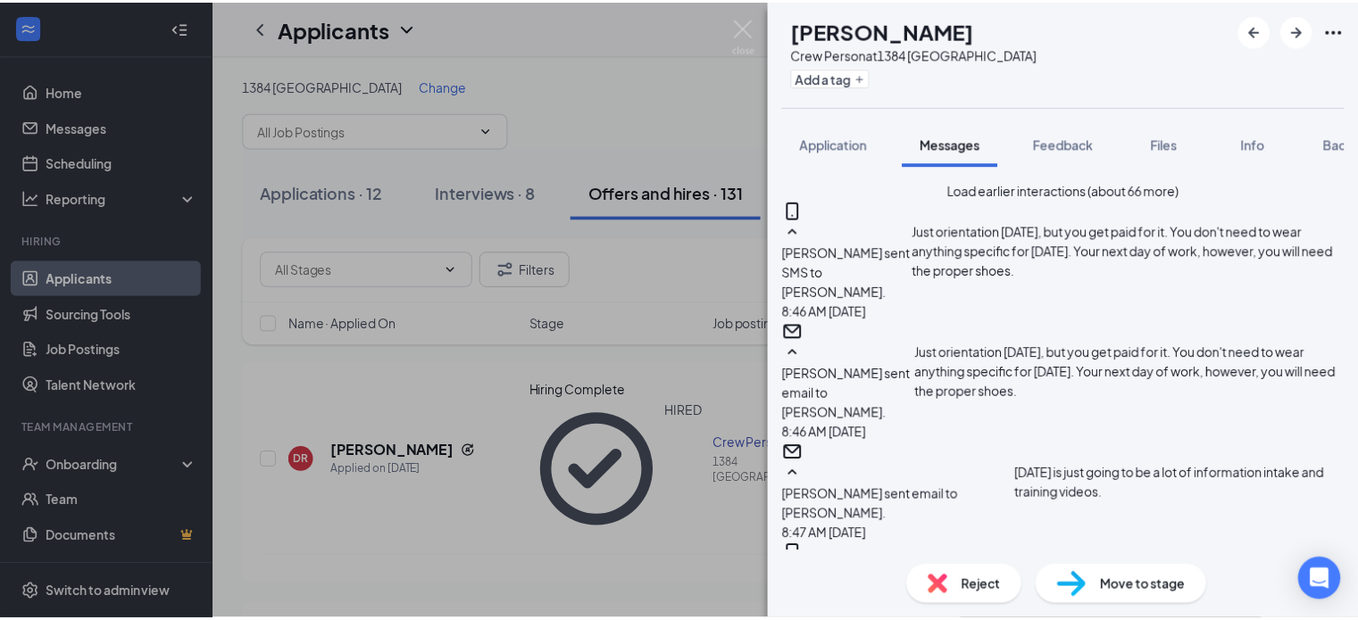
scroll to position [1133, 0]
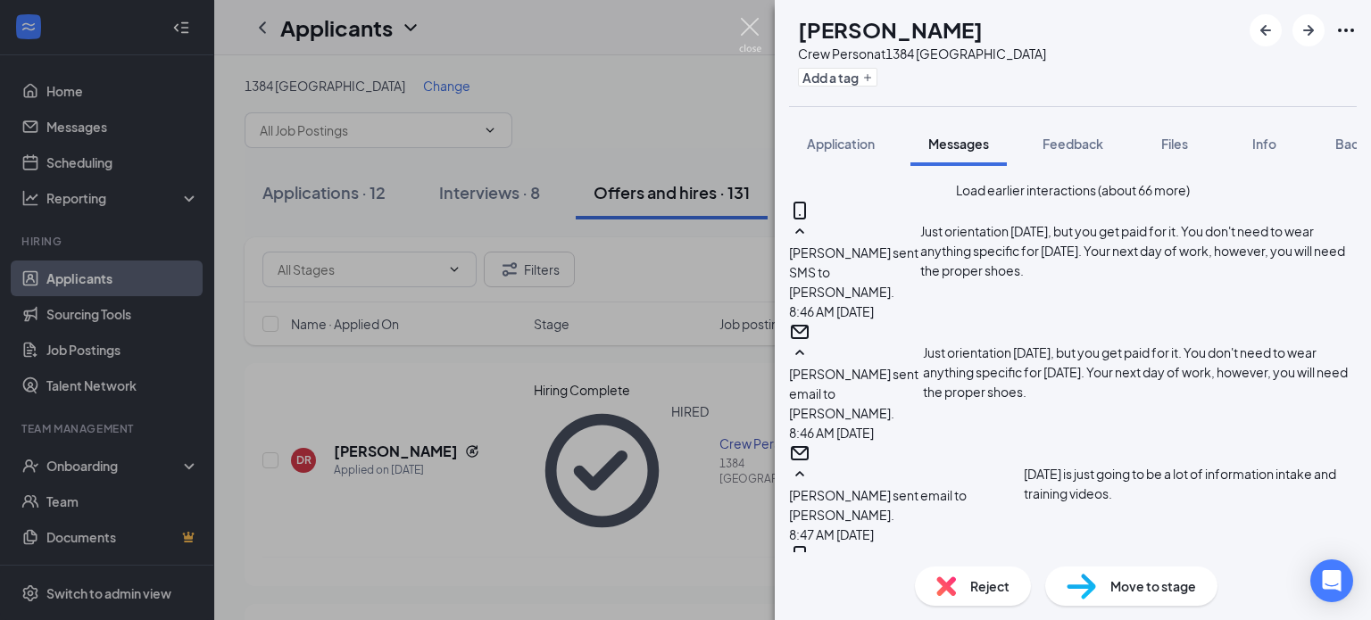
click at [745, 28] on img at bounding box center [750, 35] width 22 height 35
